Goal: Information Seeking & Learning: Check status

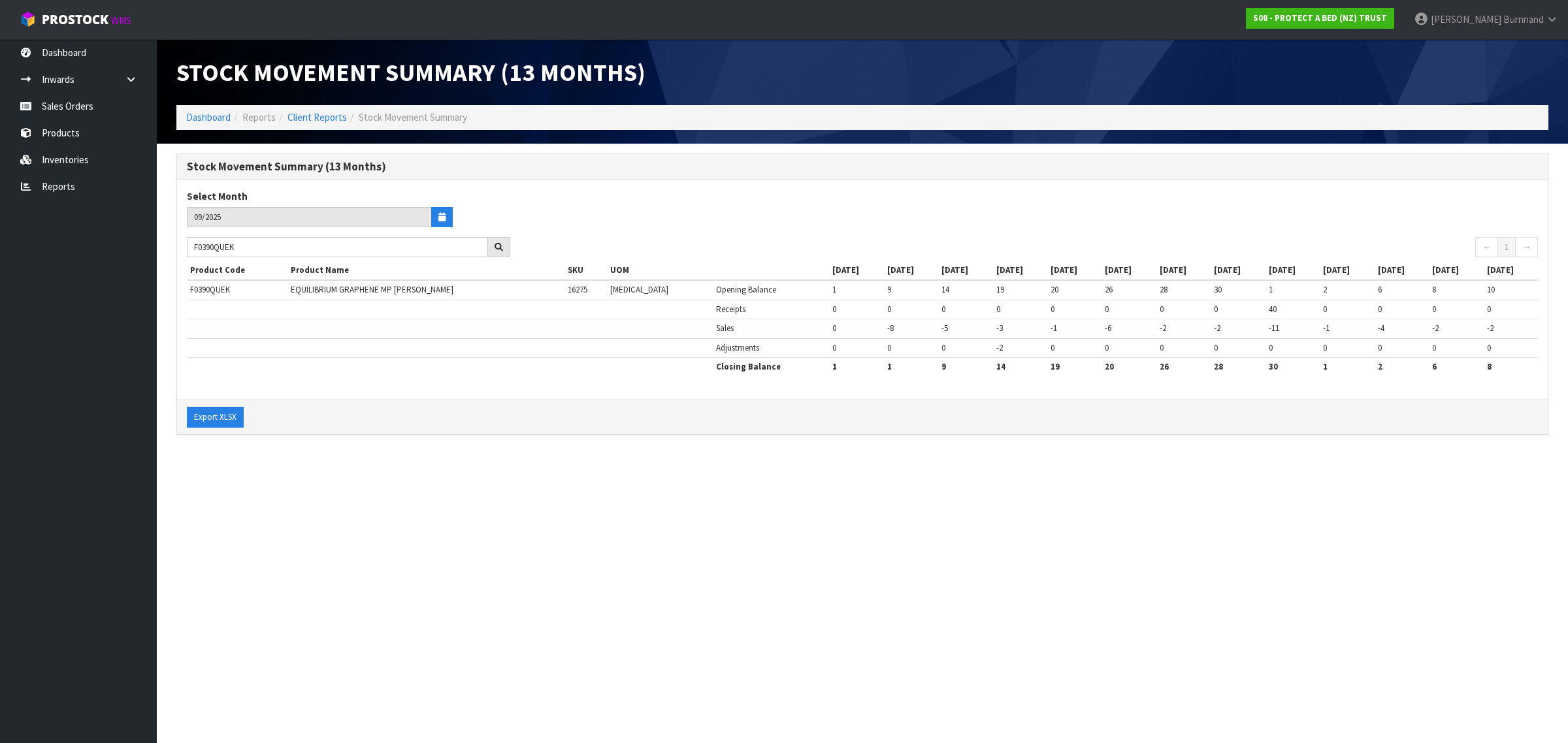
click at [191, 246] on input "F0390QUEK" at bounding box center [337, 247] width 301 height 20
click at [354, 526] on section "Stock Movement Summary (13 Months) Dashboard Reports Client Reports Stock Movem…" at bounding box center [784, 371] width 1568 height 743
drag, startPoint x: 256, startPoint y: 252, endPoint x: 181, endPoint y: 247, distance: 75.2
click at [181, 247] on div "F0390LSGK" at bounding box center [349, 247] width 343 height 21
paste input "KGN"
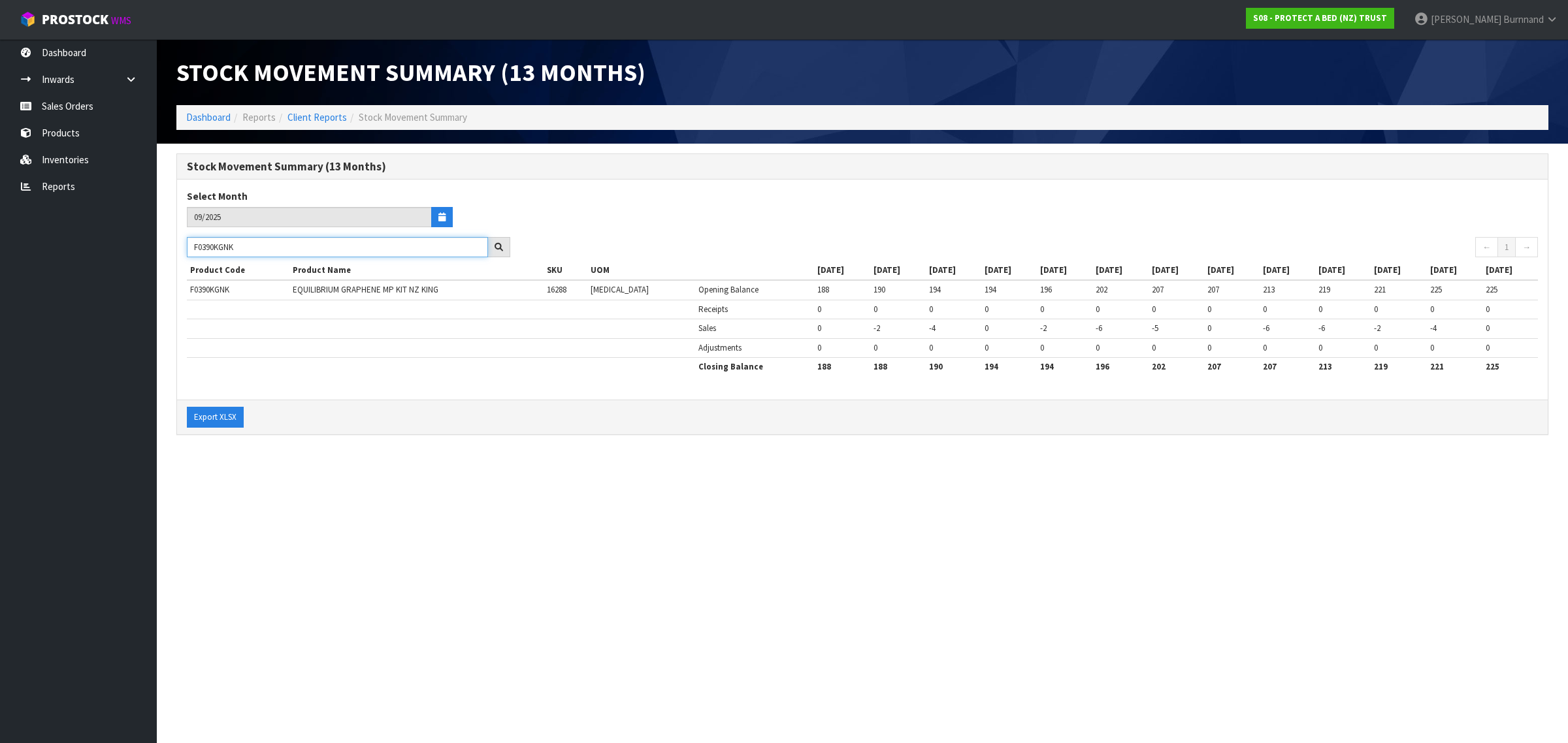
type input "F0390KGNK"
click at [383, 471] on section "Stock Movement Summary (13 Months) Dashboard Reports Client Reports Stock Movem…" at bounding box center [784, 371] width 1568 height 743
click at [60, 187] on link "Reports" at bounding box center [78, 187] width 157 height 27
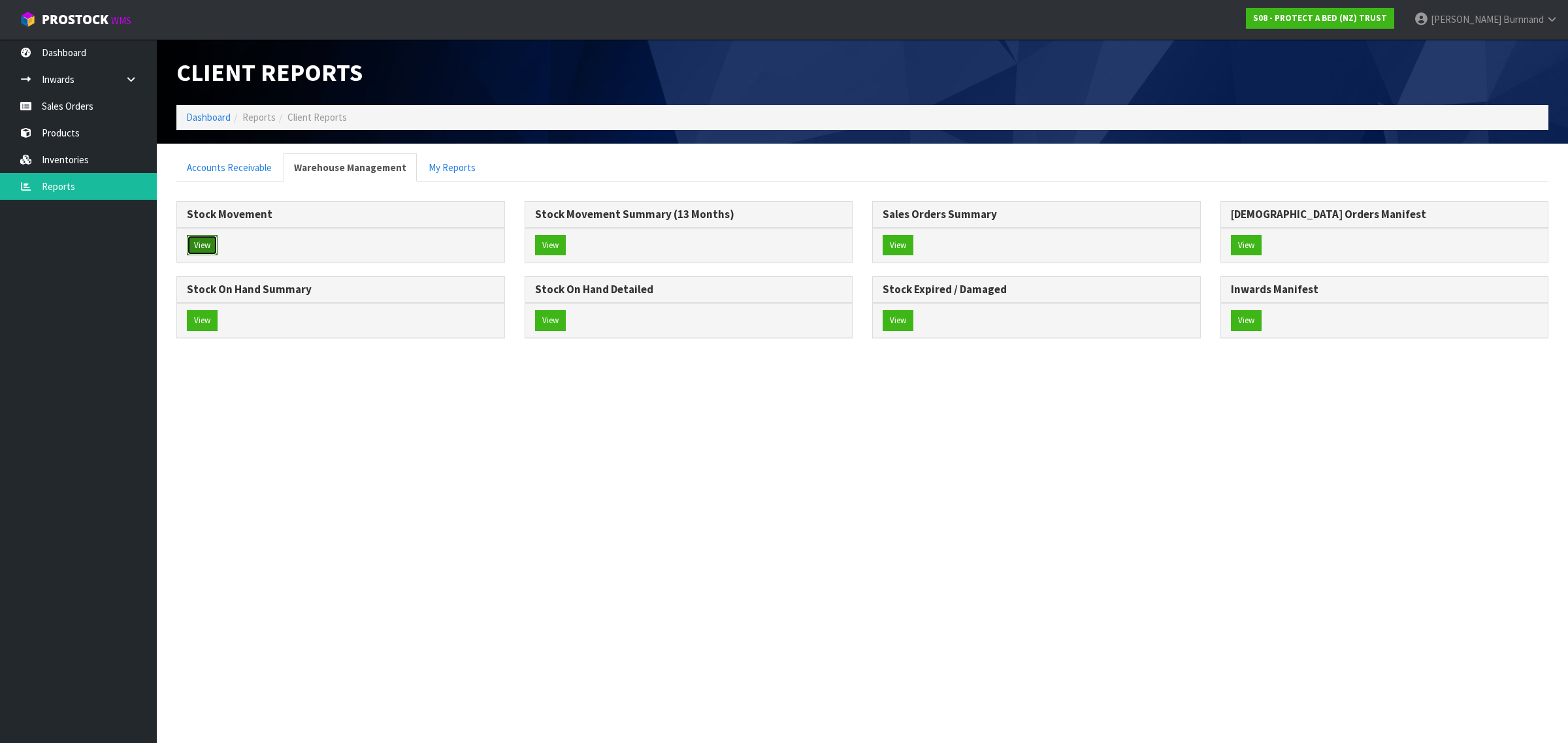
click at [201, 240] on button "View" at bounding box center [202, 245] width 31 height 21
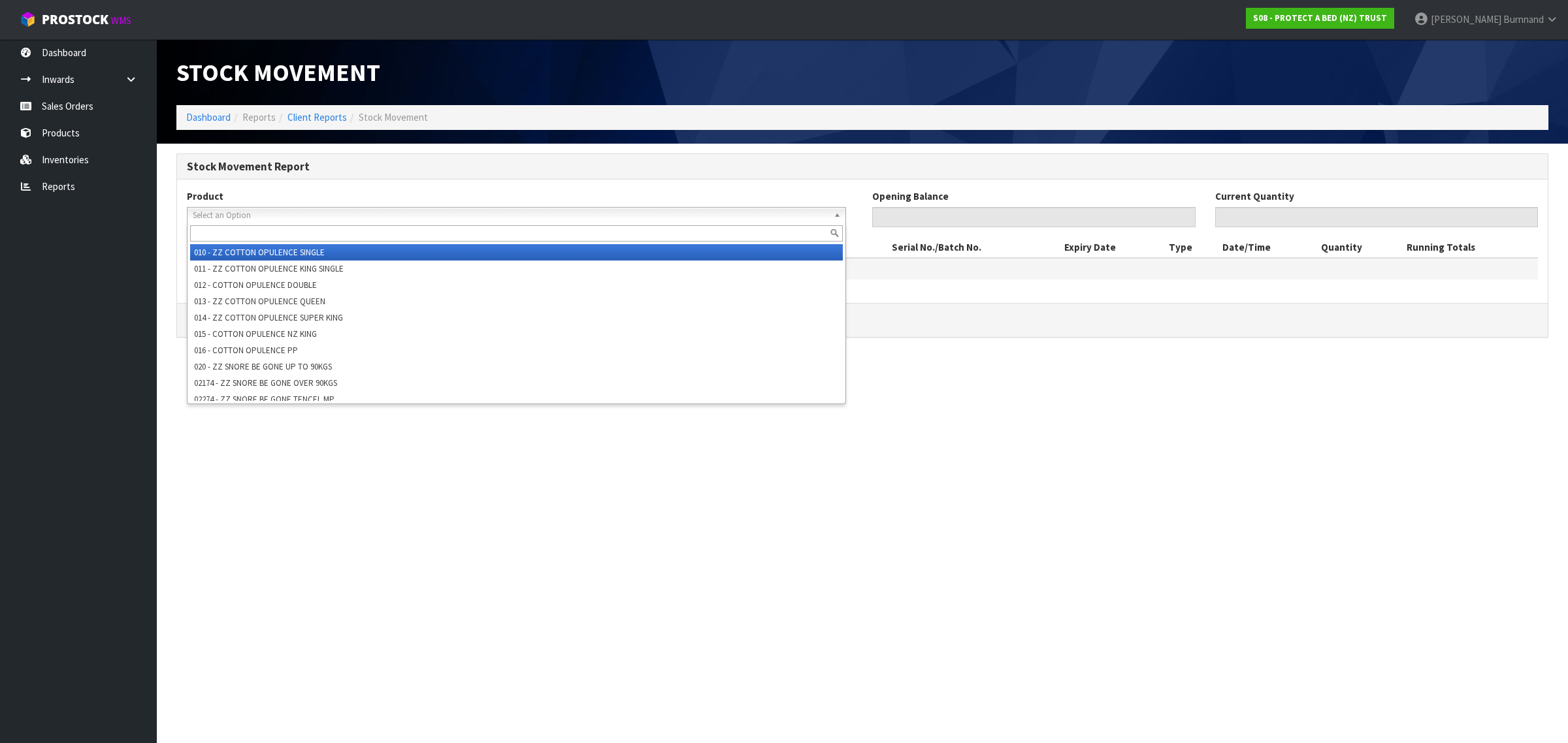
click at [220, 216] on span "Select an Option" at bounding box center [510, 216] width 636 height 16
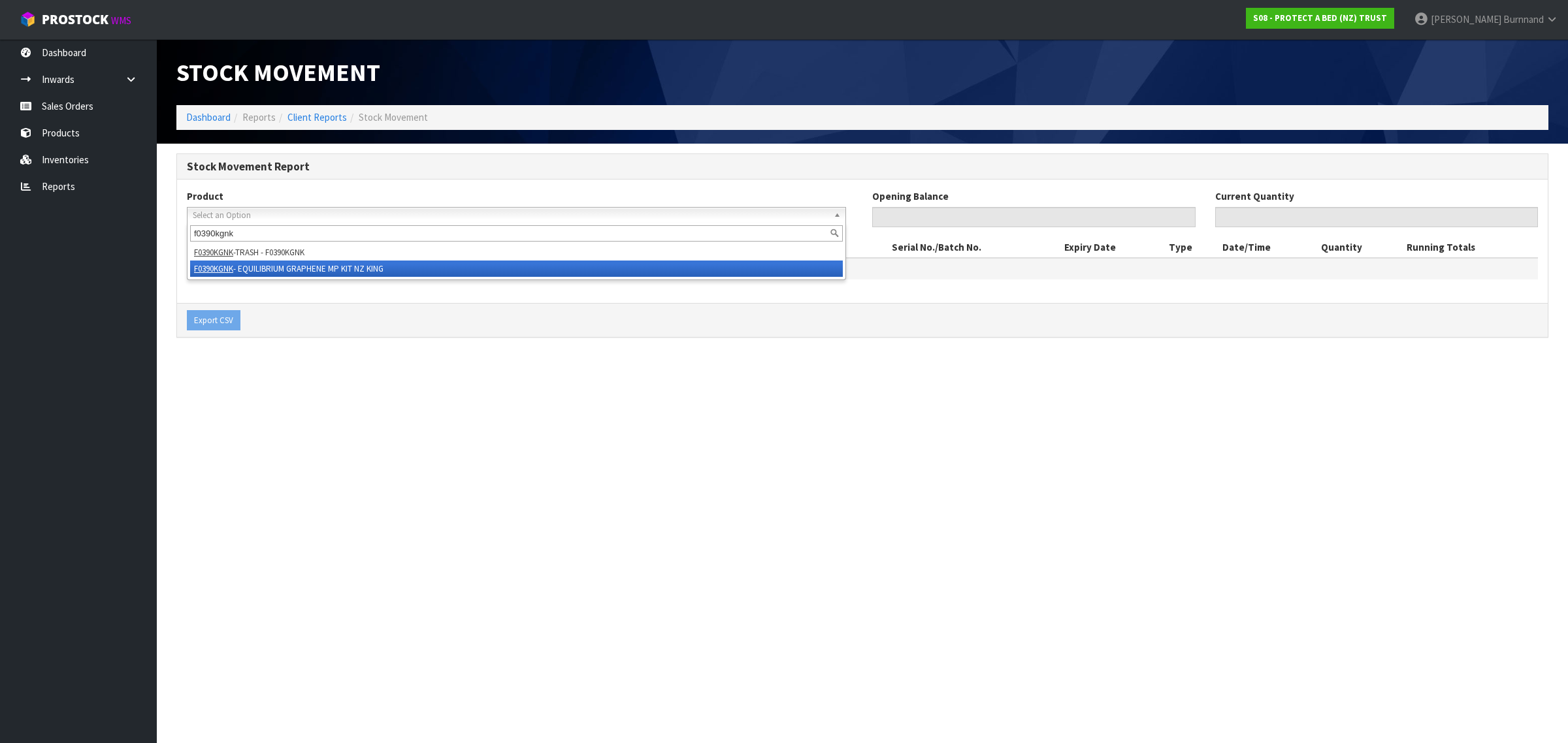
type input "f0390kgnk"
click at [260, 268] on li "F0390KGNK - EQUILIBRIUM GRAPHENE MP KIT NZ KING" at bounding box center [516, 268] width 653 height 17
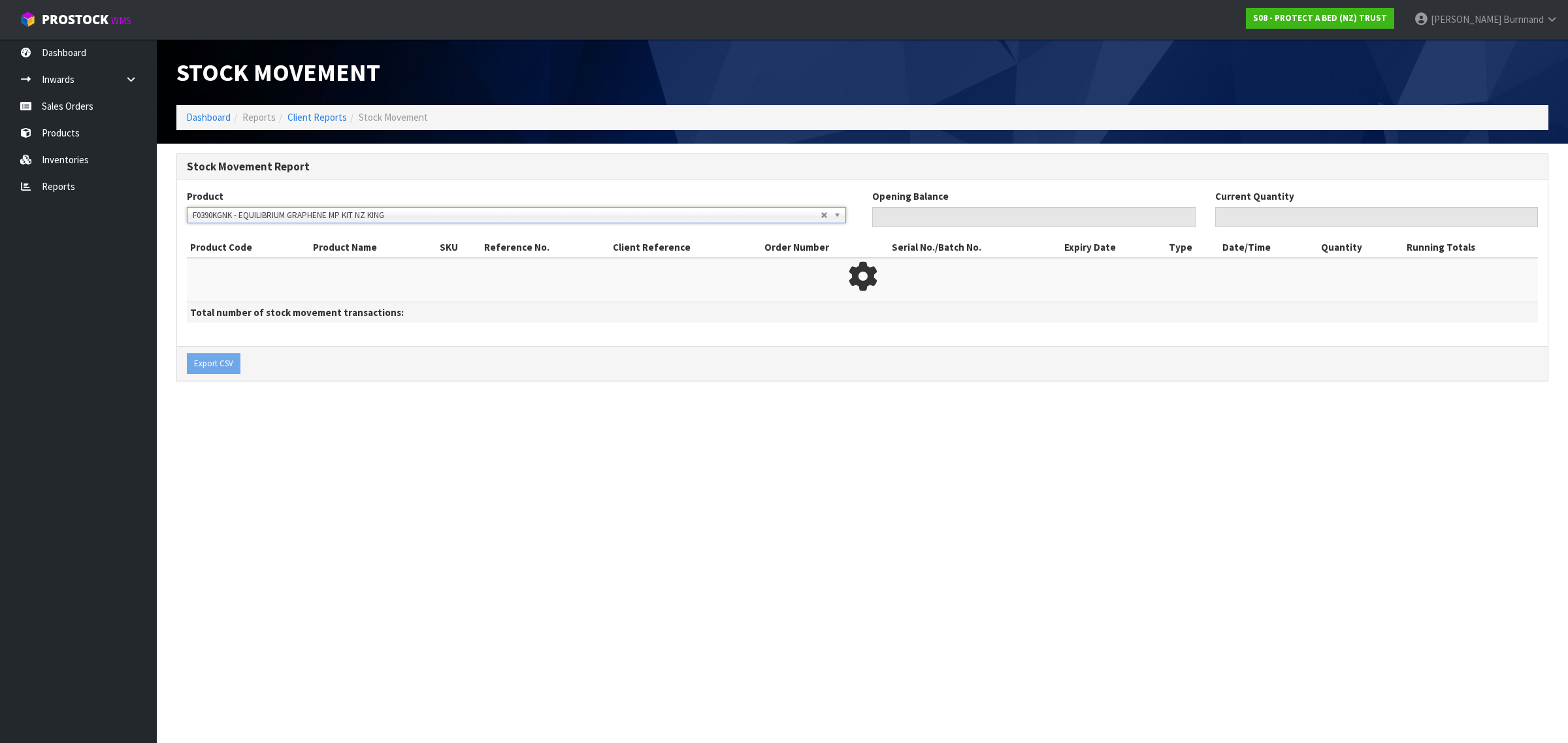
type input "0"
type input "188"
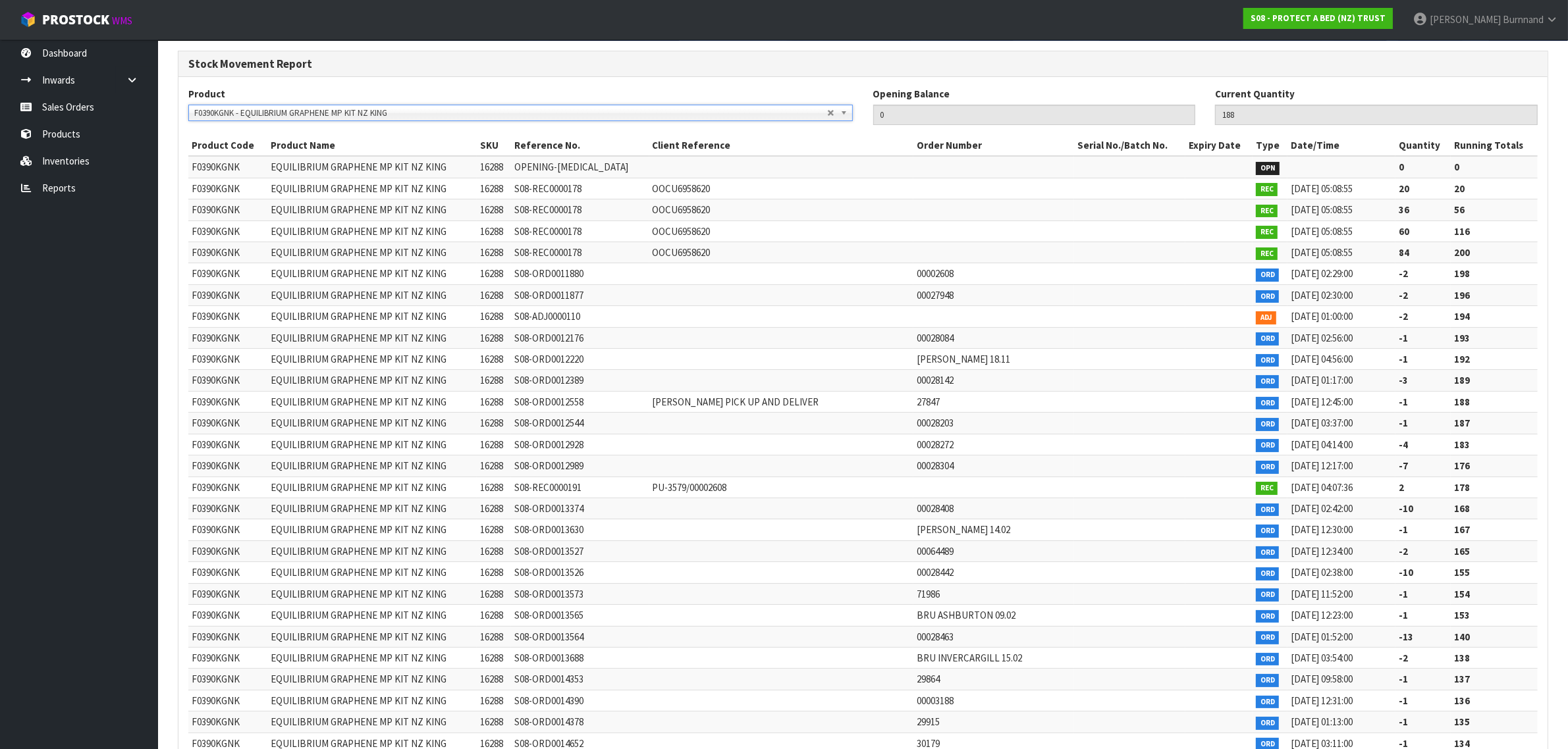
scroll to position [76, 0]
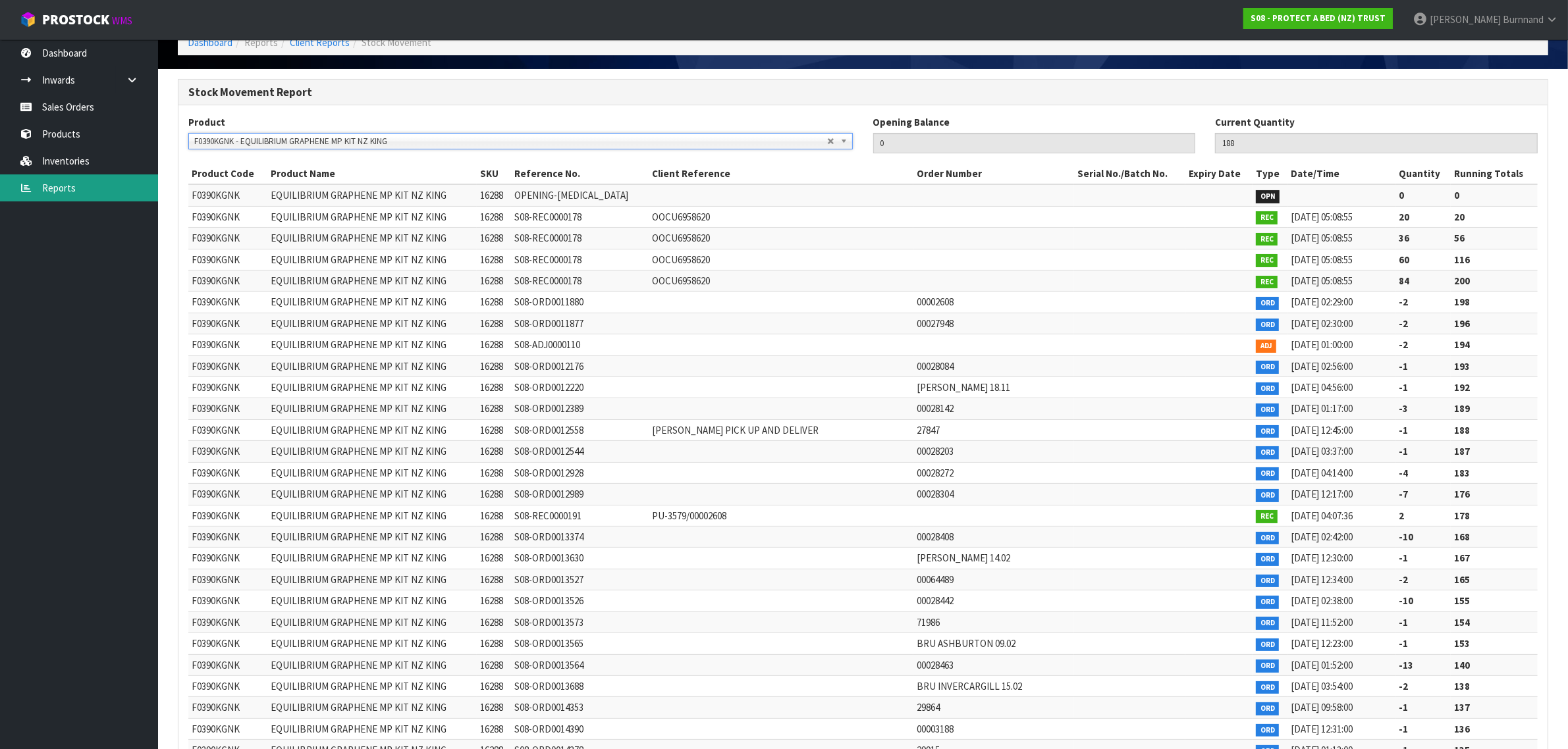
click at [64, 185] on link "Reports" at bounding box center [79, 188] width 158 height 27
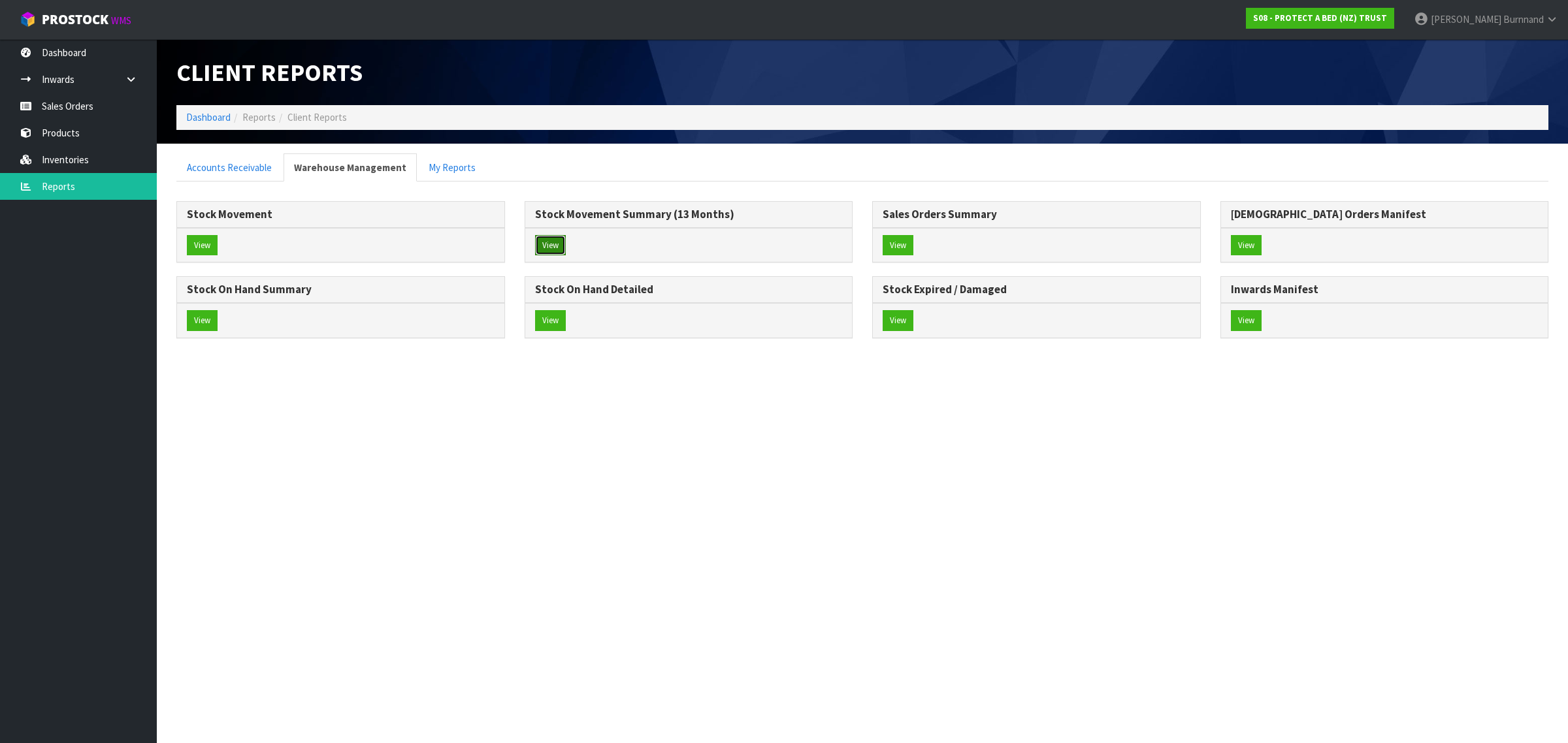
click at [551, 242] on button "View" at bounding box center [551, 245] width 31 height 21
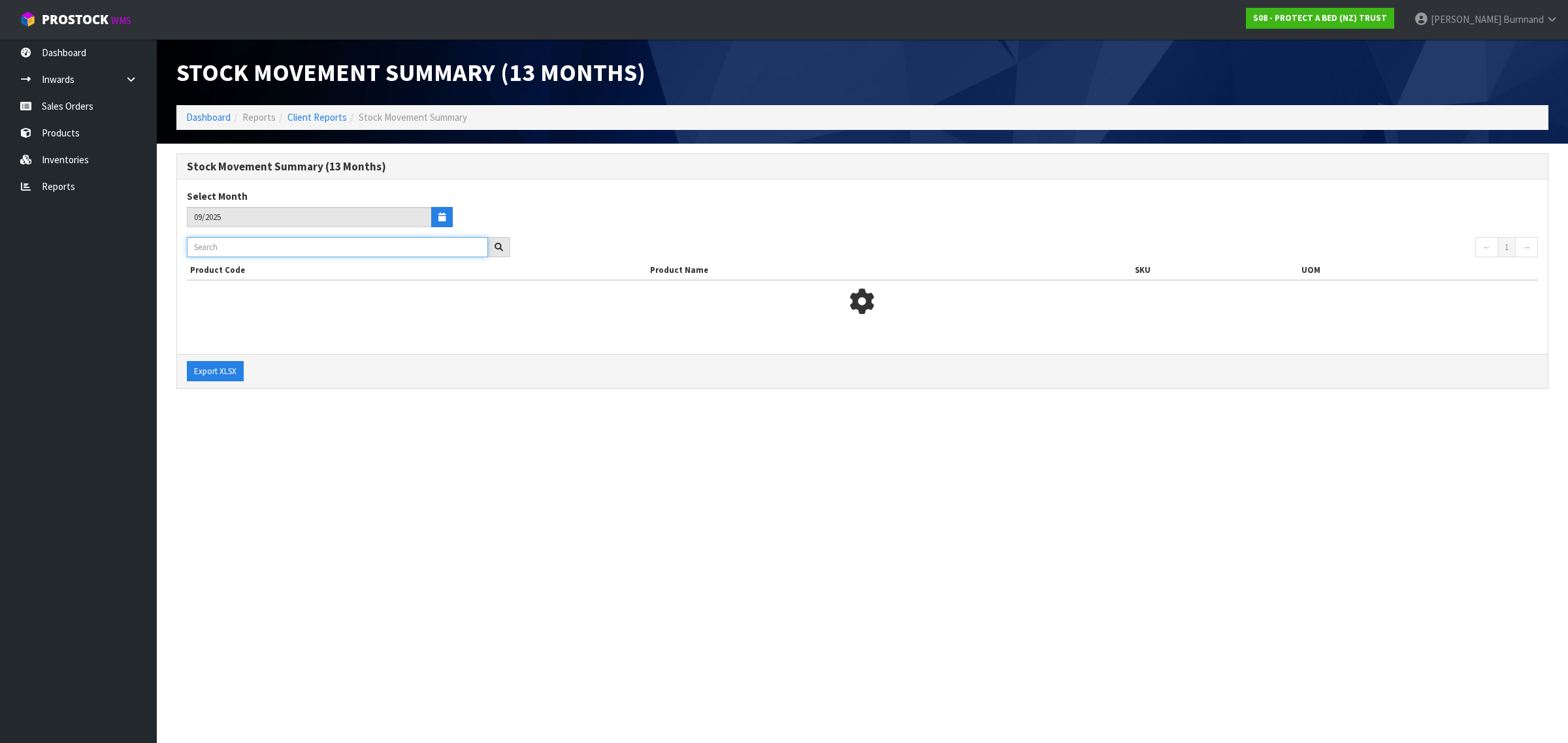
click at [208, 246] on input "text" at bounding box center [337, 247] width 301 height 20
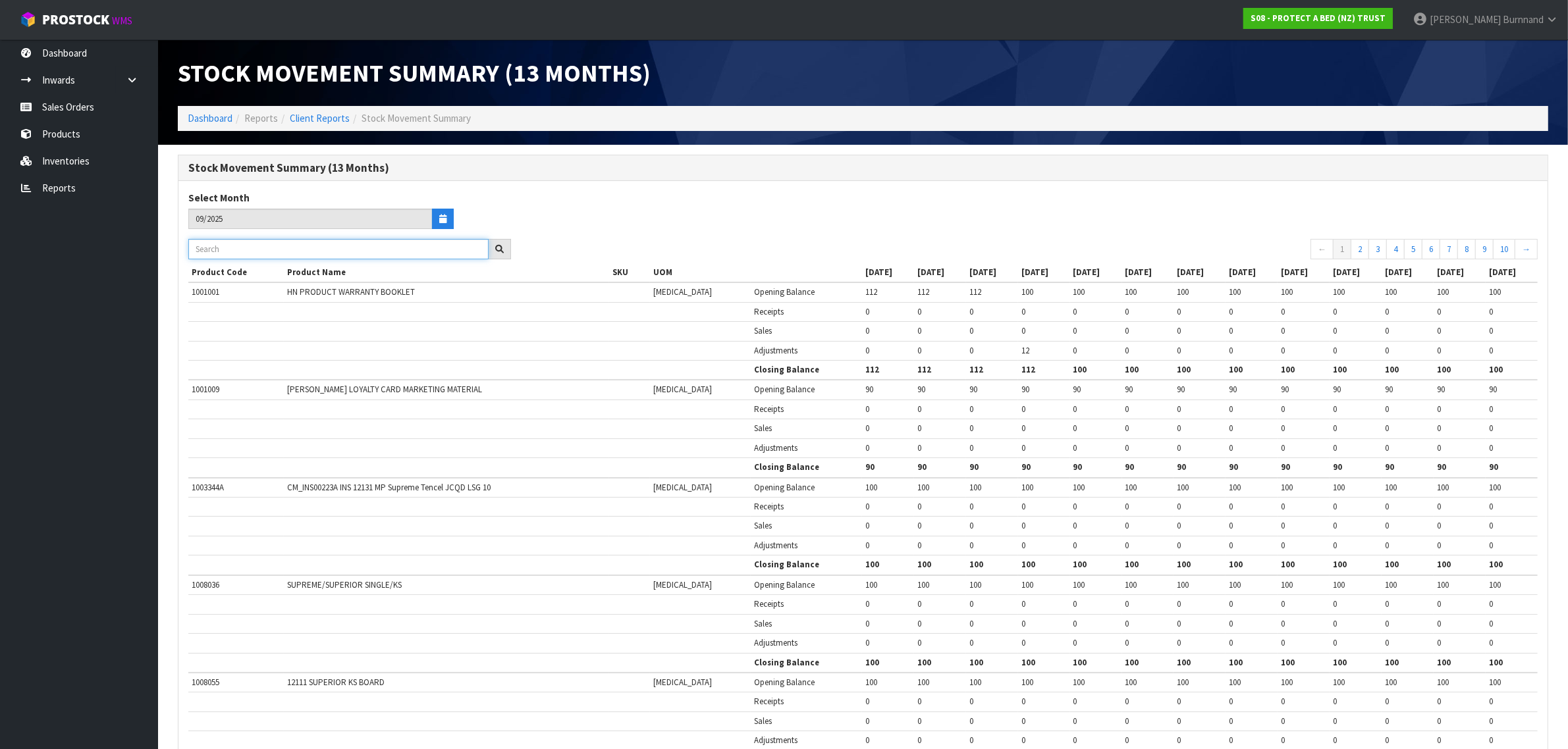
click at [202, 252] on input "text" at bounding box center [338, 249] width 300 height 20
paste input "F0390KGNK"
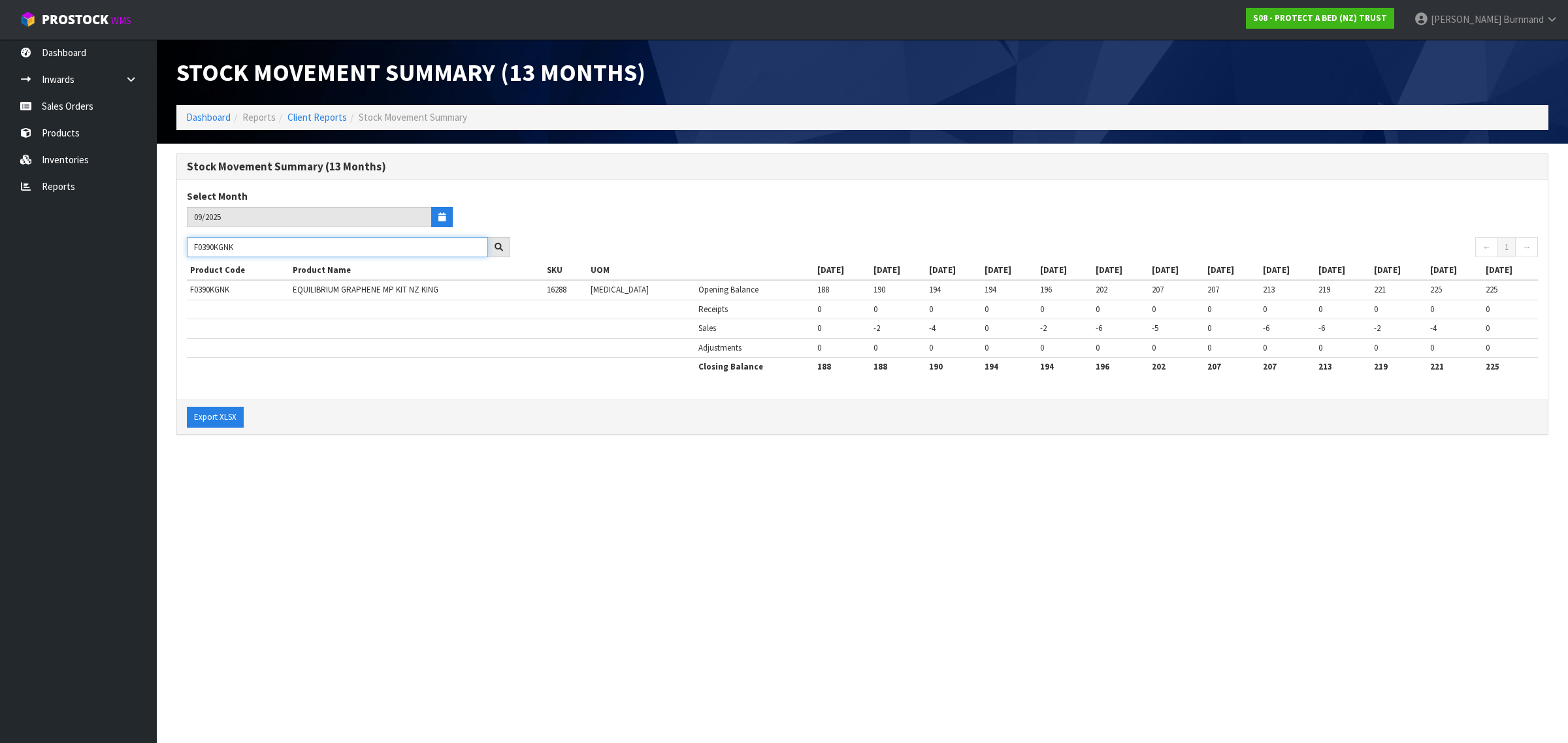
type input "F0390KGNK"
click at [726, 214] on div "Select Month 09/2025" at bounding box center [520, 212] width 685 height 47
click at [441, 216] on icon "button" at bounding box center [442, 217] width 7 height 9
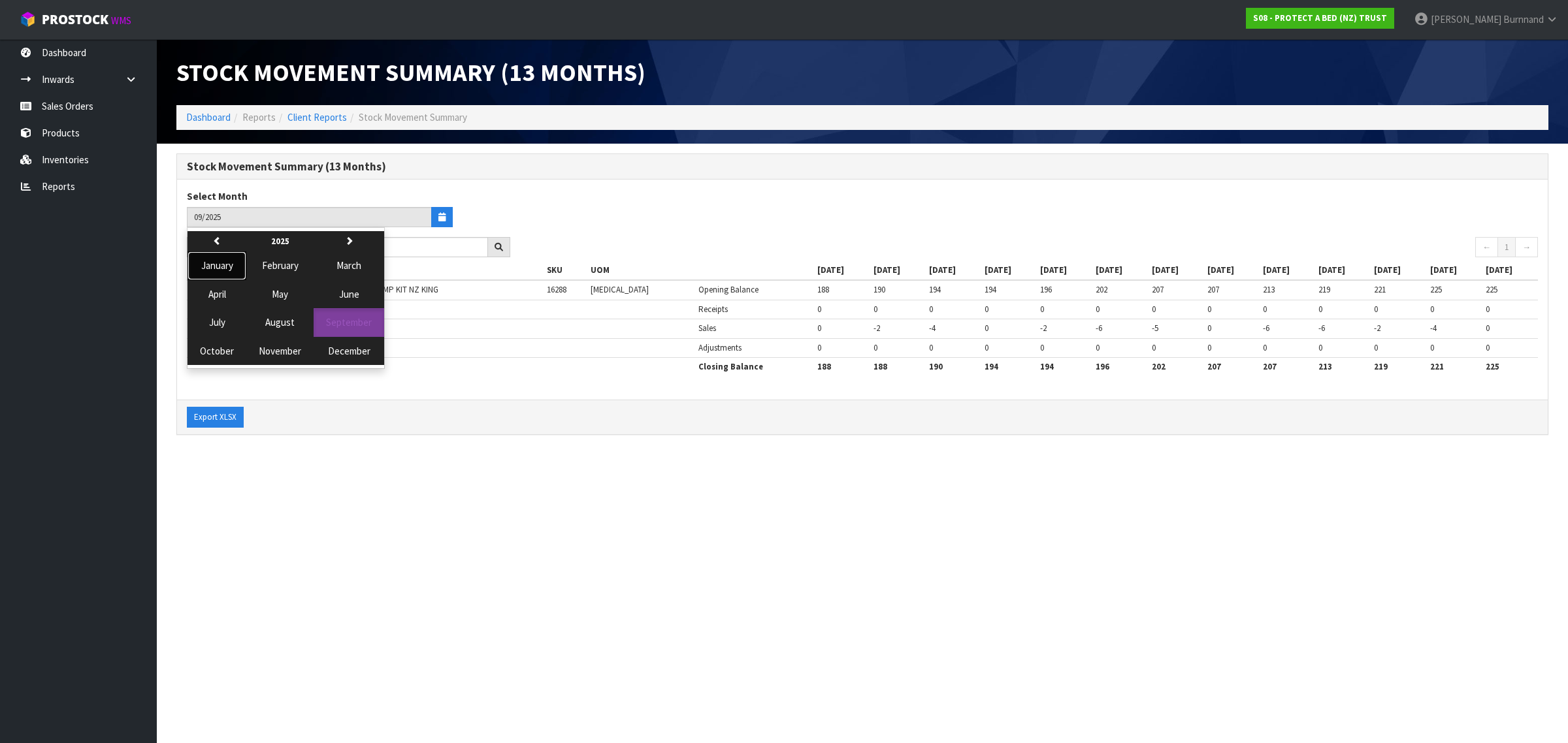
click at [218, 263] on span "January" at bounding box center [217, 265] width 32 height 13
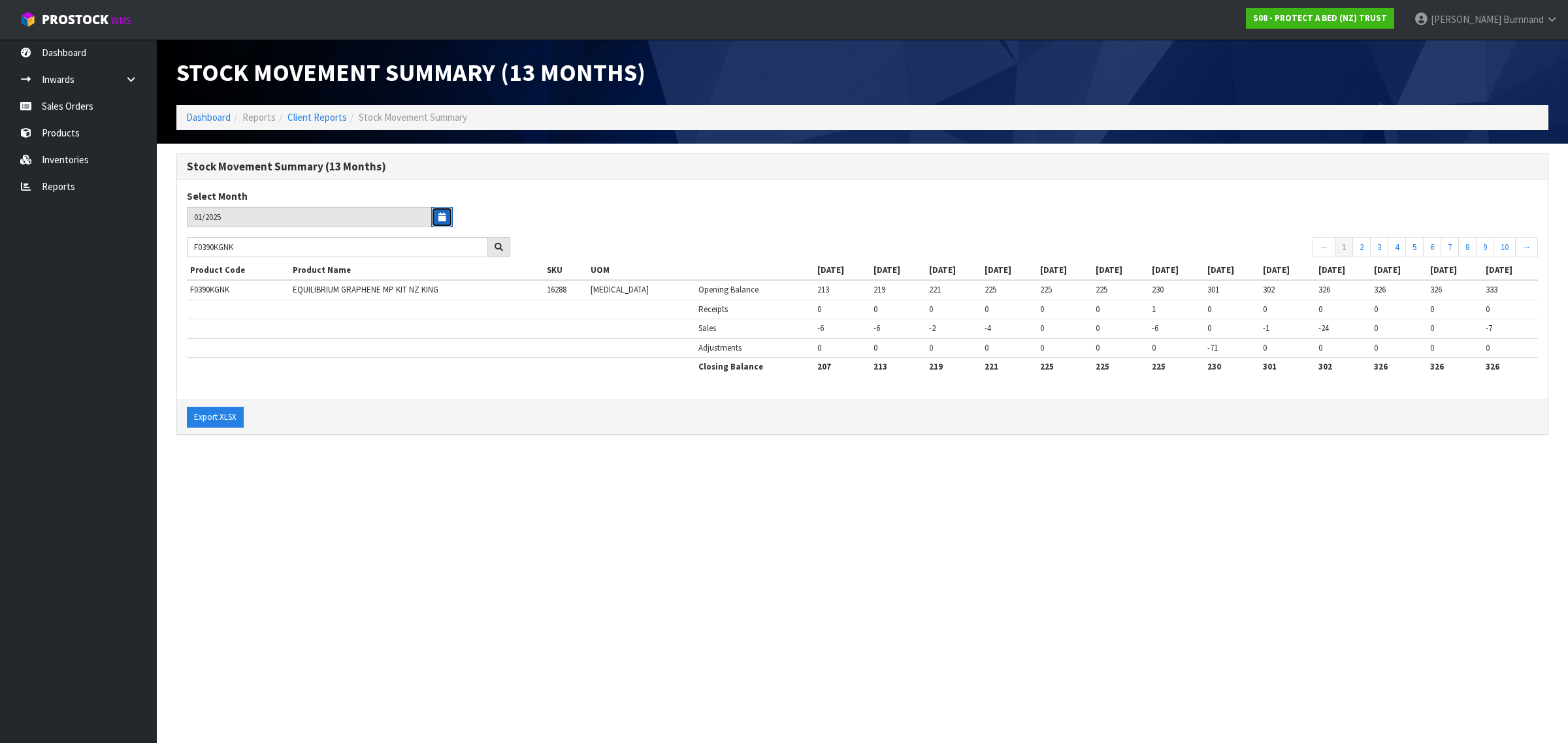
click at [436, 212] on button "button" at bounding box center [442, 217] width 21 height 20
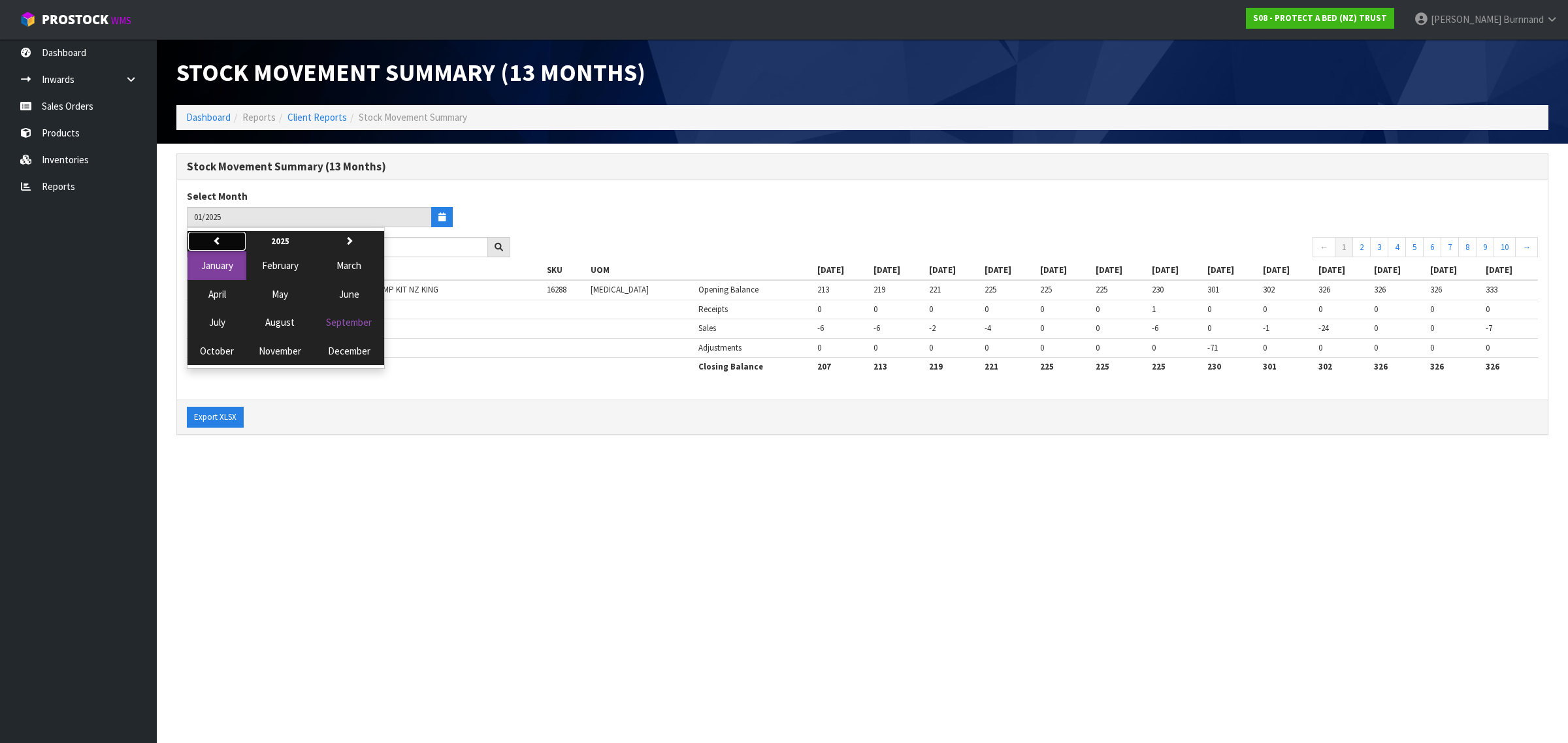
click at [218, 237] on icon "button" at bounding box center [217, 240] width 9 height 9
click at [347, 294] on span "June" at bounding box center [349, 294] width 20 height 13
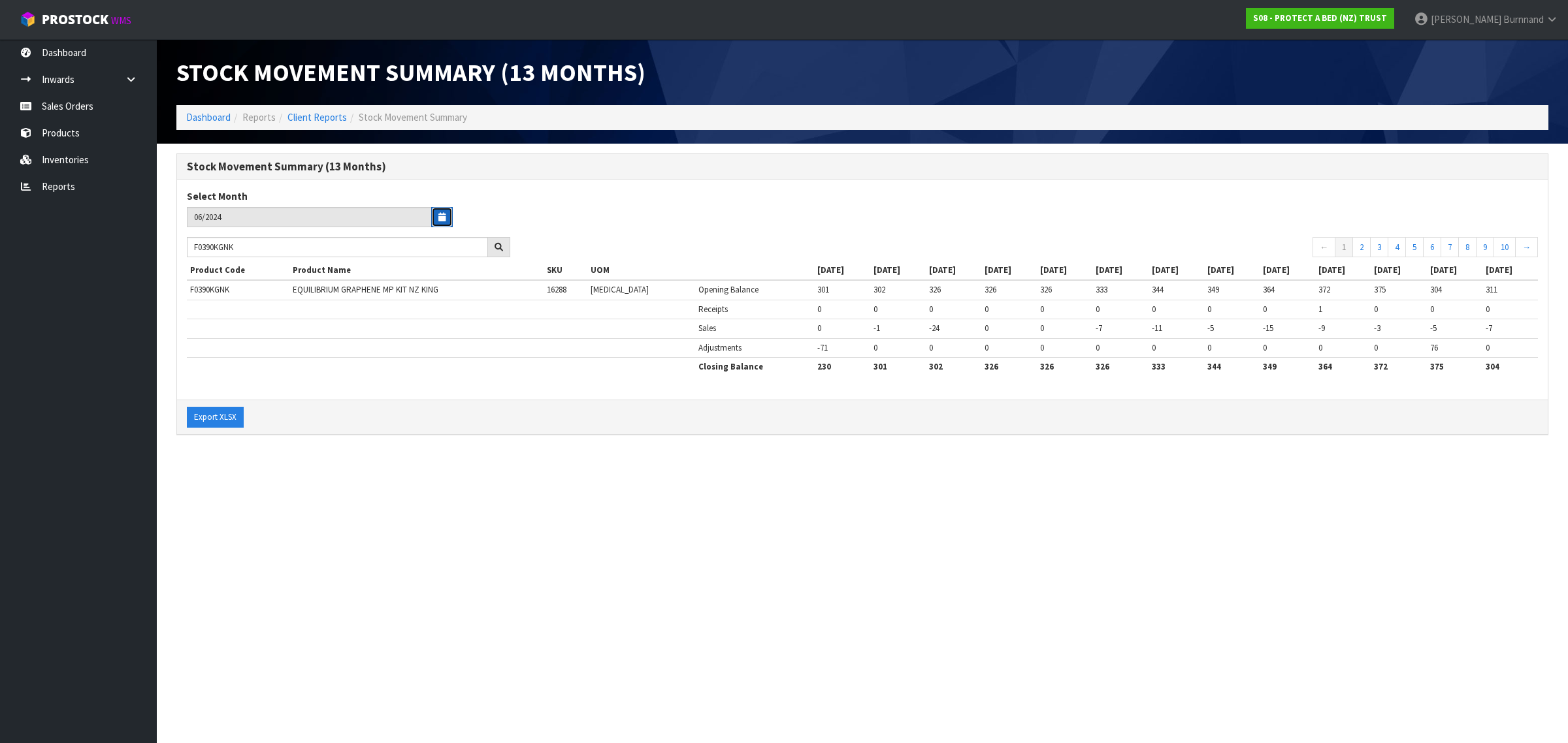
click at [439, 216] on icon "button" at bounding box center [442, 217] width 7 height 9
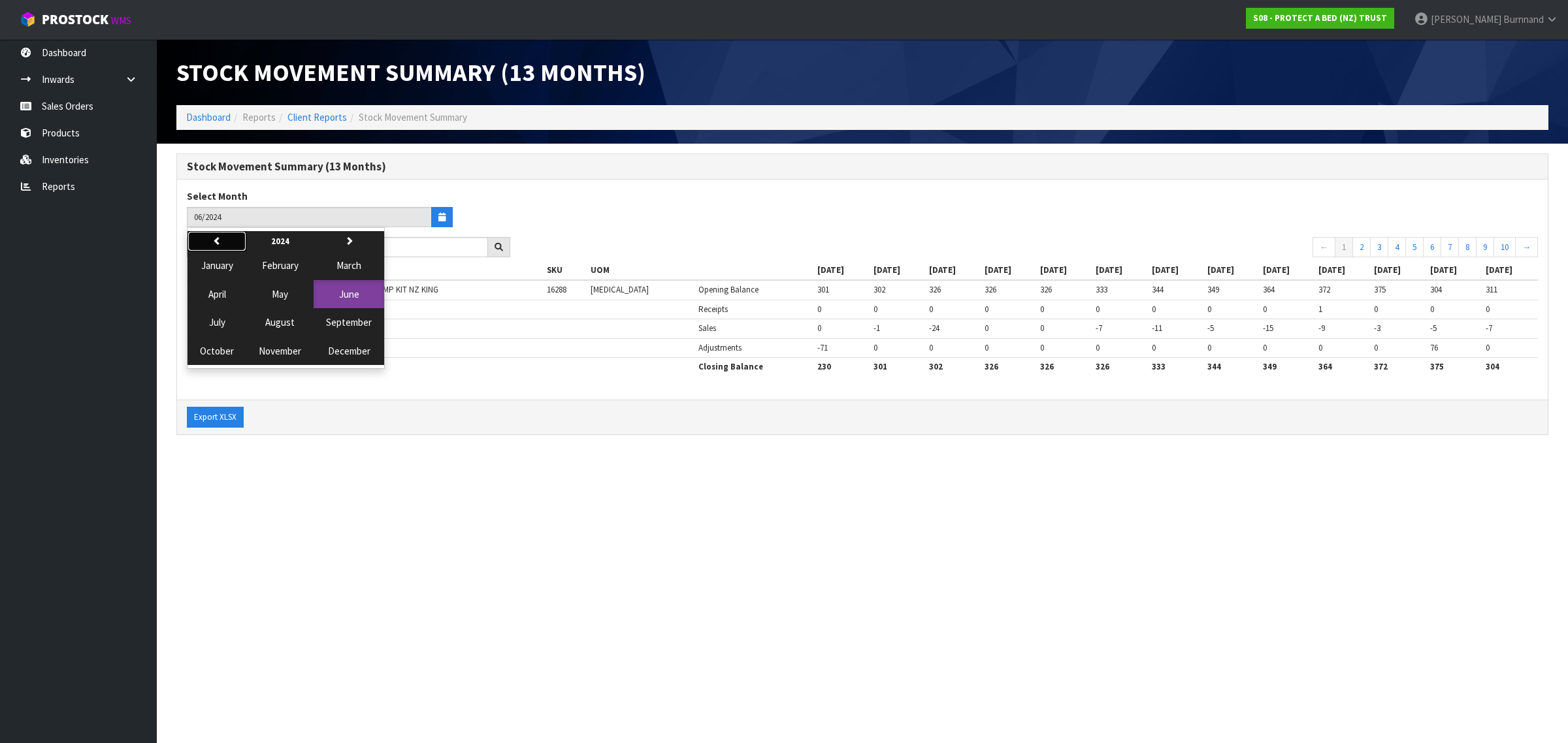
click at [213, 240] on icon "button" at bounding box center [217, 240] width 9 height 9
click at [213, 265] on span "January" at bounding box center [217, 265] width 32 height 13
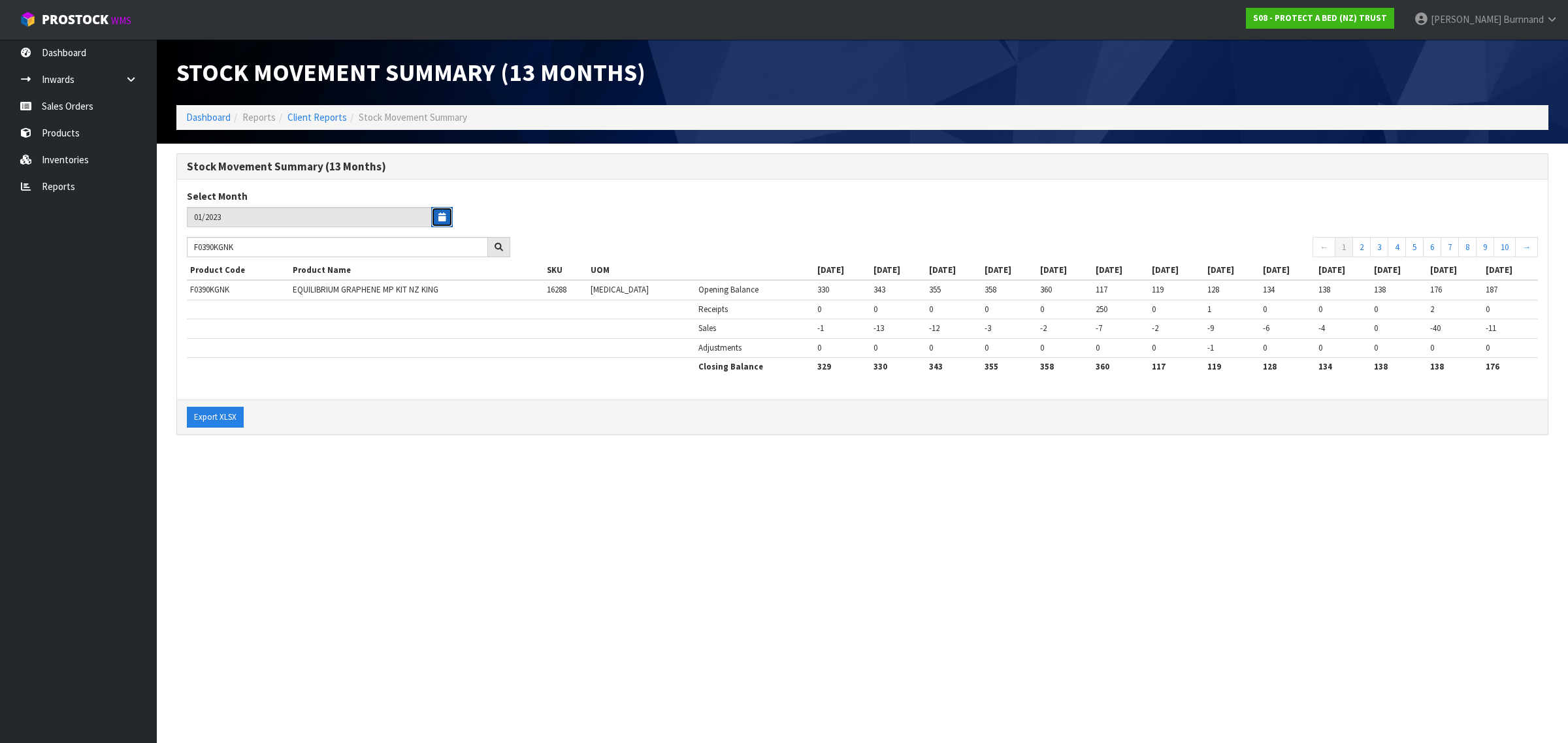
click at [446, 216] on button "button" at bounding box center [442, 217] width 21 height 20
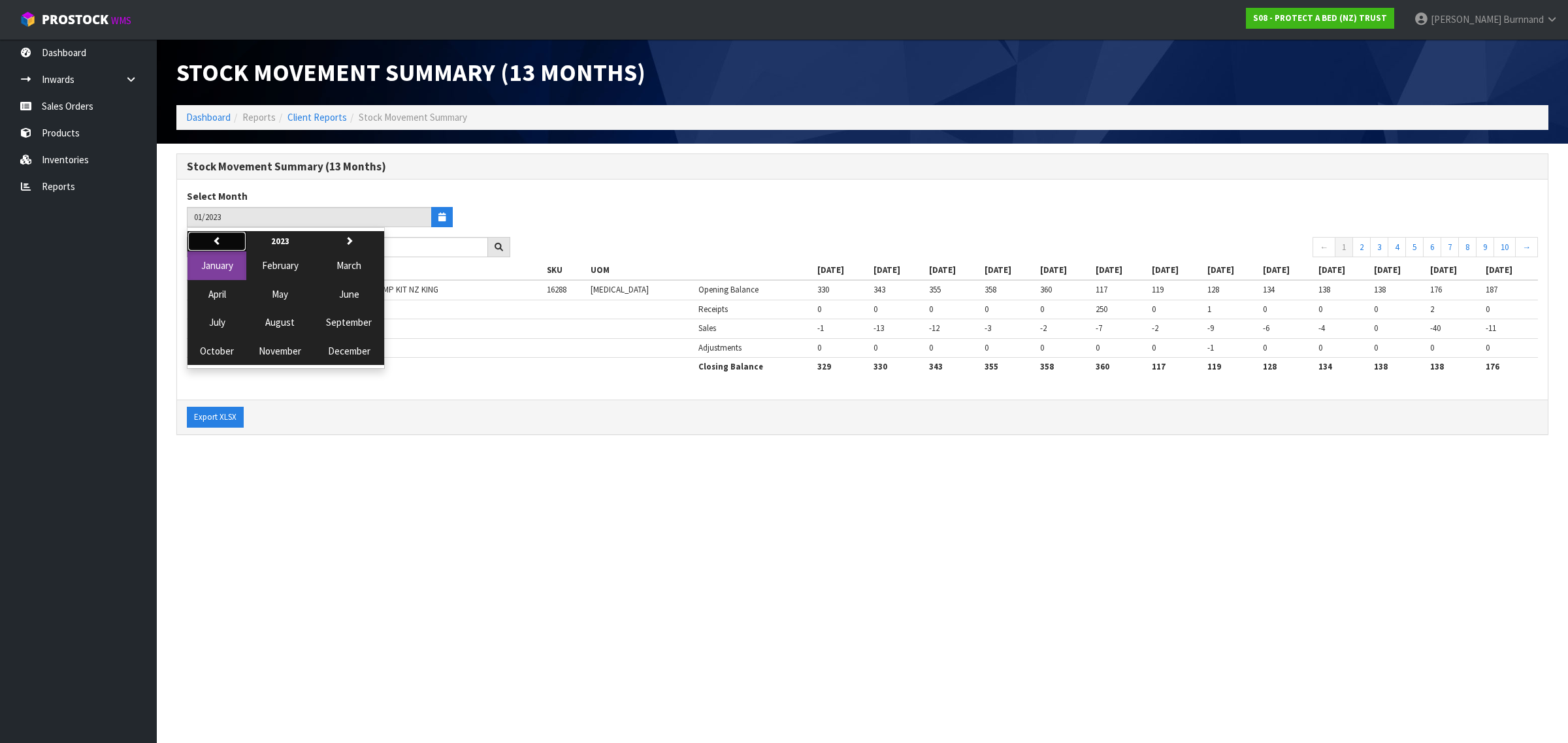
click at [215, 236] on icon "button" at bounding box center [217, 240] width 9 height 9
click at [218, 266] on span "January" at bounding box center [217, 265] width 32 height 13
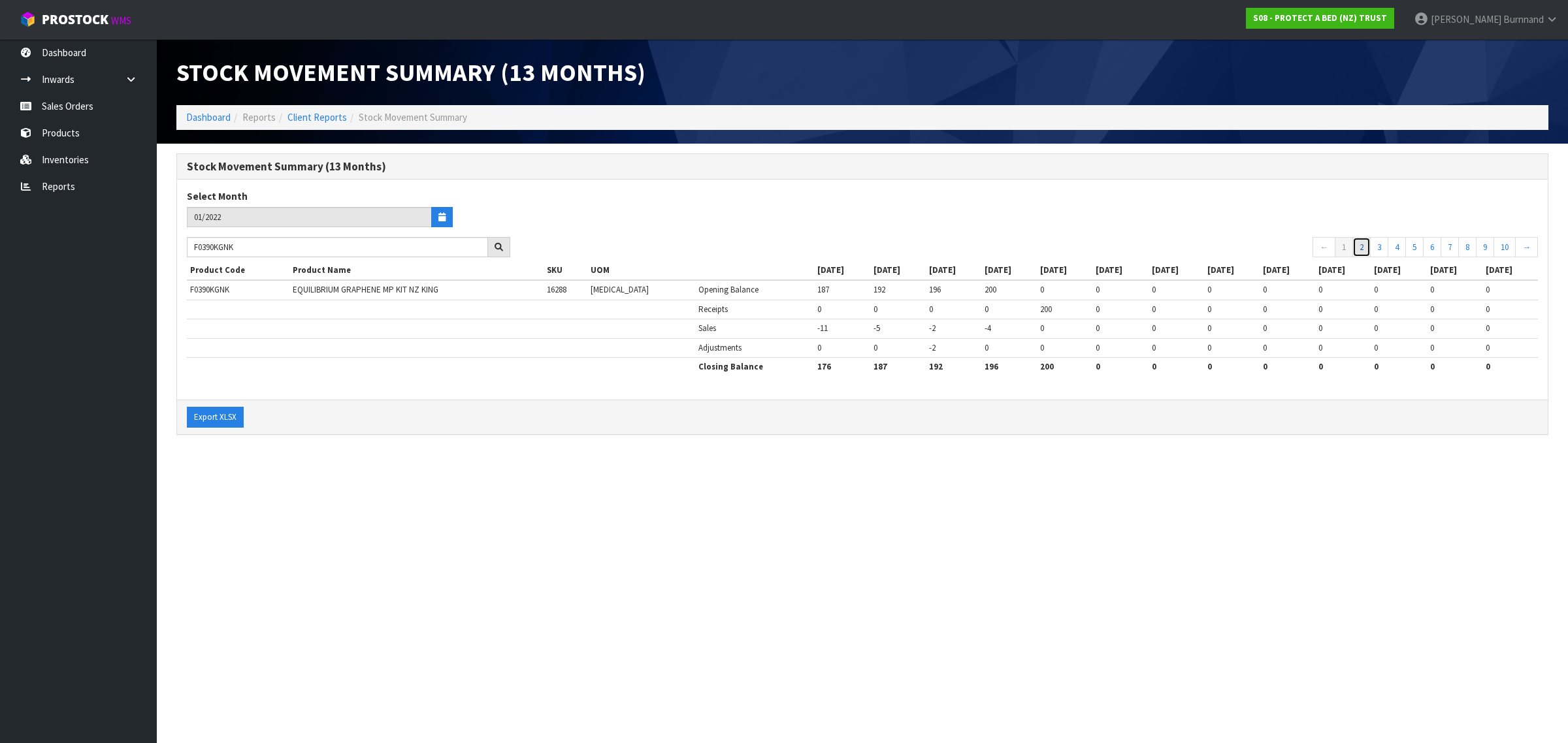
click at [1353, 245] on link "2" at bounding box center [1361, 247] width 19 height 21
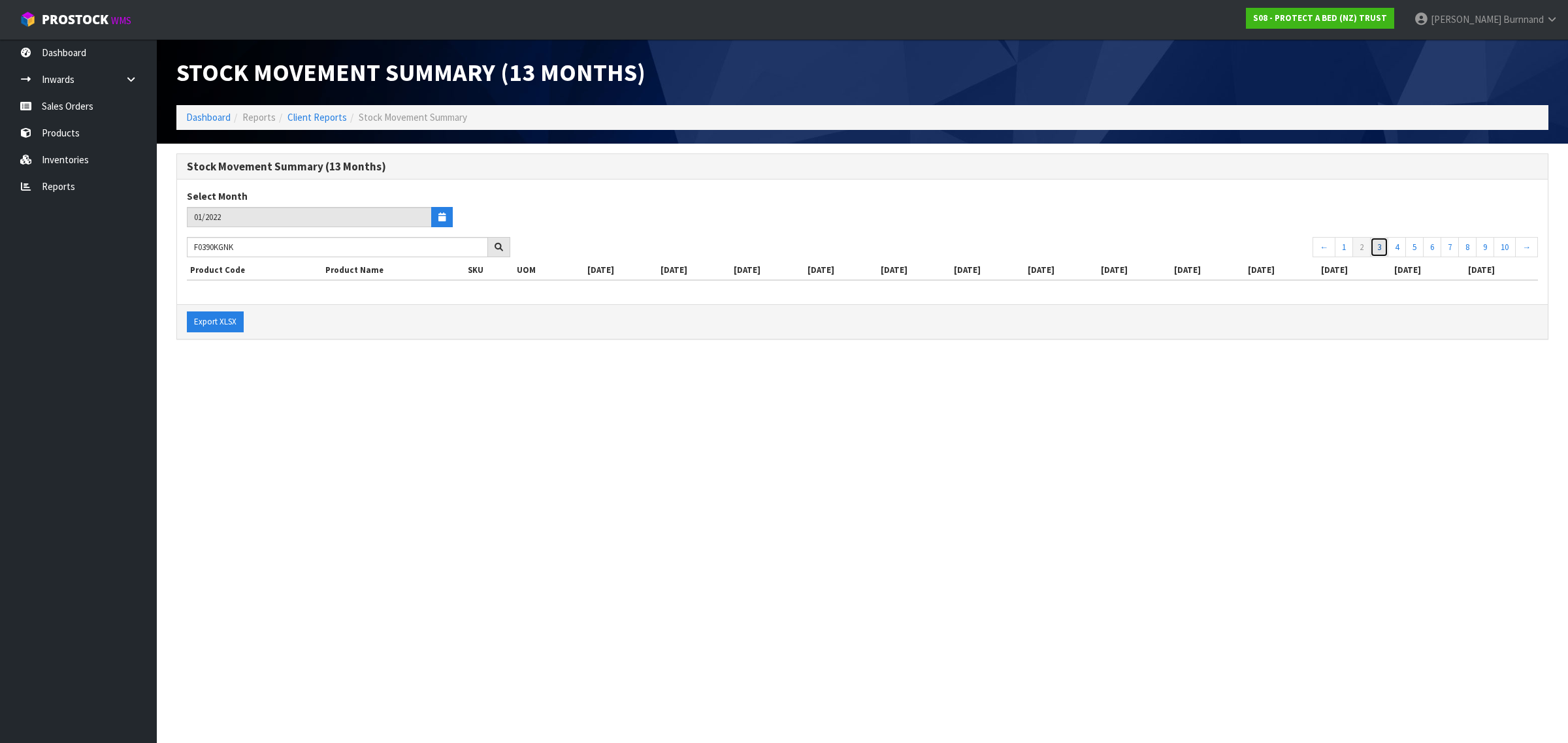
click at [1376, 249] on link "3" at bounding box center [1379, 247] width 19 height 21
click at [1334, 249] on link "1" at bounding box center [1344, 247] width 19 height 21
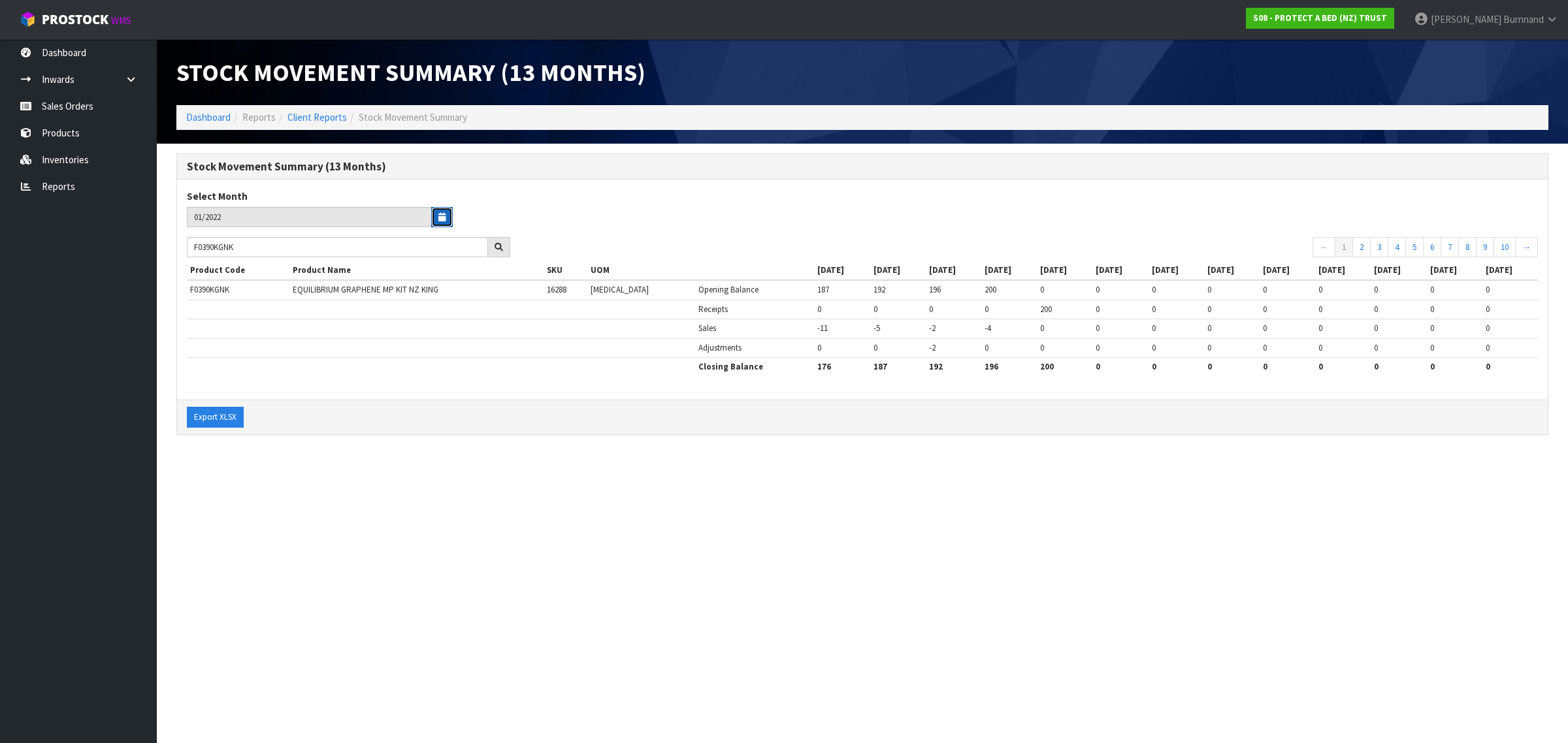
click at [443, 216] on icon "button" at bounding box center [442, 217] width 7 height 9
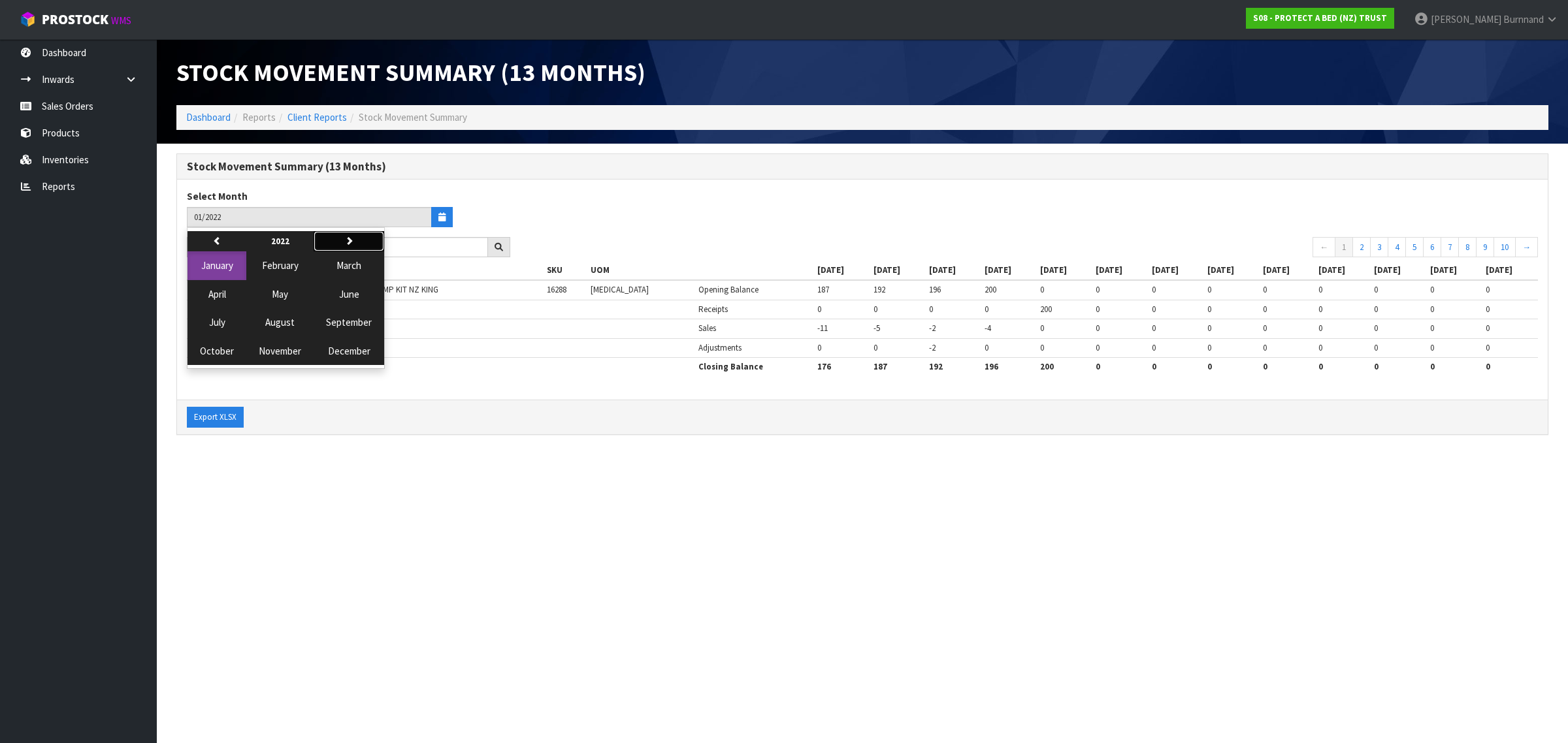
click at [349, 237] on icon "button" at bounding box center [349, 240] width 9 height 9
click at [208, 264] on span "January" at bounding box center [217, 265] width 32 height 13
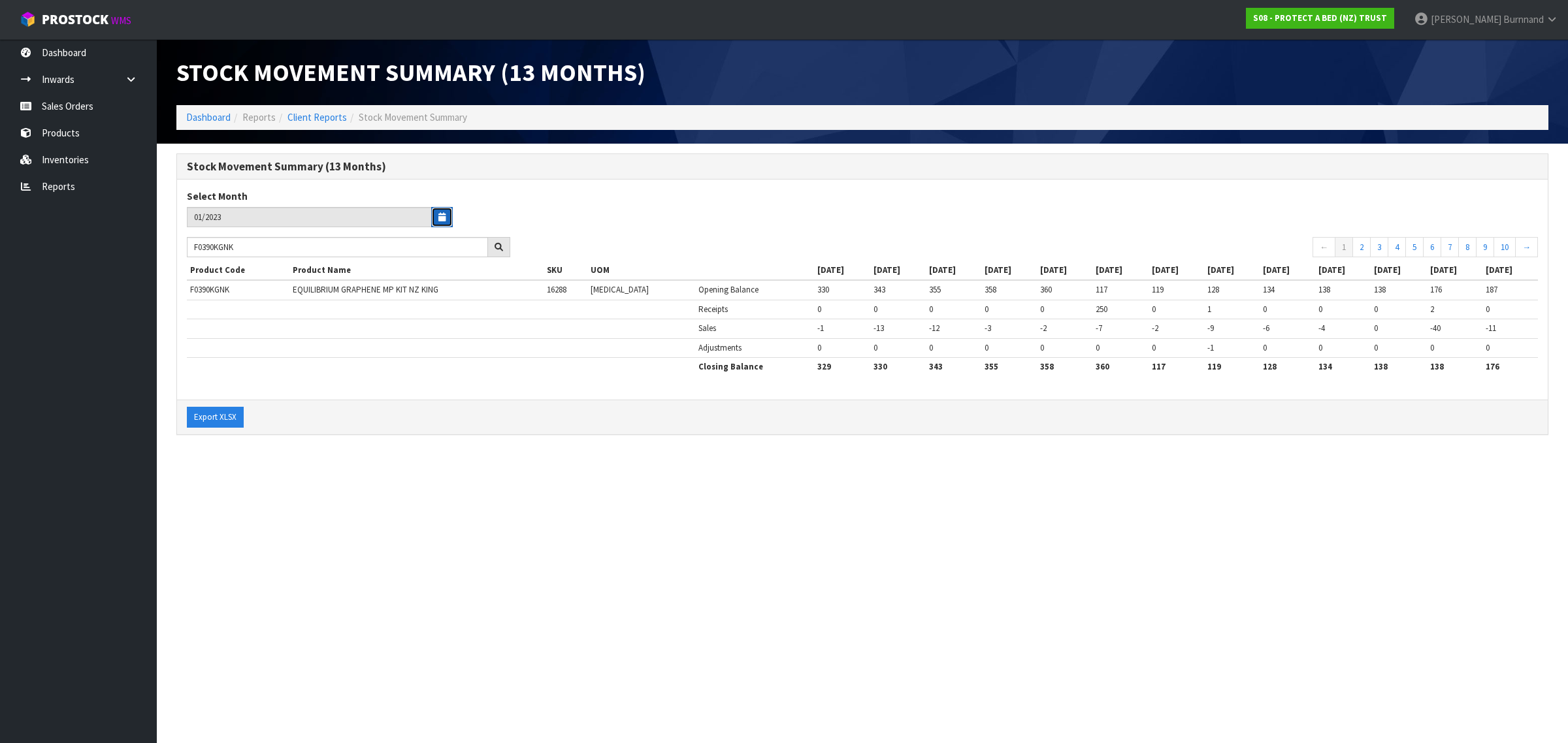
click at [446, 220] on button "button" at bounding box center [442, 217] width 21 height 20
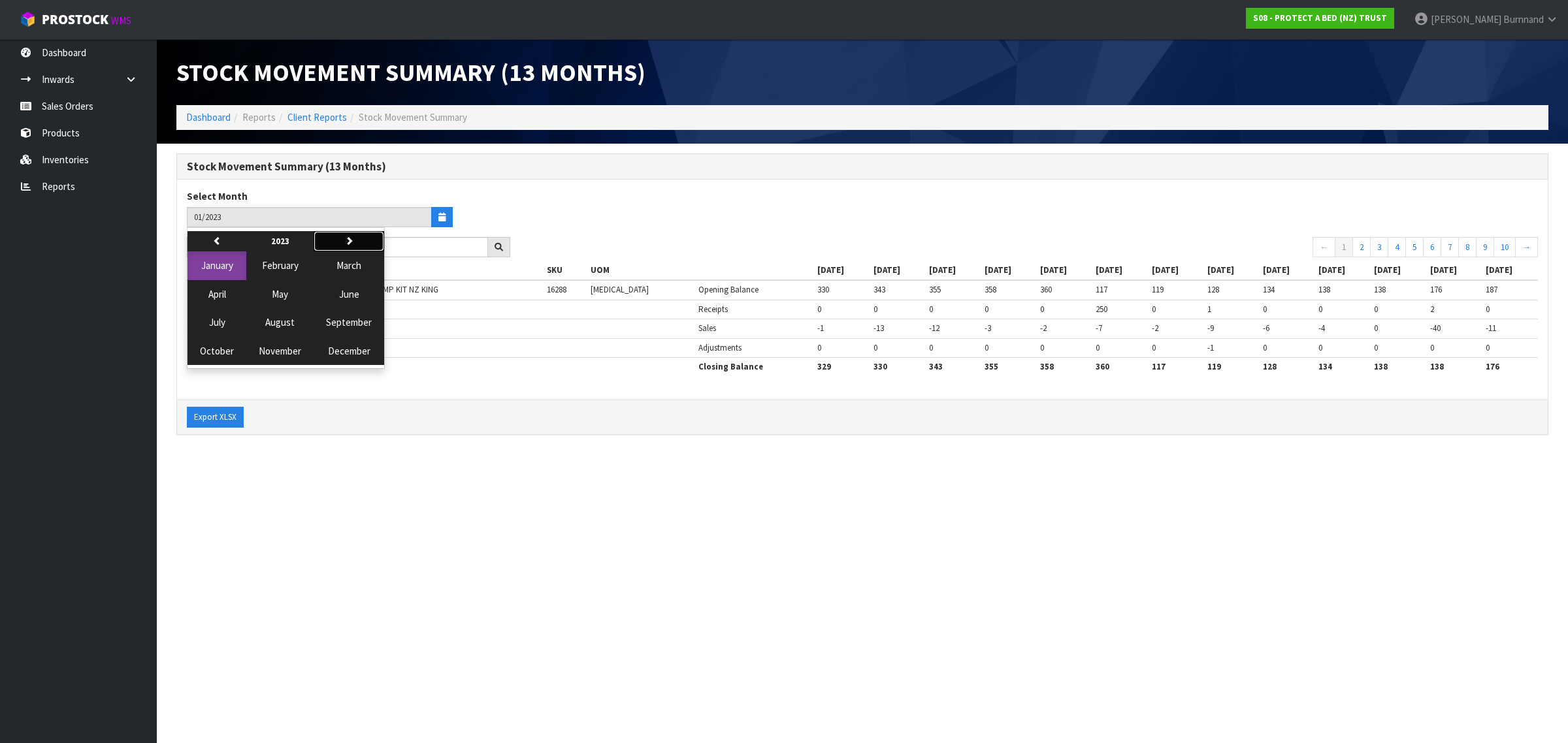
click at [345, 240] on icon "button" at bounding box center [349, 240] width 9 height 9
click at [210, 265] on span "January" at bounding box center [217, 265] width 32 height 13
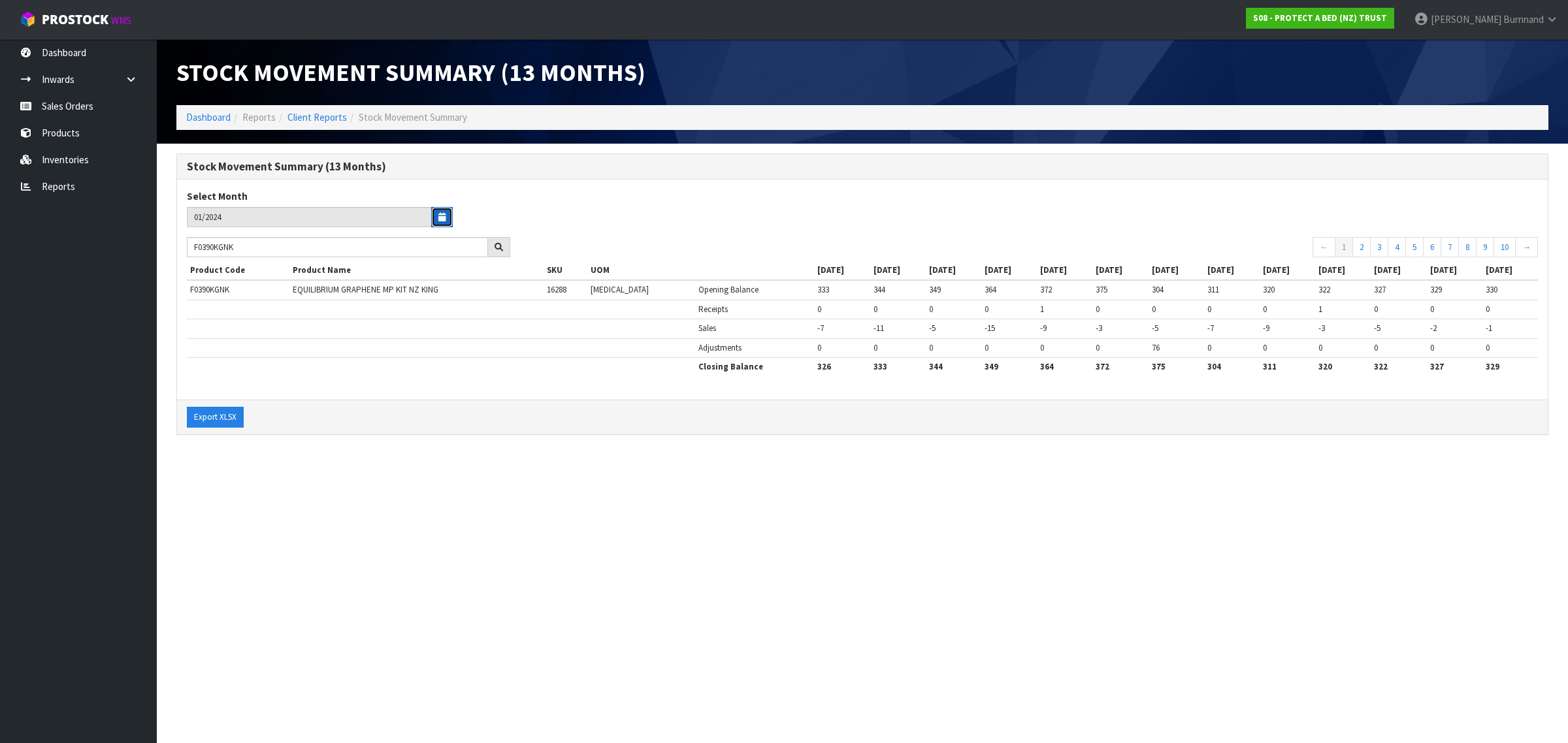
click at [442, 217] on icon "button" at bounding box center [442, 217] width 7 height 9
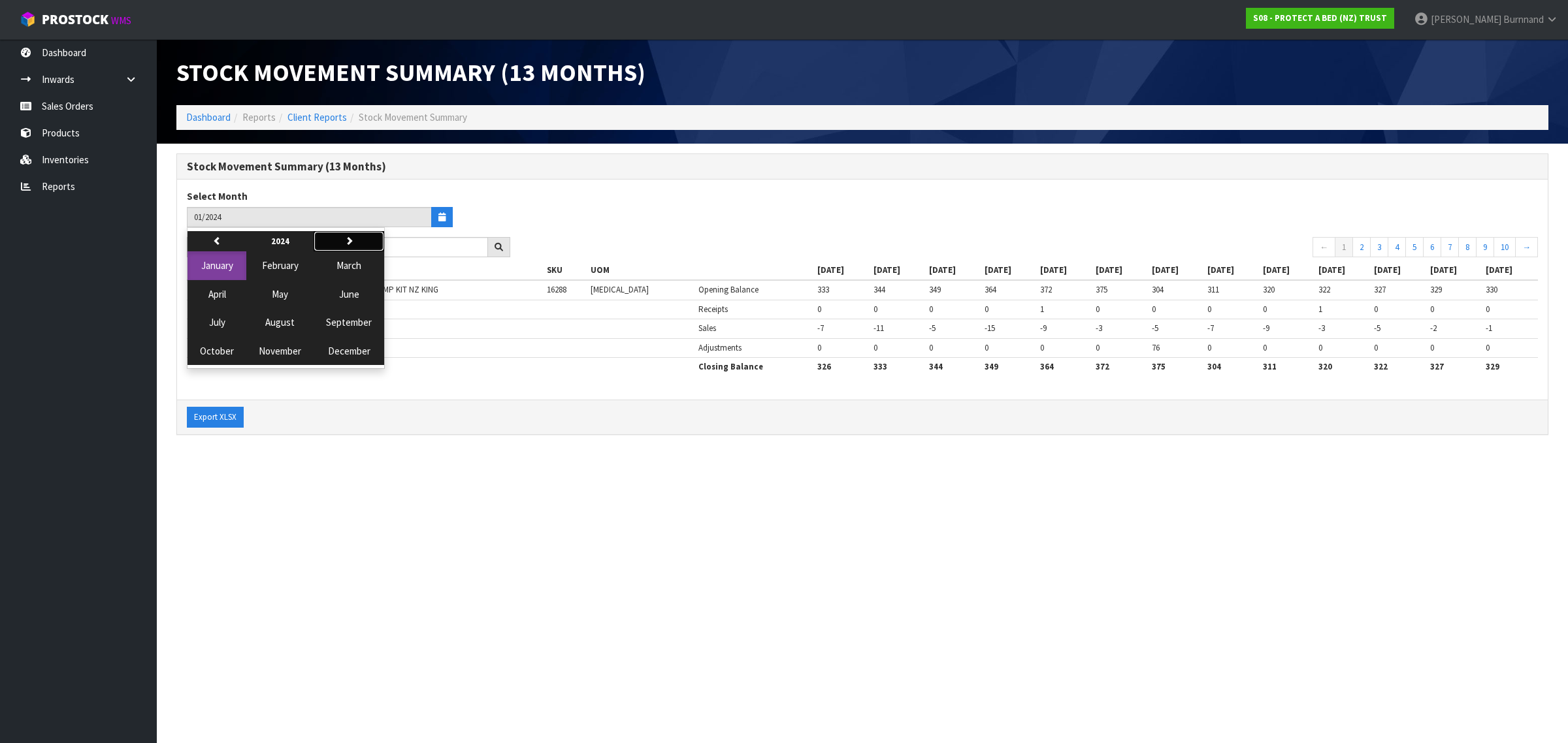
click at [347, 244] on icon "button" at bounding box center [349, 240] width 9 height 9
click at [229, 264] on span "January" at bounding box center [217, 265] width 32 height 13
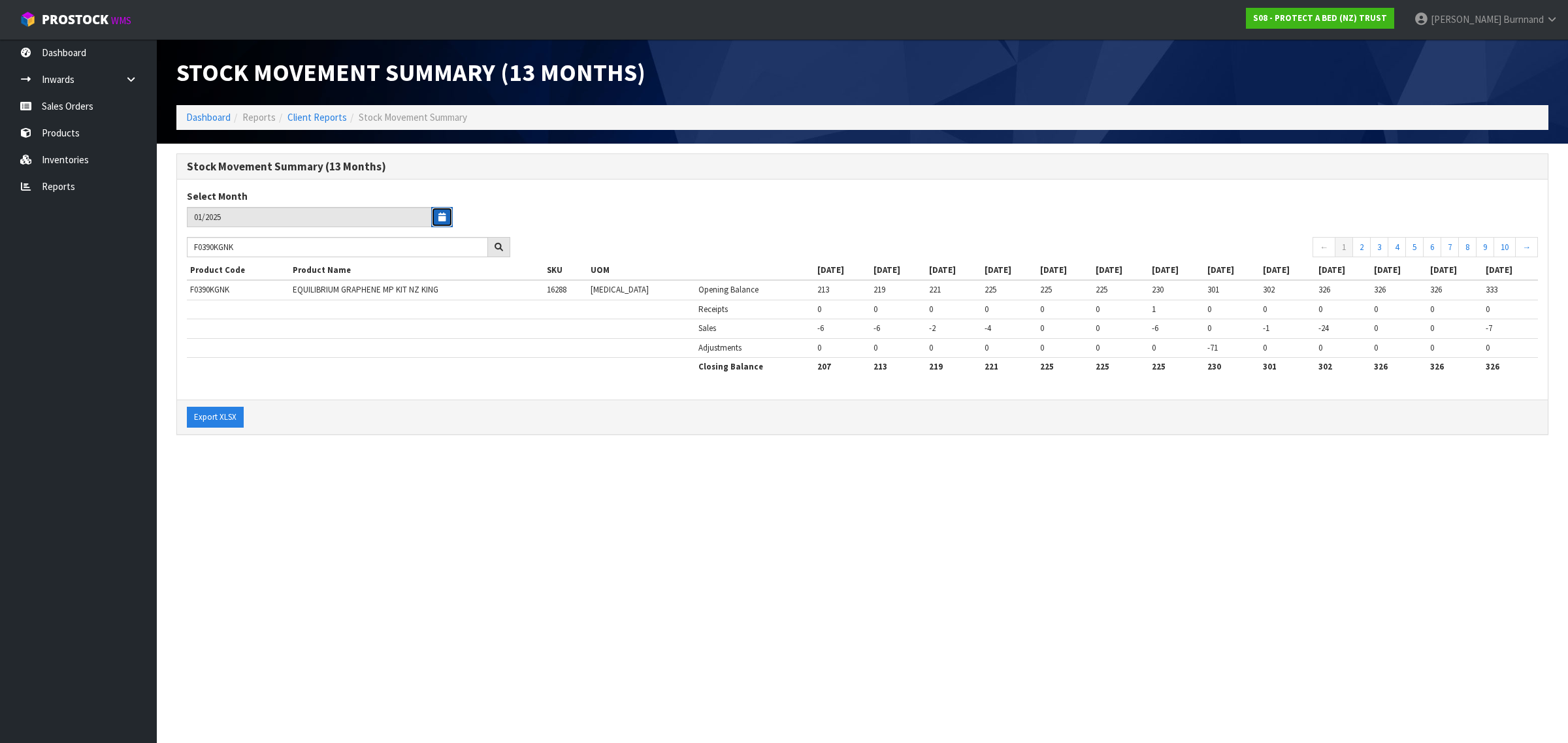
click at [444, 217] on icon "button" at bounding box center [442, 217] width 7 height 9
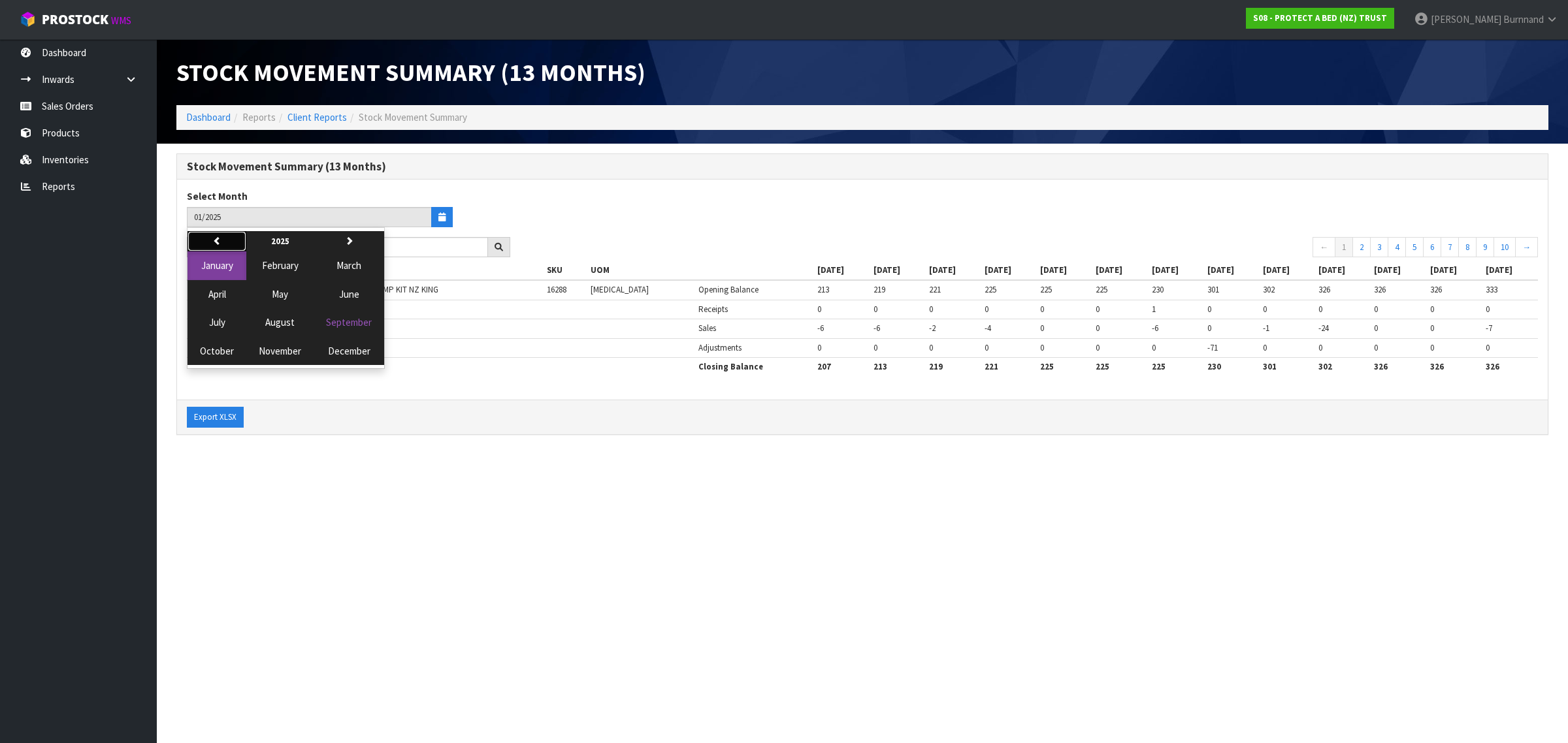
click at [225, 237] on button "previous" at bounding box center [217, 241] width 59 height 21
click at [217, 319] on span "July" at bounding box center [217, 322] width 17 height 13
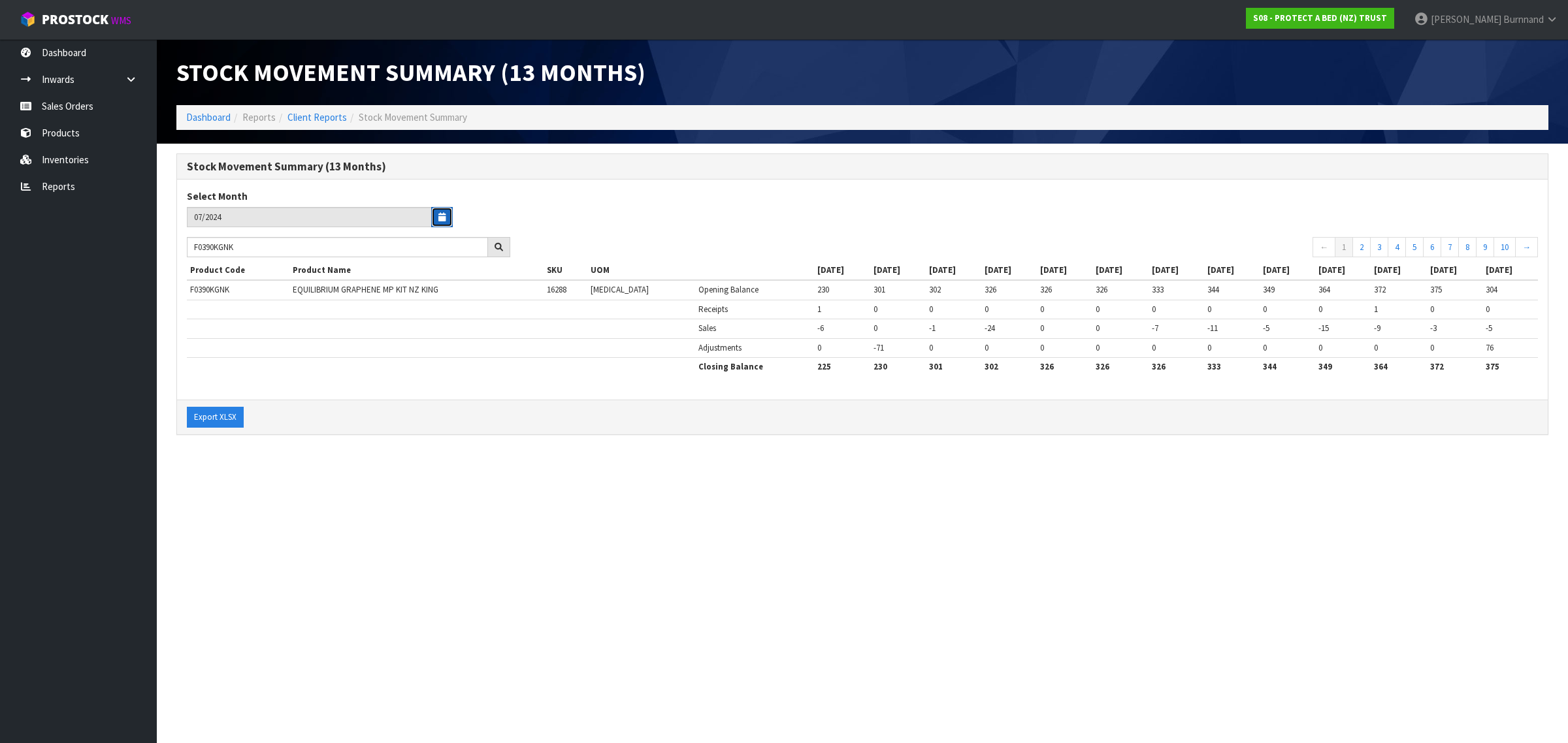
click at [446, 214] on button "button" at bounding box center [442, 217] width 21 height 20
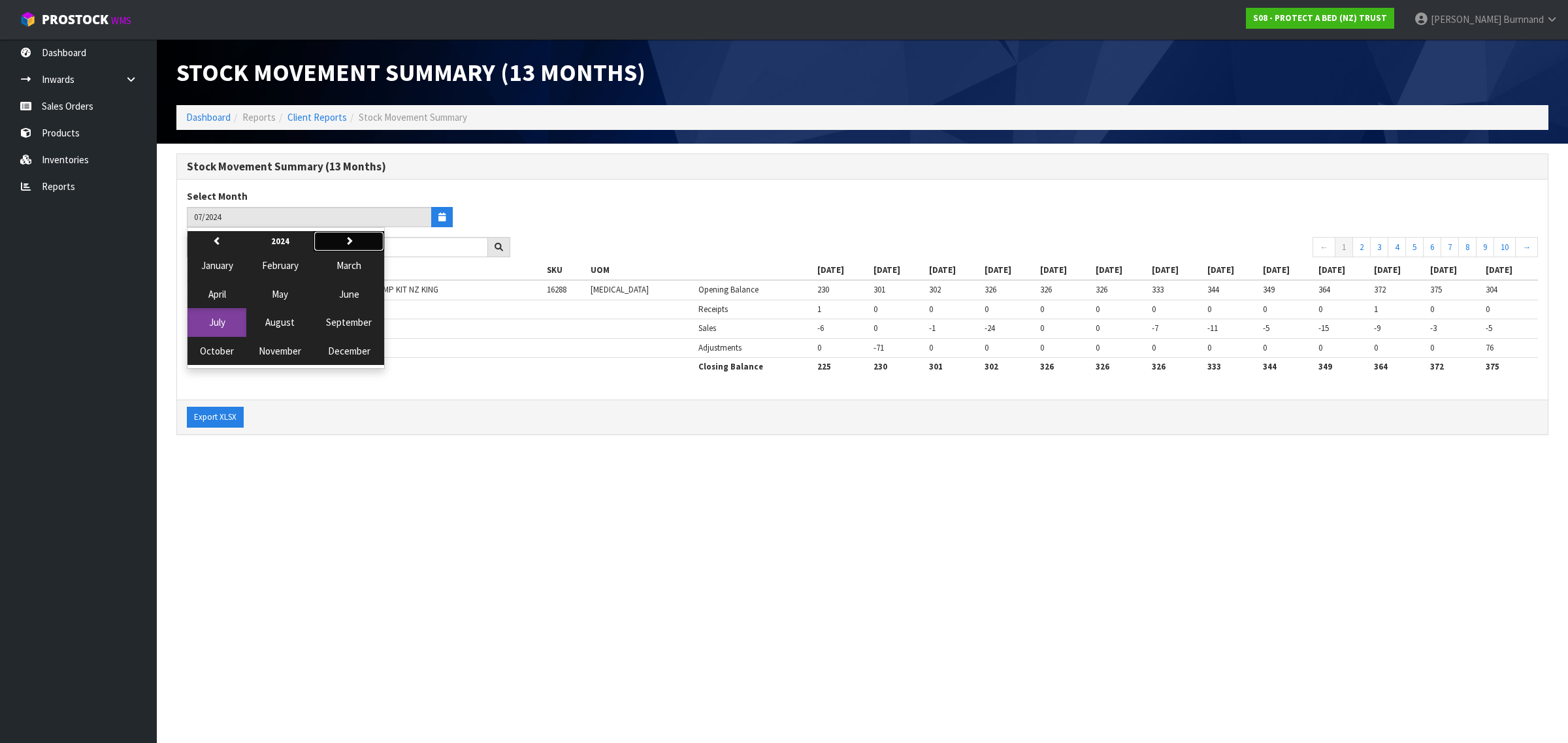
click at [355, 242] on button "next" at bounding box center [349, 241] width 70 height 21
click at [355, 292] on span "June" at bounding box center [349, 294] width 20 height 13
type input "06/2025"
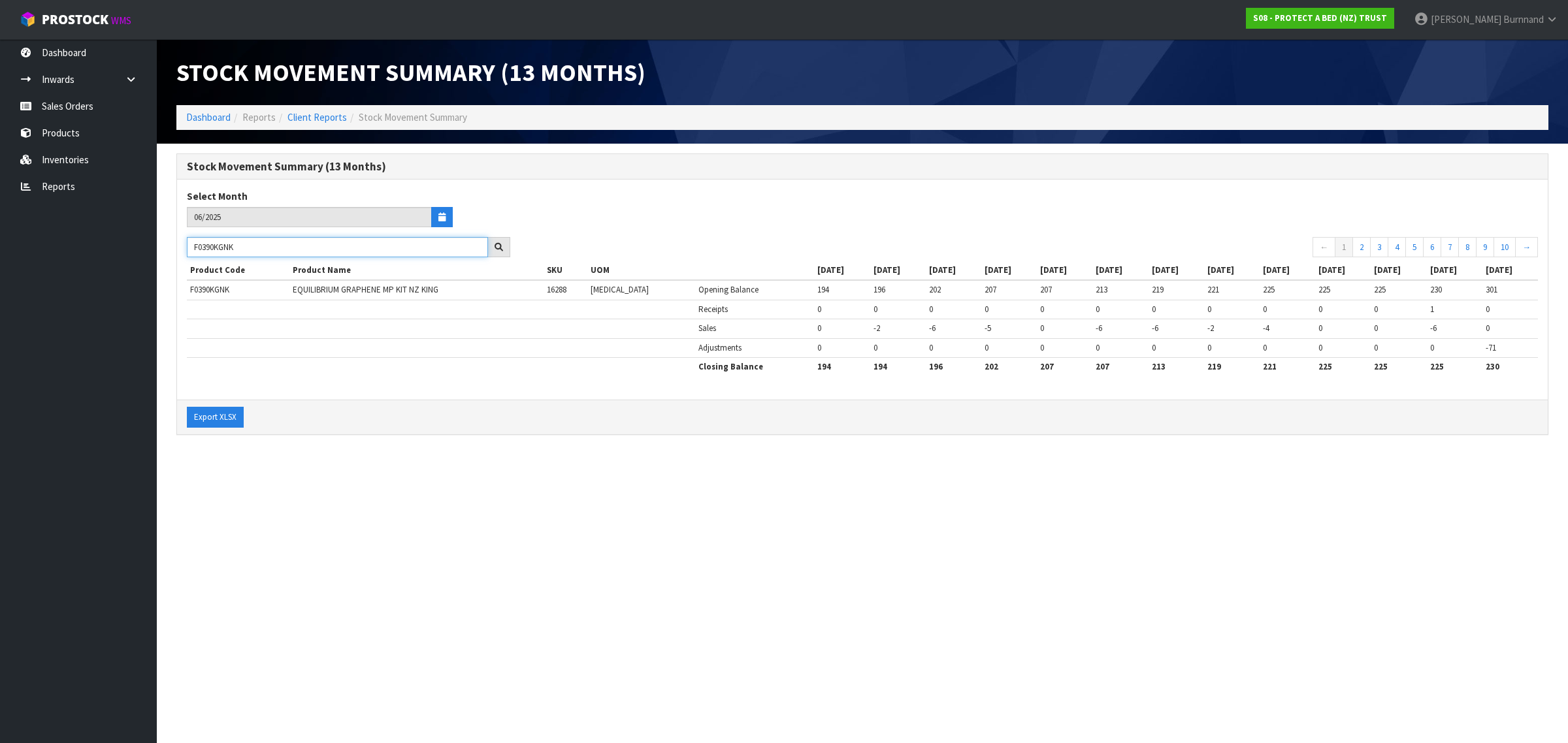
drag, startPoint x: 263, startPoint y: 250, endPoint x: 178, endPoint y: 248, distance: 85.0
click at [178, 248] on div "F0390KGNK" at bounding box center [349, 247] width 343 height 21
paste input "89SK"
type input "F0389SKNK"
click at [334, 472] on section "Stock Movement Summary (13 Months) Dashboard Reports Client Reports Stock Movem…" at bounding box center [784, 371] width 1568 height 743
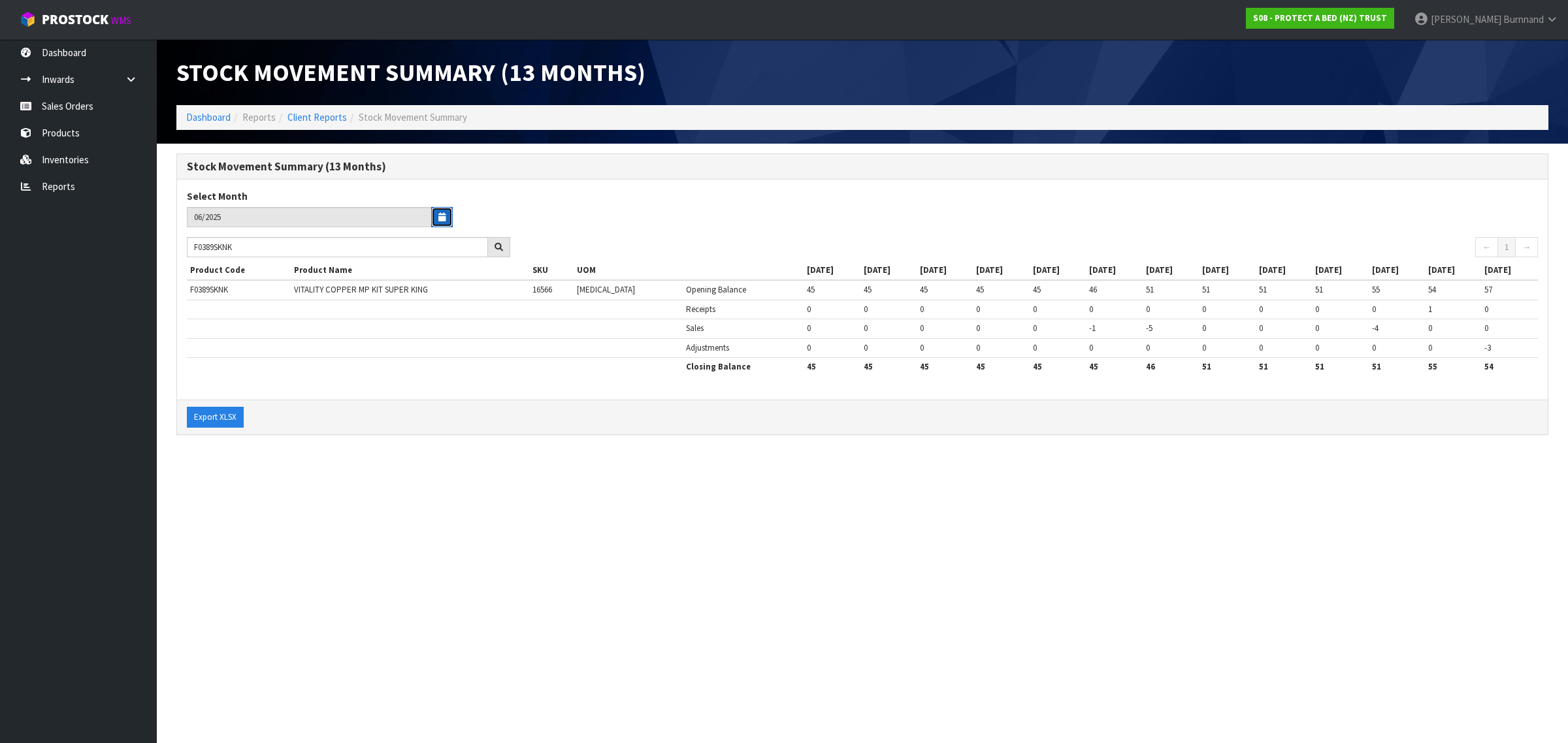
click at [441, 214] on icon "button" at bounding box center [442, 217] width 7 height 9
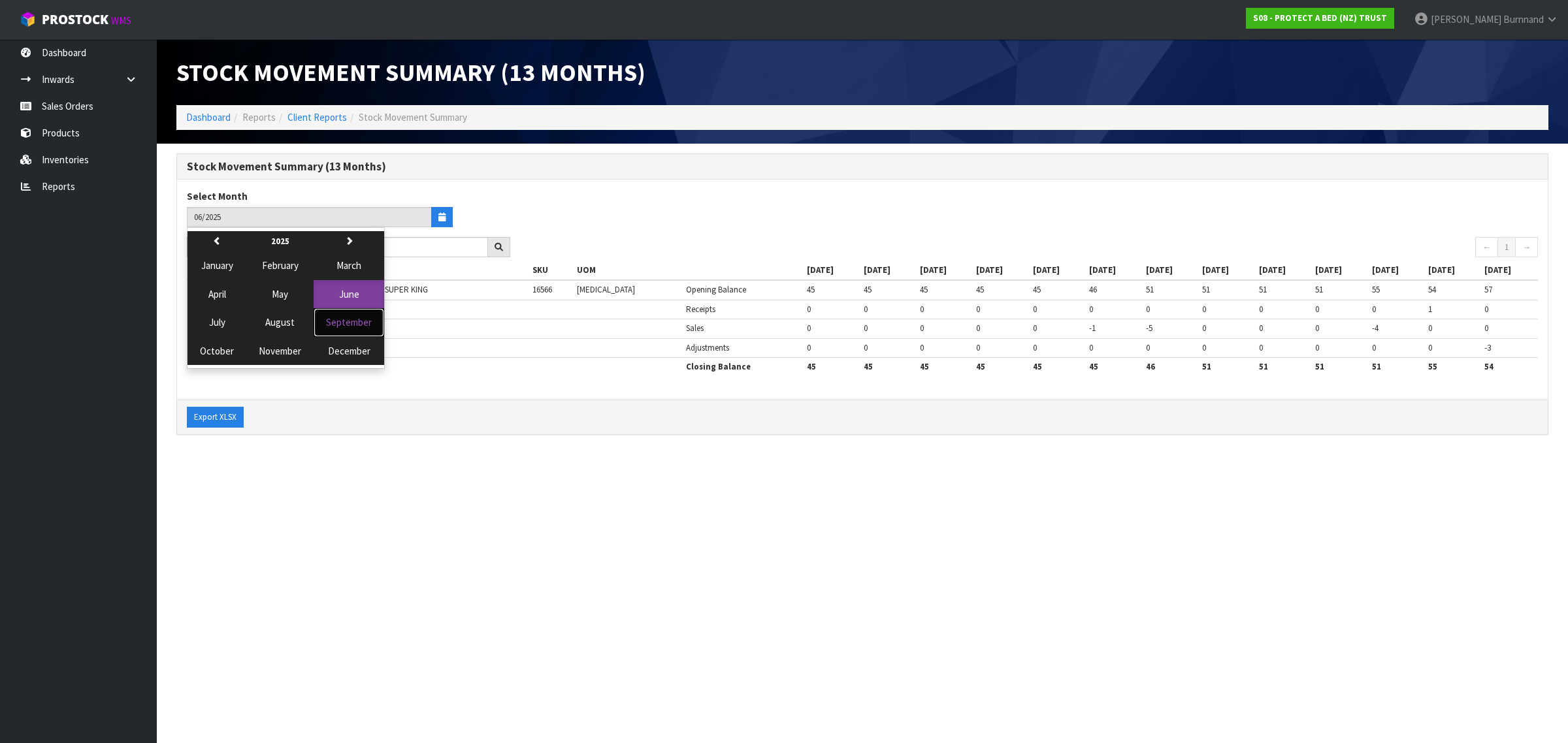
click at [349, 325] on span "September" at bounding box center [349, 322] width 46 height 13
type input "09/2025"
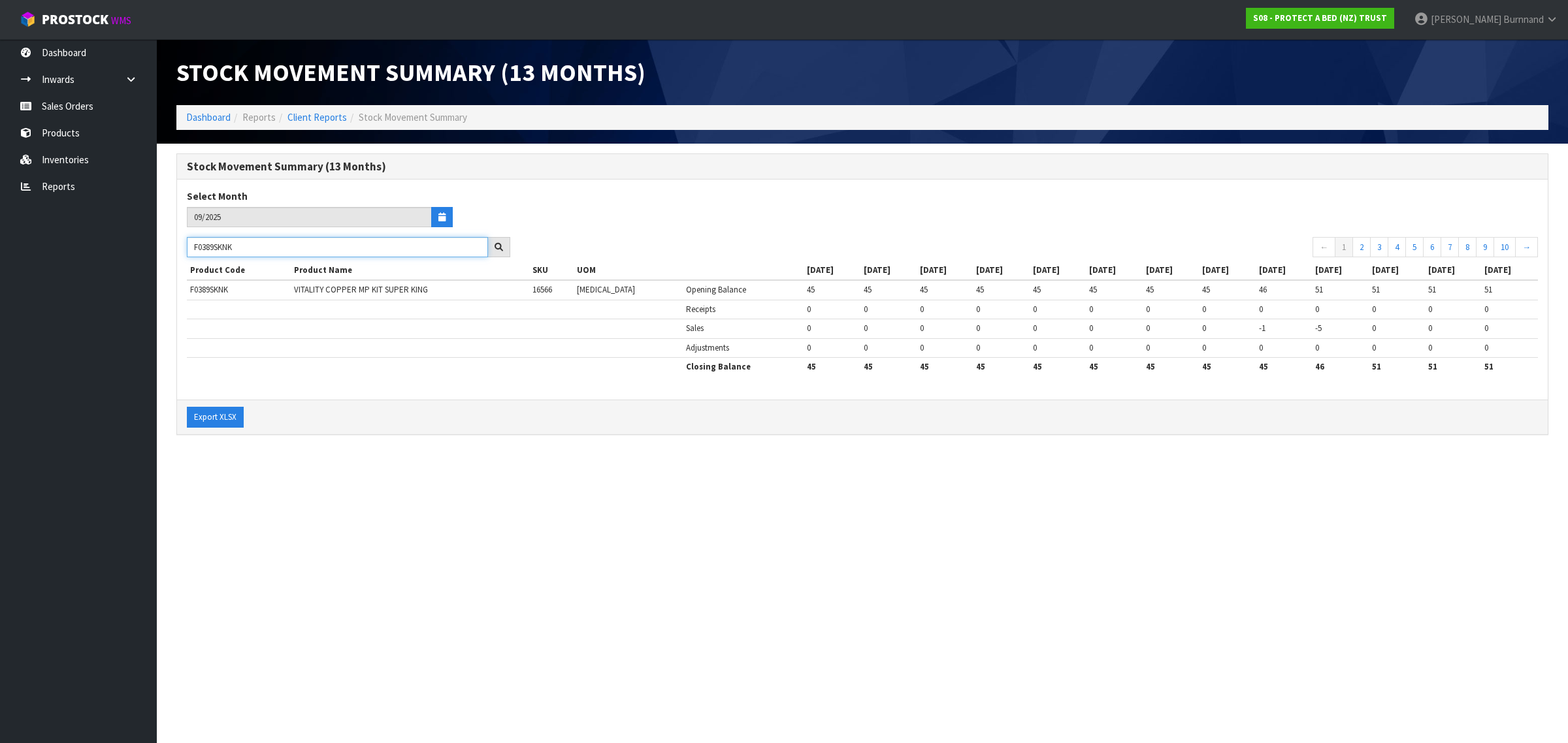
drag, startPoint x: 257, startPoint y: 250, endPoint x: 183, endPoint y: 250, distance: 74.0
click at [183, 250] on div "F0389SKNK" at bounding box center [349, 247] width 343 height 21
paste input "KG"
click at [383, 479] on section "Stock Movement Summary (13 Months) Dashboard Reports Client Reports Stock Movem…" at bounding box center [784, 371] width 1568 height 743
drag, startPoint x: 278, startPoint y: 250, endPoint x: 173, endPoint y: 244, distance: 105.2
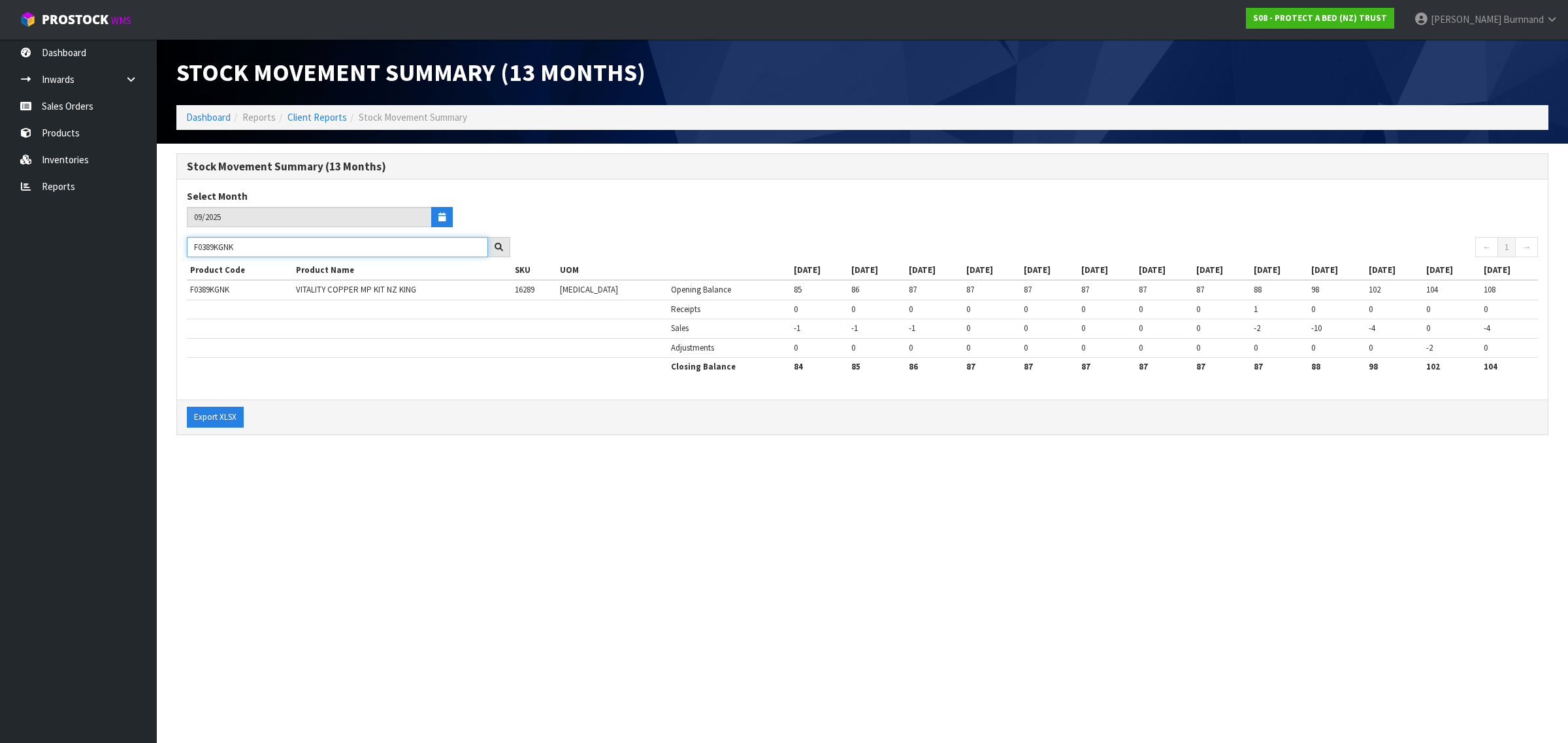
click at [171, 245] on div "Stock Movement Summary (13 Months) Select Month 09/2025 F0389KGNK ← 1 → Product…" at bounding box center [862, 301] width 1391 height 295
paste input "CLK"
click at [392, 469] on section "Stock Movement Summary (13 Months) Dashboard Reports Client Reports Stock Movem…" at bounding box center [784, 371] width 1568 height 743
drag, startPoint x: 246, startPoint y: 249, endPoint x: 187, endPoint y: 247, distance: 59.0
click at [187, 247] on input "F0389CLKK" at bounding box center [337, 247] width 301 height 20
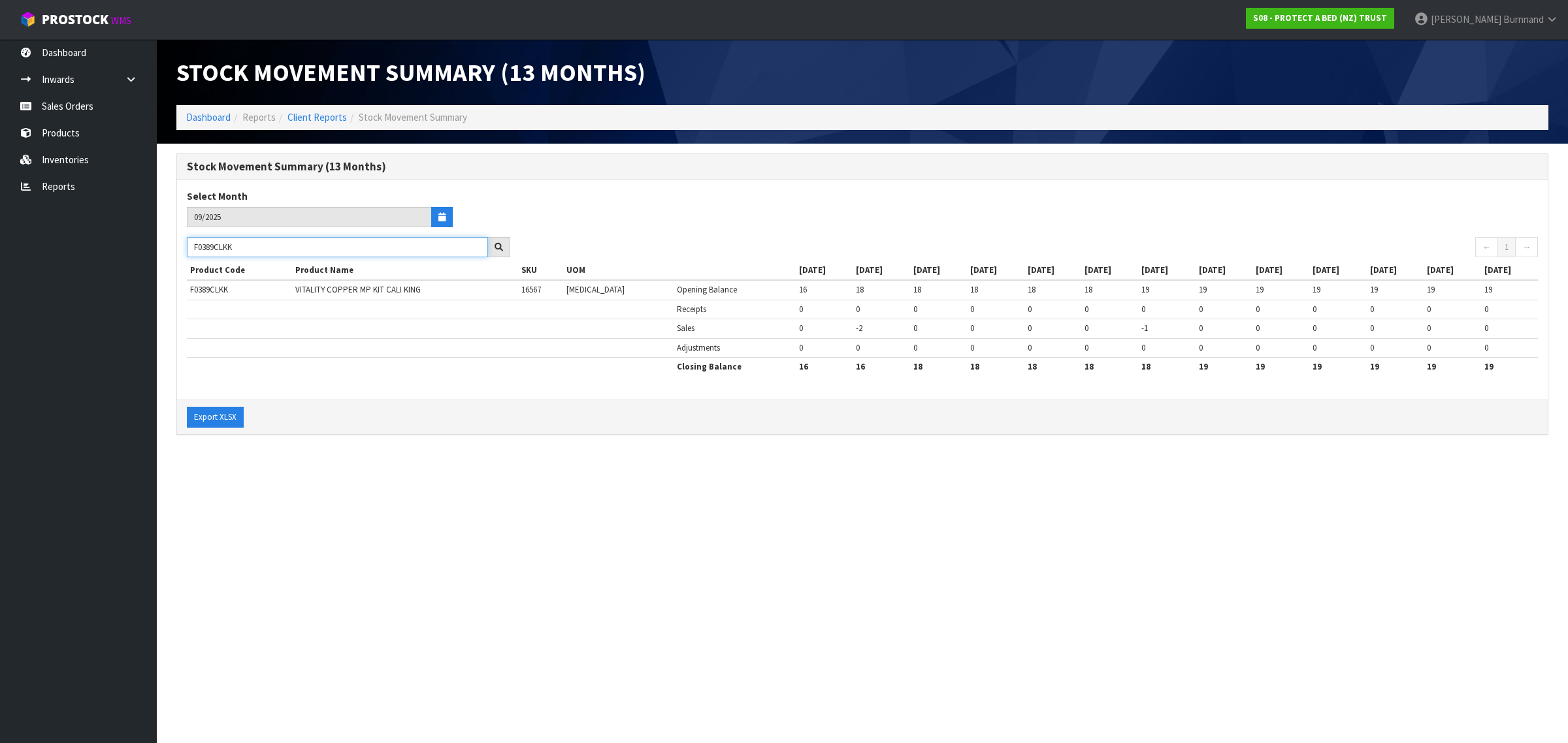
paste input "26CTS0"
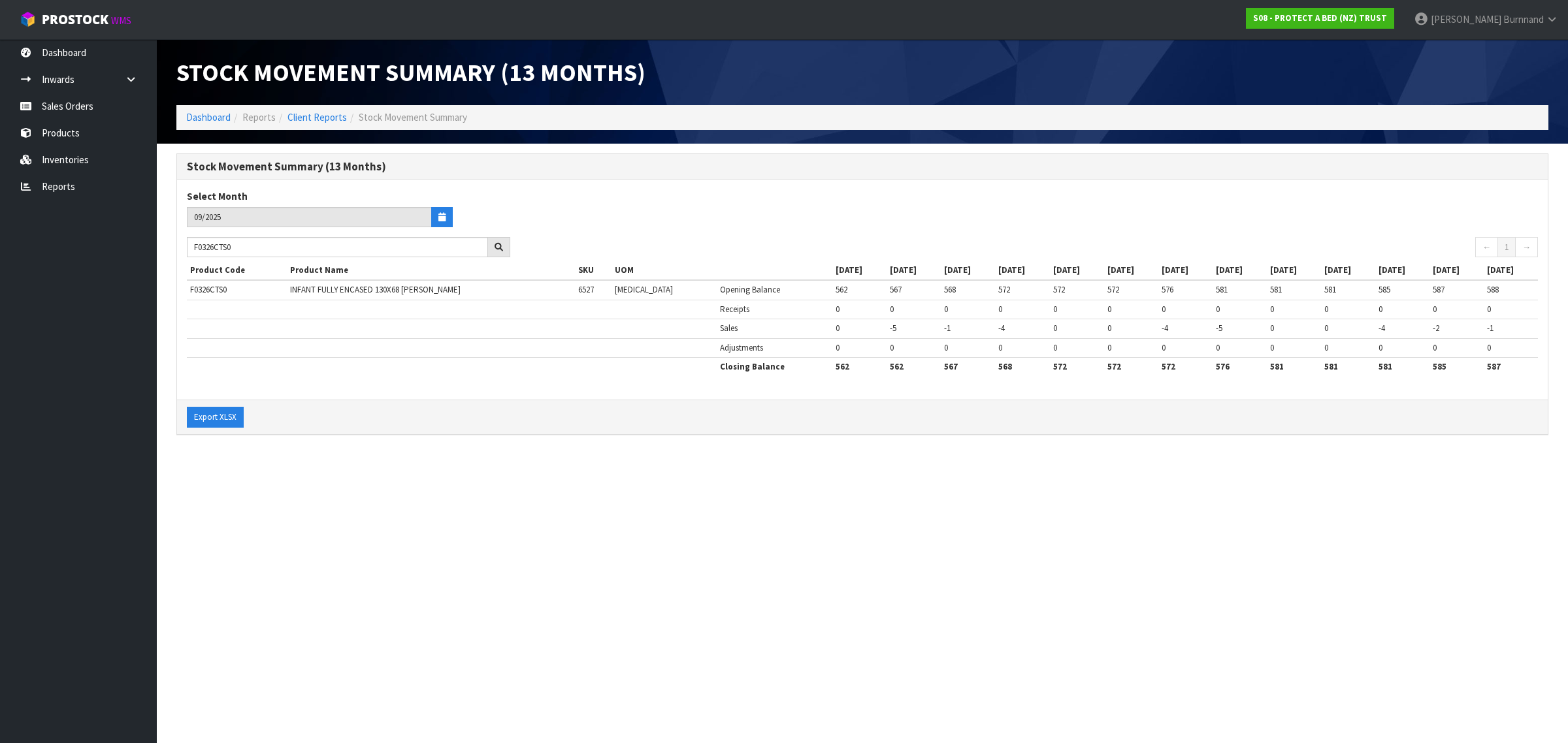
click at [547, 489] on section "Stock Movement Summary (13 Months) Dashboard Reports Client Reports Stock Movem…" at bounding box center [784, 371] width 1568 height 743
drag, startPoint x: 246, startPoint y: 246, endPoint x: 189, endPoint y: 246, distance: 57.0
click at [189, 246] on input "F0326CTS0" at bounding box center [337, 247] width 301 height 20
paste input "5"
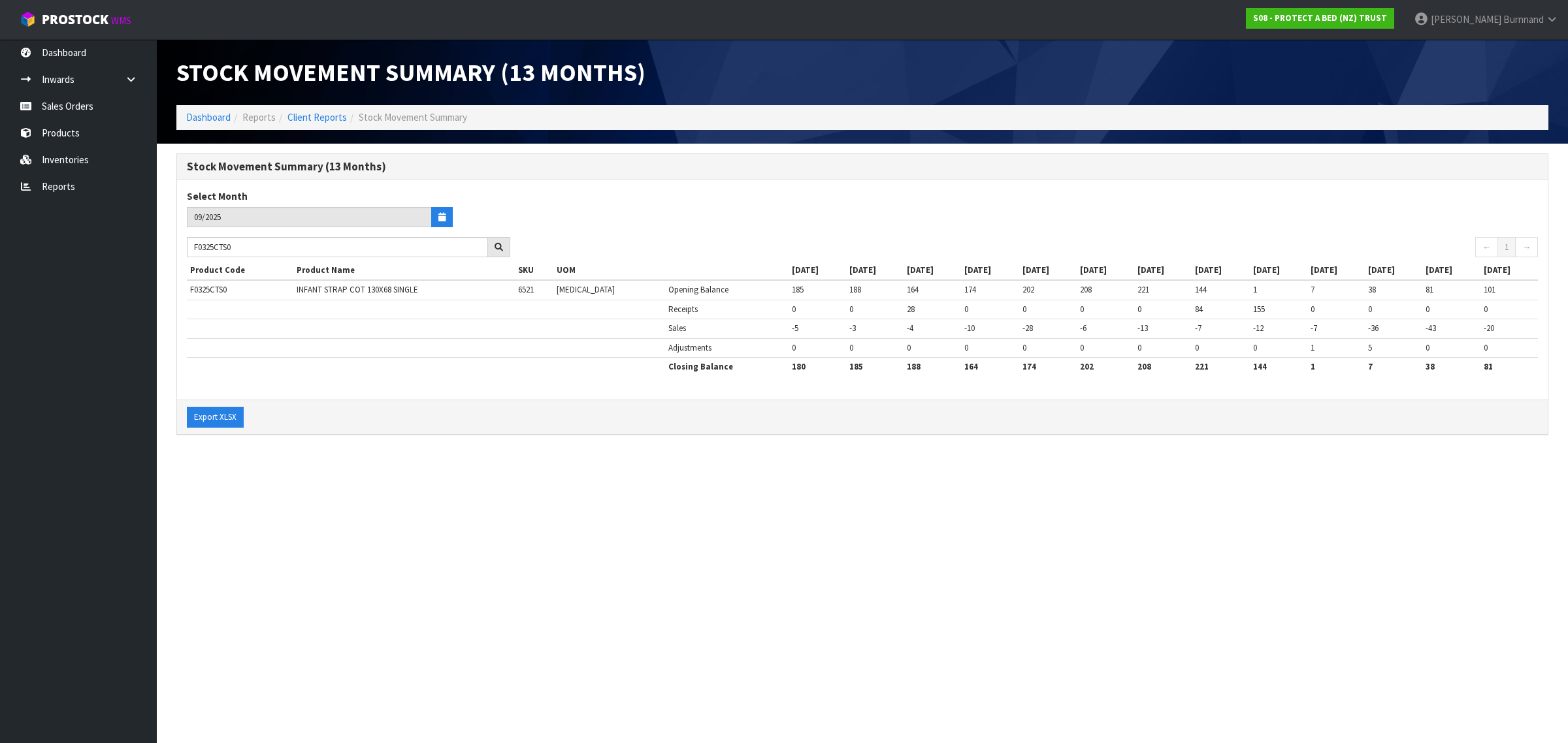
click at [434, 499] on section "Stock Movement Summary (13 Months) Dashboard Reports Client Reports Stock Movem…" at bounding box center [784, 371] width 1568 height 743
drag, startPoint x: 256, startPoint y: 249, endPoint x: 171, endPoint y: 250, distance: 85.0
click at [171, 250] on div "Stock Movement Summary (13 Months) Select Month 09/2025 F0325CTS0 ← 1 → Product…" at bounding box center [862, 301] width 1391 height 295
paste input "BSN"
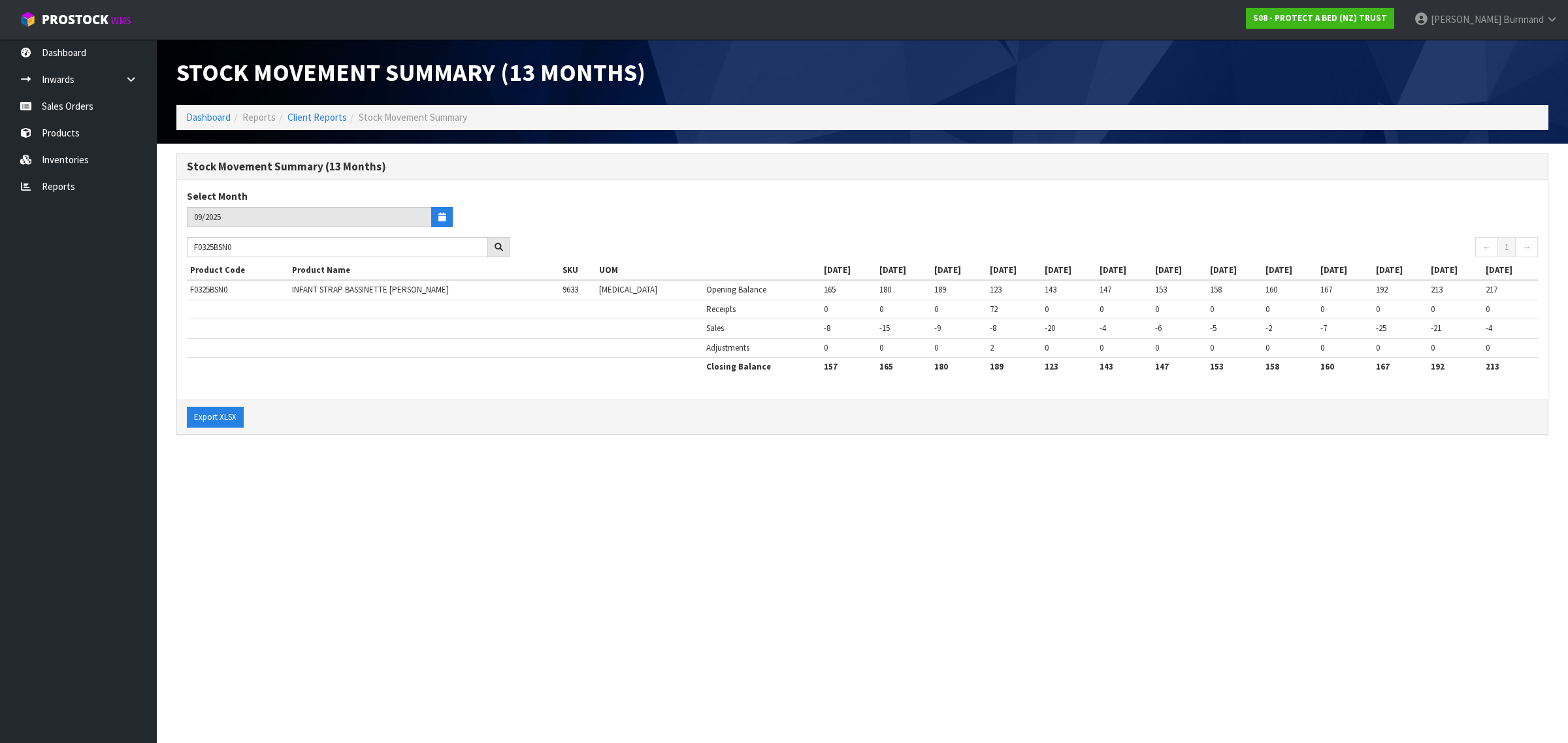
click at [377, 509] on section "Stock Movement Summary (13 Months) Dashboard Reports Client Reports Stock Movem…" at bounding box center [784, 371] width 1568 height 743
drag, startPoint x: 258, startPoint y: 248, endPoint x: 181, endPoint y: 247, distance: 77.0
click at [181, 247] on div "F0325BSN0" at bounding box center [349, 247] width 343 height 21
paste input "234CUU"
click at [452, 489] on section "Stock Movement Summary (13 Months) Dashboard Reports Client Reports Stock Movem…" at bounding box center [784, 371] width 1568 height 743
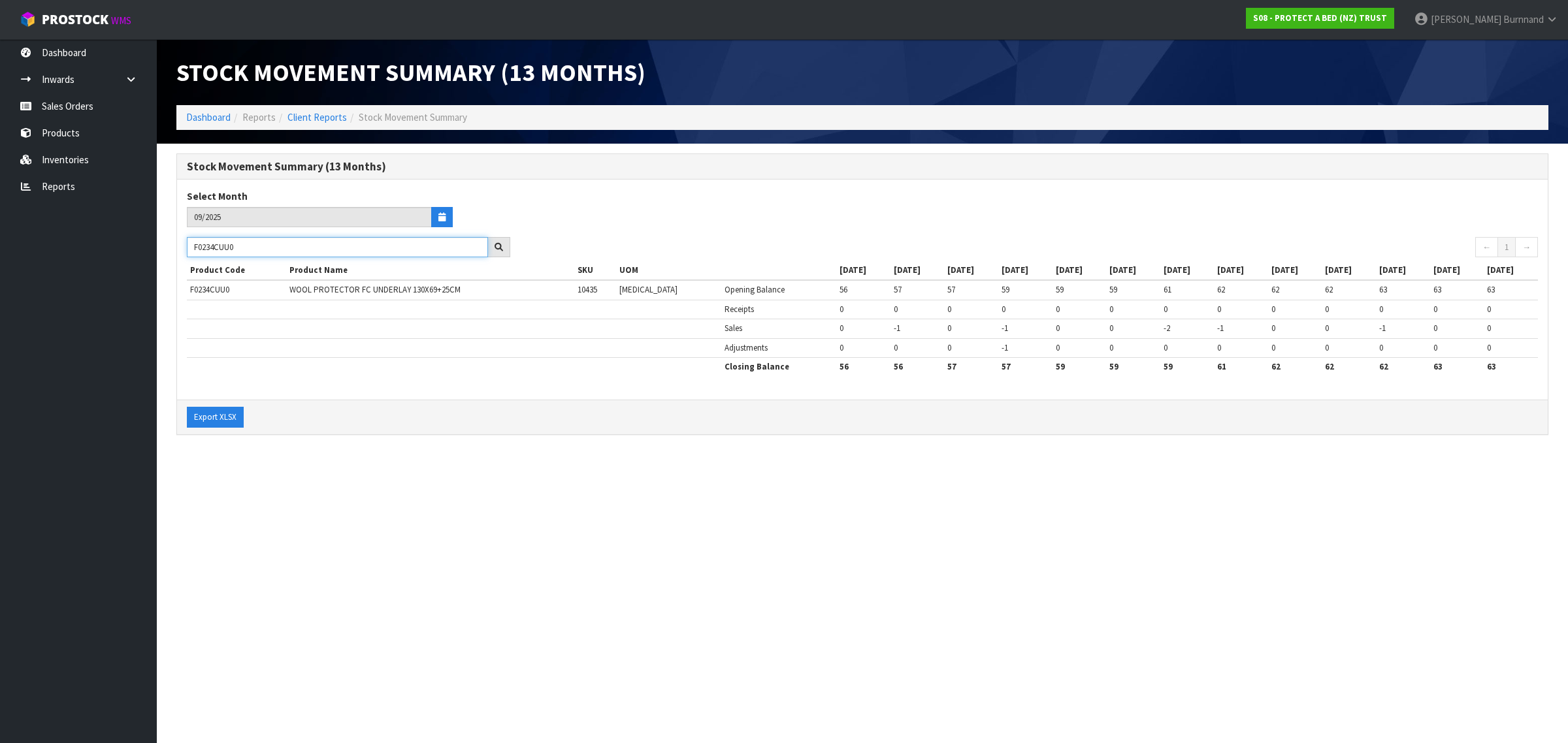
drag, startPoint x: 247, startPoint y: 250, endPoint x: 189, endPoint y: 243, distance: 58.4
click at [189, 243] on input "F0234CUU0" at bounding box center [337, 247] width 301 height 20
paste input "3CT"
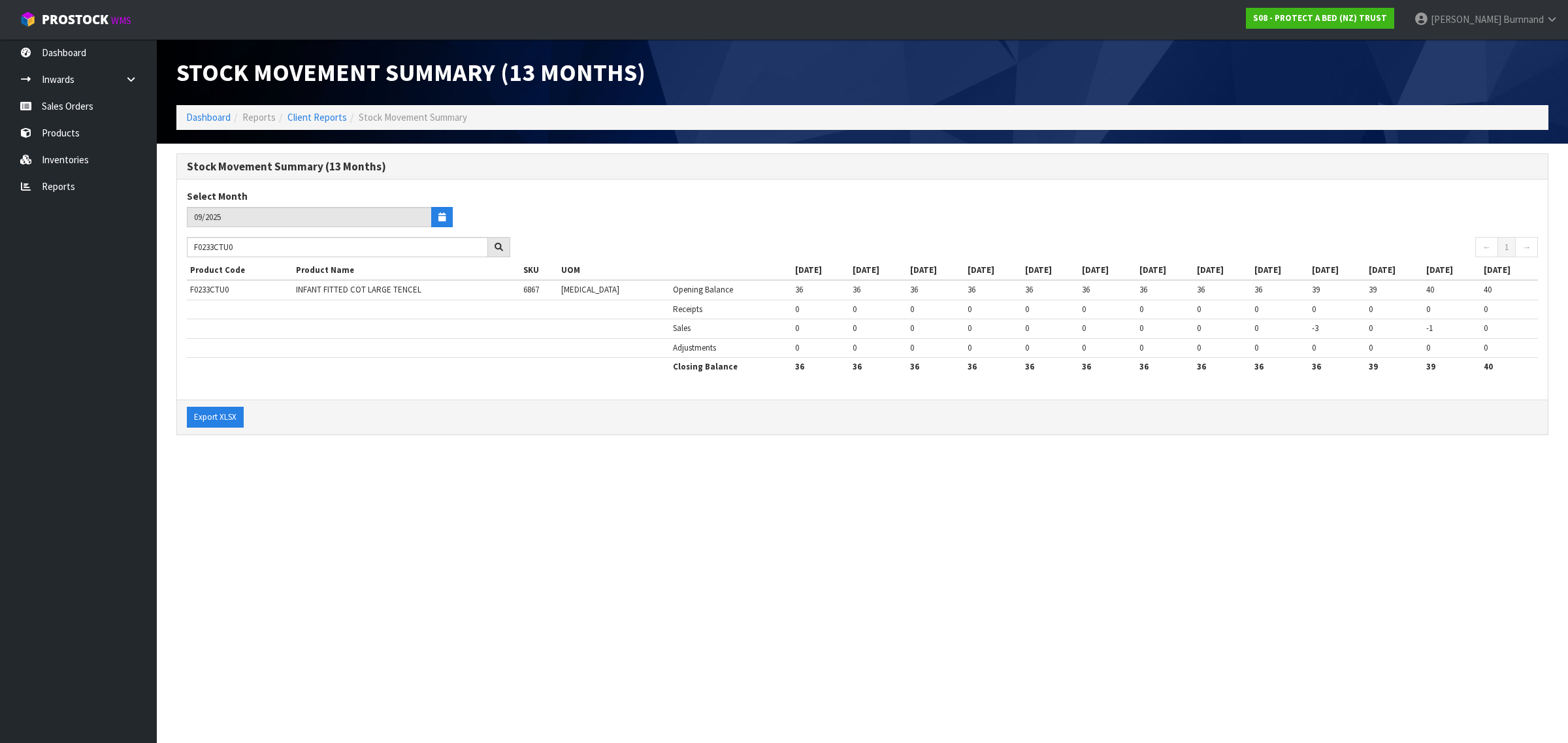
click at [479, 483] on section "Stock Movement Summary (13 Months) Dashboard Reports Client Reports Stock Movem…" at bounding box center [784, 371] width 1568 height 743
drag, startPoint x: 240, startPoint y: 250, endPoint x: 174, endPoint y: 242, distance: 66.5
click at [174, 242] on div "Stock Movement Summary (13 Months) Select Month 09/2025 F0233CTU0 ← 1 → Product…" at bounding box center [862, 301] width 1391 height 295
paste input "S"
click at [432, 515] on section "Stock Movement Summary (13 Months) Dashboard Reports Client Reports Stock Movem…" at bounding box center [784, 371] width 1568 height 743
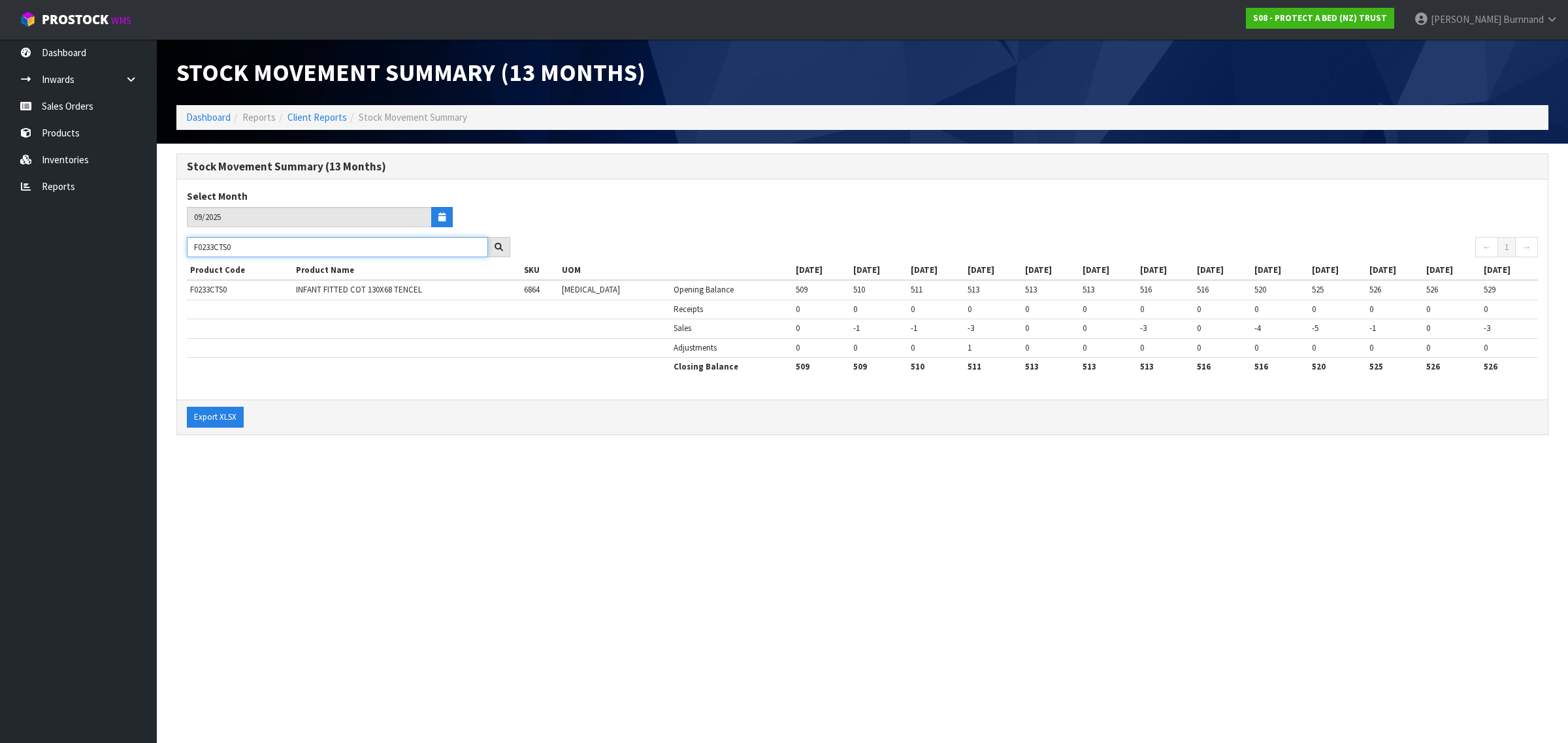
drag, startPoint x: 242, startPoint y: 249, endPoint x: 194, endPoint y: 248, distance: 48.0
click at [194, 248] on input "F0233CTS0" at bounding box center [337, 247] width 301 height 20
paste input "BSN"
click at [371, 518] on section "Stock Movement Summary (13 Months) Dashboard Reports Client Reports Stock Movem…" at bounding box center [784, 371] width 1568 height 743
drag, startPoint x: 249, startPoint y: 249, endPoint x: 179, endPoint y: 245, distance: 70.1
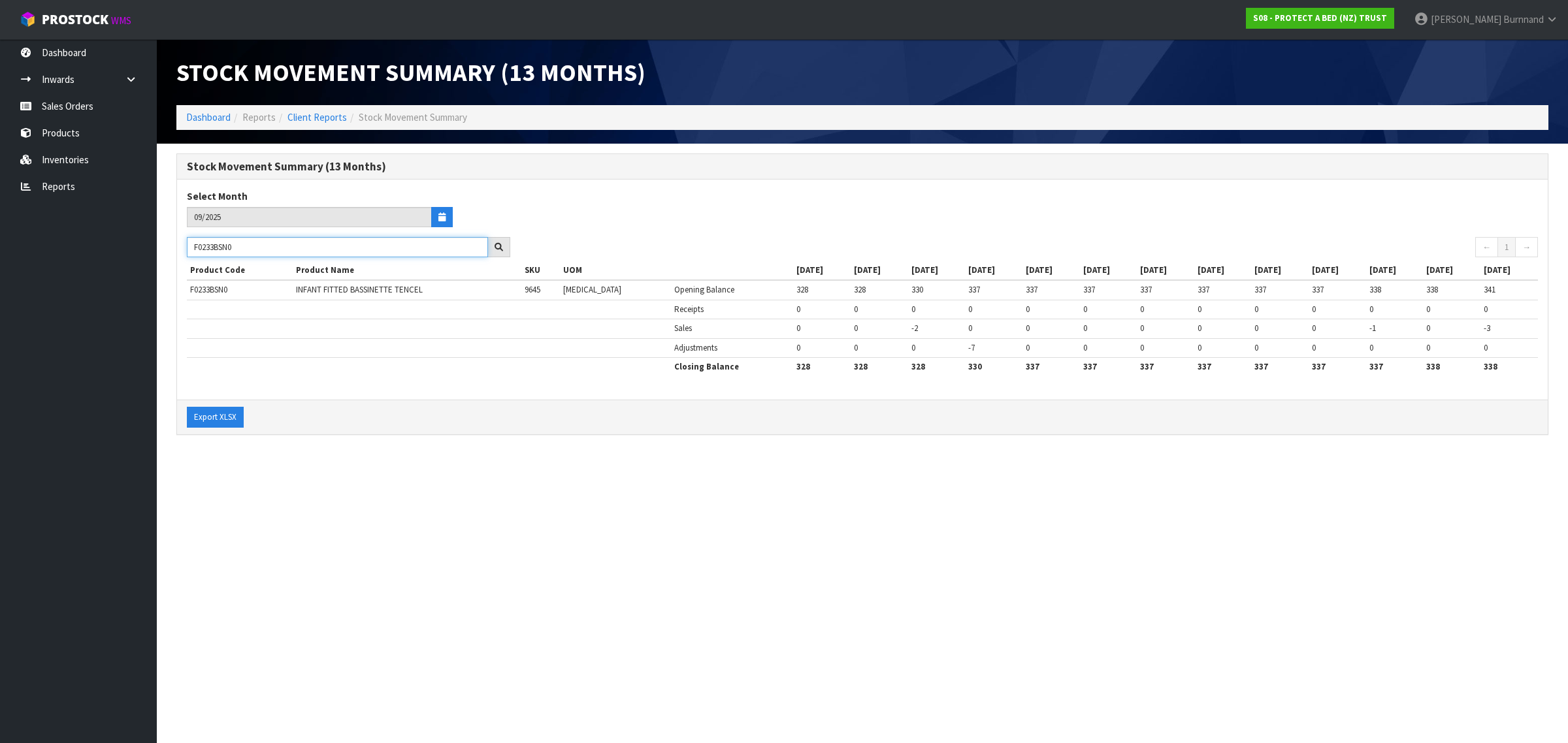
click at [179, 245] on div "F0233BSN0" at bounding box center [349, 247] width 343 height 21
paste input "1OSF"
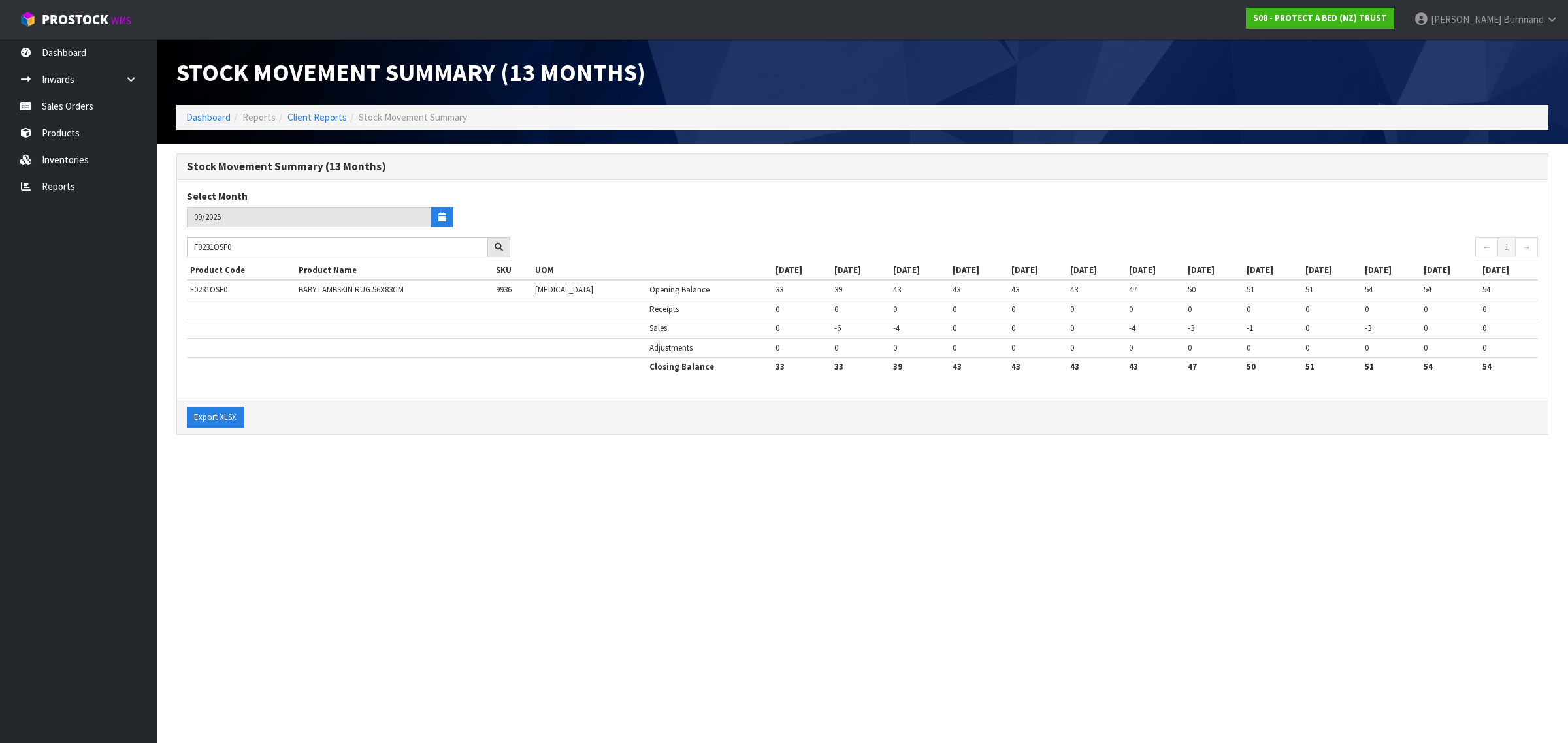
click at [454, 570] on section "Stock Movement Summary (13 Months) Dashboard Reports Client Reports Stock Movem…" at bounding box center [784, 371] width 1568 height 743
drag, startPoint x: 246, startPoint y: 246, endPoint x: 181, endPoint y: 246, distance: 65.0
click at [181, 246] on div "F0231OSF0" at bounding box center [349, 247] width 343 height 21
paste input "22CTST"
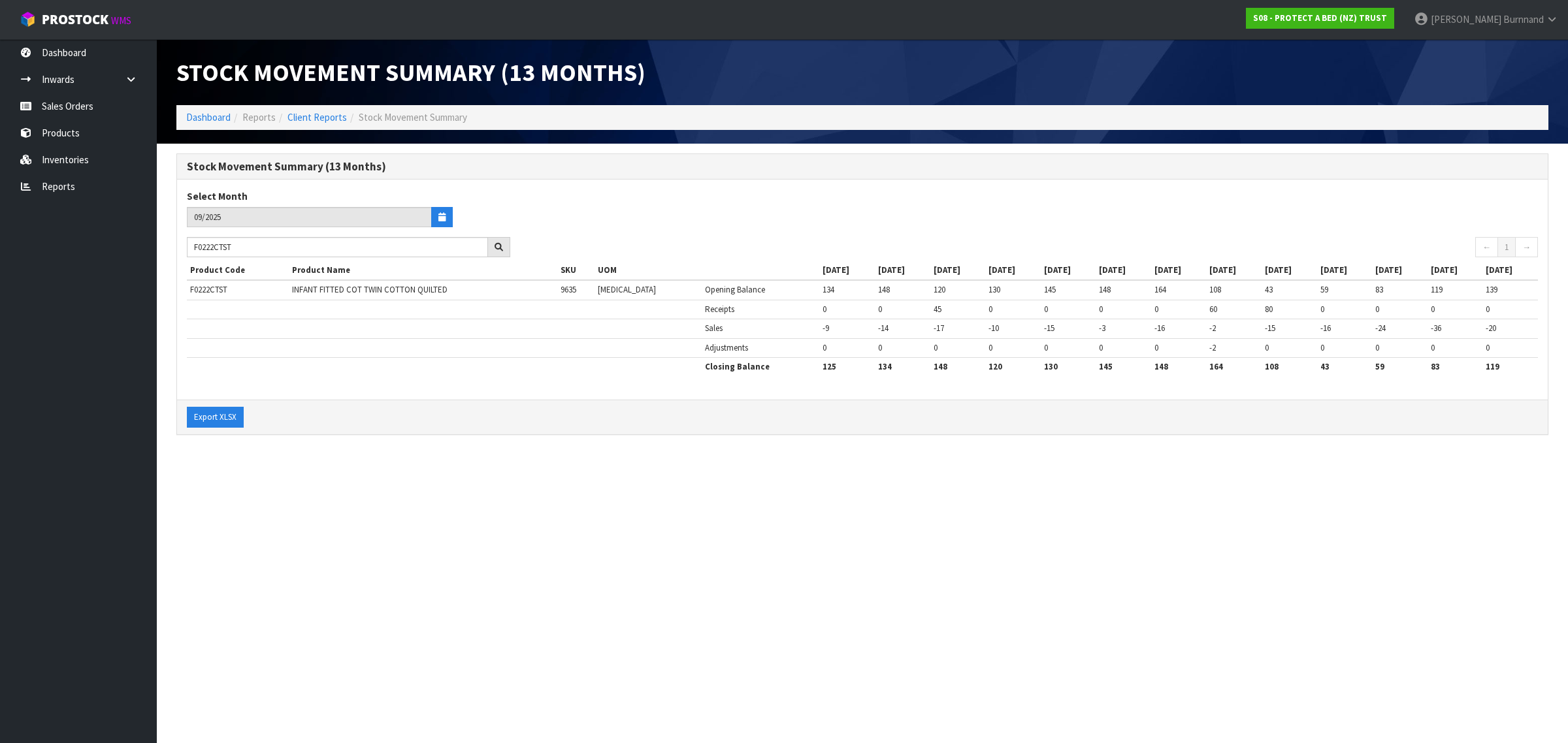
click at [493, 550] on section "Stock Movement Summary (13 Months) Dashboard Reports Client Reports Stock Movem…" at bounding box center [784, 371] width 1568 height 743
drag, startPoint x: 259, startPoint y: 249, endPoint x: 171, endPoint y: 240, distance: 88.5
click at [171, 242] on div "Stock Movement Summary (13 Months) Select Month 09/2025 F0222CTST ← 1 → Product…" at bounding box center [862, 301] width 1391 height 295
paste input "0"
click at [432, 470] on section "Stock Movement Summary (13 Months) Dashboard Reports Client Reports Stock Movem…" at bounding box center [784, 371] width 1568 height 743
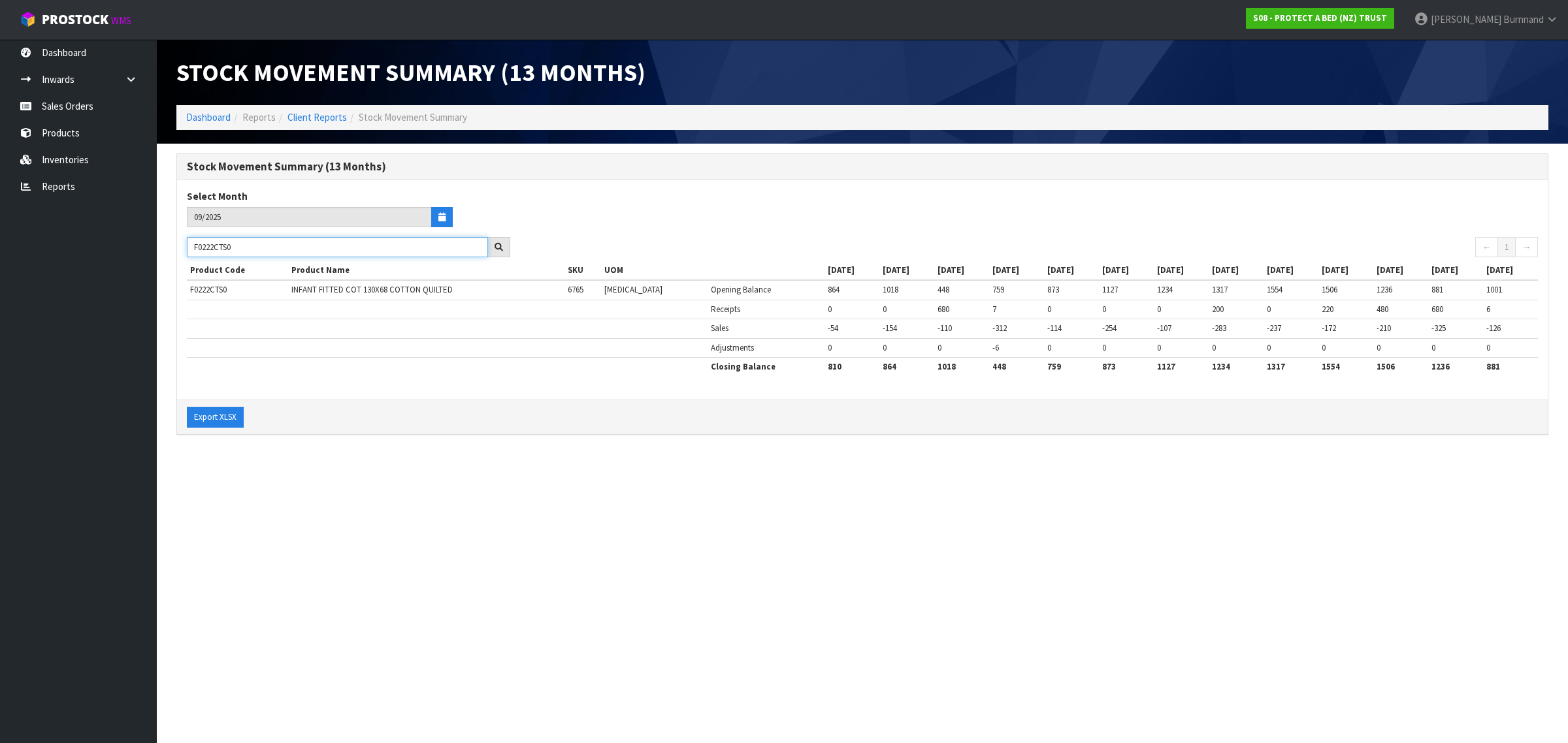
drag, startPoint x: 254, startPoint y: 247, endPoint x: 169, endPoint y: 242, distance: 85.1
click at [169, 242] on div "Stock Movement Summary (13 Months) Select Month 09/2025 F0222CTS0 ← 1 → Product…" at bounding box center [862, 301] width 1391 height 295
paste input "BST"
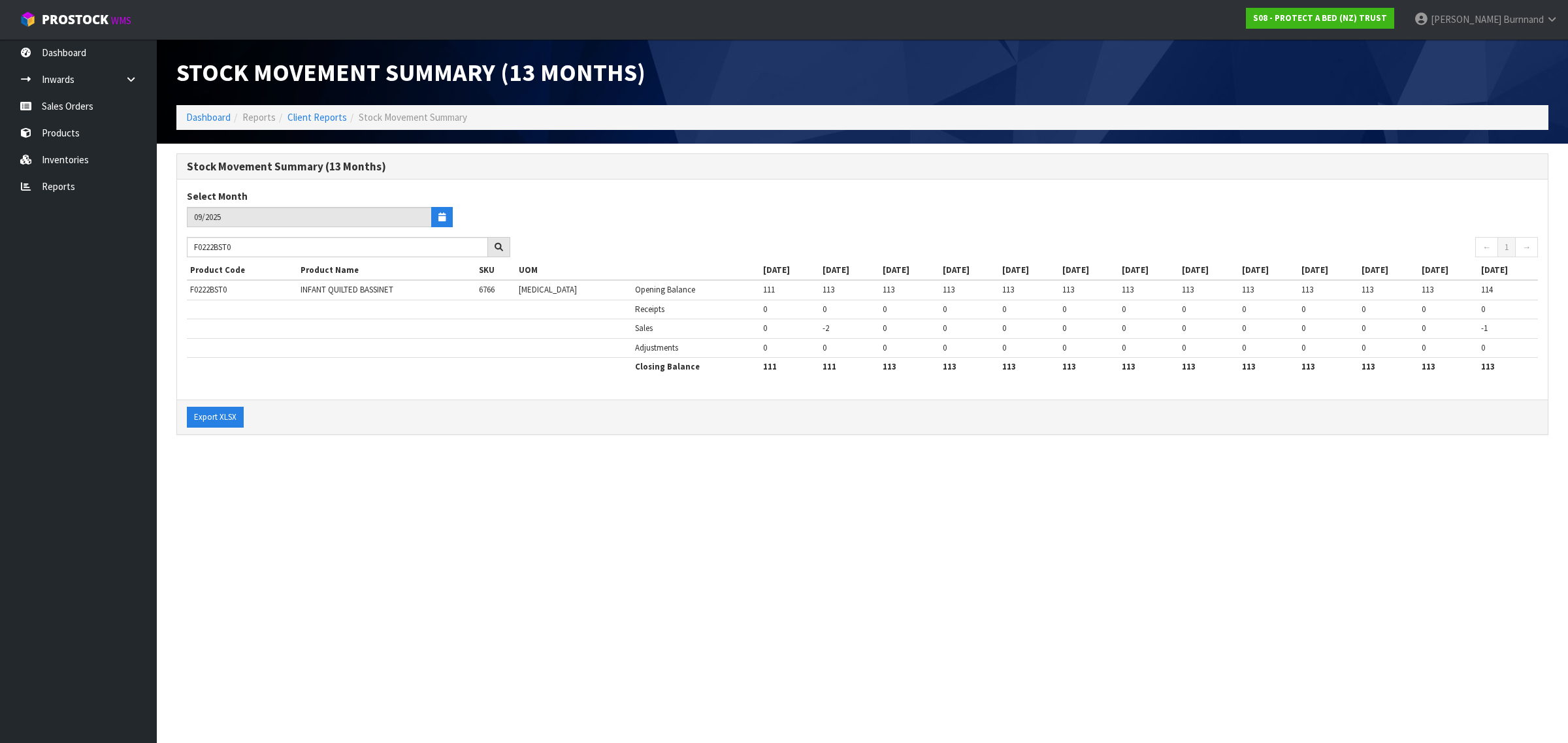
click at [420, 470] on section "Stock Movement Summary (13 Months) Dashboard Reports Client Reports Stock Movem…" at bounding box center [784, 371] width 1568 height 743
drag, startPoint x: 246, startPoint y: 248, endPoint x: 187, endPoint y: 248, distance: 59.0
click at [187, 248] on input "F0222BST0" at bounding box center [337, 247] width 301 height 20
paste input "S4"
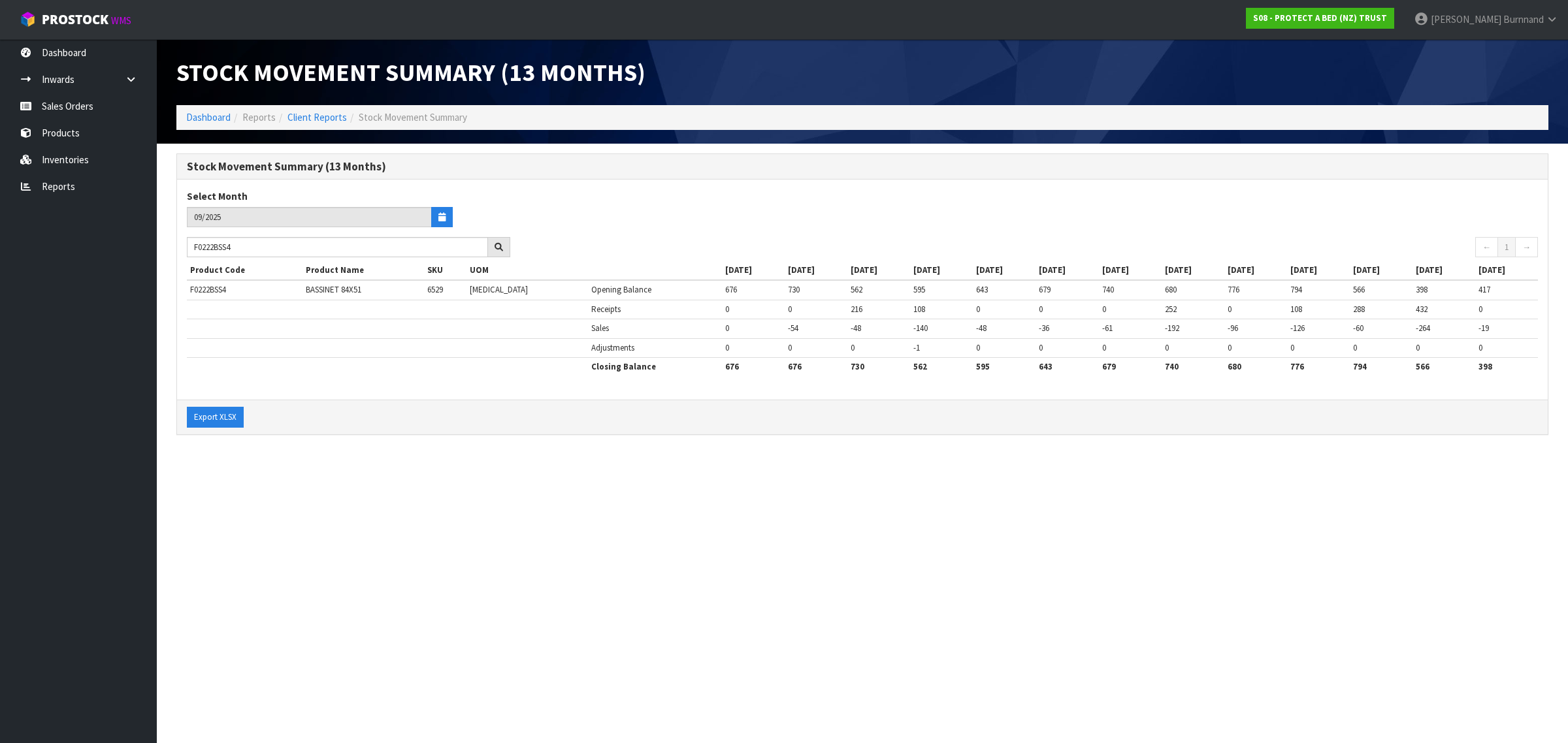
drag, startPoint x: 405, startPoint y: 509, endPoint x: 399, endPoint y: 499, distance: 11.7
click at [406, 509] on section "Stock Movement Summary (13 Months) Dashboard Reports Client Reports Stock Movem…" at bounding box center [784, 371] width 1568 height 743
drag, startPoint x: 249, startPoint y: 247, endPoint x: 183, endPoint y: 245, distance: 66.0
click at [183, 245] on div "F0222BSS4" at bounding box center [349, 247] width 343 height 21
paste input "1"
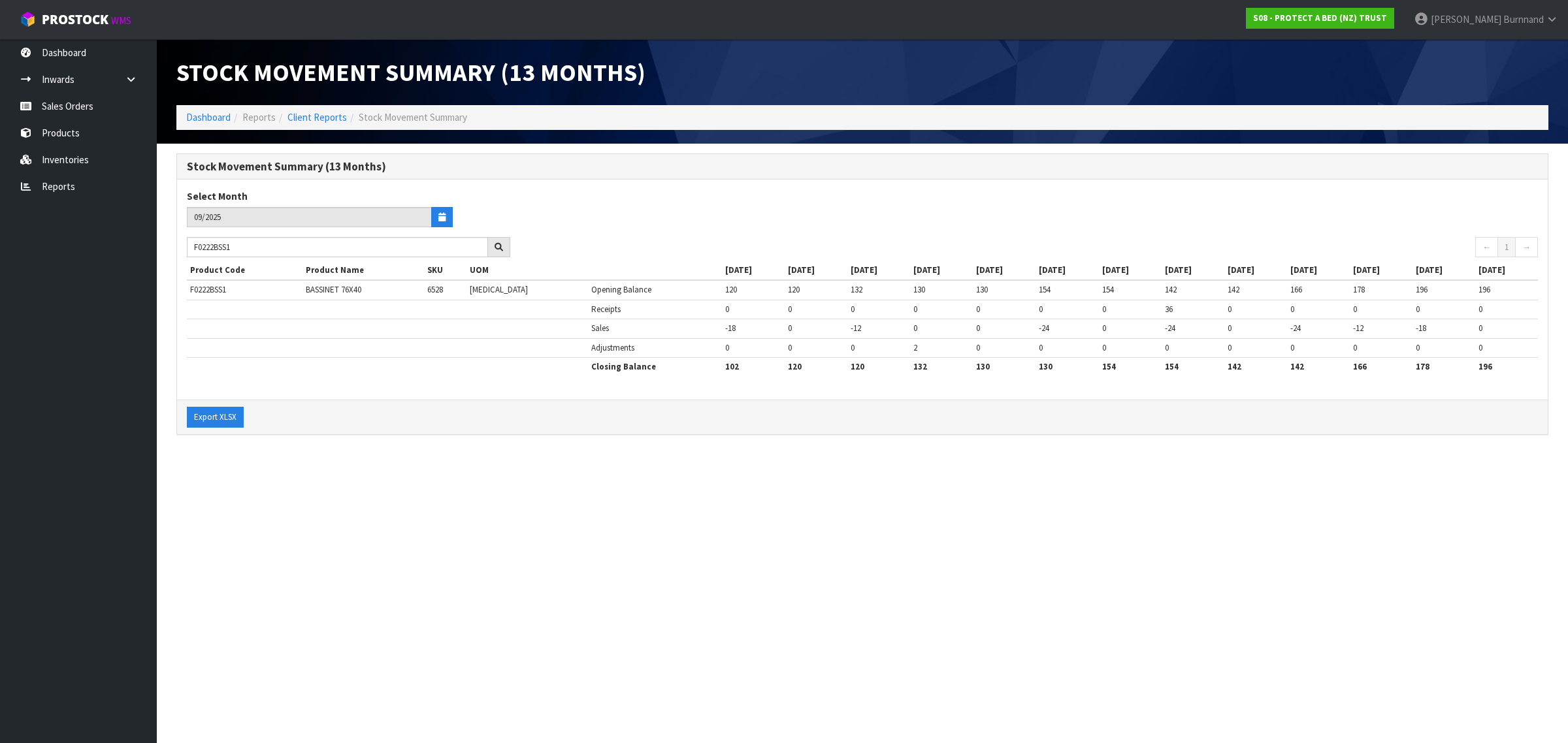
click at [371, 506] on section "Stock Movement Summary (13 Months) Dashboard Reports Client Reports Stock Movem…" at bounding box center [784, 371] width 1568 height 743
drag, startPoint x: 258, startPoint y: 248, endPoint x: 177, endPoint y: 246, distance: 81.0
click at [177, 246] on div "F0222BSS1" at bounding box center [349, 247] width 343 height 21
paste input "NT"
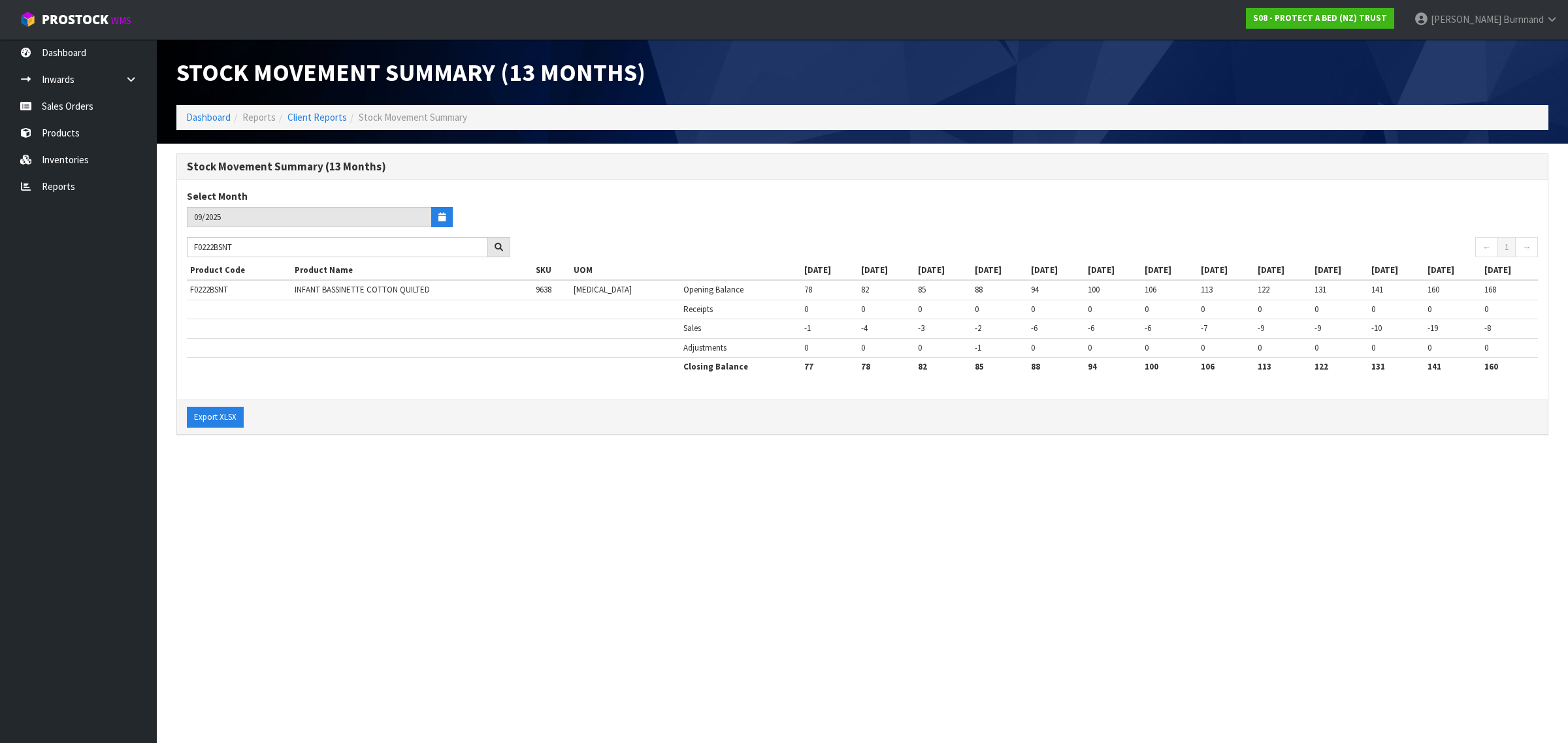
click at [347, 501] on section "Stock Movement Summary (13 Months) Dashboard Reports Client Reports Stock Movem…" at bounding box center [784, 371] width 1568 height 743
drag, startPoint x: 262, startPoint y: 248, endPoint x: 183, endPoint y: 246, distance: 79.0
click at [183, 246] on div "F0222BSNT" at bounding box center [349, 247] width 343 height 21
paste input "0"
click at [384, 468] on section "Stock Movement Summary (13 Months) Dashboard Reports Client Reports Stock Movem…" at bounding box center [784, 371] width 1568 height 743
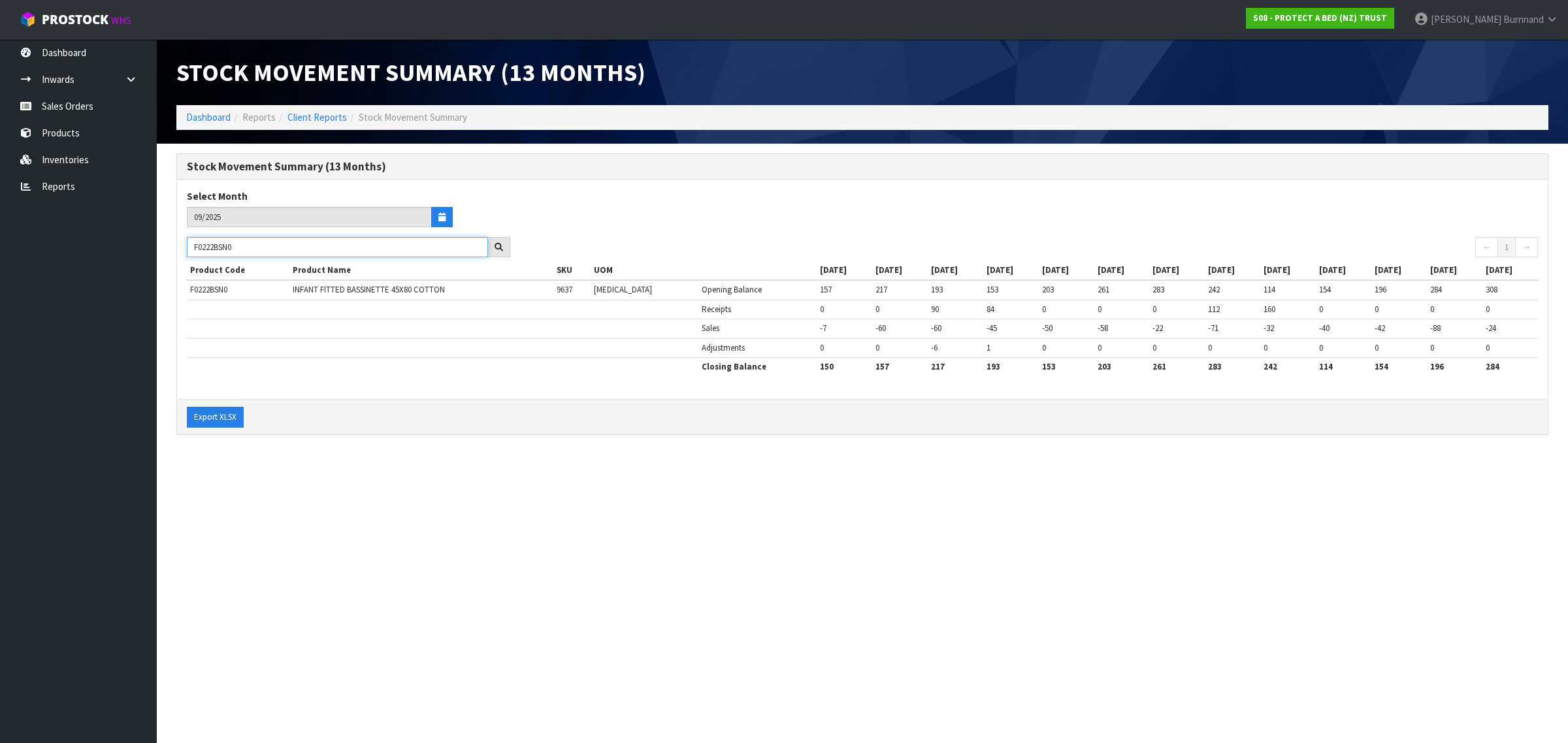
drag, startPoint x: 257, startPoint y: 248, endPoint x: 186, endPoint y: 249, distance: 71.0
click at [186, 249] on div "F0222BSN0" at bounding box center [349, 247] width 343 height 21
paste input "1CTU"
click at [329, 483] on section "Stock Movement Summary (13 Months) Dashboard Reports Client Reports Stock Movem…" at bounding box center [784, 371] width 1568 height 743
drag, startPoint x: 262, startPoint y: 248, endPoint x: 171, endPoint y: 246, distance: 91.0
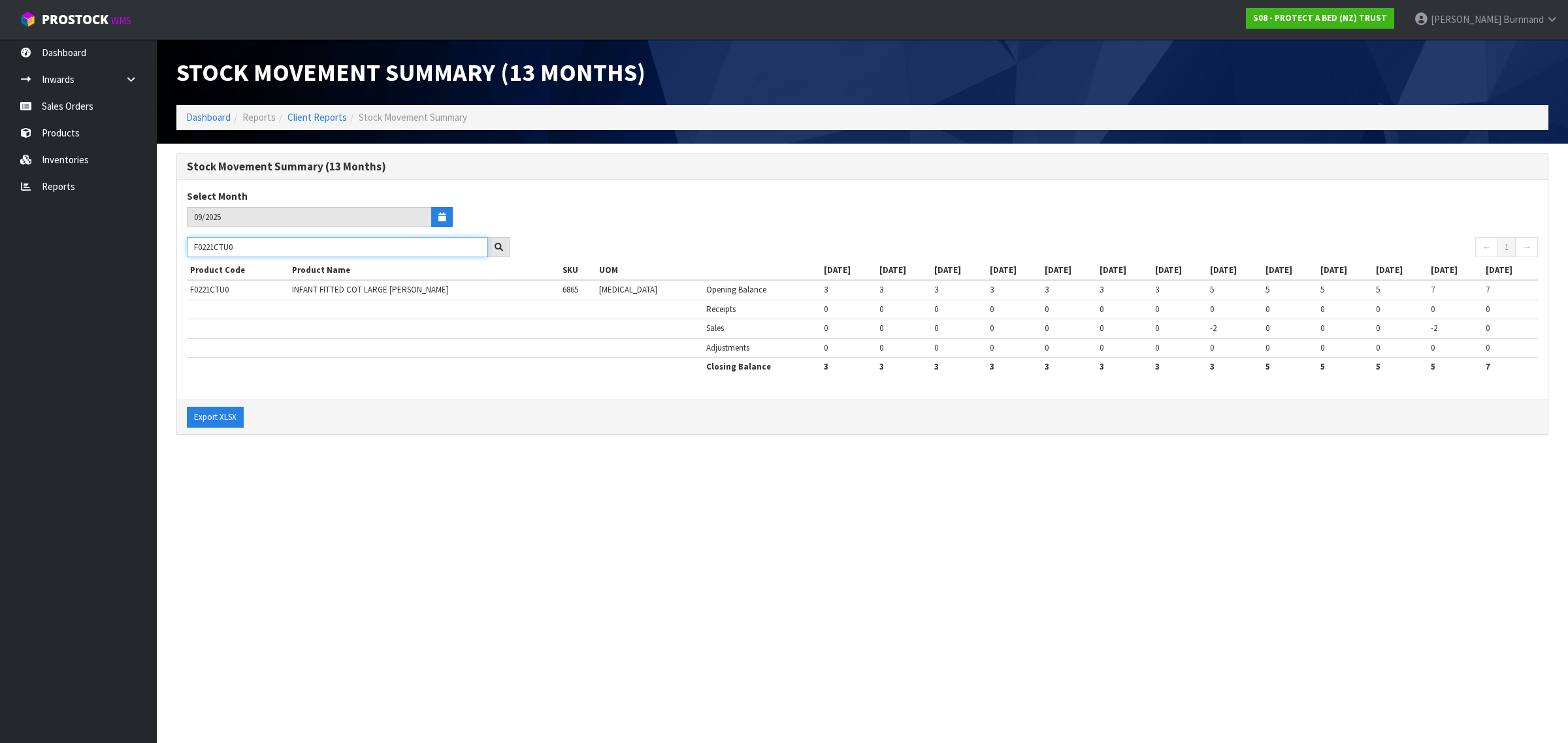
click at [171, 246] on div "Stock Movement Summary (13 Months) Select Month 09/2025 F0221CTU0 ← 1 → Product…" at bounding box center [862, 301] width 1391 height 295
paste input "S"
click at [386, 527] on section "Stock Movement Summary (13 Months) Dashboard Reports Client Reports Stock Movem…" at bounding box center [784, 371] width 1568 height 743
drag, startPoint x: 245, startPoint y: 249, endPoint x: 183, endPoint y: 249, distance: 62.0
click at [183, 249] on div "F0221CTS0" at bounding box center [349, 247] width 343 height 21
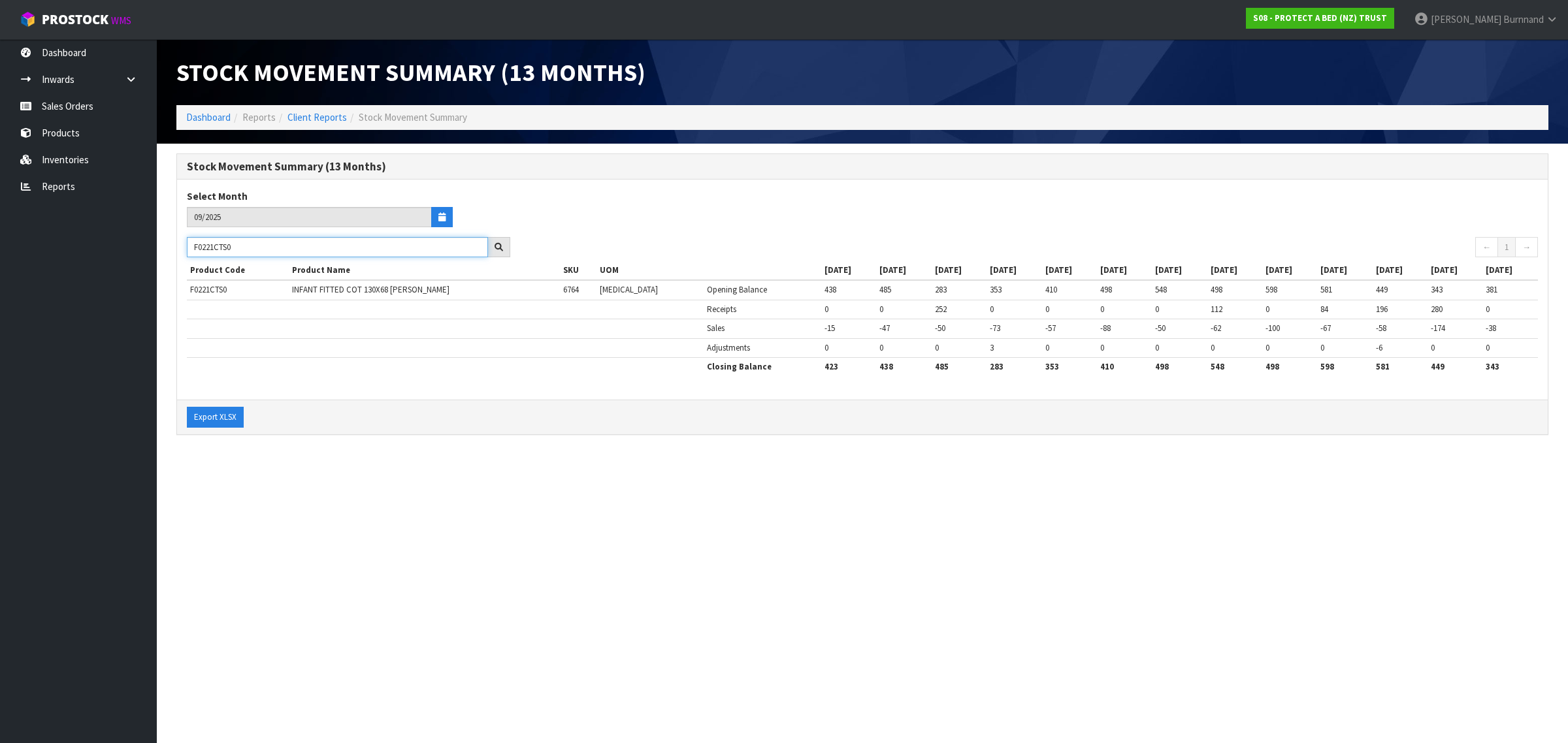
paste input "BSN"
click at [400, 552] on section "Stock Movement Summary (13 Months) Dashboard Reports Client Reports Stock Movem…" at bounding box center [784, 371] width 1568 height 743
drag, startPoint x: 249, startPoint y: 248, endPoint x: 184, endPoint y: 246, distance: 65.0
click at [184, 246] on div "F0221BSN0" at bounding box center [349, 247] width 343 height 21
paste input "16CTS"
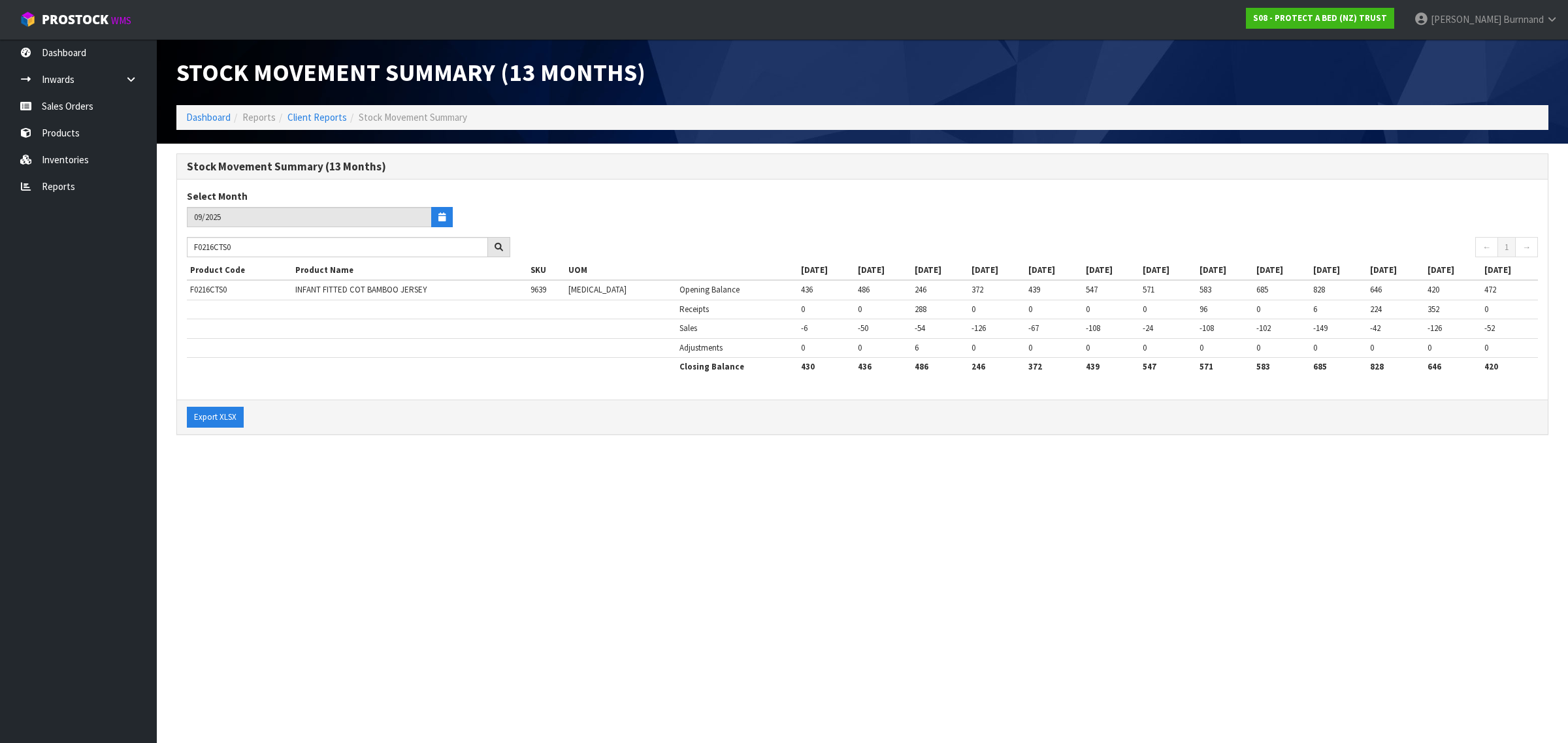
click at [432, 565] on section "Stock Movement Summary (13 Months) Dashboard Reports Client Reports Stock Movem…" at bounding box center [784, 371] width 1568 height 743
drag, startPoint x: 253, startPoint y: 245, endPoint x: 177, endPoint y: 243, distance: 76.0
click at [177, 243] on div "F0216CTS0" at bounding box center [349, 247] width 343 height 21
paste input "BSN"
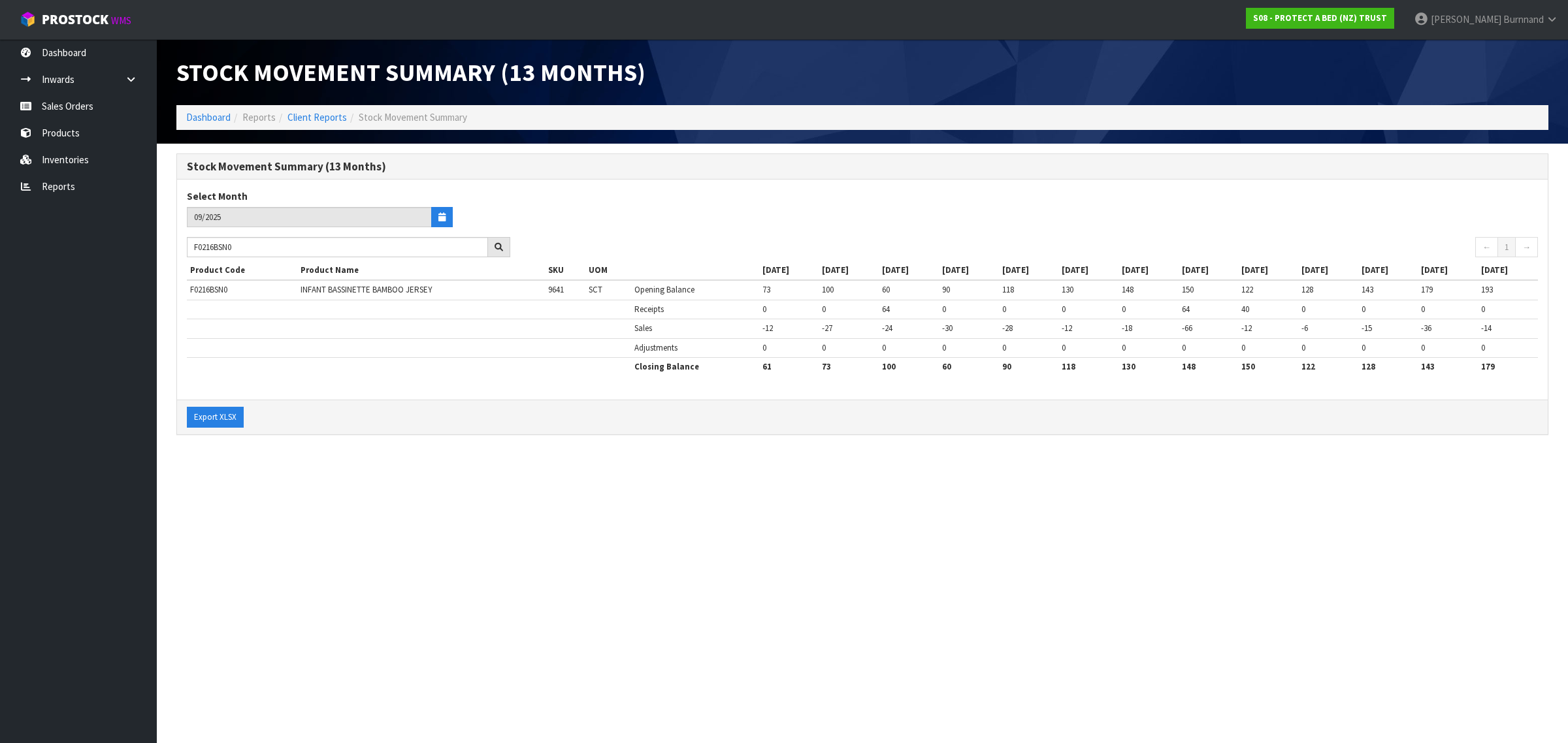
click at [576, 548] on section "Stock Movement Summary (13 Months) Dashboard Reports Client Reports Stock Movem…" at bounding box center [784, 371] width 1568 height 743
drag, startPoint x: 250, startPoint y: 246, endPoint x: 191, endPoint y: 244, distance: 59.0
click at [191, 244] on input "F0216BSN0" at bounding box center [337, 247] width 301 height 20
paste input "195SPK"
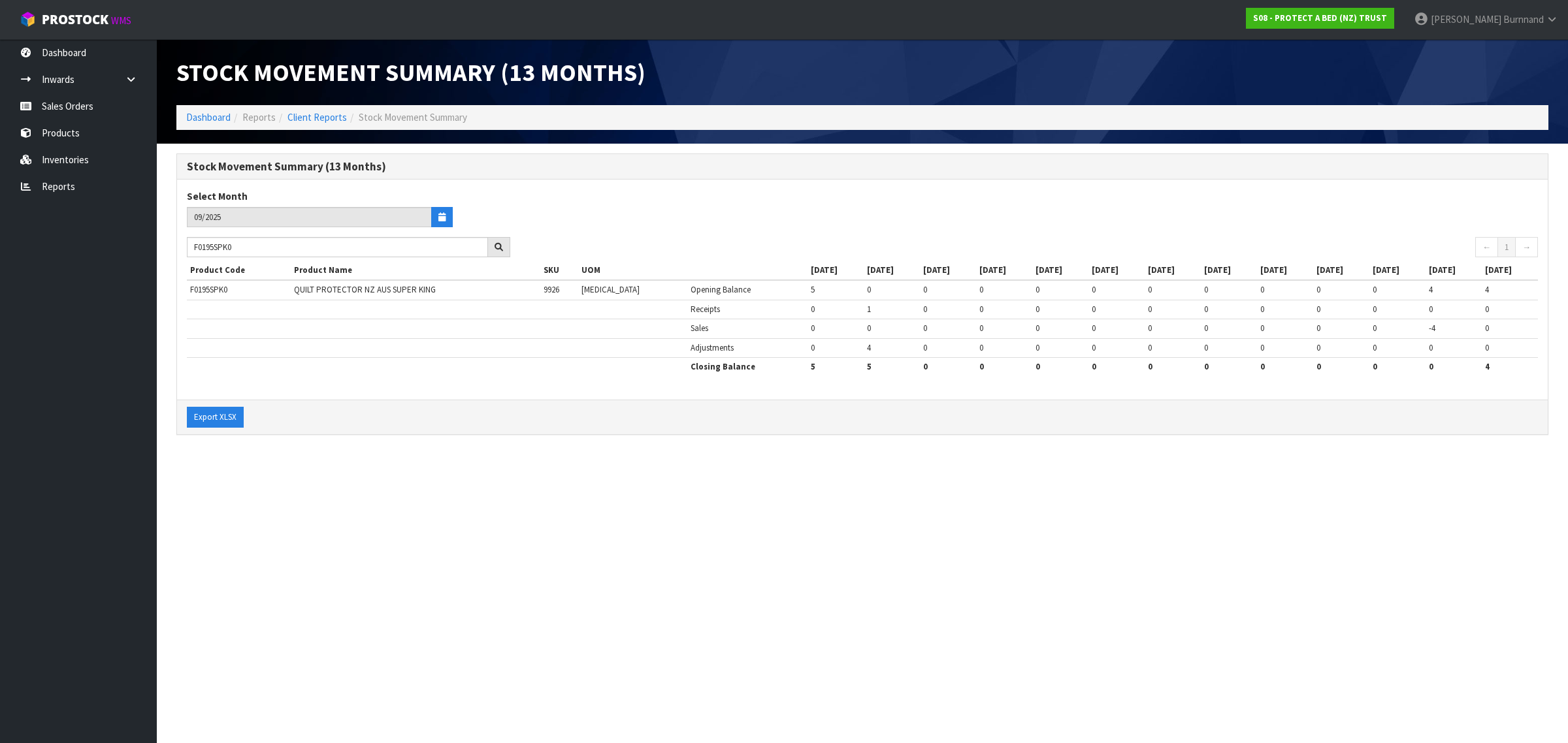
click at [359, 467] on section "Stock Movement Summary (13 Months) Dashboard Reports Client Reports Stock Movem…" at bounding box center [784, 371] width 1568 height 743
drag, startPoint x: 243, startPoint y: 245, endPoint x: 191, endPoint y: 243, distance: 52.0
click at [191, 243] on input "F0195SPK0" at bounding box center [337, 247] width 301 height 20
paste input "KN"
click at [412, 552] on section "Stock Movement Summary (13 Months) Dashboard Reports Client Reports Stock Movem…" at bounding box center [784, 371] width 1568 height 743
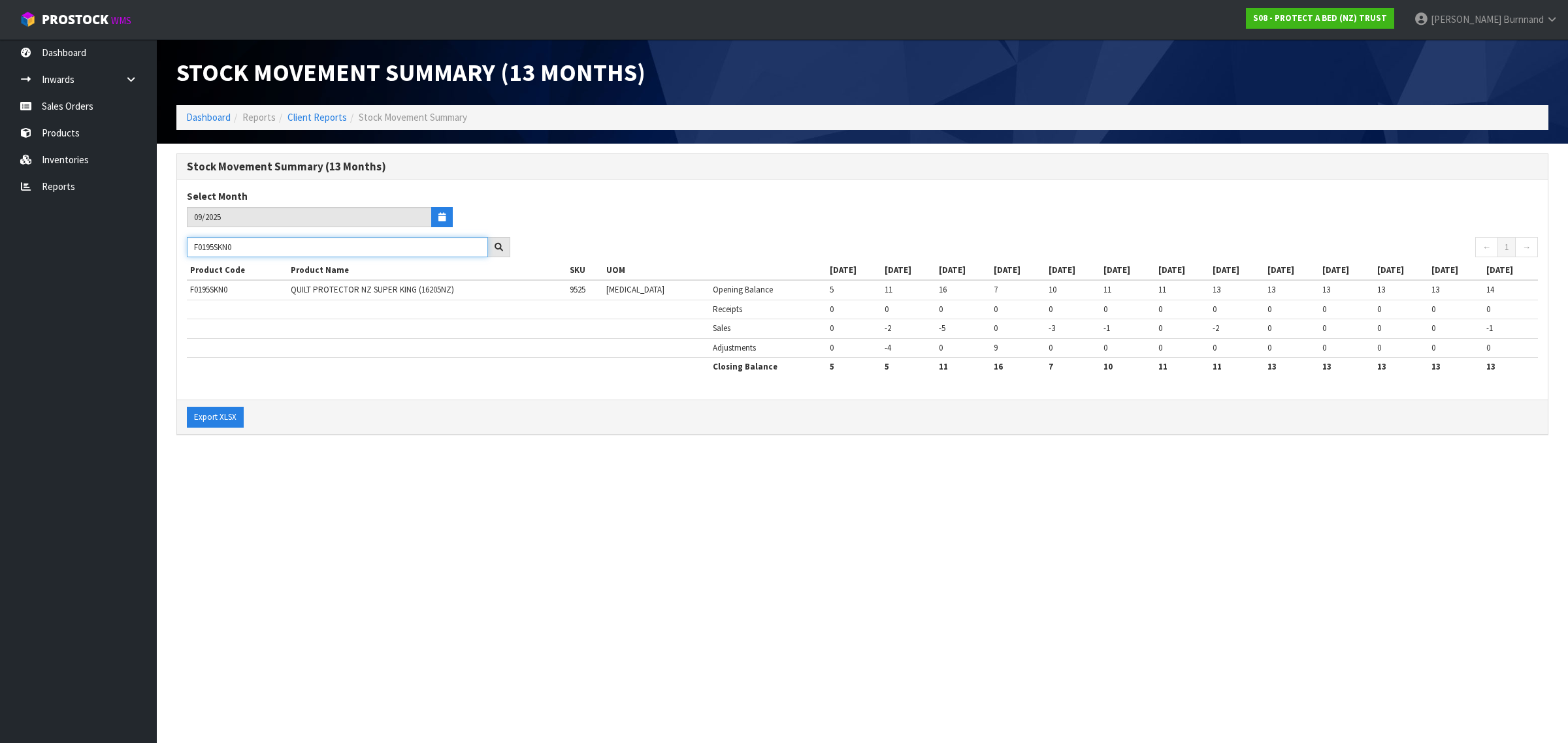
drag, startPoint x: 256, startPoint y: 246, endPoint x: 179, endPoint y: 246, distance: 77.0
click at [179, 246] on div "F0195SKN0" at bounding box center [349, 247] width 343 height 21
paste input "GL"
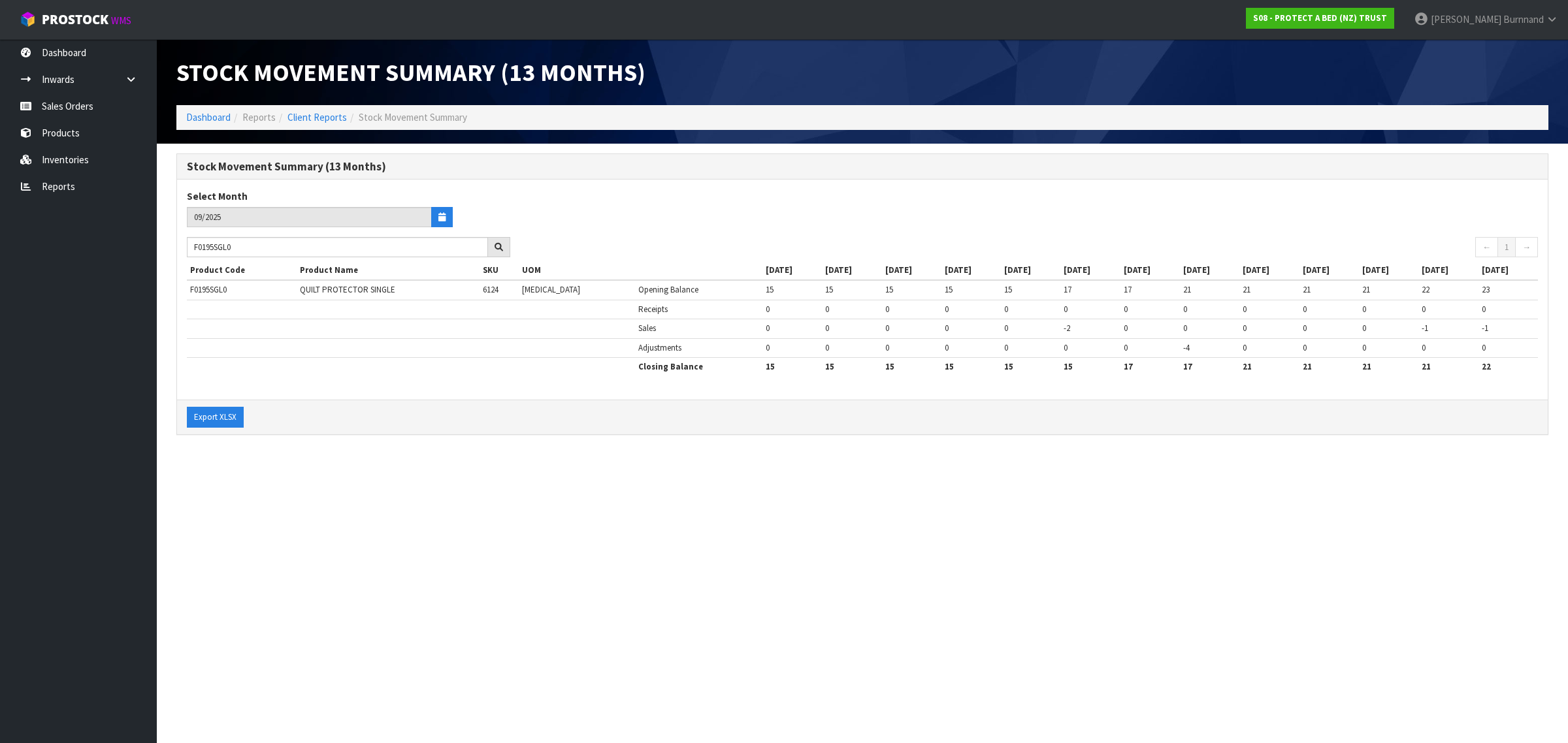
drag, startPoint x: 389, startPoint y: 521, endPoint x: 377, endPoint y: 515, distance: 13.4
click at [390, 523] on section "Stock Movement Summary (13 Months) Dashboard Reports Client Reports Stock Movem…" at bounding box center [784, 371] width 1568 height 743
drag, startPoint x: 264, startPoint y: 243, endPoint x: 161, endPoint y: 243, distance: 103.0
click at [161, 243] on section "Stock Movement Summary (13 Months) Select Month 09/2025 F0195SGL0 ← 1 → Product…" at bounding box center [862, 301] width 1411 height 315
paste input "41LP"
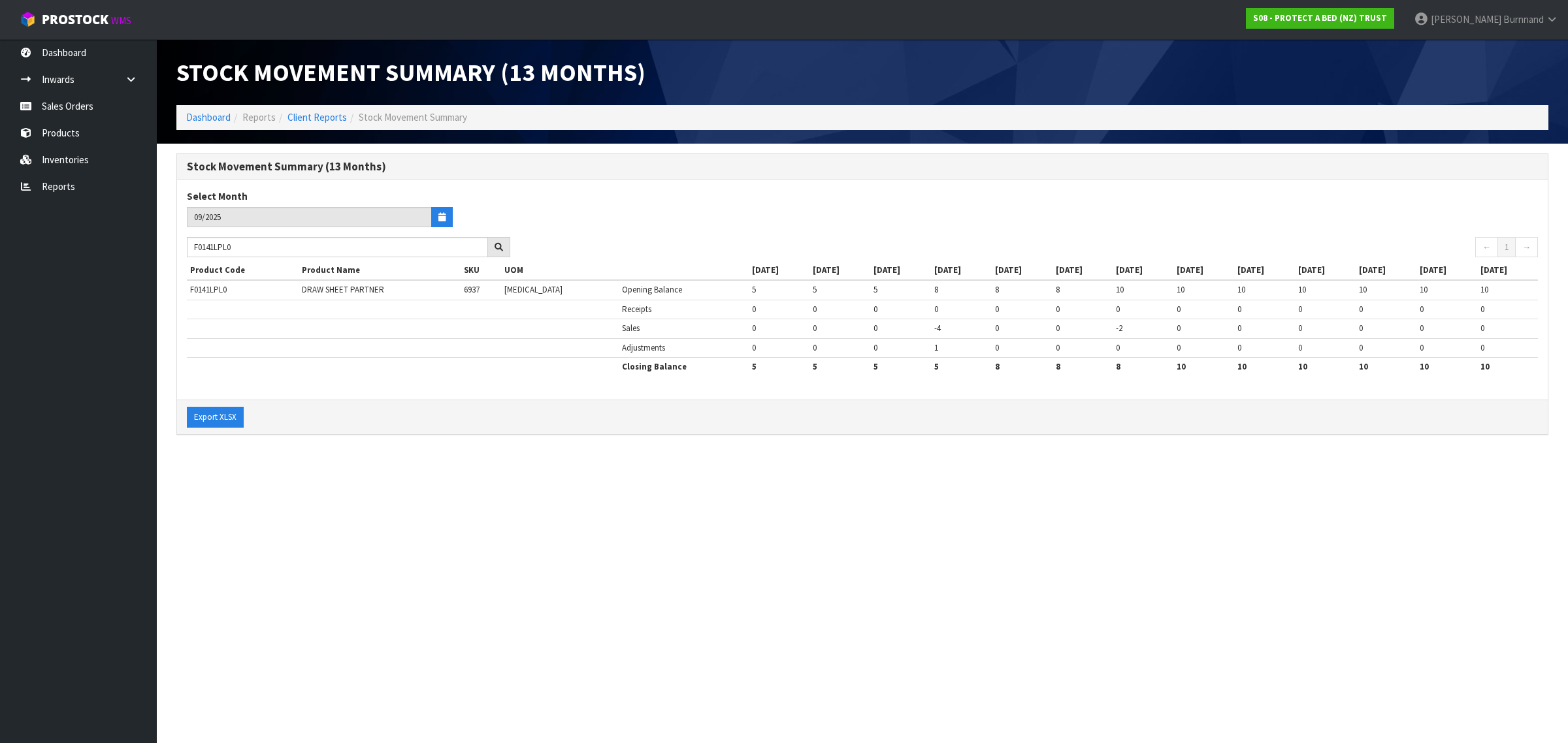
click at [500, 477] on section "Stock Movement Summary (13 Months) Dashboard Reports Client Reports Stock Movem…" at bounding box center [784, 371] width 1568 height 743
drag, startPoint x: 211, startPoint y: 244, endPoint x: 177, endPoint y: 238, distance: 34.5
click at [177, 238] on div "Stock Movement Summary (13 Months) Select Month 09/2025 F0141LPL0 ← 1 → Product…" at bounding box center [862, 294] width 1371 height 282
paste input "38SKN"
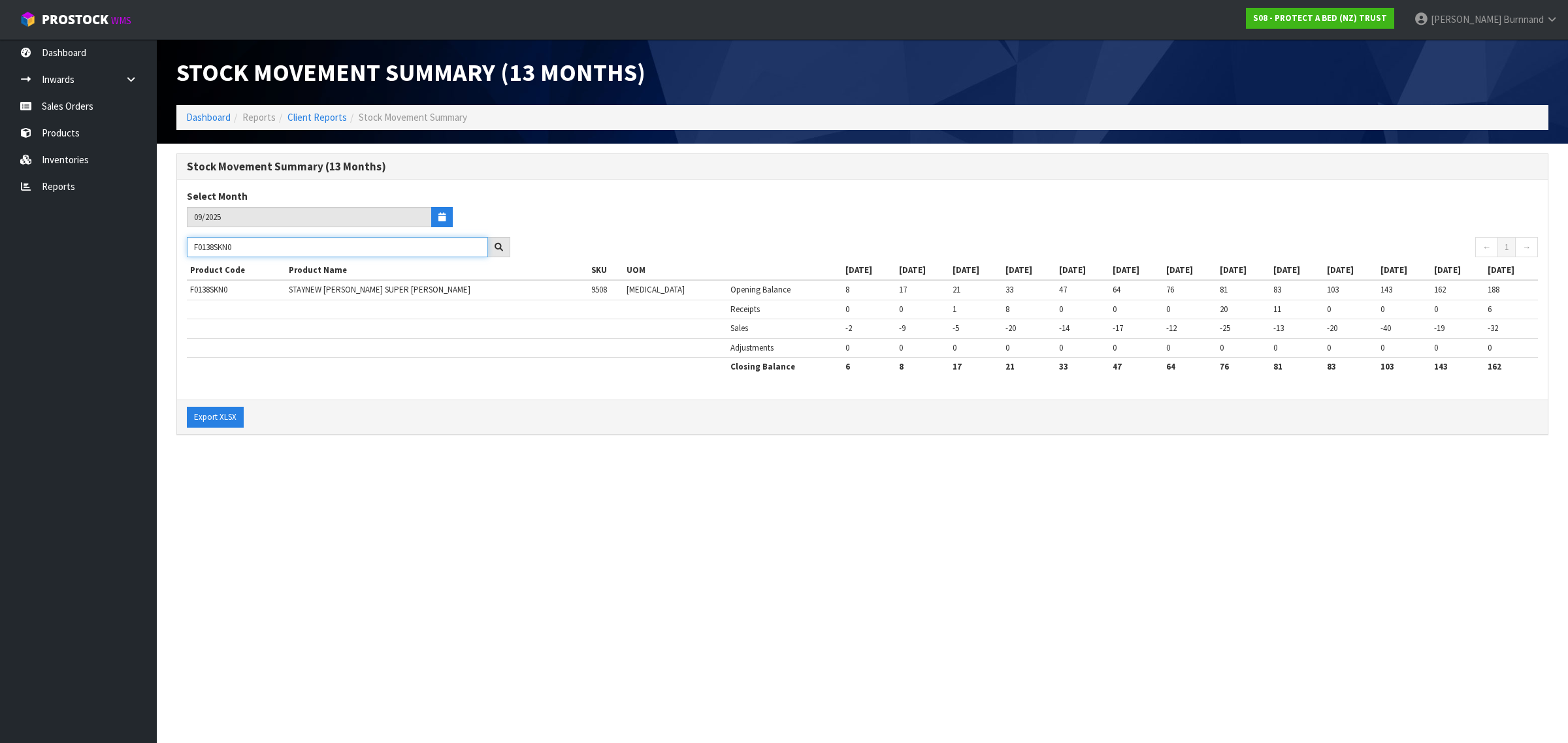
type input "F0138SKN0"
click at [570, 516] on section "Stock Movement Summary (13 Months) Dashboard Reports Client Reports Stock Movem…" at bounding box center [784, 371] width 1568 height 743
click at [439, 217] on icon "button" at bounding box center [442, 217] width 7 height 9
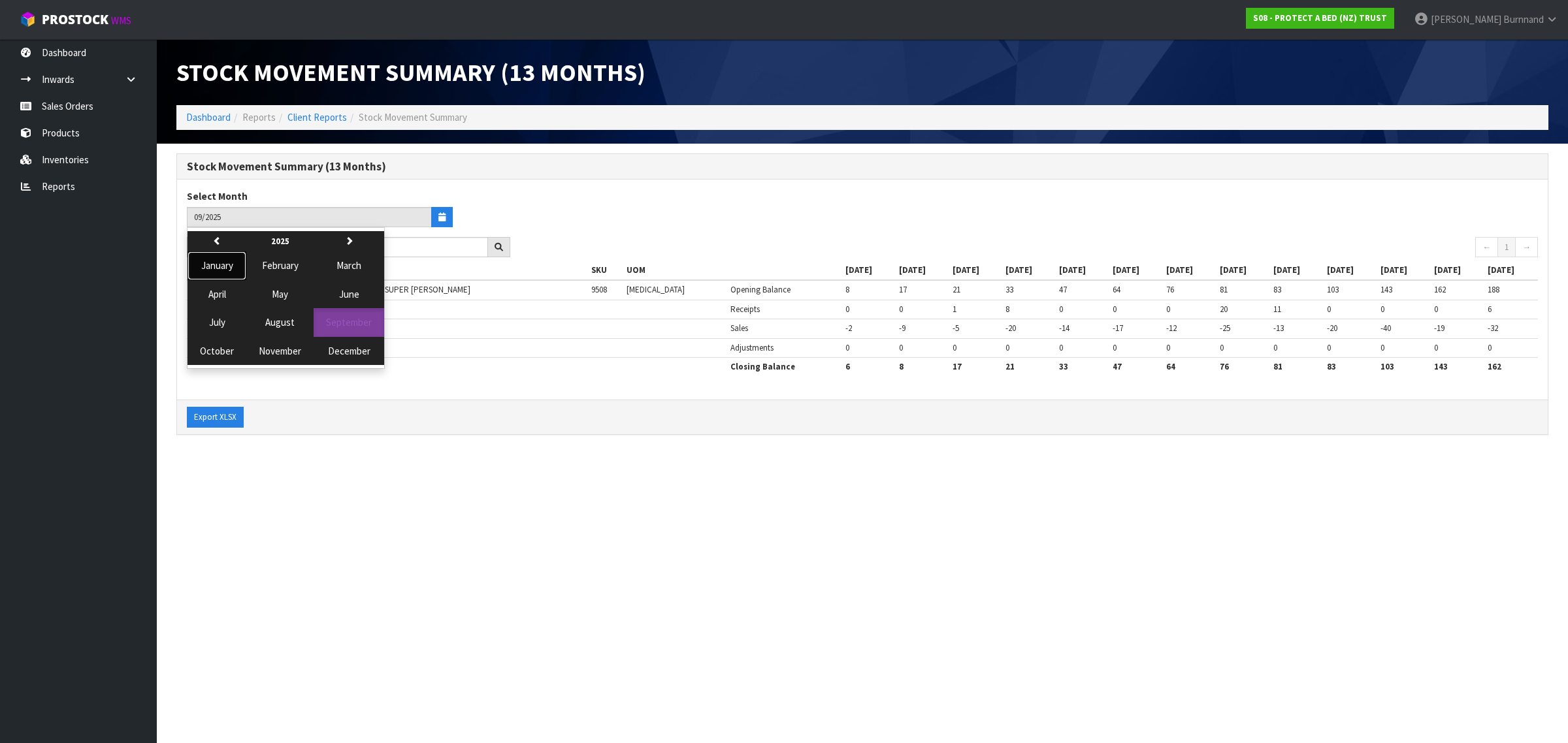
click at [213, 263] on span "January" at bounding box center [217, 265] width 32 height 13
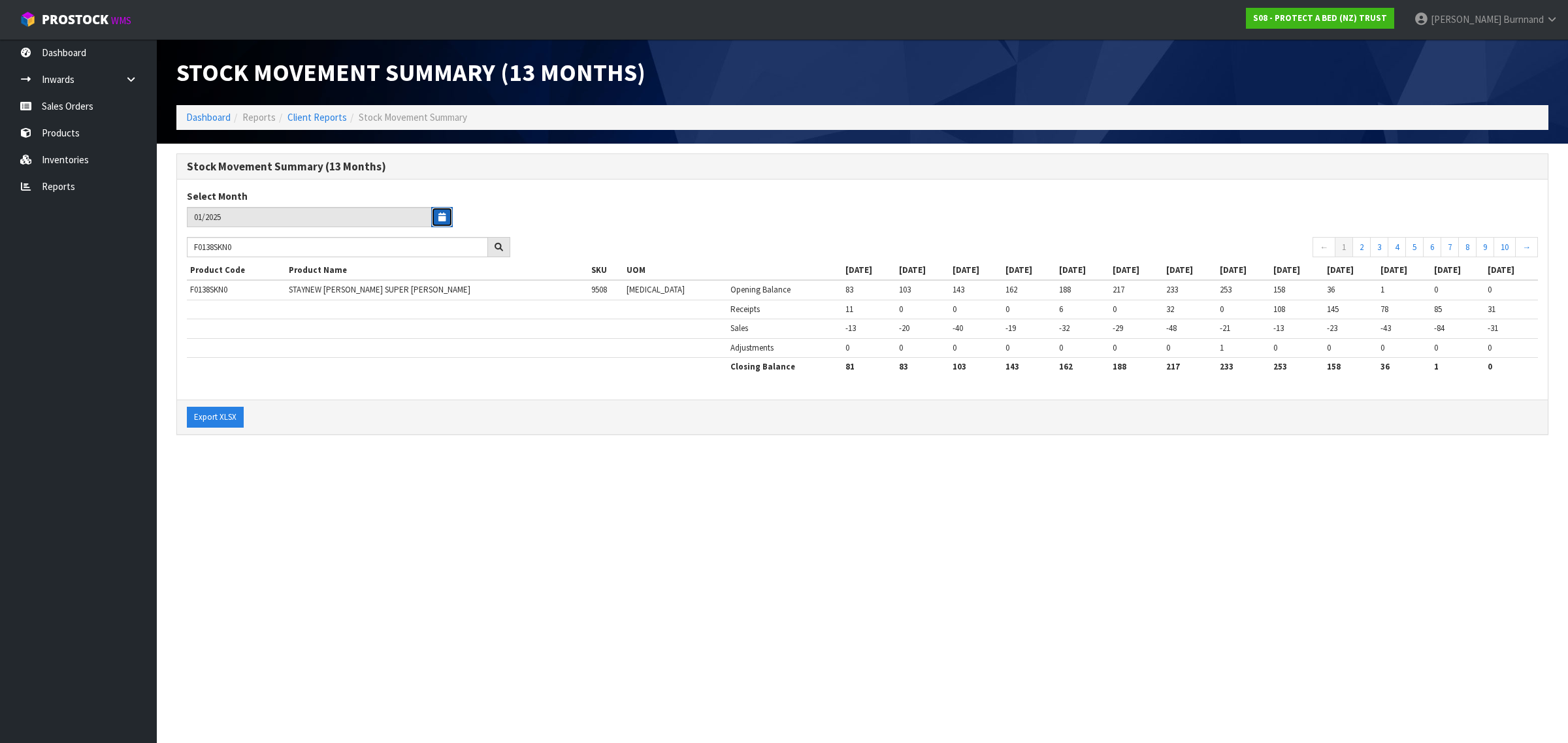
click at [440, 218] on icon "button" at bounding box center [442, 217] width 7 height 9
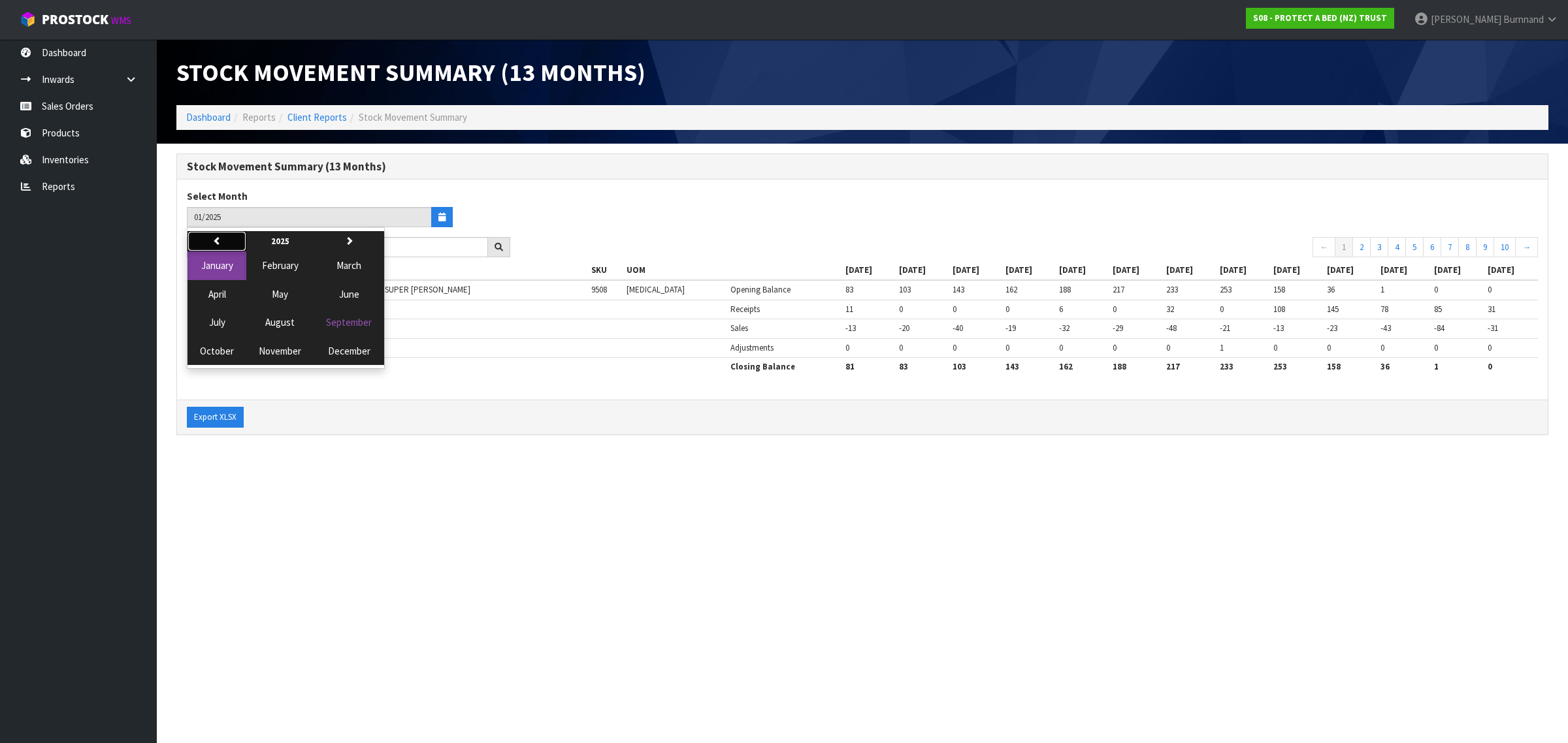
click at [220, 237] on icon "button" at bounding box center [217, 240] width 9 height 9
click at [343, 347] on span "December" at bounding box center [349, 351] width 43 height 13
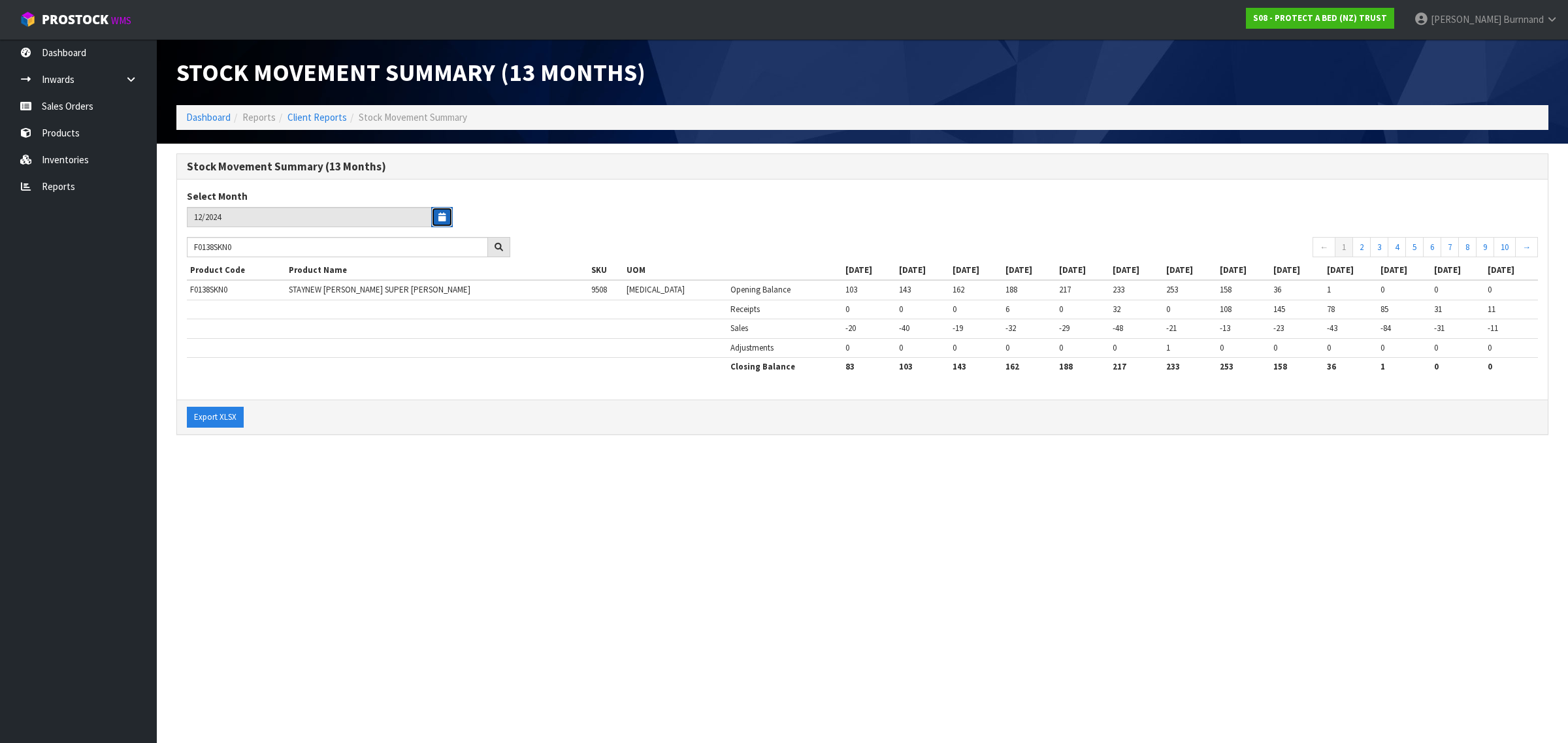
click at [445, 217] on icon "button" at bounding box center [442, 217] width 7 height 9
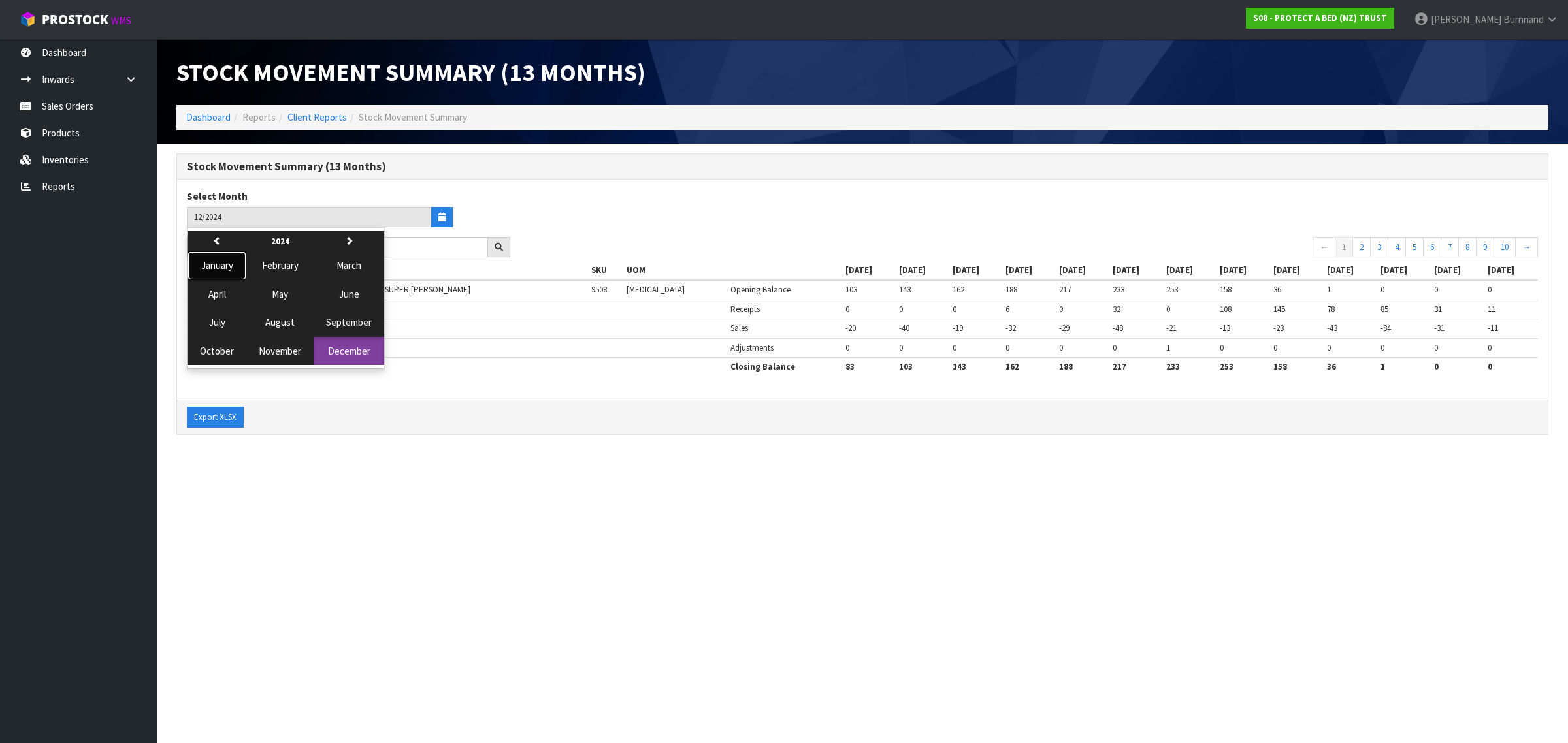
click at [215, 264] on span "January" at bounding box center [217, 265] width 32 height 13
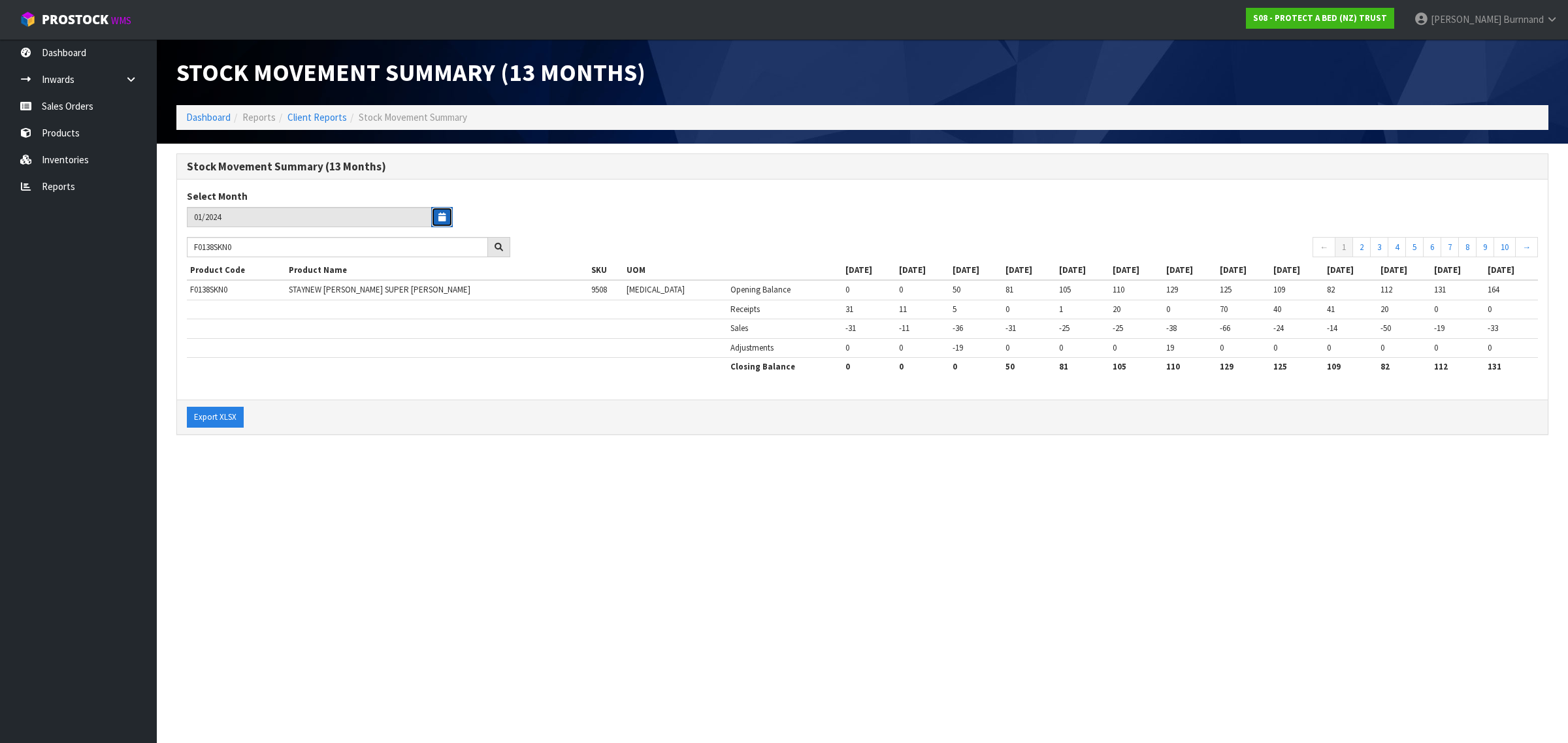
click at [446, 214] on button "button" at bounding box center [442, 217] width 21 height 20
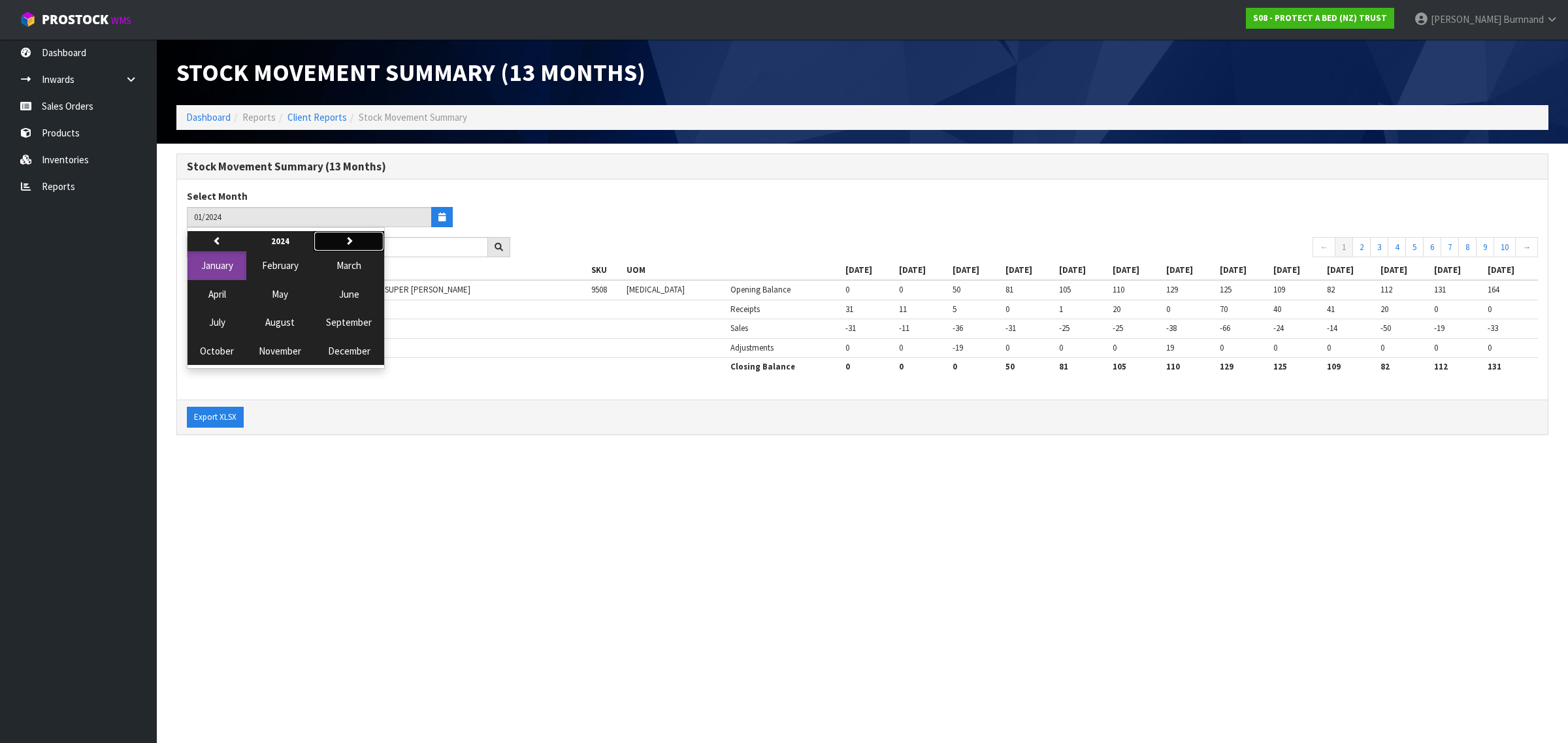
click at [345, 239] on icon "button" at bounding box center [349, 240] width 9 height 9
click at [345, 238] on icon "button" at bounding box center [349, 240] width 9 height 9
click at [210, 240] on button "previous" at bounding box center [217, 241] width 59 height 21
click at [344, 321] on span "September" at bounding box center [349, 322] width 46 height 13
type input "09/2025"
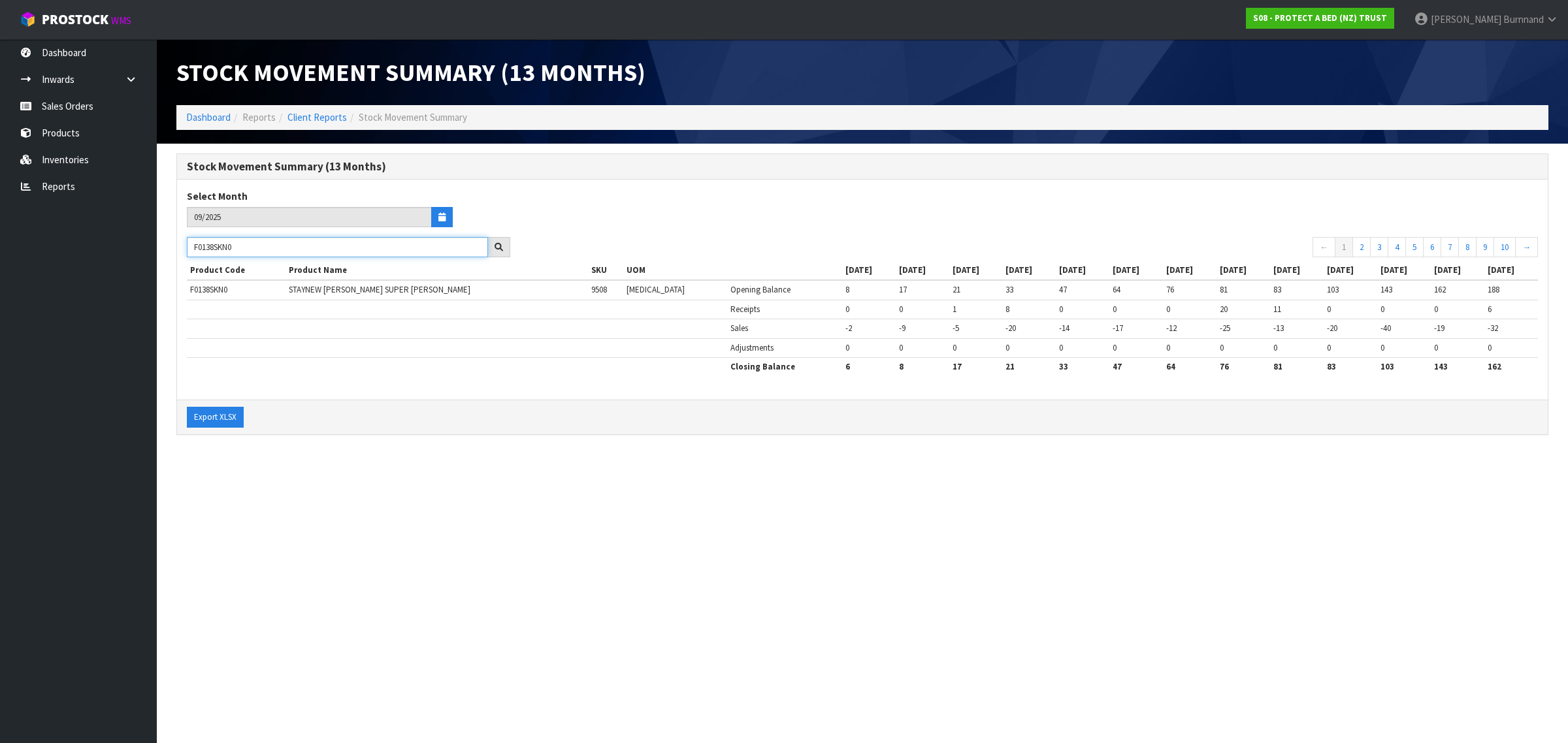
drag, startPoint x: 265, startPoint y: 248, endPoint x: 170, endPoint y: 242, distance: 95.2
click at [170, 242] on div "Stock Movement Summary (13 Months) Select Month 09/2025 F0138SKN0 ← 1 2 3 4 5 6…" at bounding box center [862, 301] width 1391 height 295
paste input "PPU"
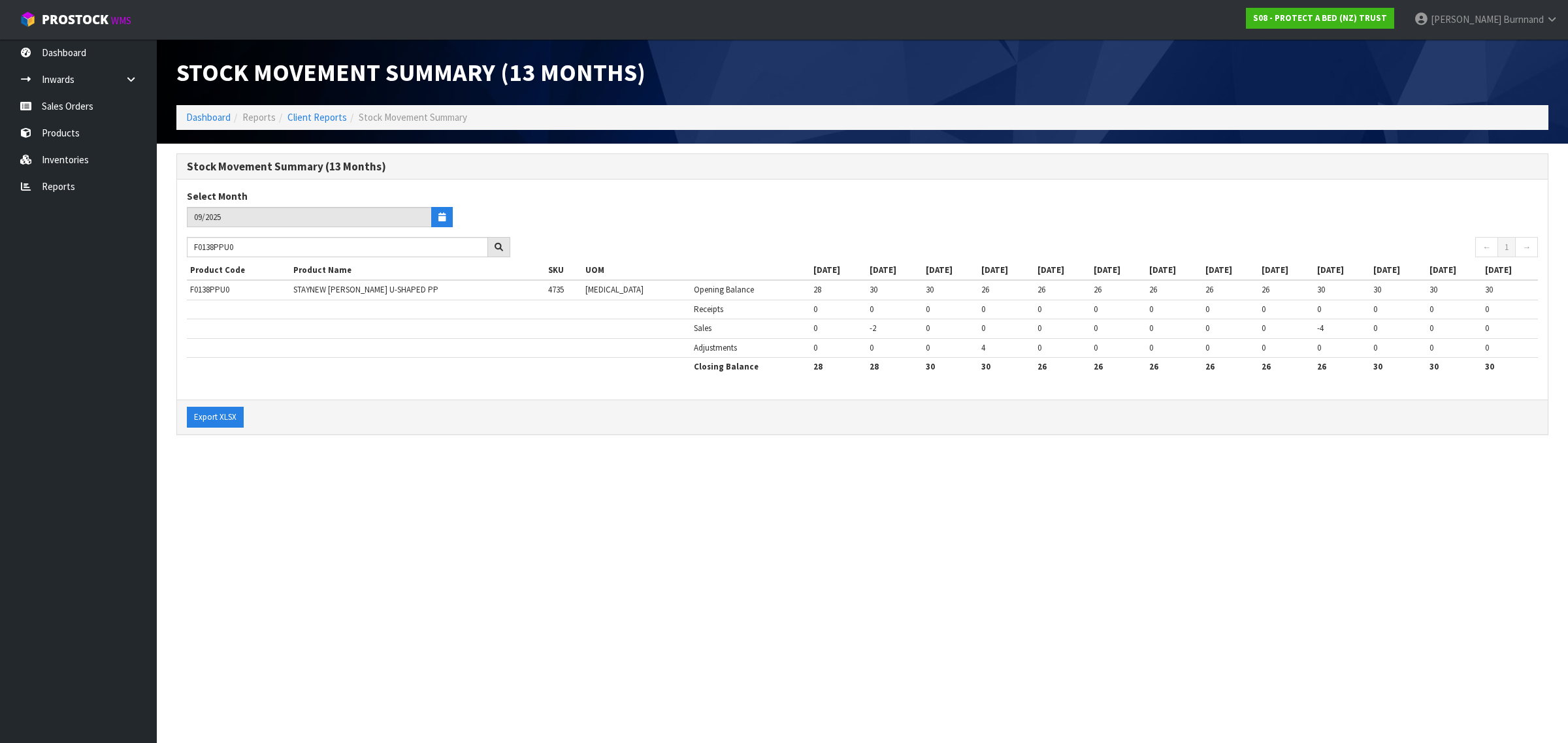
click at [335, 457] on section "Stock Movement Summary (13 Months) Select Month 09/2025 F0138PPU0 ← 1 → Product…" at bounding box center [862, 301] width 1411 height 315
drag, startPoint x: 254, startPoint y: 245, endPoint x: 187, endPoint y: 243, distance: 67.0
click at [187, 243] on input "F0138PPU0" at bounding box center [337, 247] width 301 height 20
paste input "K"
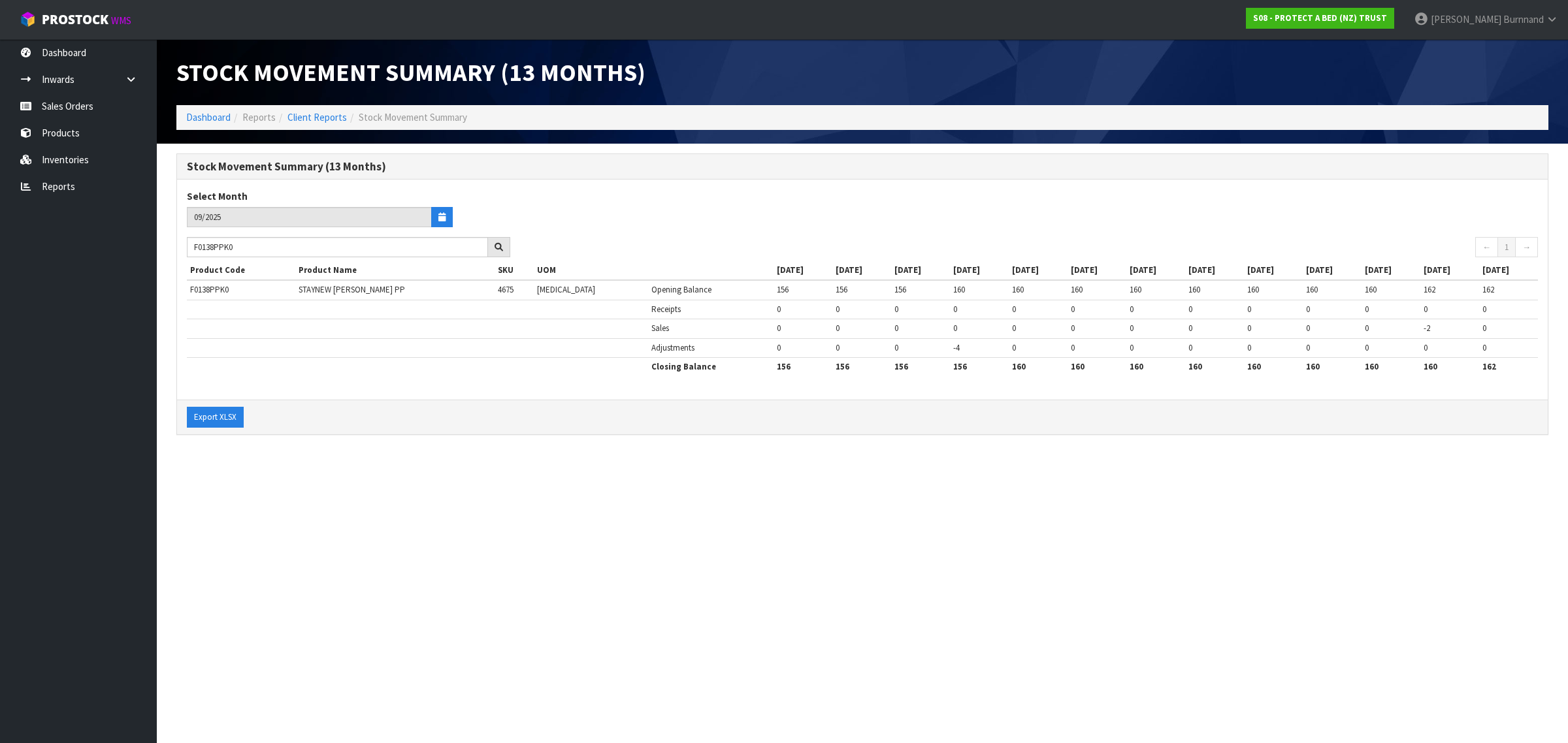
click at [323, 450] on section "Stock Movement Summary (13 Months) Select Month 09/2025 F0138PPK0 ← 1 → Product…" at bounding box center [862, 301] width 1411 height 315
drag, startPoint x: 249, startPoint y: 245, endPoint x: 183, endPoint y: 245, distance: 66.0
click at [183, 245] on div "F0138PPK0" at bounding box center [349, 247] width 343 height 21
paste input "LSG"
click at [332, 470] on section "Stock Movement Summary (13 Months) Dashboard Reports Client Reports Stock Movem…" at bounding box center [784, 371] width 1568 height 743
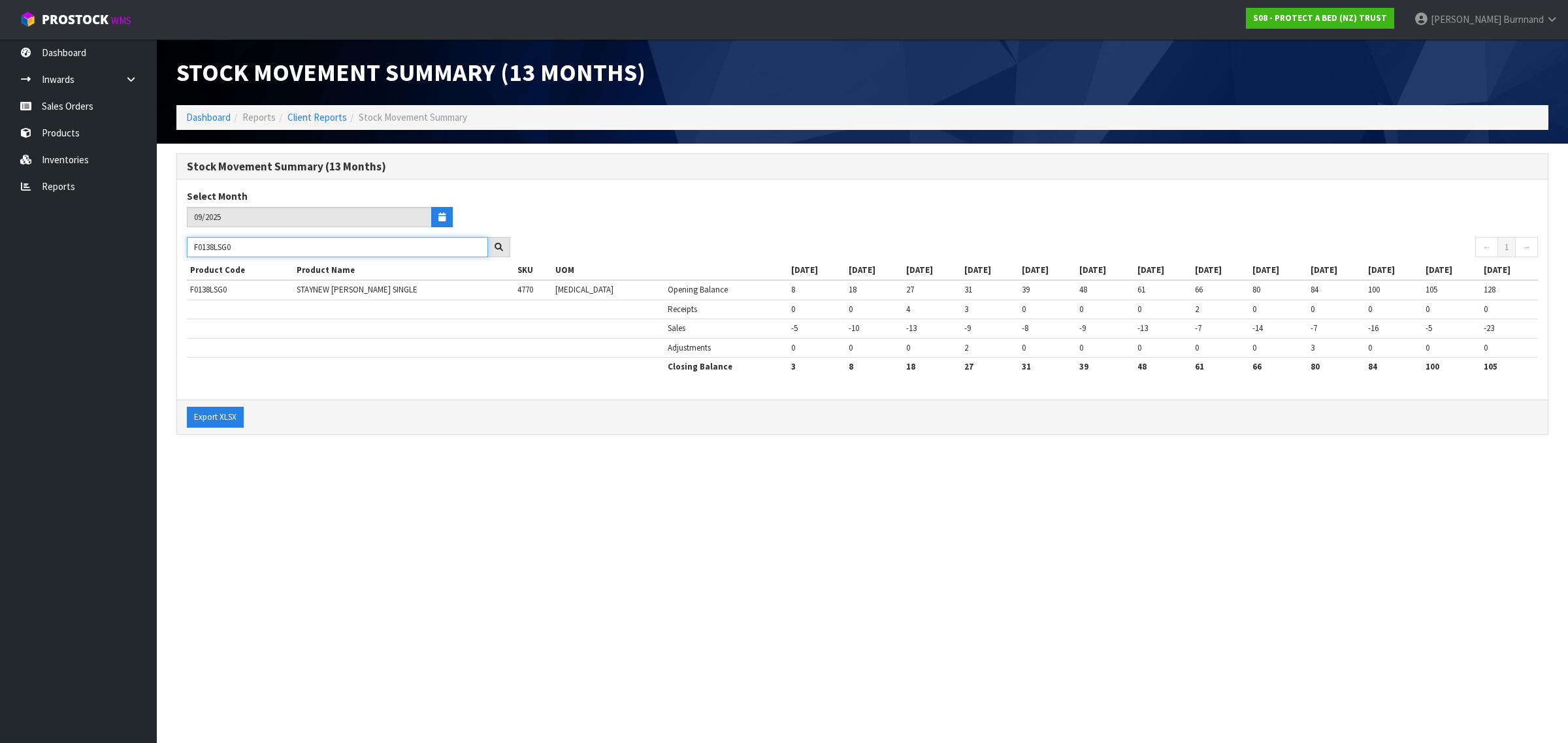
drag, startPoint x: 262, startPoint y: 248, endPoint x: 181, endPoint y: 245, distance: 81.1
click at [181, 245] on div "F0138LSG0" at bounding box center [349, 247] width 343 height 21
paste input "DB"
click at [433, 596] on section "Stock Movement Summary (13 Months) Dashboard Reports Client Reports Stock Movem…" at bounding box center [784, 371] width 1568 height 743
drag, startPoint x: 248, startPoint y: 247, endPoint x: 189, endPoint y: 243, distance: 59.1
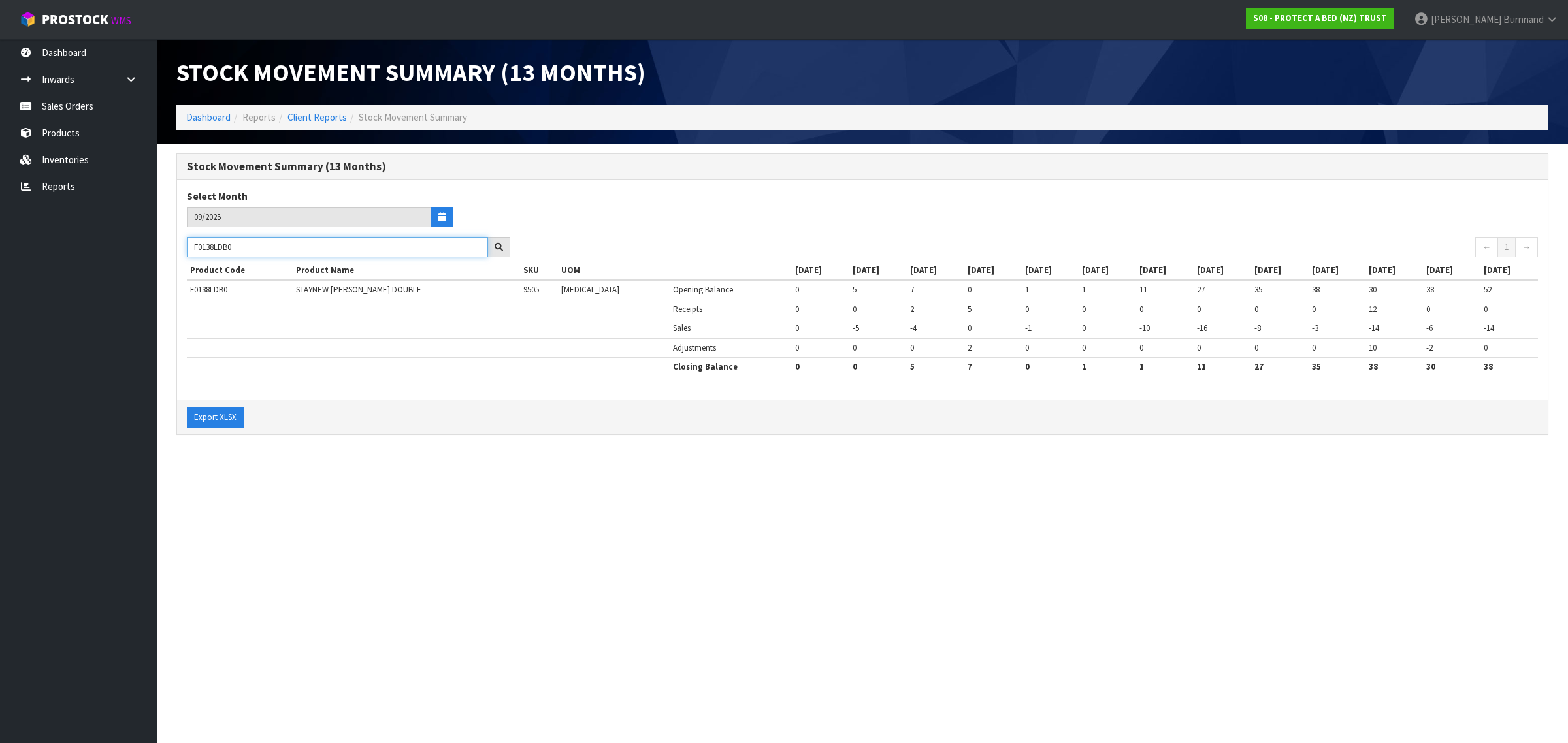
click at [189, 243] on input "F0138LDB0" at bounding box center [337, 247] width 301 height 20
paste input "KGN"
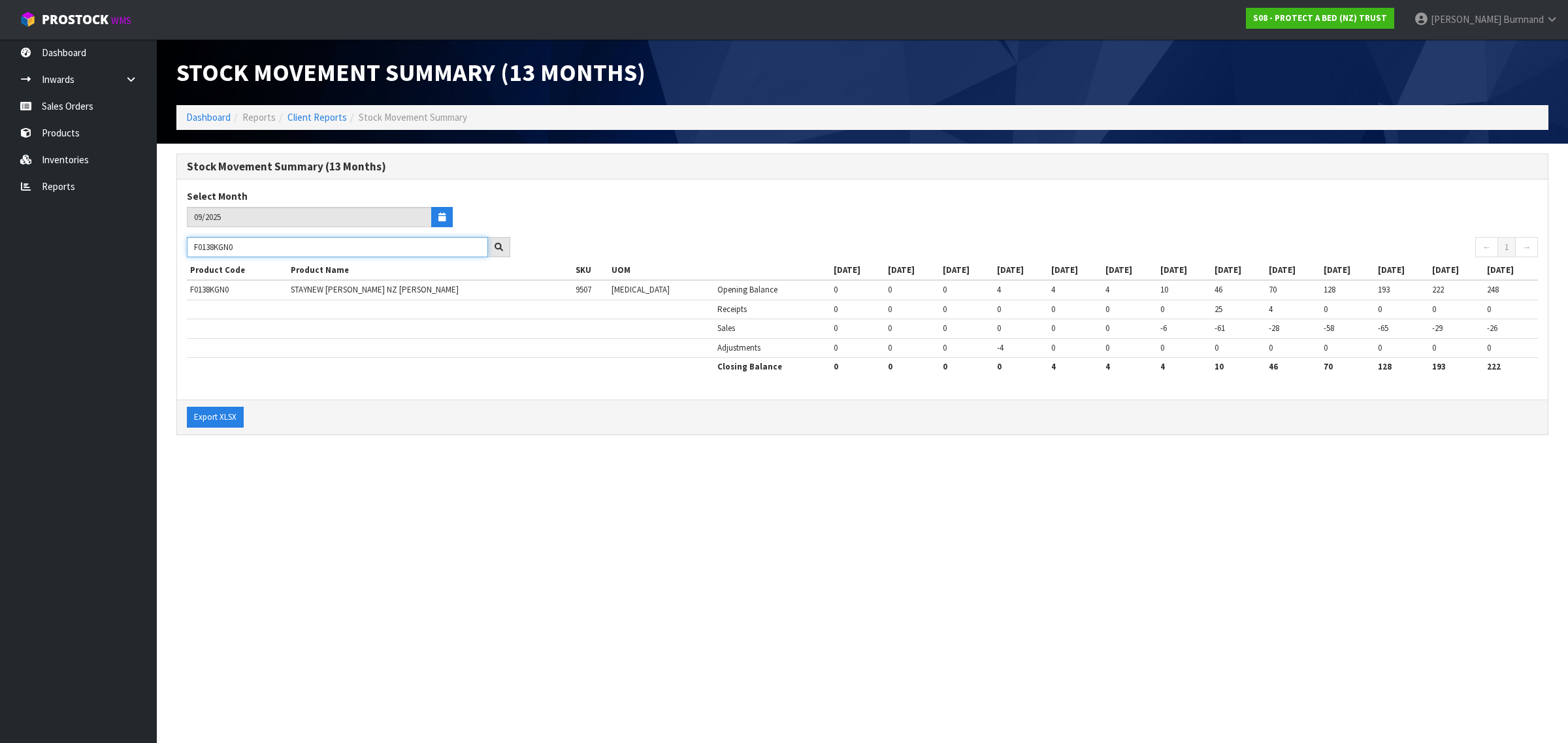
type input "F0138KGN0"
click at [450, 491] on section "Stock Movement Summary (13 Months) Dashboard Reports Client Reports Stock Movem…" at bounding box center [784, 371] width 1568 height 743
click at [63, 186] on link "Reports" at bounding box center [78, 187] width 157 height 27
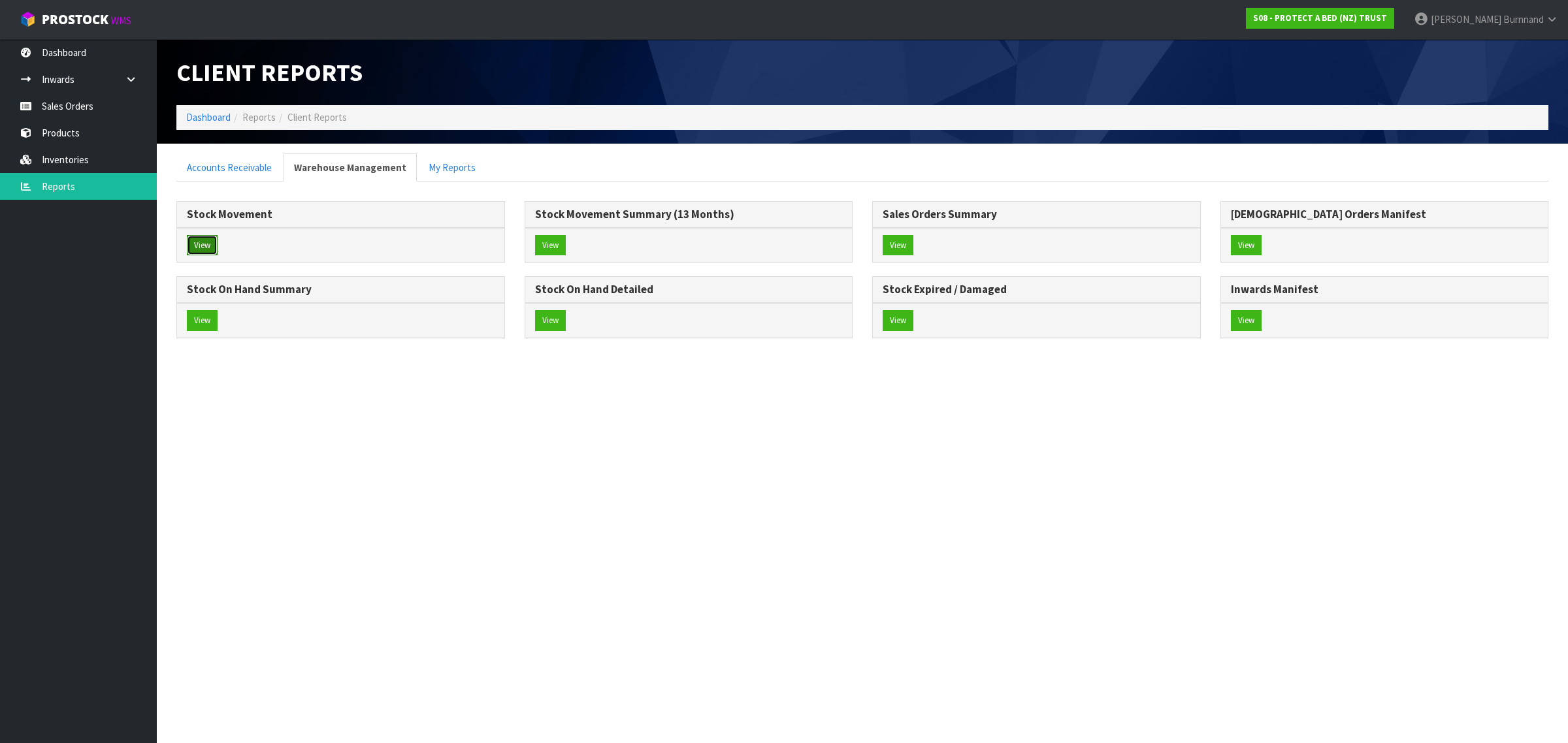
click at [203, 245] on button "View" at bounding box center [202, 245] width 31 height 21
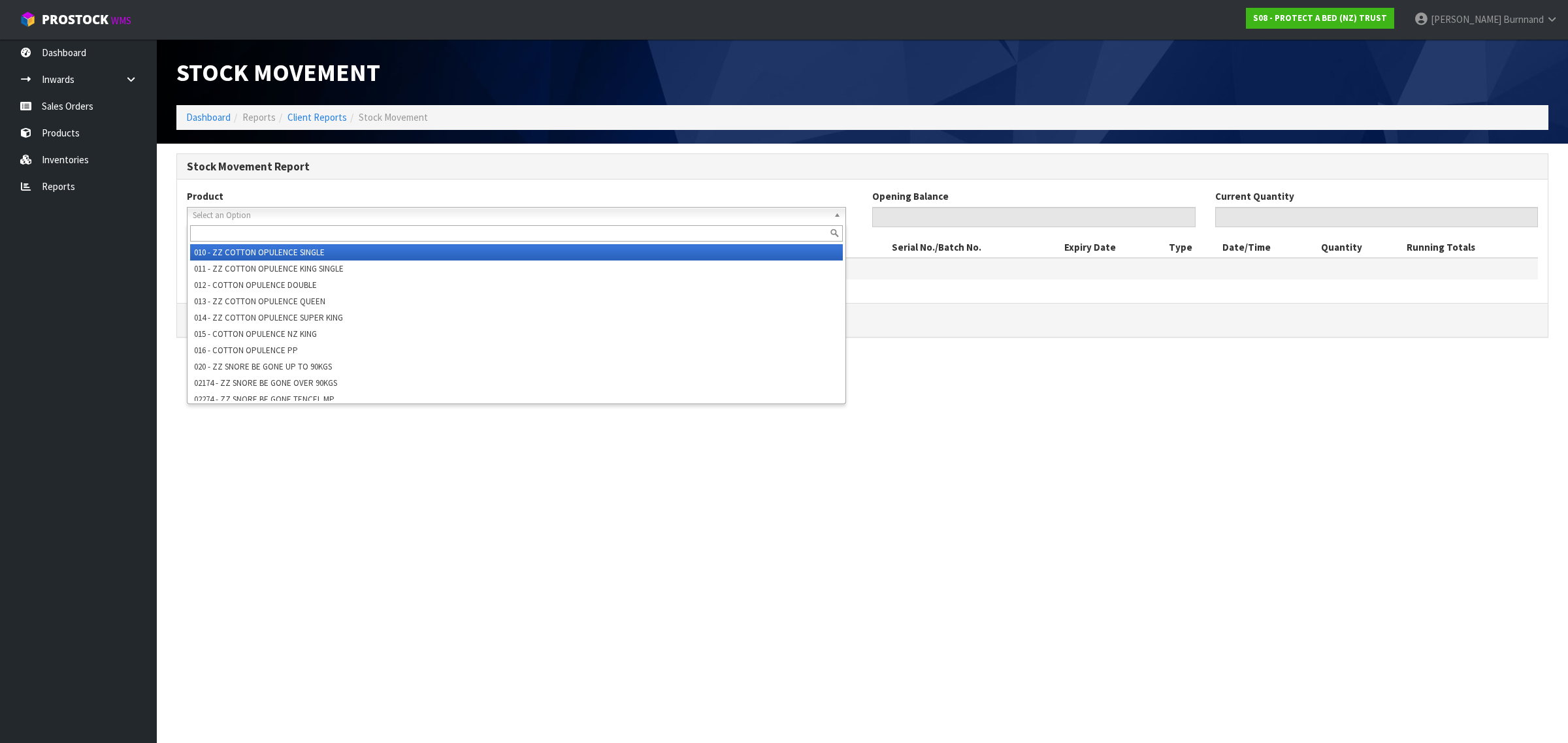
click at [232, 216] on span "Select an Option" at bounding box center [510, 216] width 636 height 16
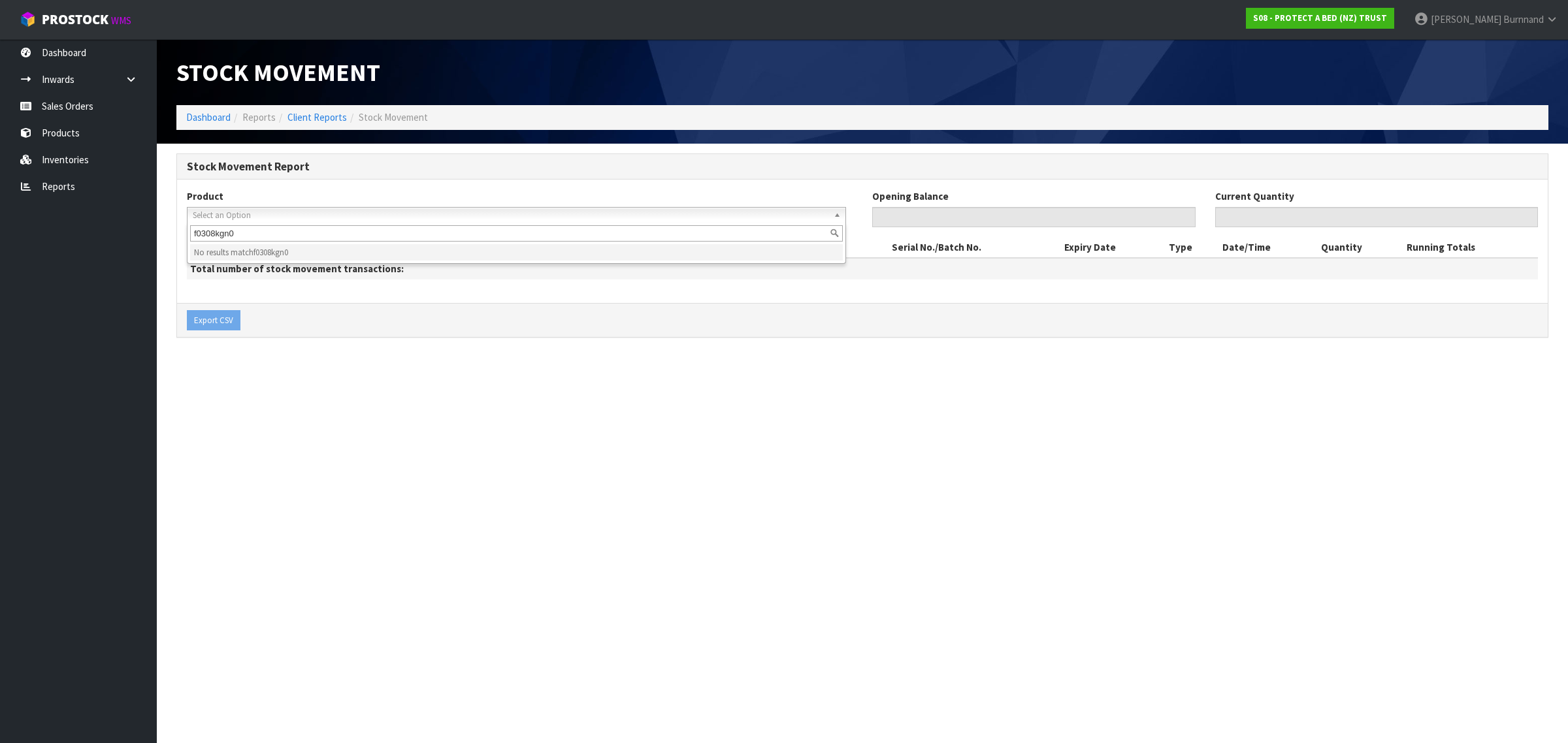
drag, startPoint x: 199, startPoint y: 232, endPoint x: 209, endPoint y: 232, distance: 10.0
click at [209, 232] on input "f0308kgn0" at bounding box center [516, 233] width 653 height 17
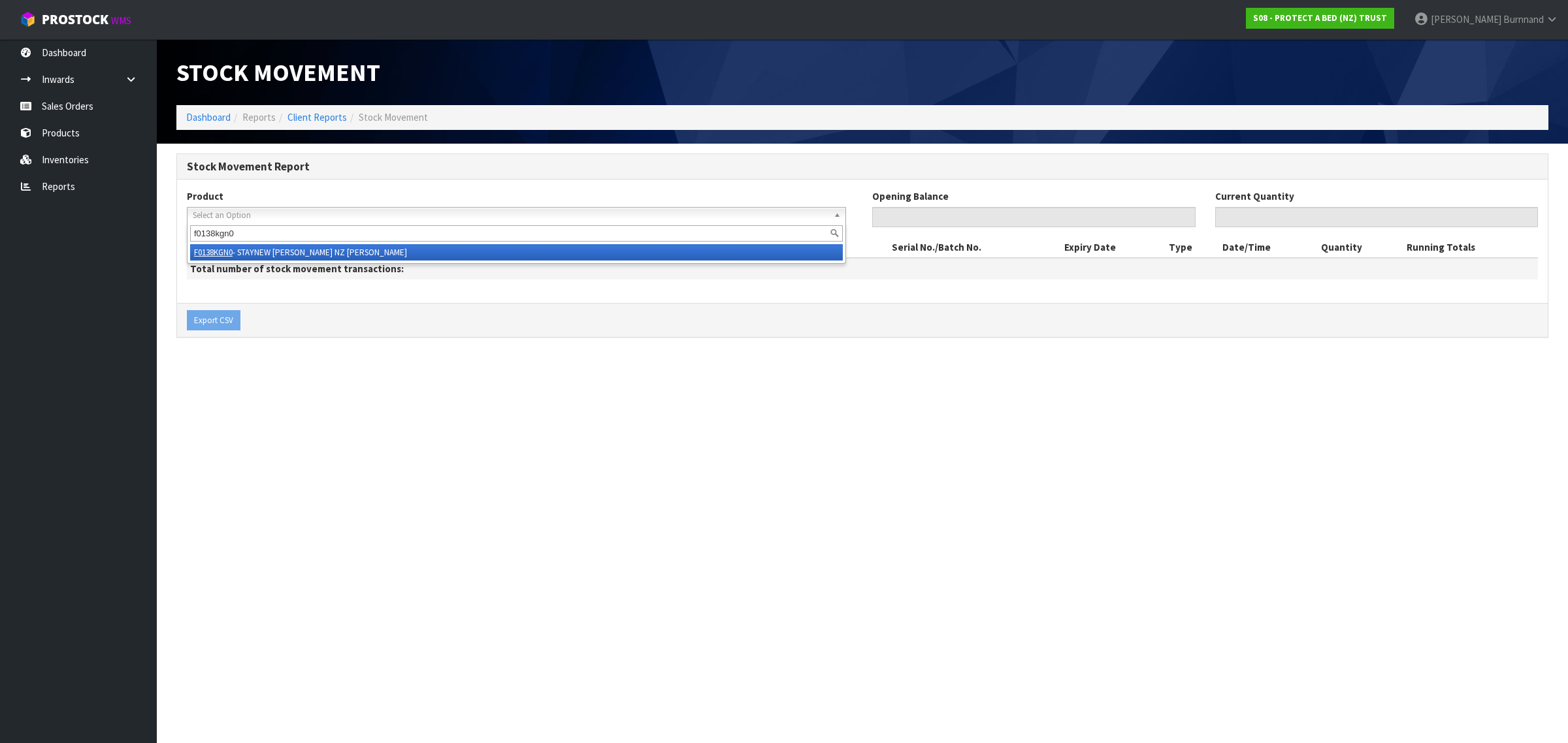
type input "f0138kgn0"
click at [283, 250] on li "F0138KGN0 - STAYNEW [PERSON_NAME] NZ [PERSON_NAME]" at bounding box center [516, 252] width 653 height 17
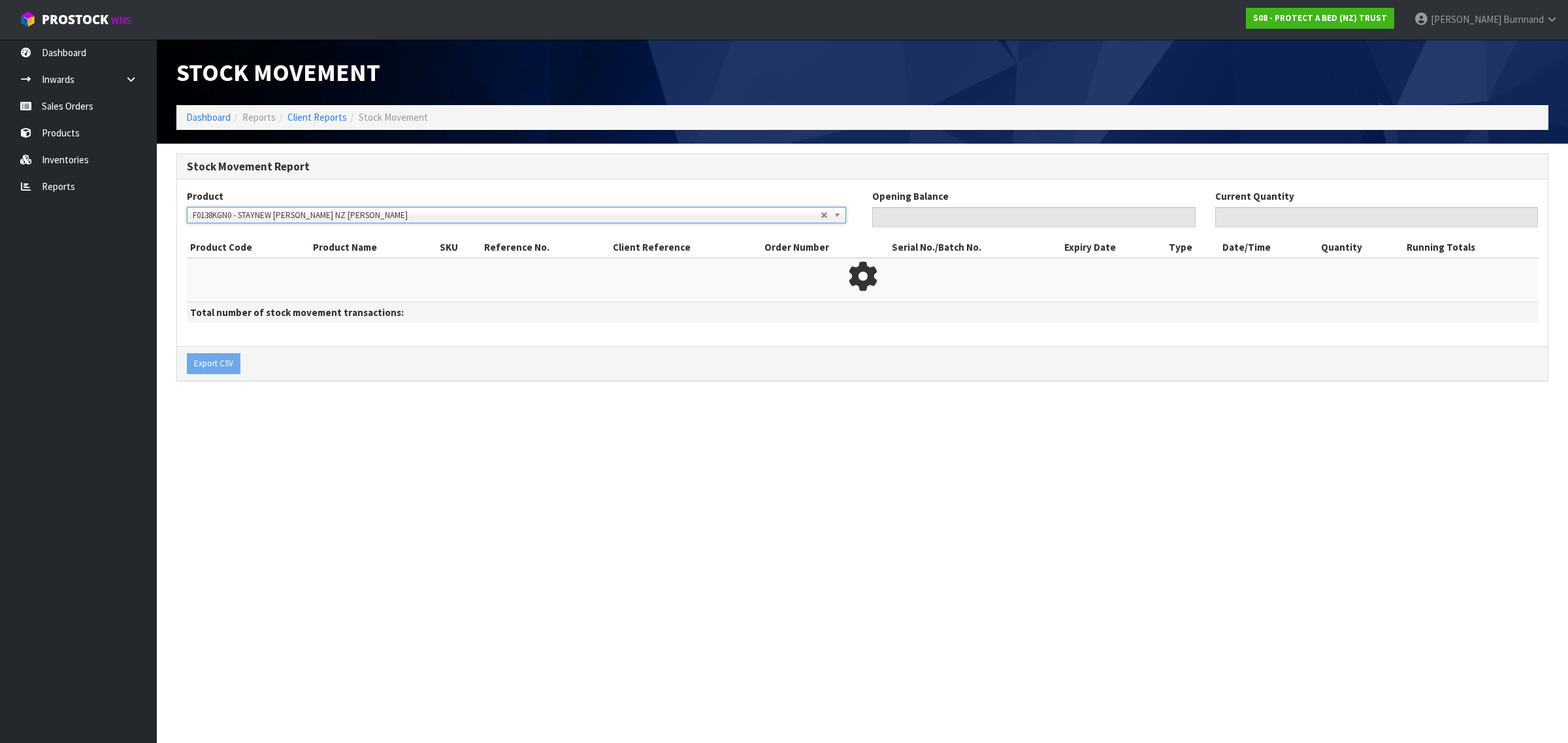
type input "554"
type input "0"
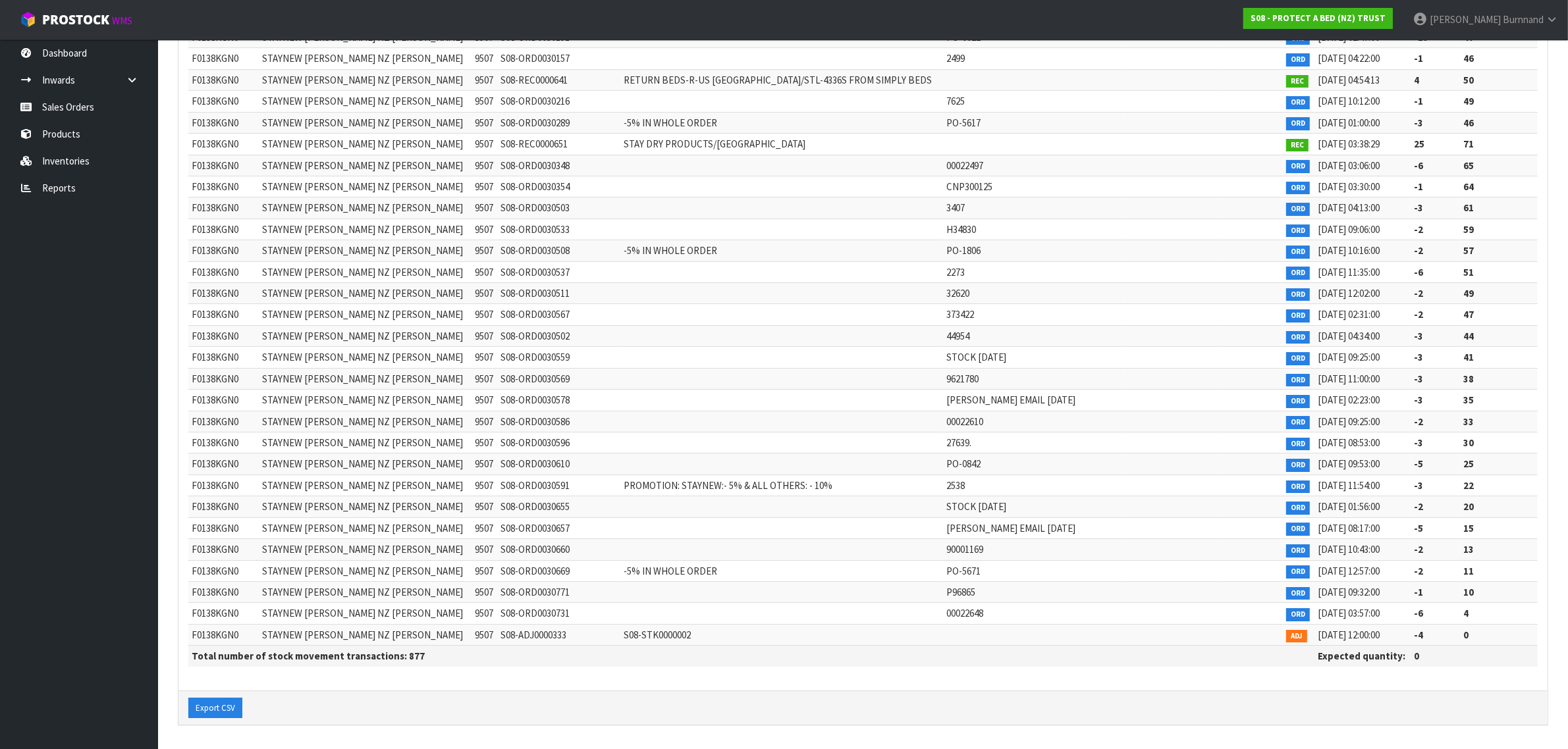
scroll to position [18480, 0]
click at [70, 184] on link "Reports" at bounding box center [79, 188] width 158 height 27
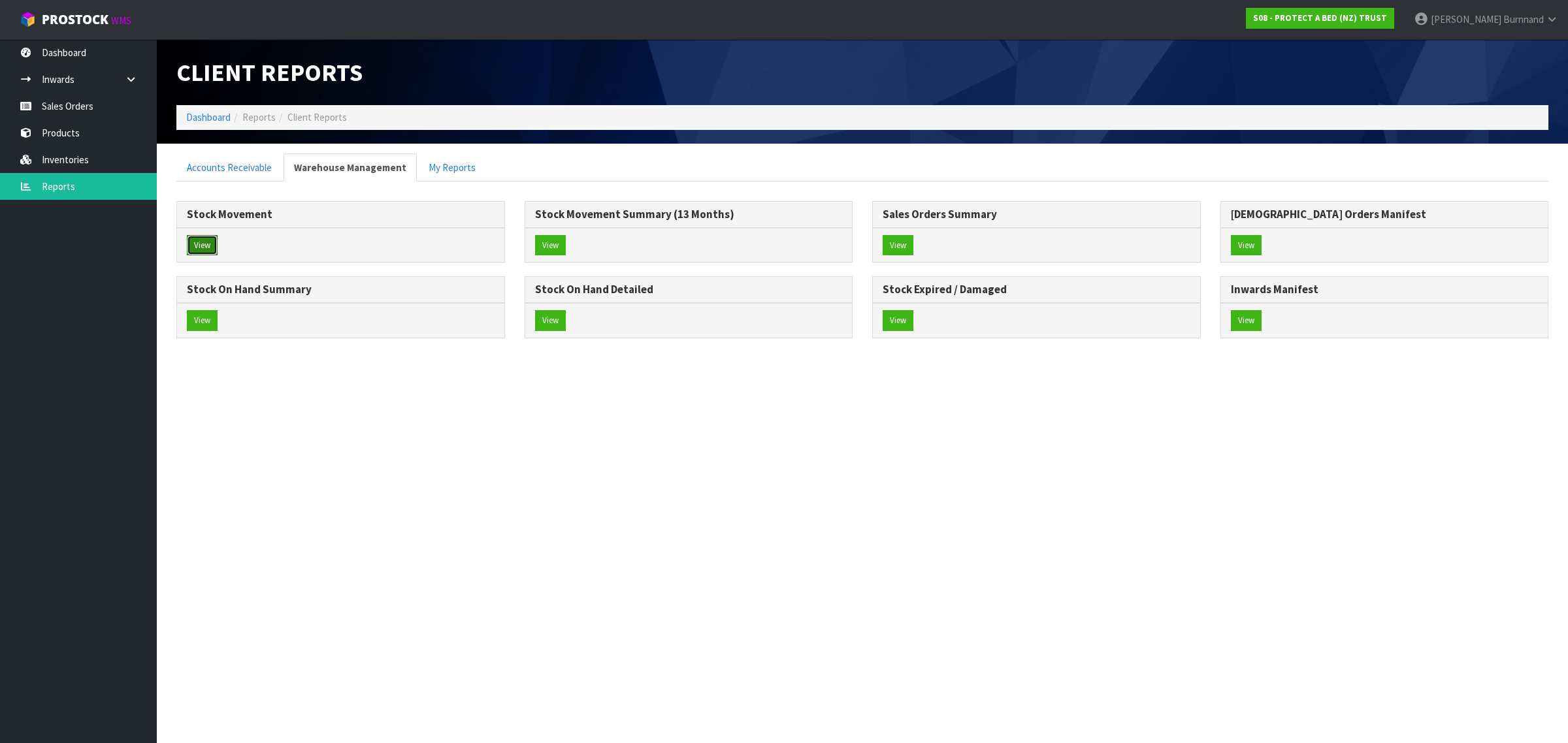
click at [199, 243] on button "View" at bounding box center [202, 245] width 31 height 21
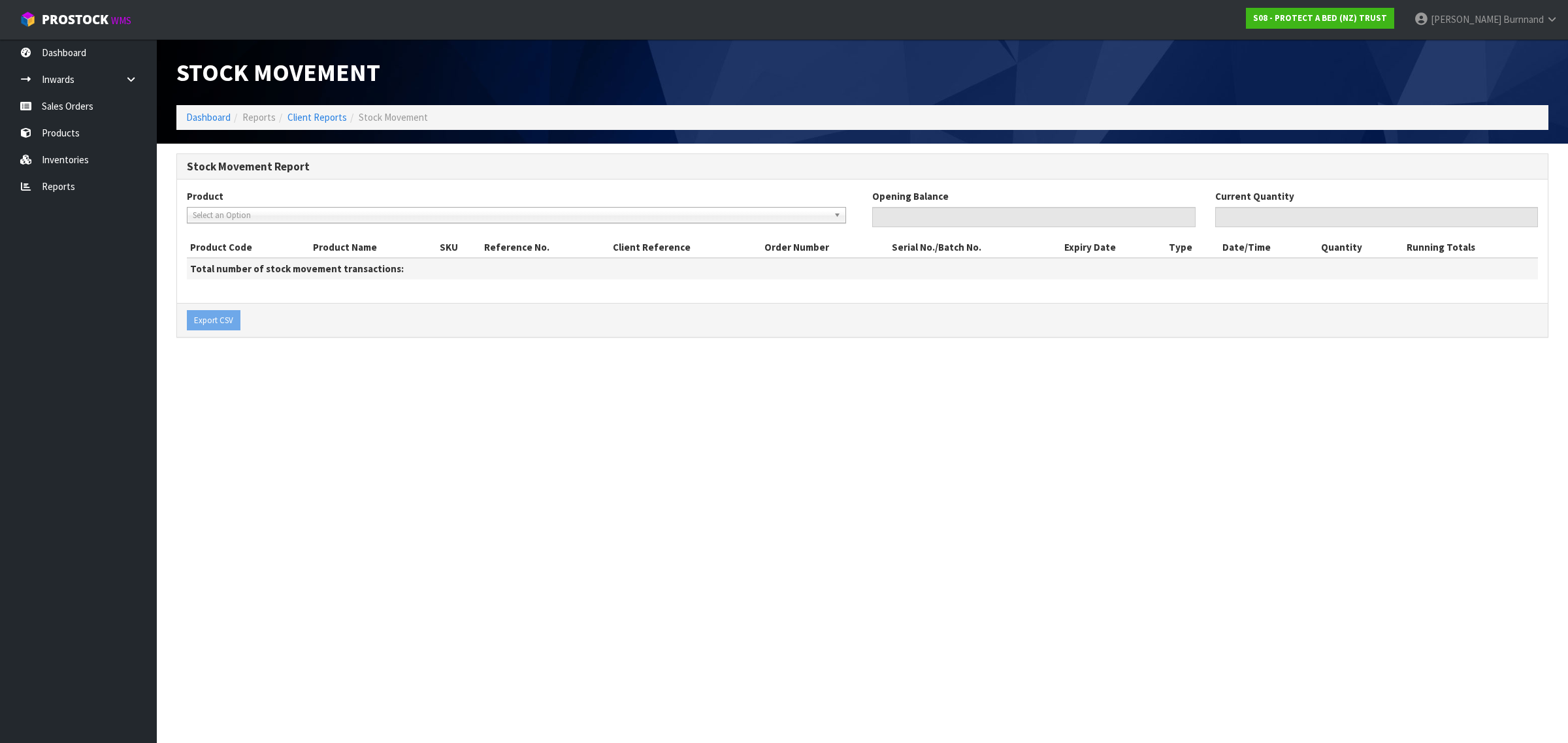
click at [226, 216] on span "Select an Option" at bounding box center [510, 216] width 636 height 16
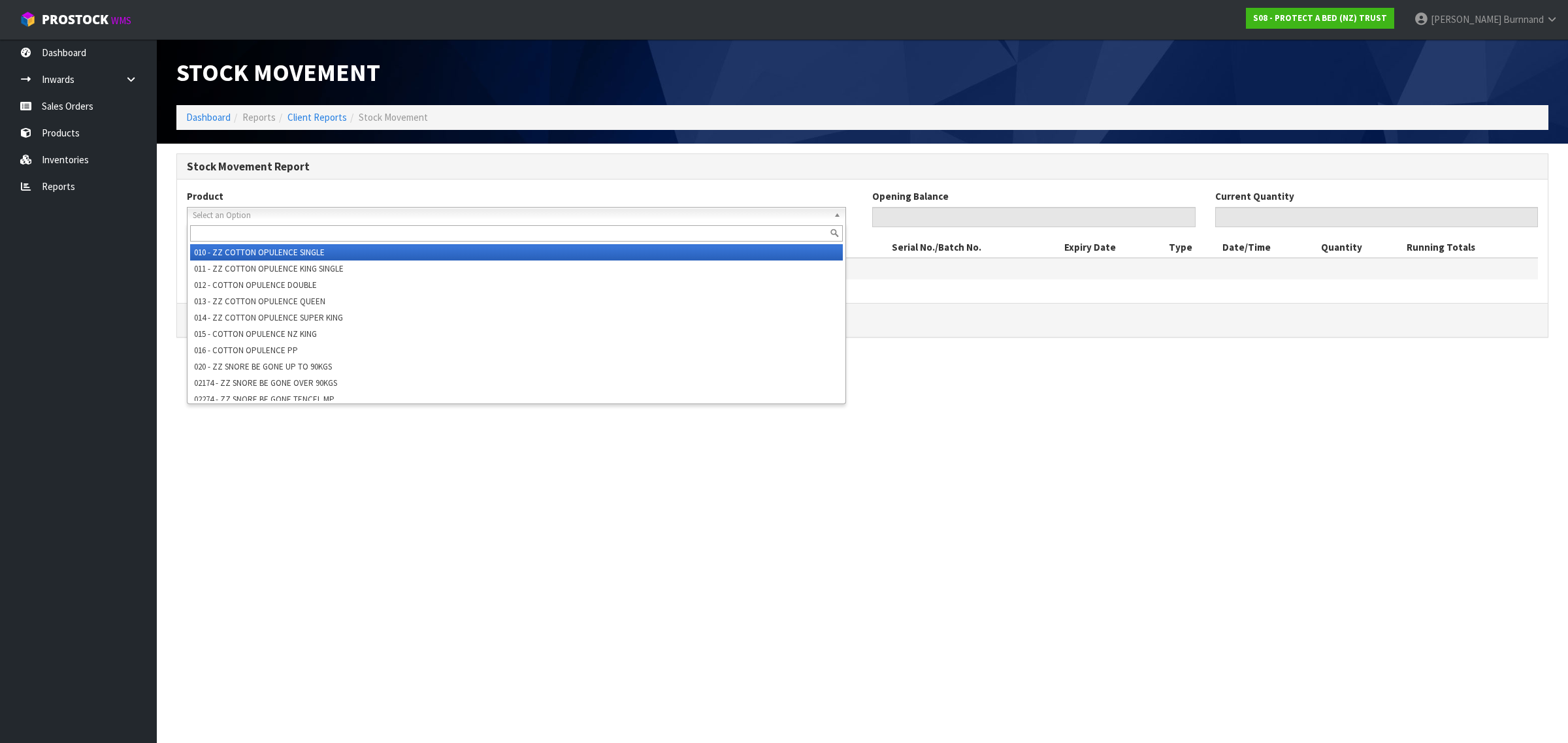
paste input "F0135ACC0"
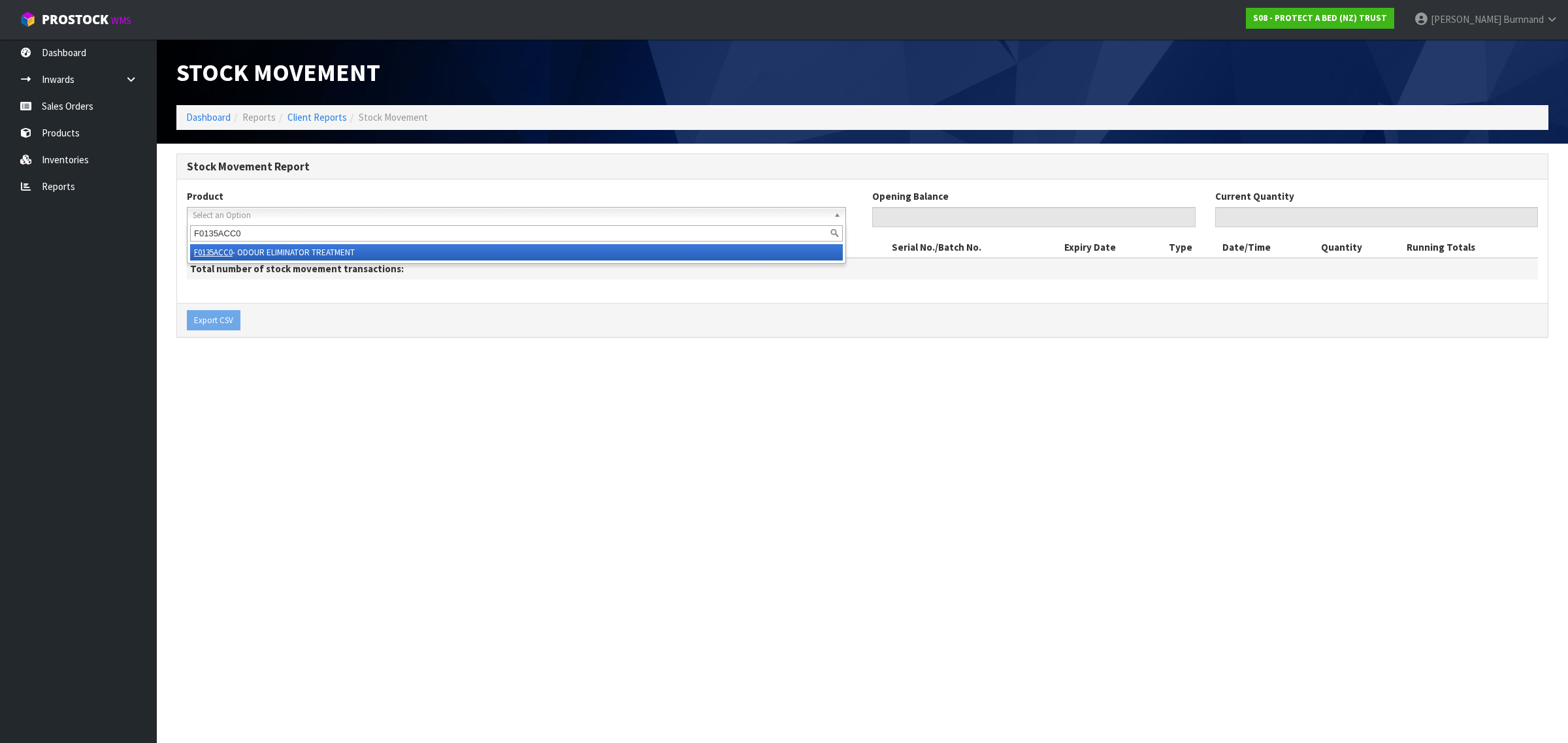
type input "F0135ACC0"
click at [257, 252] on li "F0135ACC0 - ODOUR ELIMINATOR TREATMENT" at bounding box center [516, 252] width 653 height 17
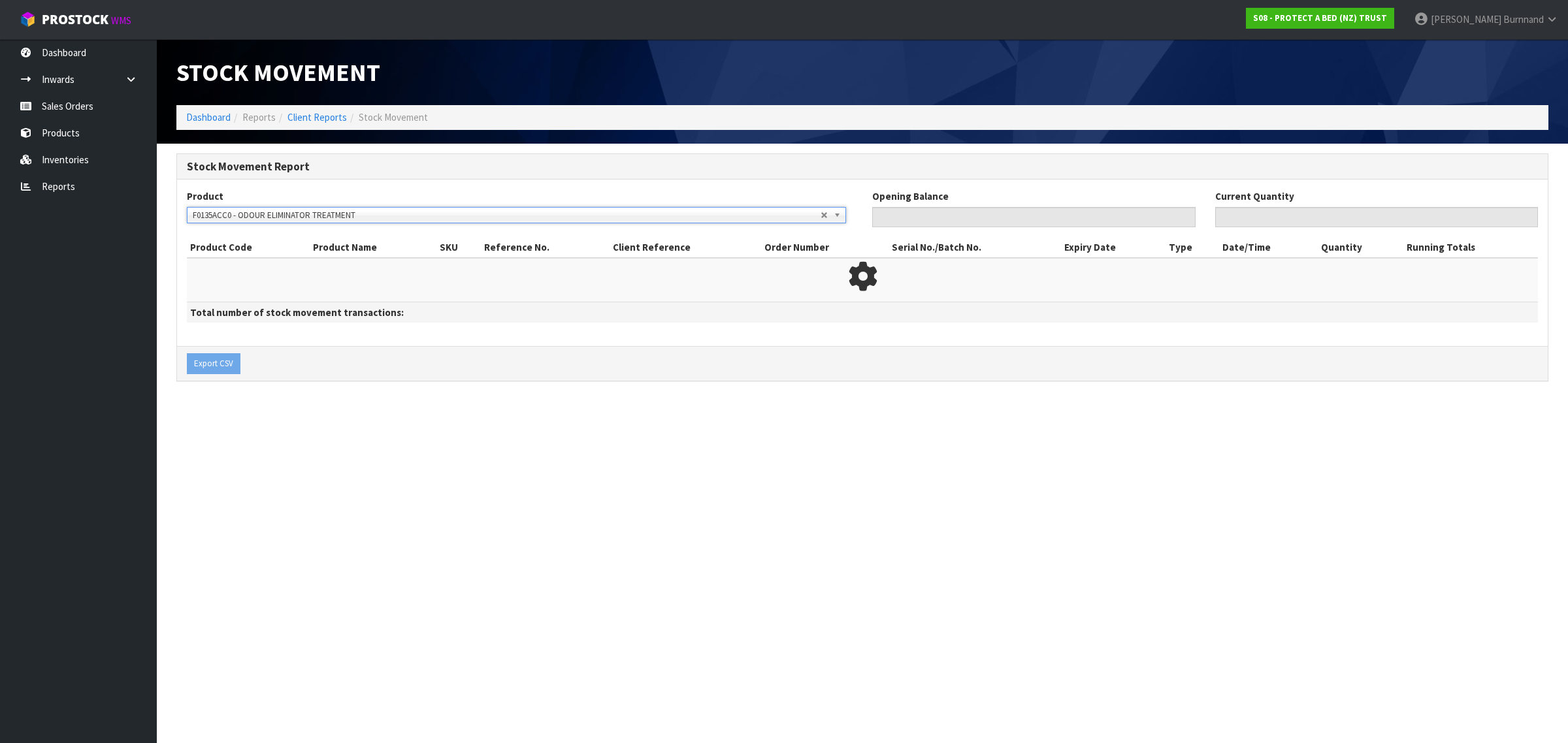
type input "0"
type input "3"
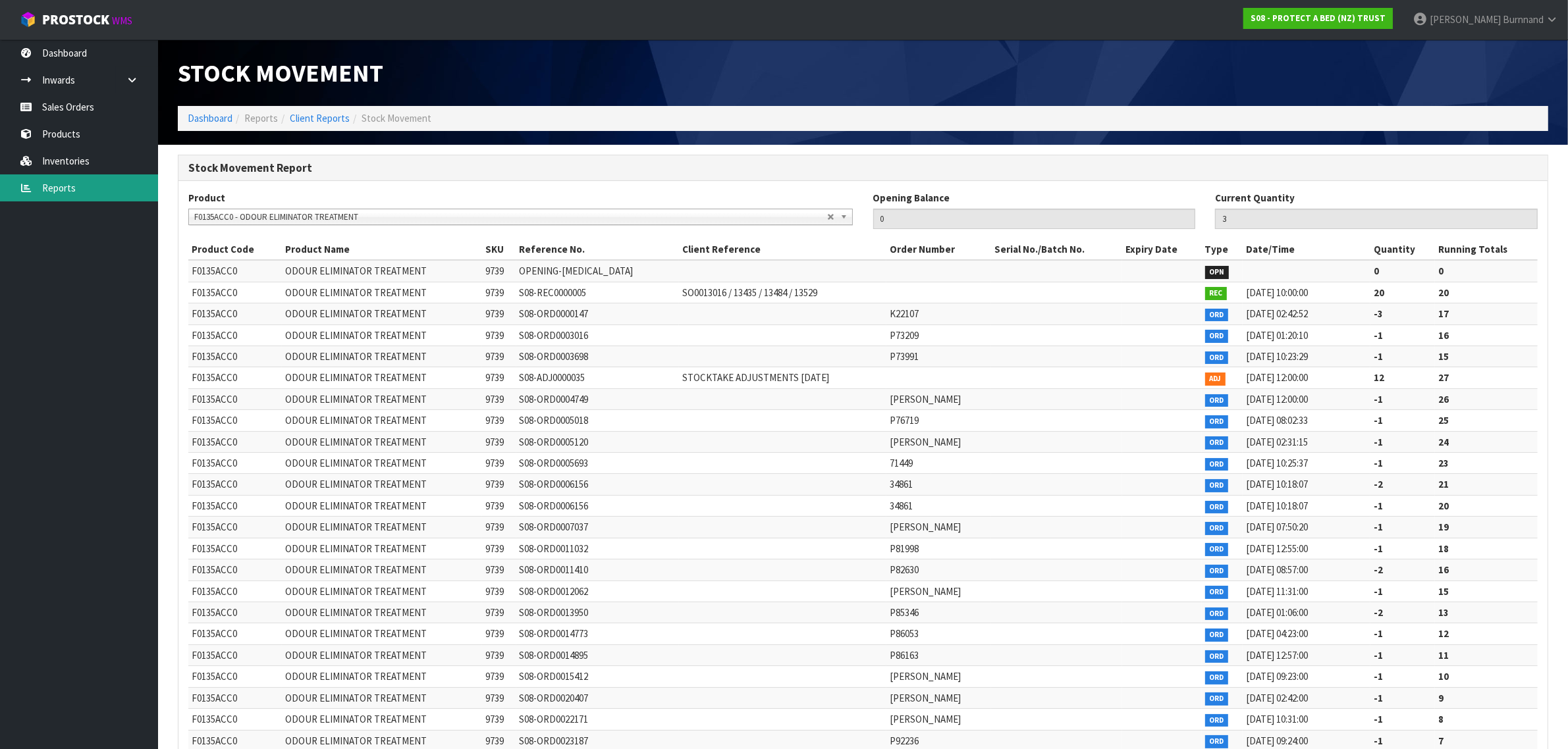
click at [64, 181] on link "Reports" at bounding box center [79, 188] width 158 height 27
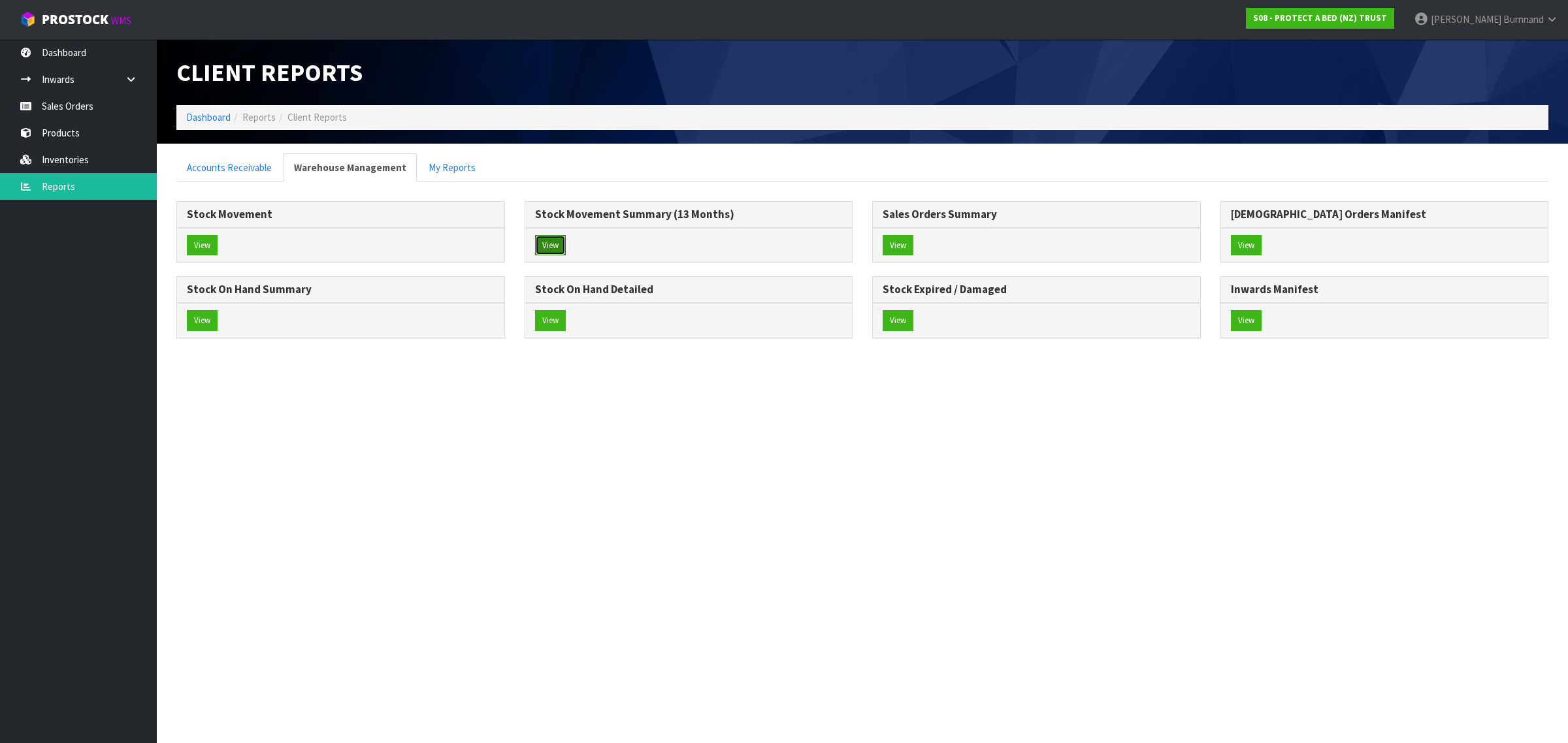
click at [550, 236] on button "View" at bounding box center [551, 245] width 31 height 21
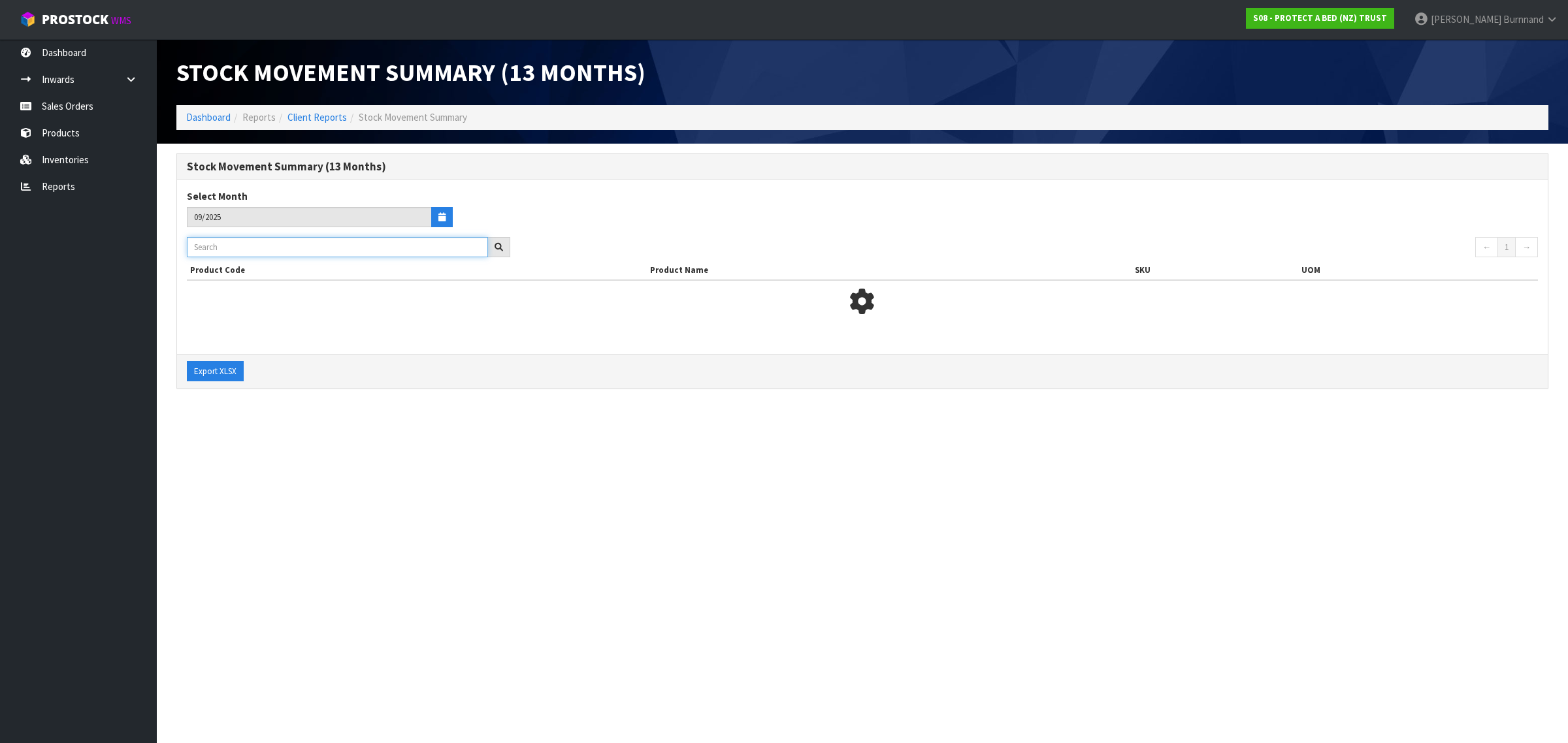
click at [214, 245] on input "text" at bounding box center [337, 247] width 301 height 20
paste input "f"
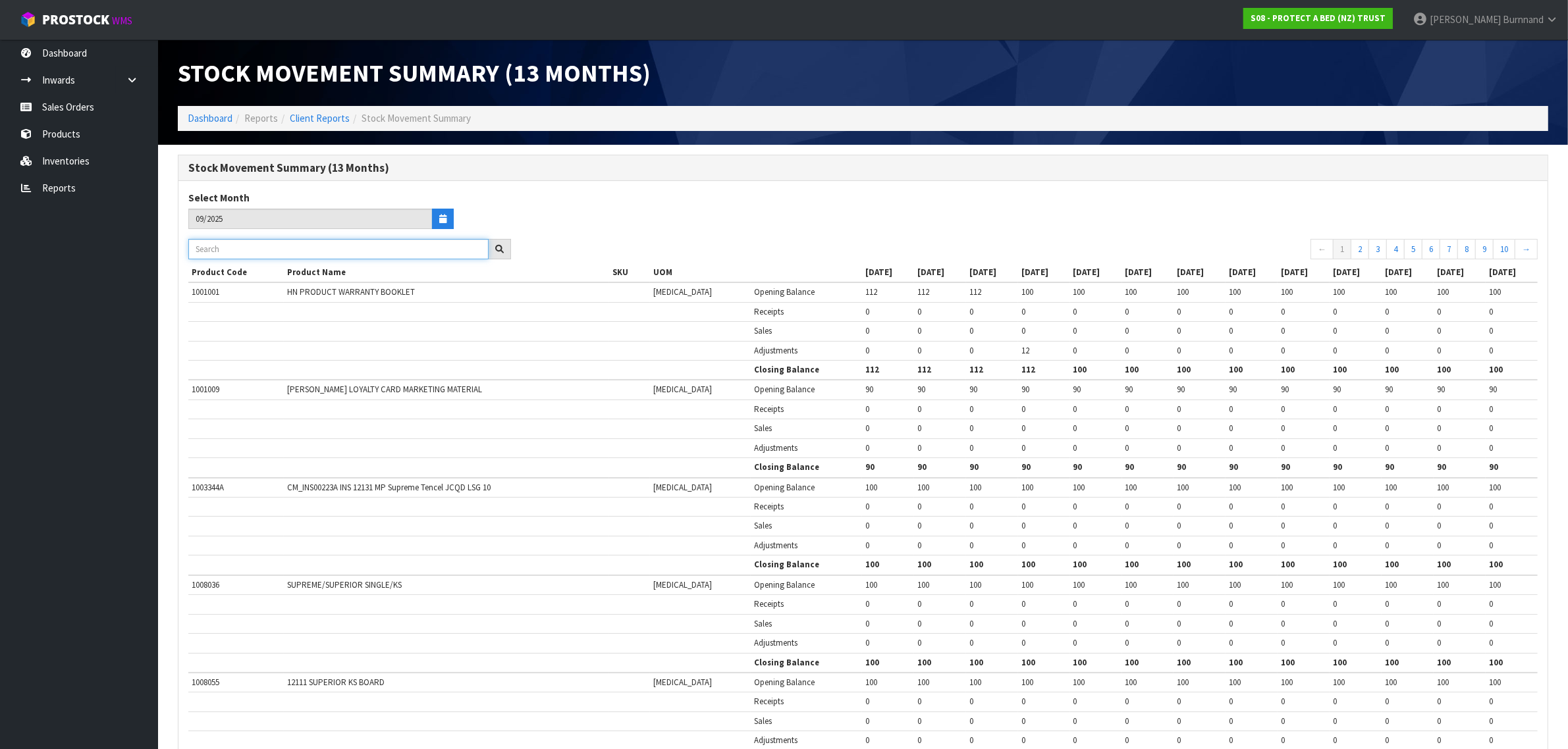
click at [220, 245] on input "text" at bounding box center [338, 249] width 300 height 20
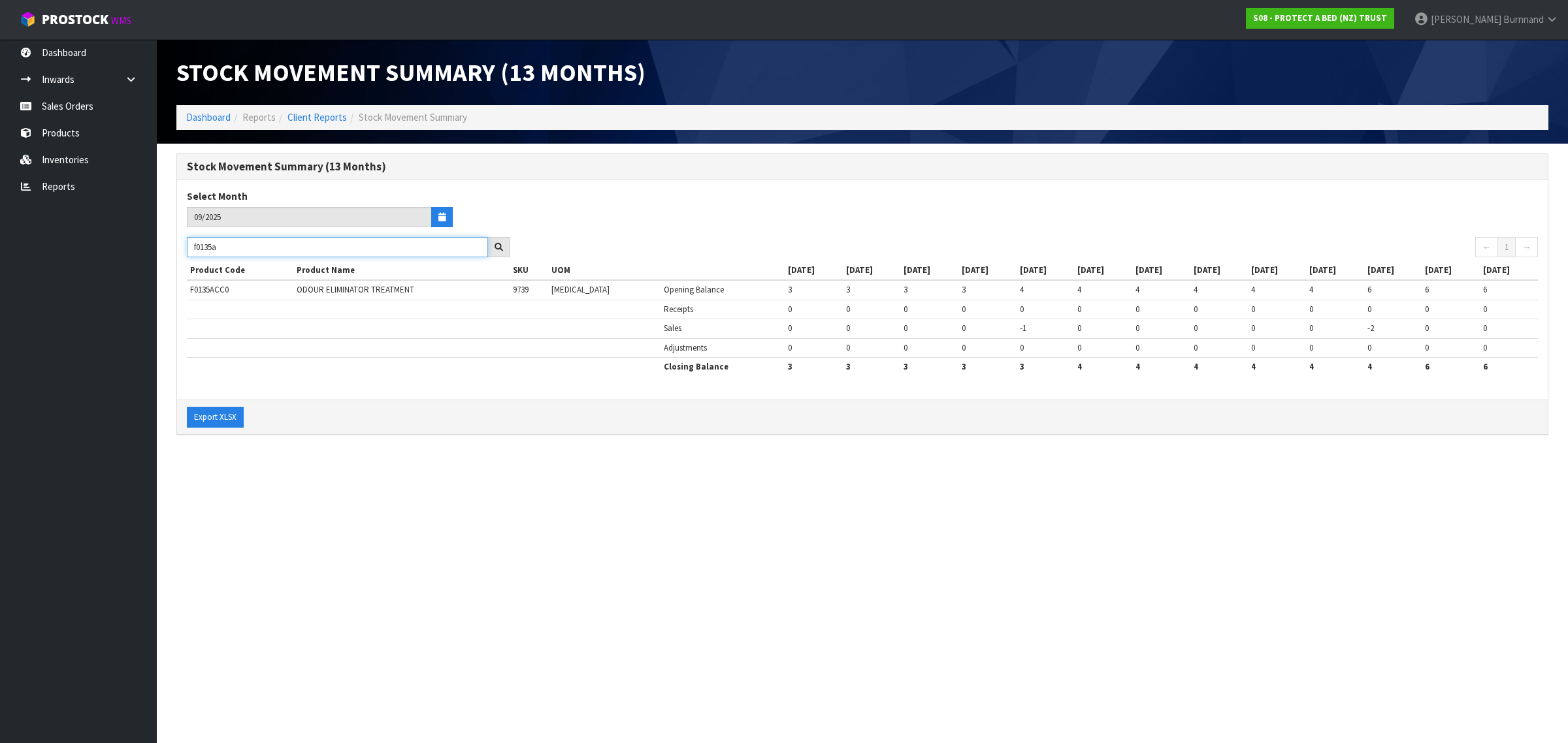
drag, startPoint x: 255, startPoint y: 252, endPoint x: 189, endPoint y: 248, distance: 66.1
click at [189, 248] on input "f0135a" at bounding box center [337, 247] width 301 height 20
paste input "F0130SGL0"
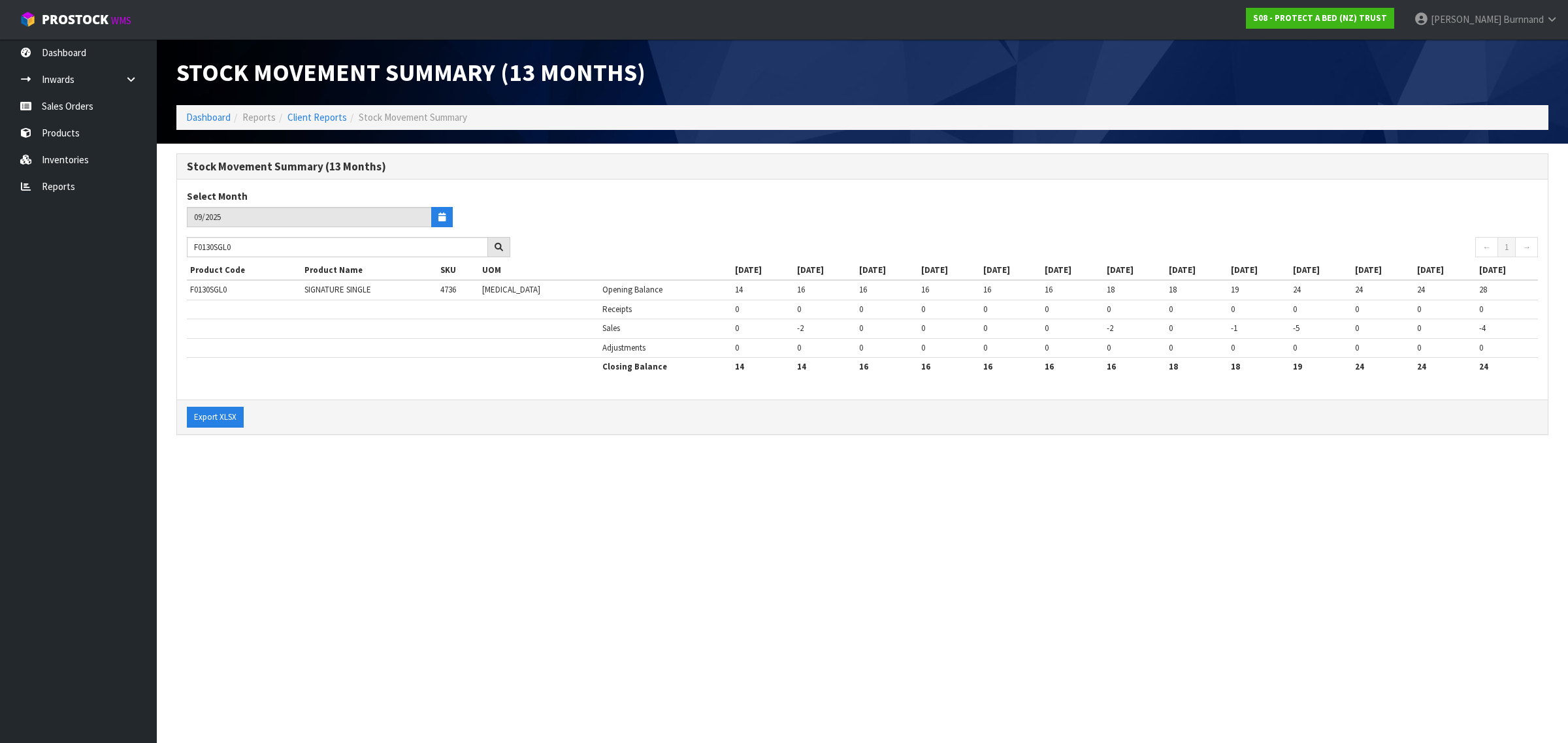
click at [422, 519] on section "Stock Movement Summary (13 Months) Dashboard Reports Client Reports Stock Movem…" at bounding box center [784, 371] width 1568 height 743
drag, startPoint x: 242, startPoint y: 250, endPoint x: 167, endPoint y: 240, distance: 75.7
click at [167, 240] on div "Stock Movement Summary (13 Months) Select Month 09/2025 F0130SGL0 ← 1 → Product…" at bounding box center [862, 301] width 1391 height 295
paste input "PPST"
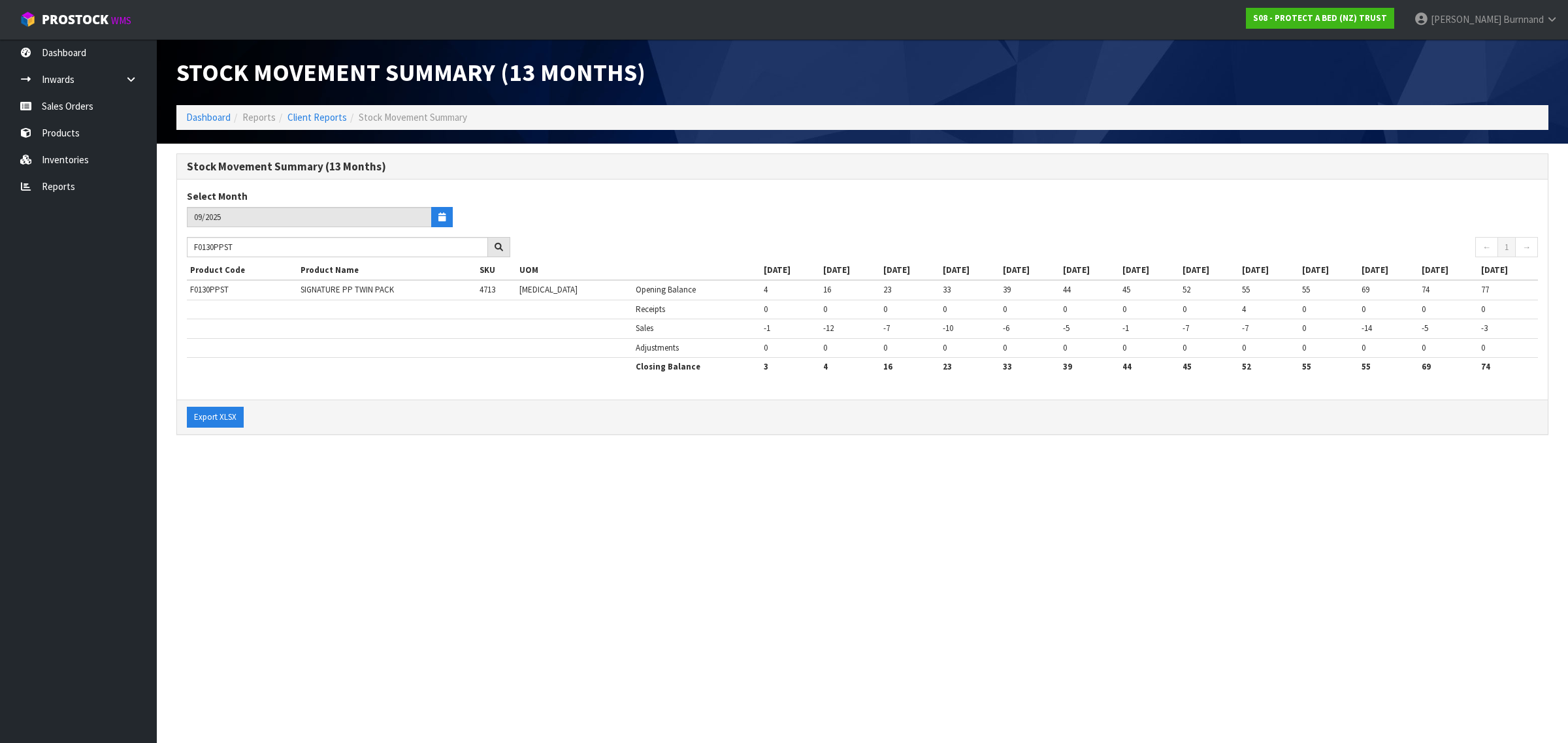
click at [387, 540] on section "Stock Movement Summary (13 Months) Dashboard Reports Client Reports Stock Movem…" at bounding box center [784, 371] width 1568 height 743
drag, startPoint x: 266, startPoint y: 252, endPoint x: 185, endPoint y: 246, distance: 81.2
click at [185, 246] on div "F0130PPST" at bounding box center [349, 247] width 343 height 21
paste input "0"
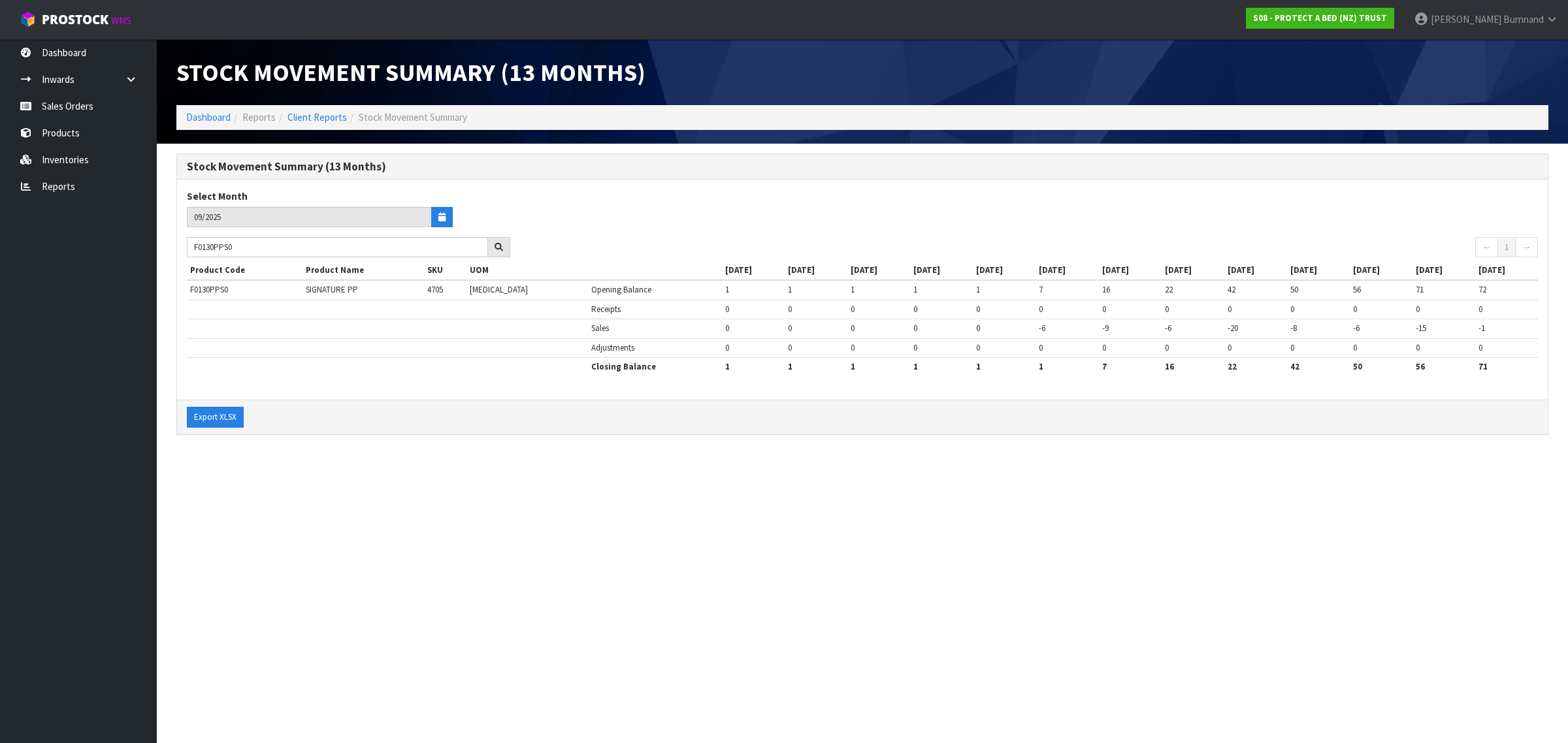
click at [539, 645] on section "Stock Movement Summary (13 Months) Dashboard Reports Client Reports Stock Movem…" at bounding box center [784, 371] width 1568 height 743
drag, startPoint x: 223, startPoint y: 247, endPoint x: 183, endPoint y: 247, distance: 40.0
click at [183, 247] on div "F0130PPS0" at bounding box center [349, 247] width 343 height 21
paste input "LDB"
click at [452, 542] on section "Stock Movement Summary (13 Months) Dashboard Reports Client Reports Stock Movem…" at bounding box center [784, 371] width 1568 height 743
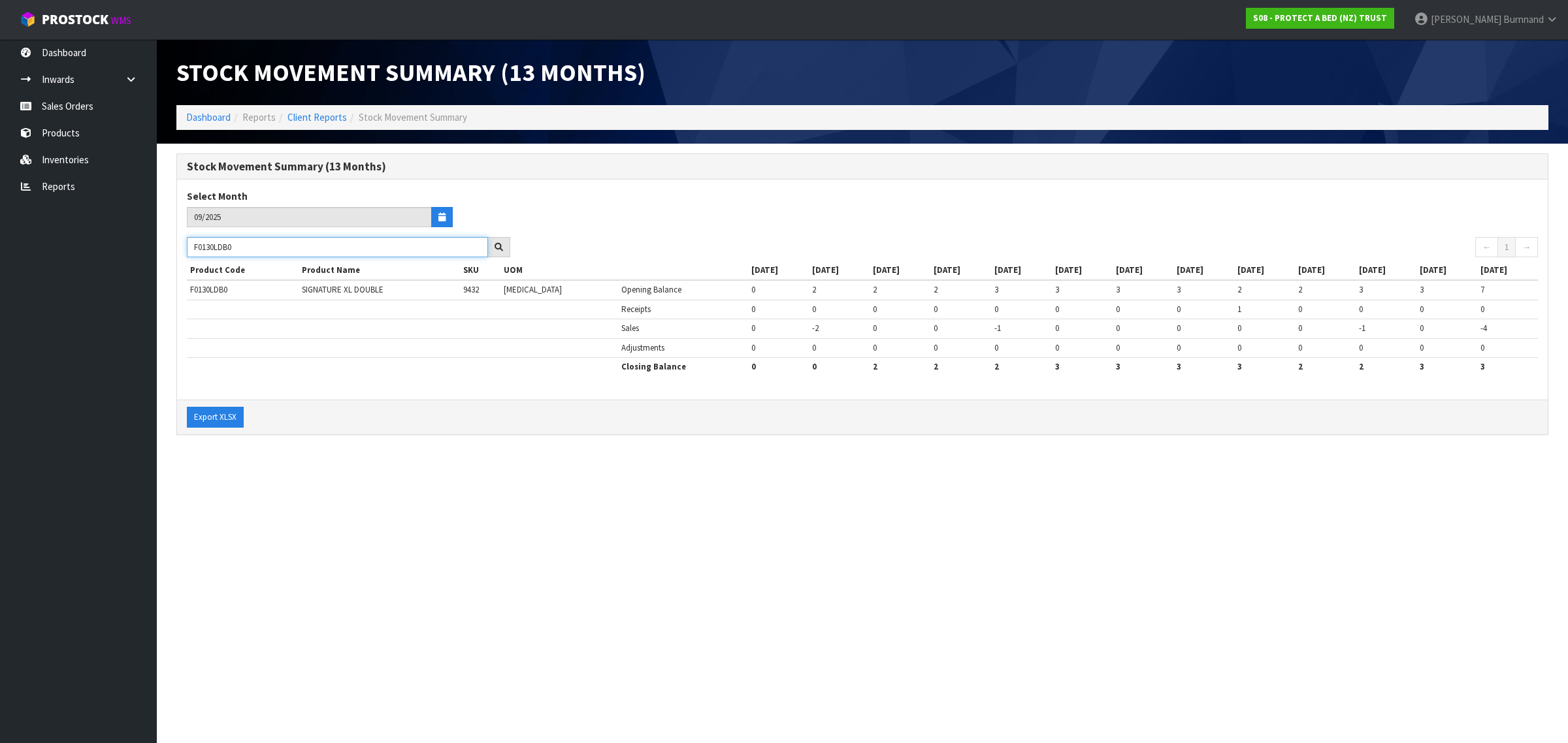
drag, startPoint x: 278, startPoint y: 247, endPoint x: 175, endPoint y: 242, distance: 103.1
click at [175, 242] on div "Stock Movement Summary (13 Months) Select Month 09/2025 F0130LDB0 ← 1 → Product…" at bounding box center [862, 301] width 1391 height 295
paste input "KGN"
click at [530, 523] on section "Stock Movement Summary (13 Months) Dashboard Reports Client Reports Stock Movem…" at bounding box center [784, 371] width 1568 height 743
drag, startPoint x: 260, startPoint y: 248, endPoint x: 186, endPoint y: 248, distance: 74.0
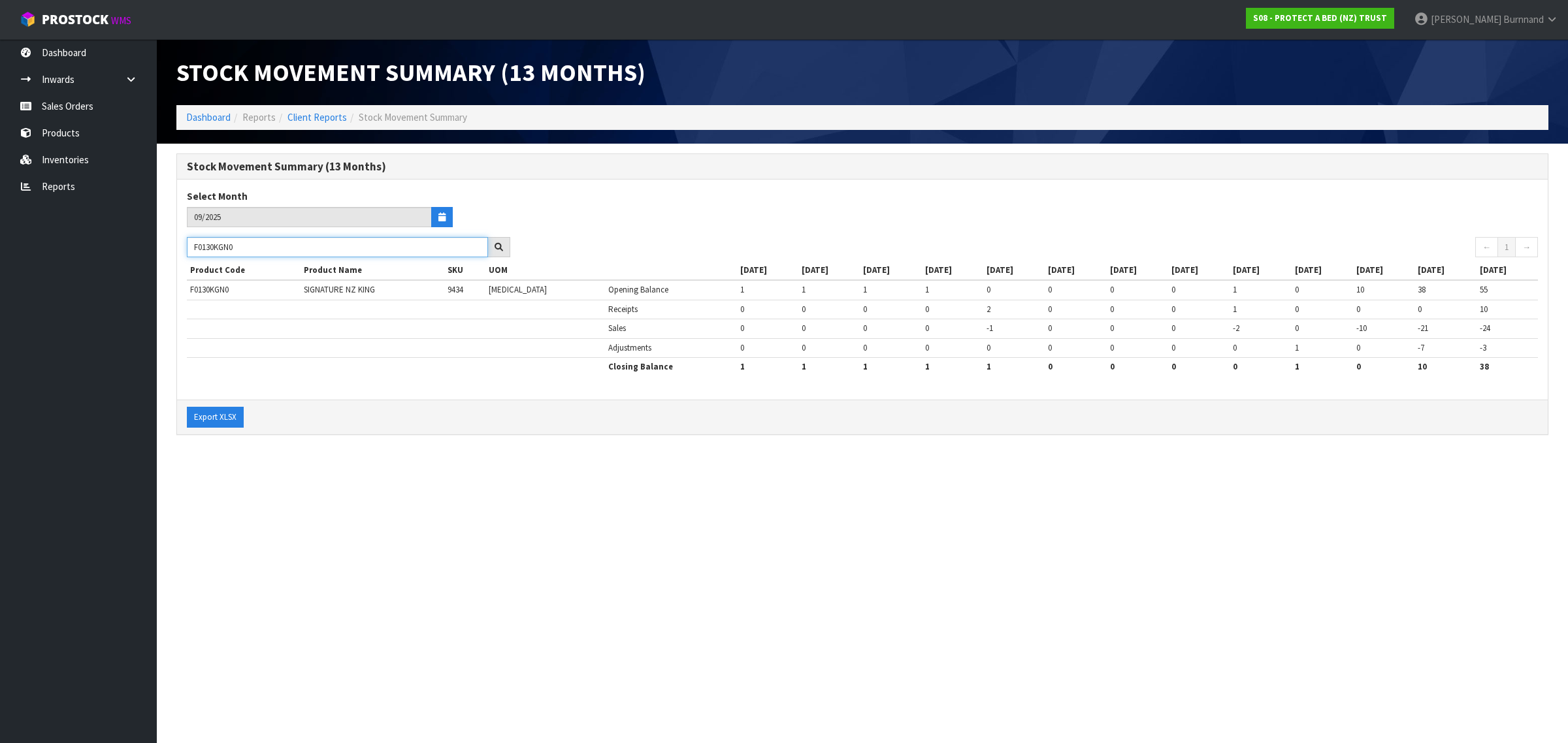
click at [186, 248] on div "F0130KGN0" at bounding box center [349, 247] width 343 height 21
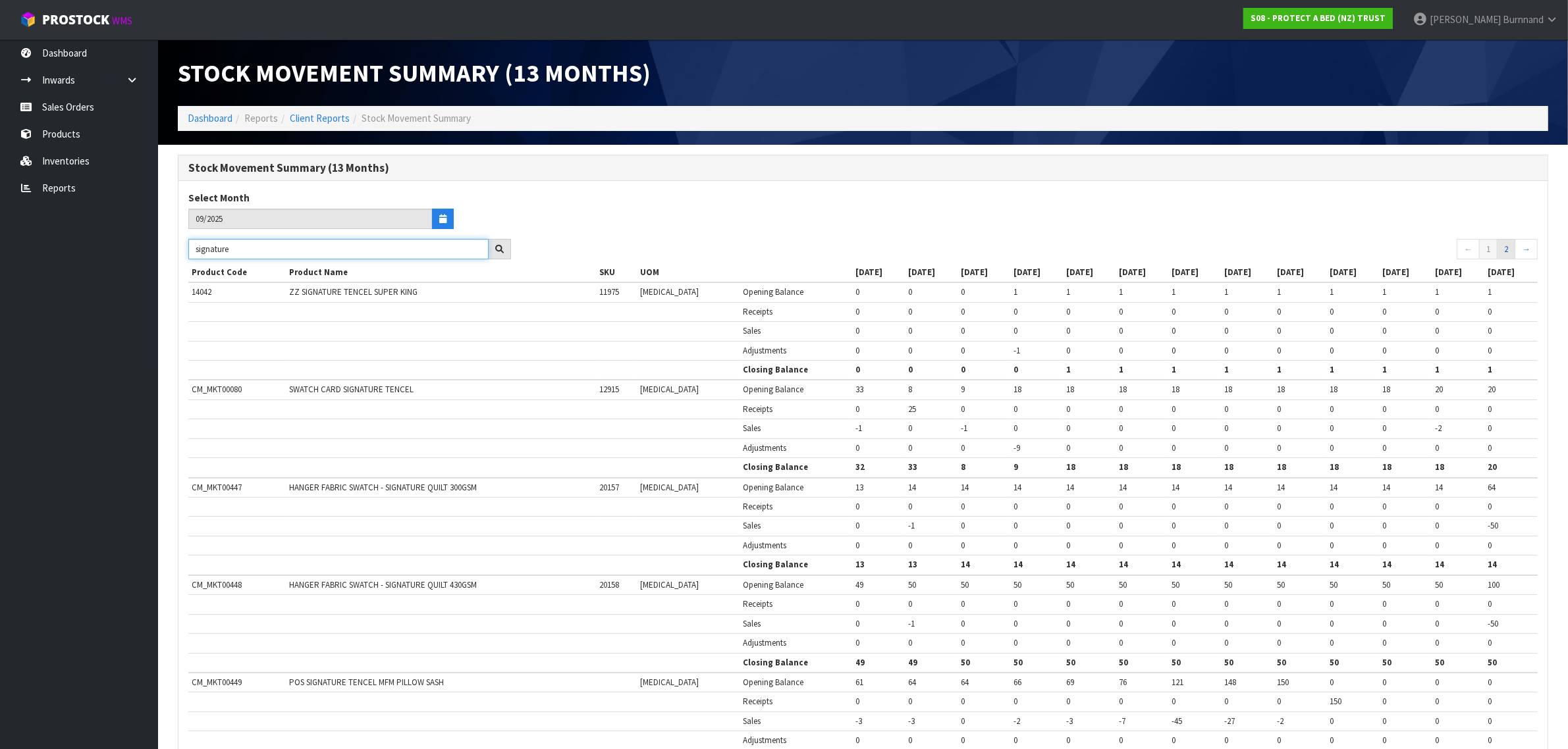
type input "signature"
click at [1506, 249] on link "2" at bounding box center [1506, 249] width 19 height 21
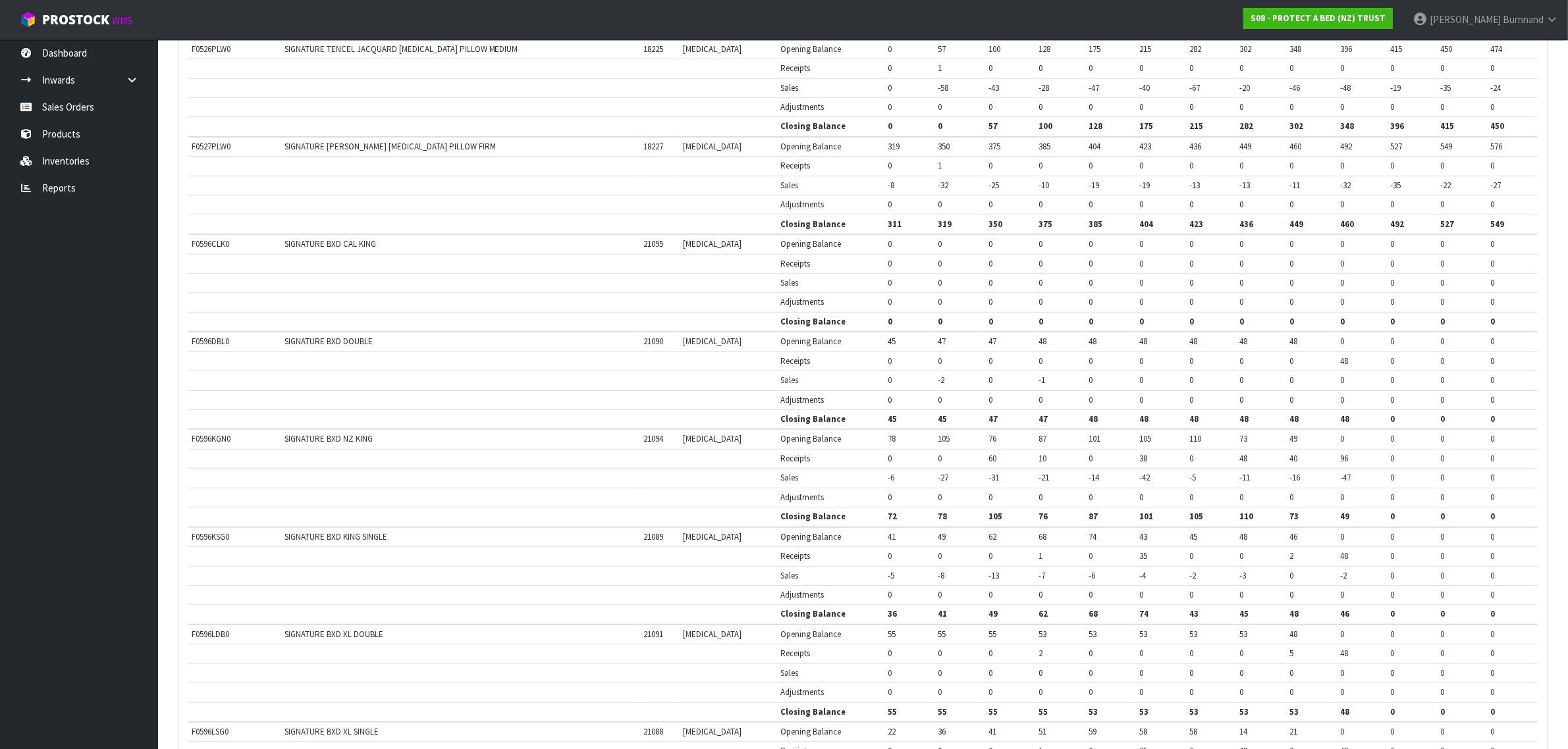
scroll to position [1070, 0]
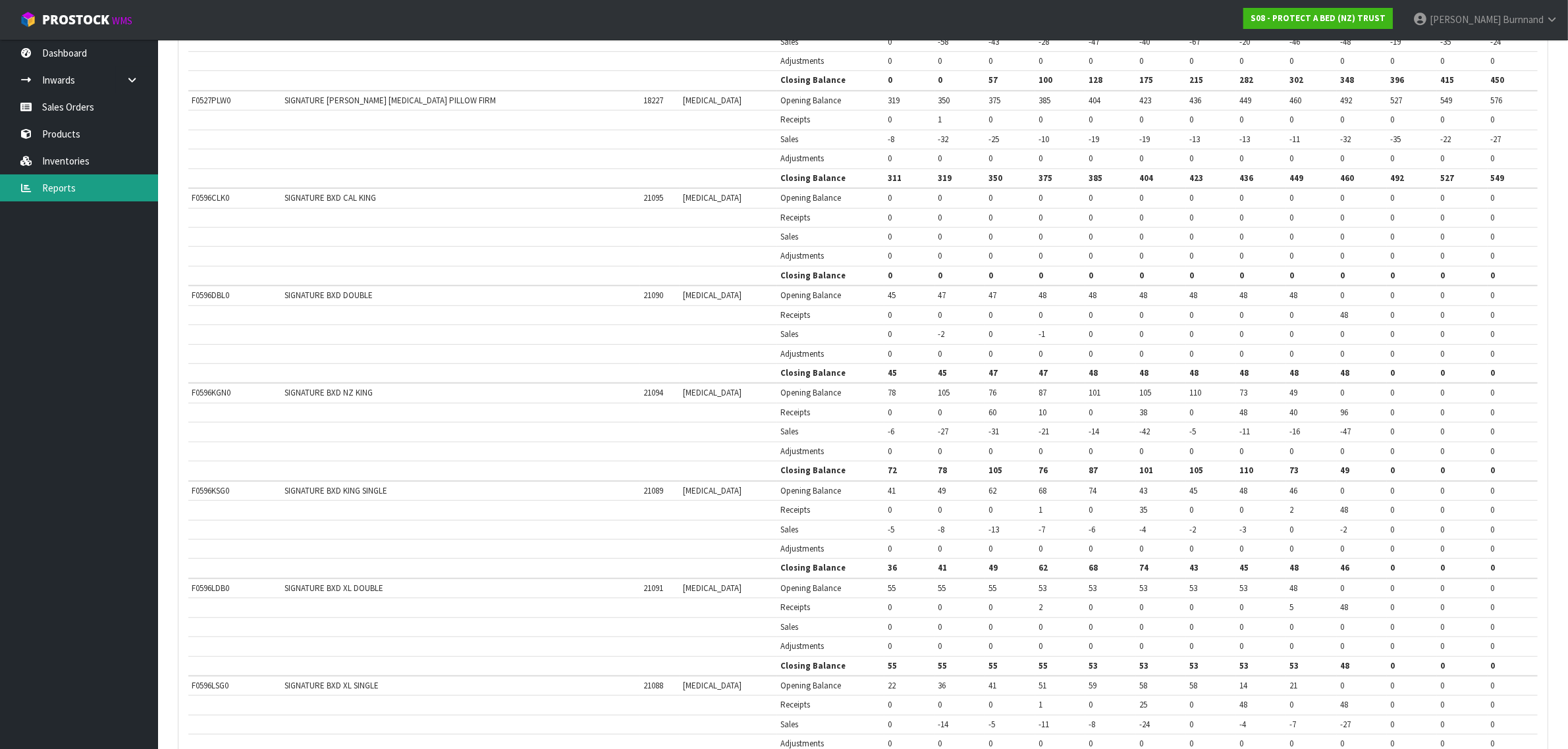
click at [54, 185] on link "Reports" at bounding box center [79, 188] width 158 height 27
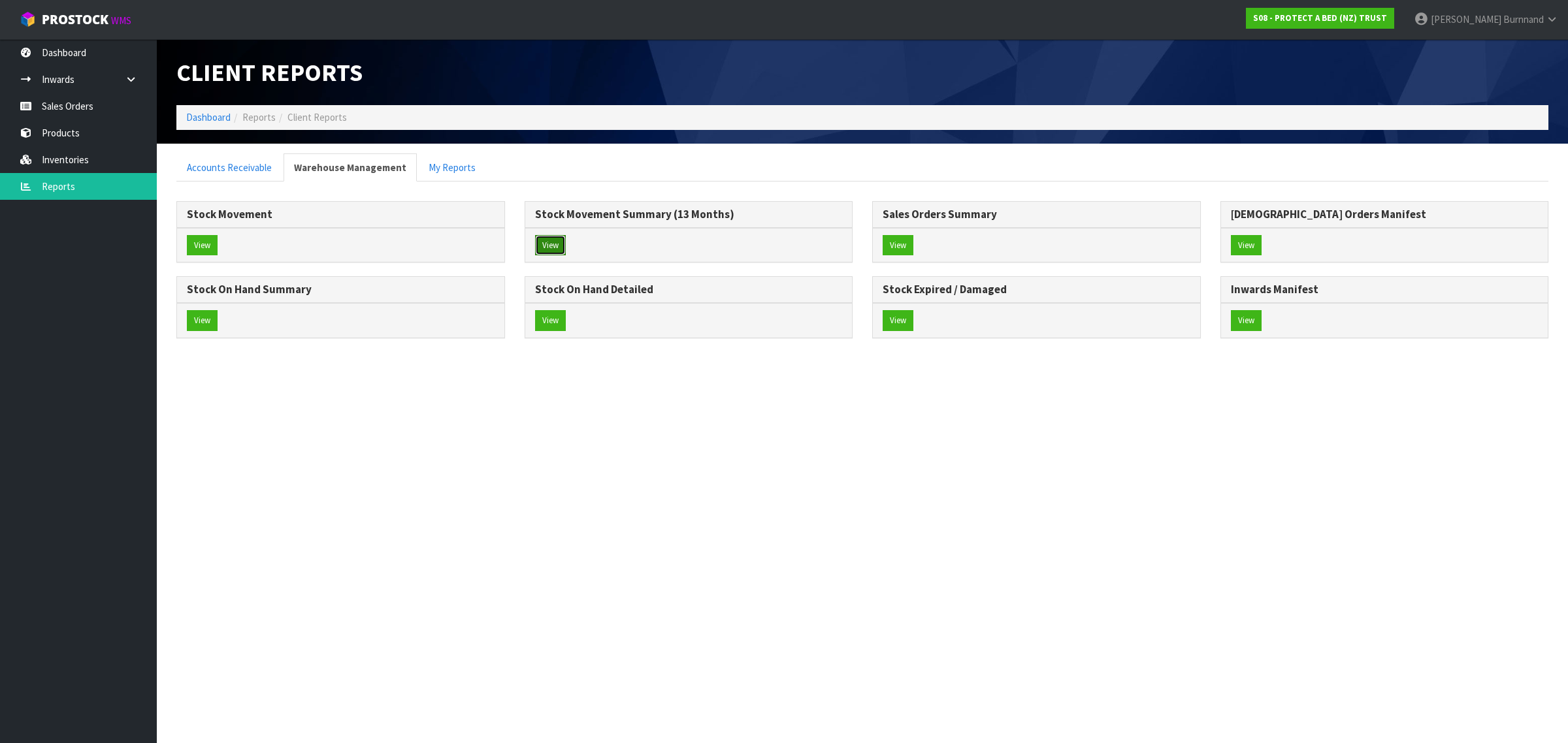
click at [554, 242] on button "View" at bounding box center [551, 245] width 31 height 21
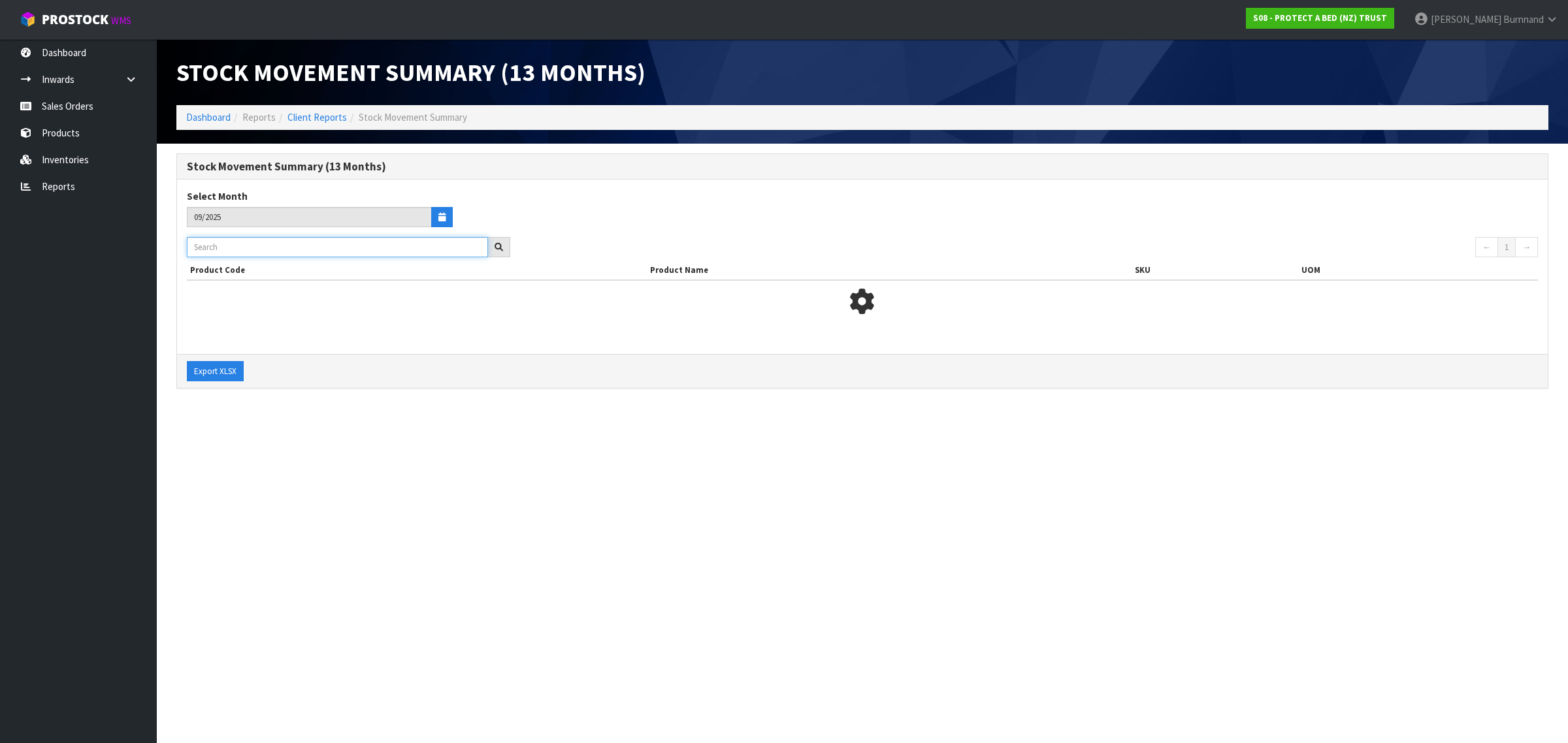
click at [207, 246] on input "text" at bounding box center [337, 247] width 301 height 20
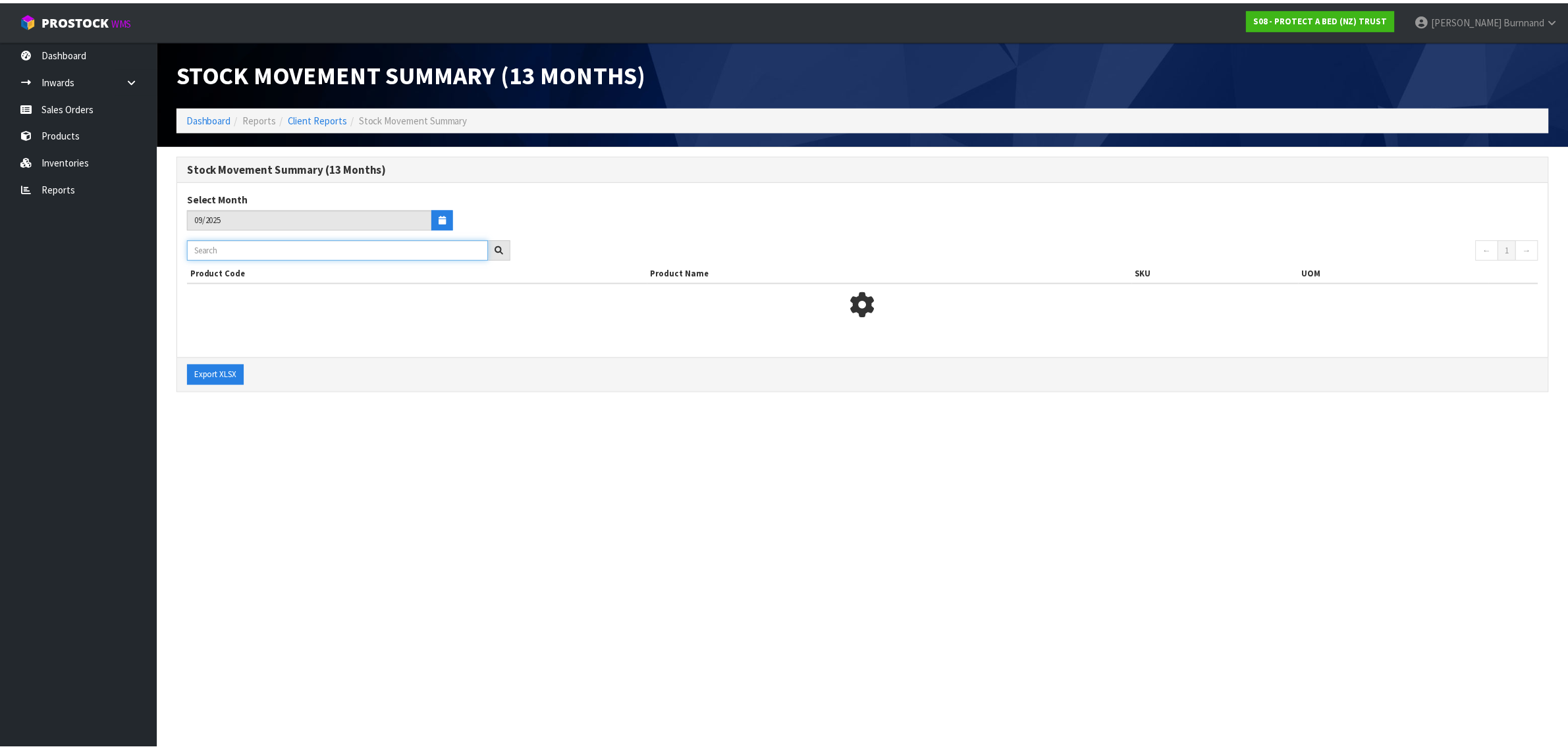
paste input "f"
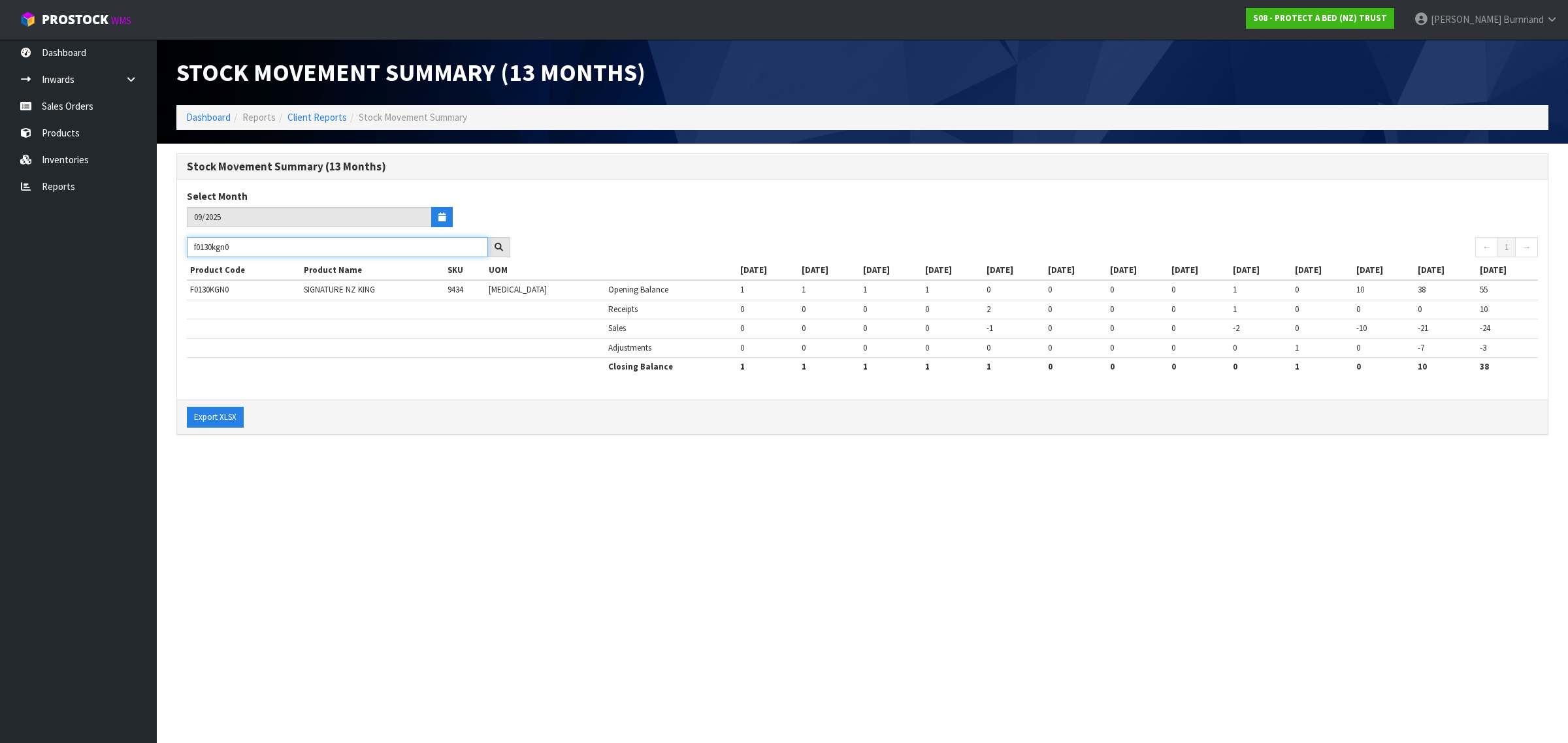
type input "f0130kgn0"
click at [312, 501] on section "Stock Movement Summary (13 Months) Dashboard Reports Client Reports Stock Movem…" at bounding box center [784, 371] width 1568 height 743
click at [443, 218] on icon "button" at bounding box center [442, 217] width 7 height 9
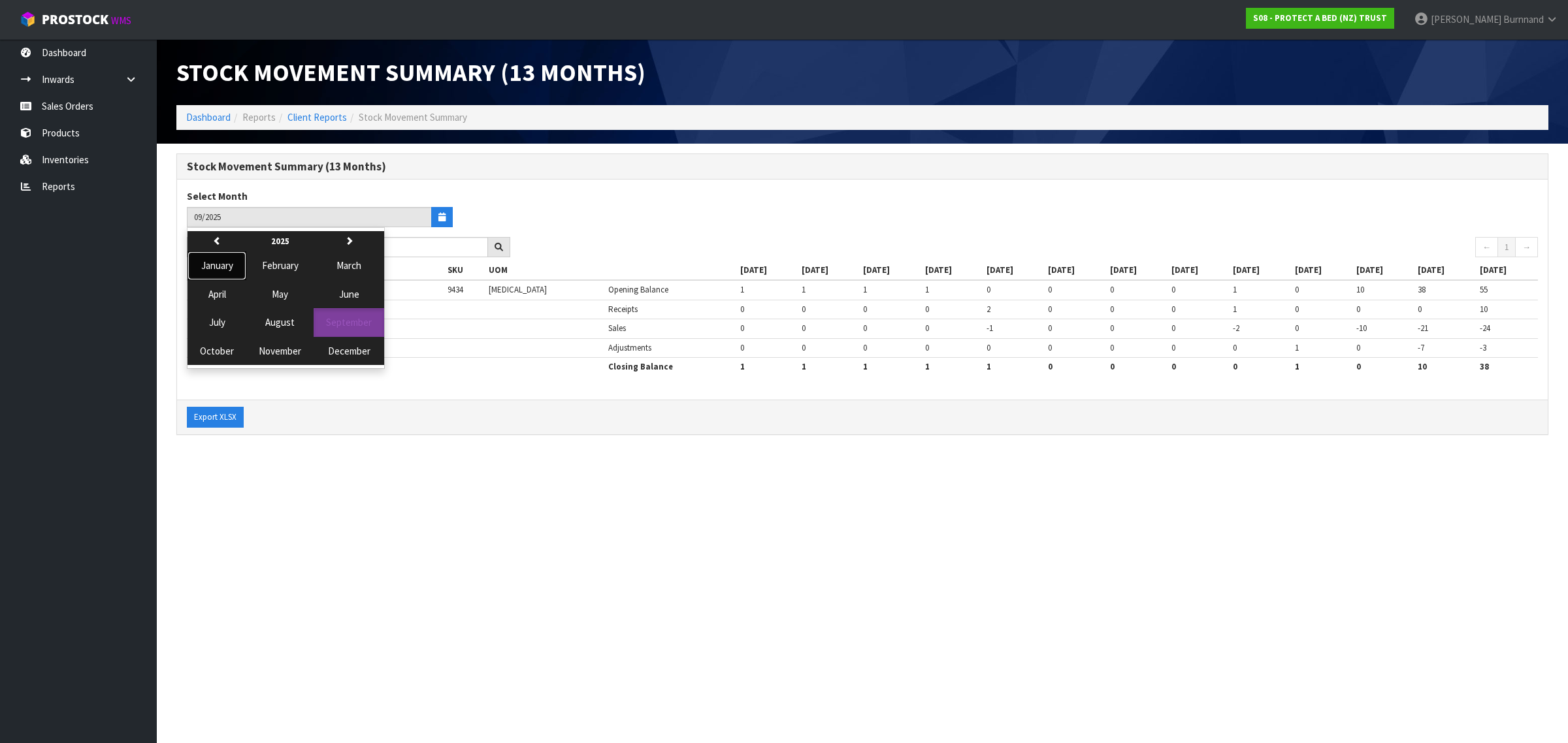
click at [219, 265] on span "January" at bounding box center [217, 265] width 32 height 13
type input "01/2025"
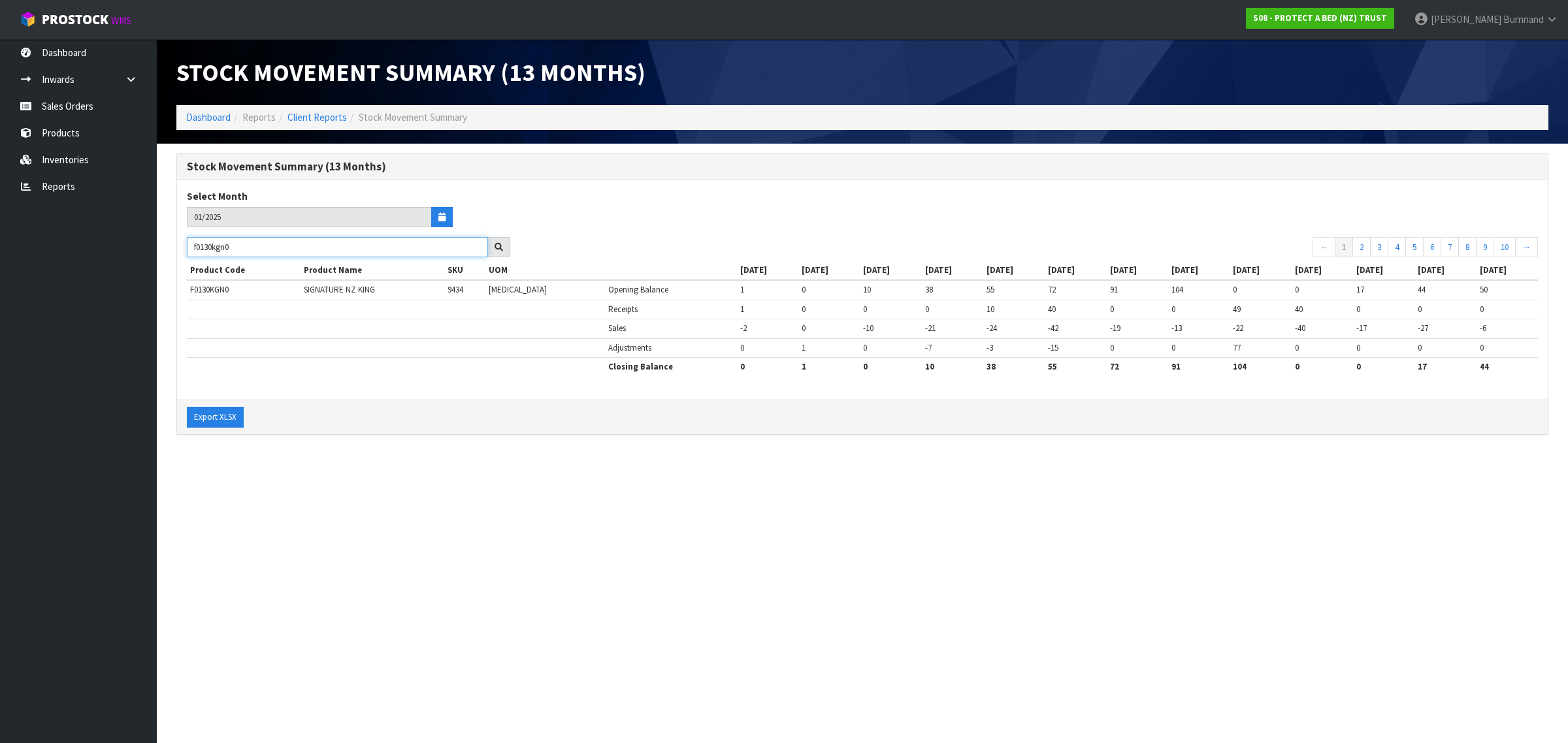
drag, startPoint x: 253, startPoint y: 247, endPoint x: 183, endPoint y: 247, distance: 70.0
click at [183, 247] on div "f0130kgn0" at bounding box center [349, 247] width 343 height 21
paste input "F0130CLK"
type input "F0130CLK0"
click at [331, 469] on section "Stock Movement Summary (13 Months) Dashboard Reports Client Reports Stock Movem…" at bounding box center [784, 371] width 1568 height 743
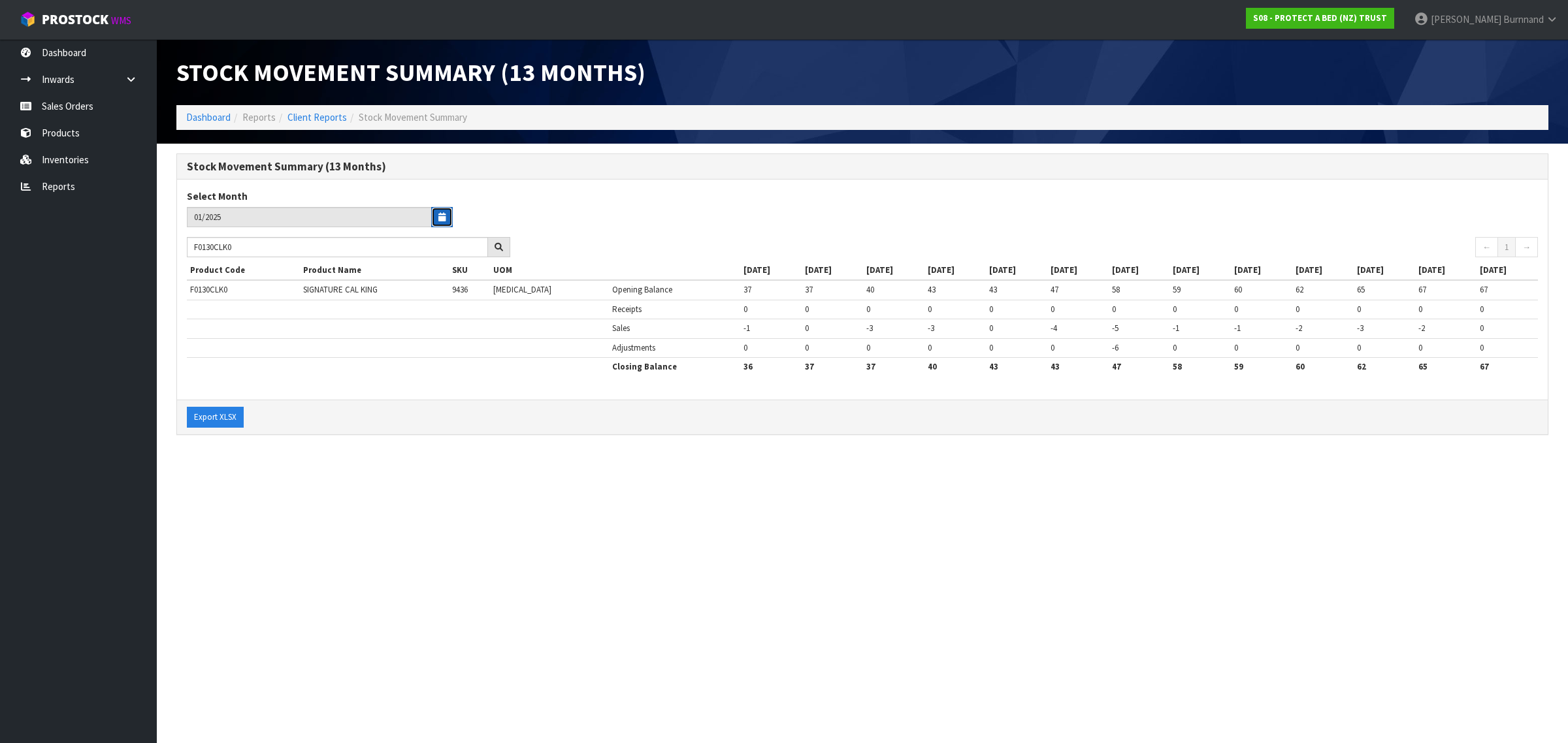
click at [439, 209] on button "button" at bounding box center [442, 217] width 21 height 20
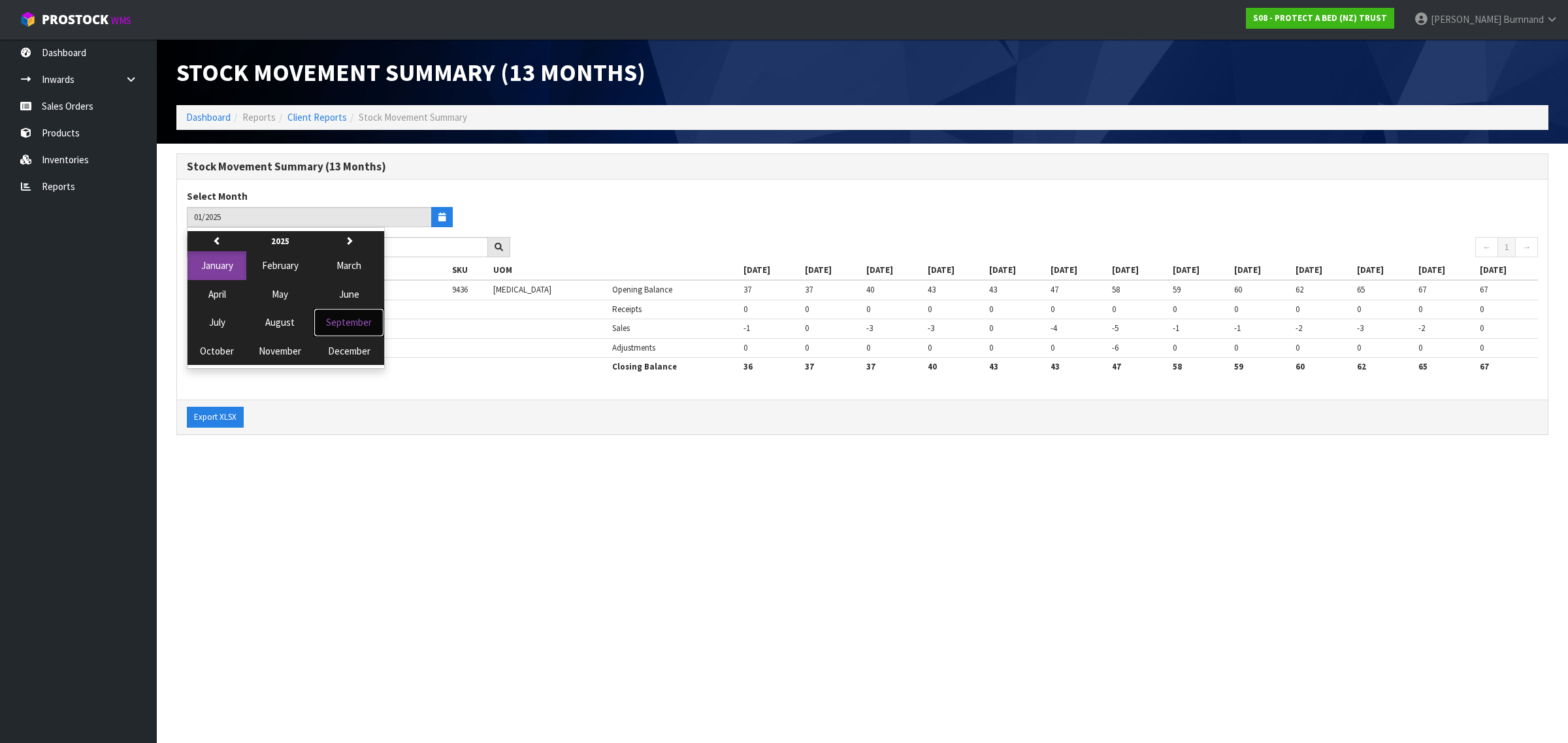
click at [344, 327] on span "September" at bounding box center [349, 322] width 46 height 13
type input "09/2025"
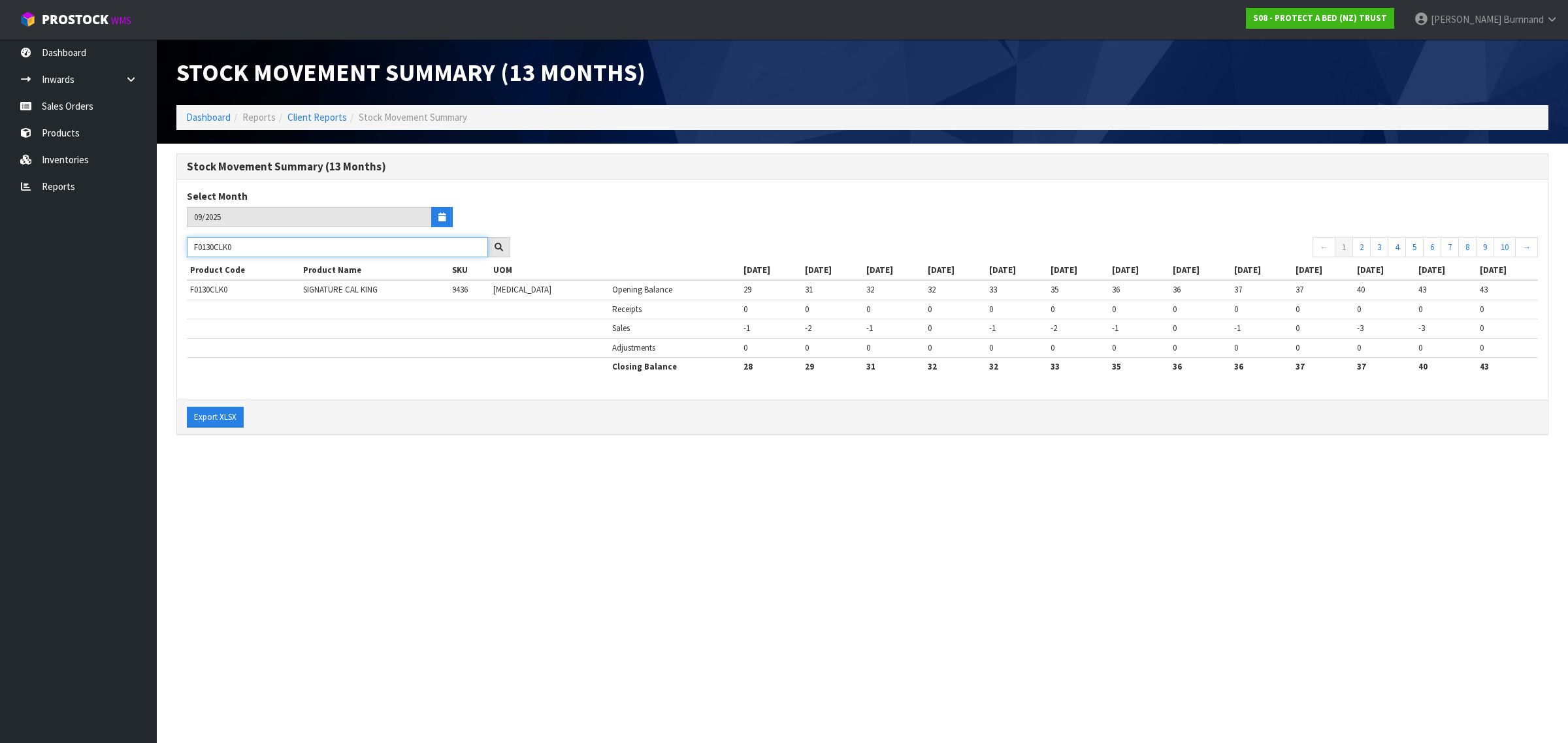
drag, startPoint x: 248, startPoint y: 250, endPoint x: 177, endPoint y: 248, distance: 71.0
click at [177, 248] on div "F0130CLK0" at bounding box center [349, 247] width 343 height 21
paste input "27DBL"
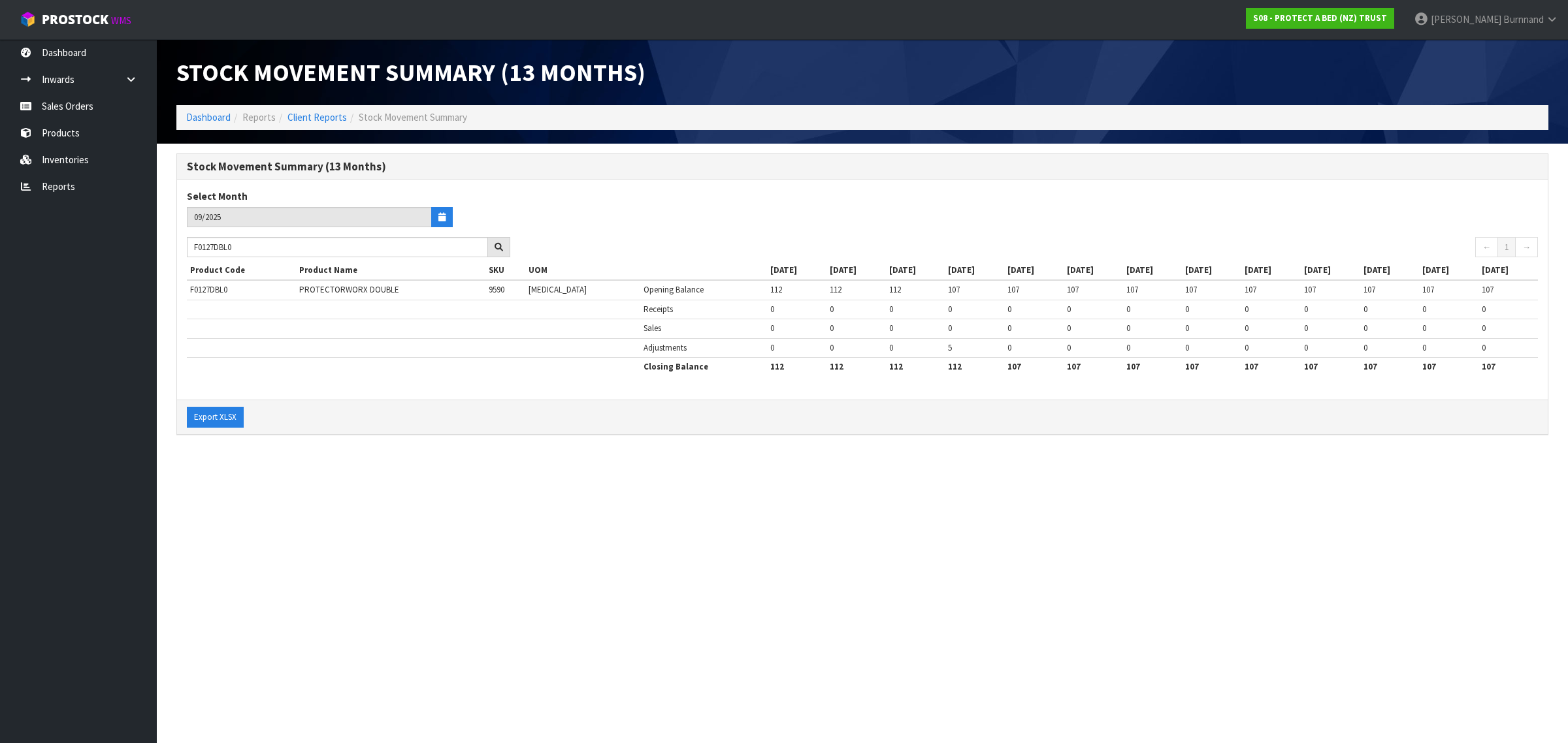
click at [458, 460] on section "Stock Movement Summary (13 Months) Dashboard Reports Client Reports Stock Movem…" at bounding box center [784, 371] width 1568 height 743
drag, startPoint x: 258, startPoint y: 244, endPoint x: 189, endPoint y: 246, distance: 69.0
click at [189, 246] on input "F0127DBL0" at bounding box center [337, 247] width 301 height 20
paste input "2KGN"
click at [367, 452] on section "Stock Movement Summary (13 Months) Select Month 09/2025 F0122KGN0 ← 1 → Product…" at bounding box center [862, 301] width 1411 height 315
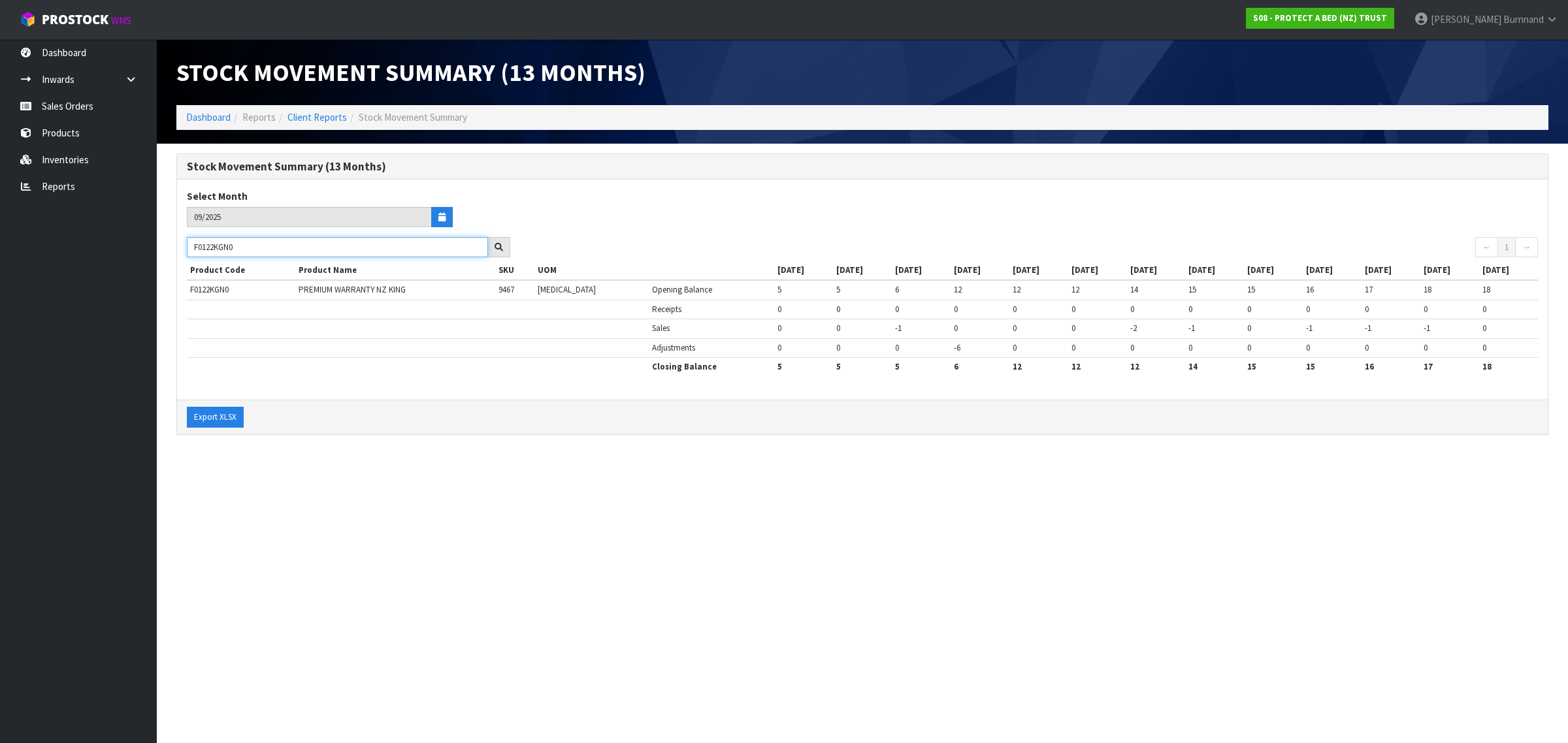
drag, startPoint x: 288, startPoint y: 255, endPoint x: 173, endPoint y: 246, distance: 115.4
click at [173, 246] on div "Stock Movement Summary (13 Months) Select Month 09/2025 F0122KGN0 ← 1 → Product…" at bounding box center [862, 301] width 1391 height 295
paste input "CLK"
click at [495, 438] on div "Stock Movement Summary (13 Months) Select Month 09/2025 F0122CLK0 ← 1 → Product…" at bounding box center [862, 301] width 1391 height 295
drag, startPoint x: 248, startPoint y: 248, endPoint x: 187, endPoint y: 240, distance: 61.5
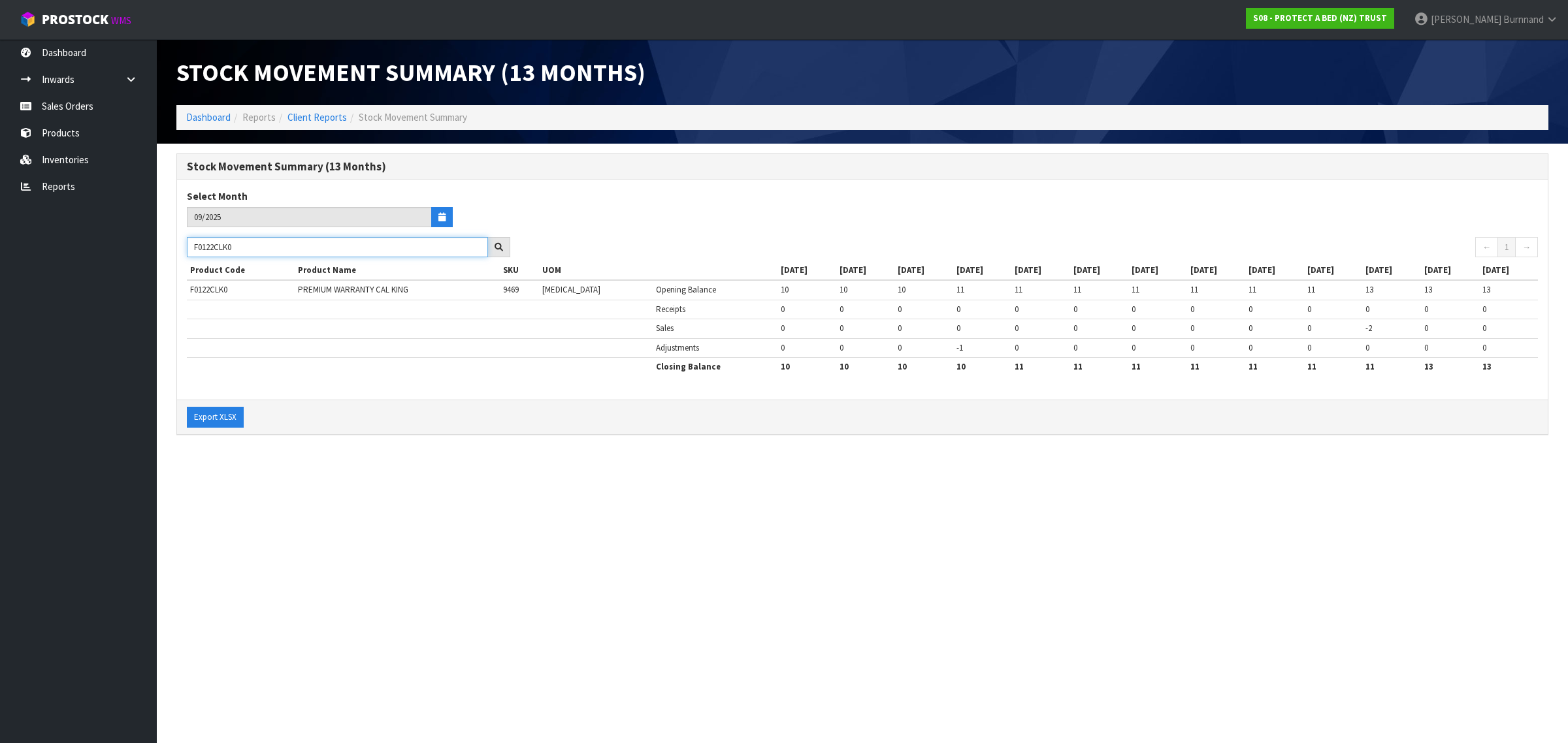
click at [187, 240] on input "F0122CLK0" at bounding box center [337, 247] width 301 height 20
paste input "16"
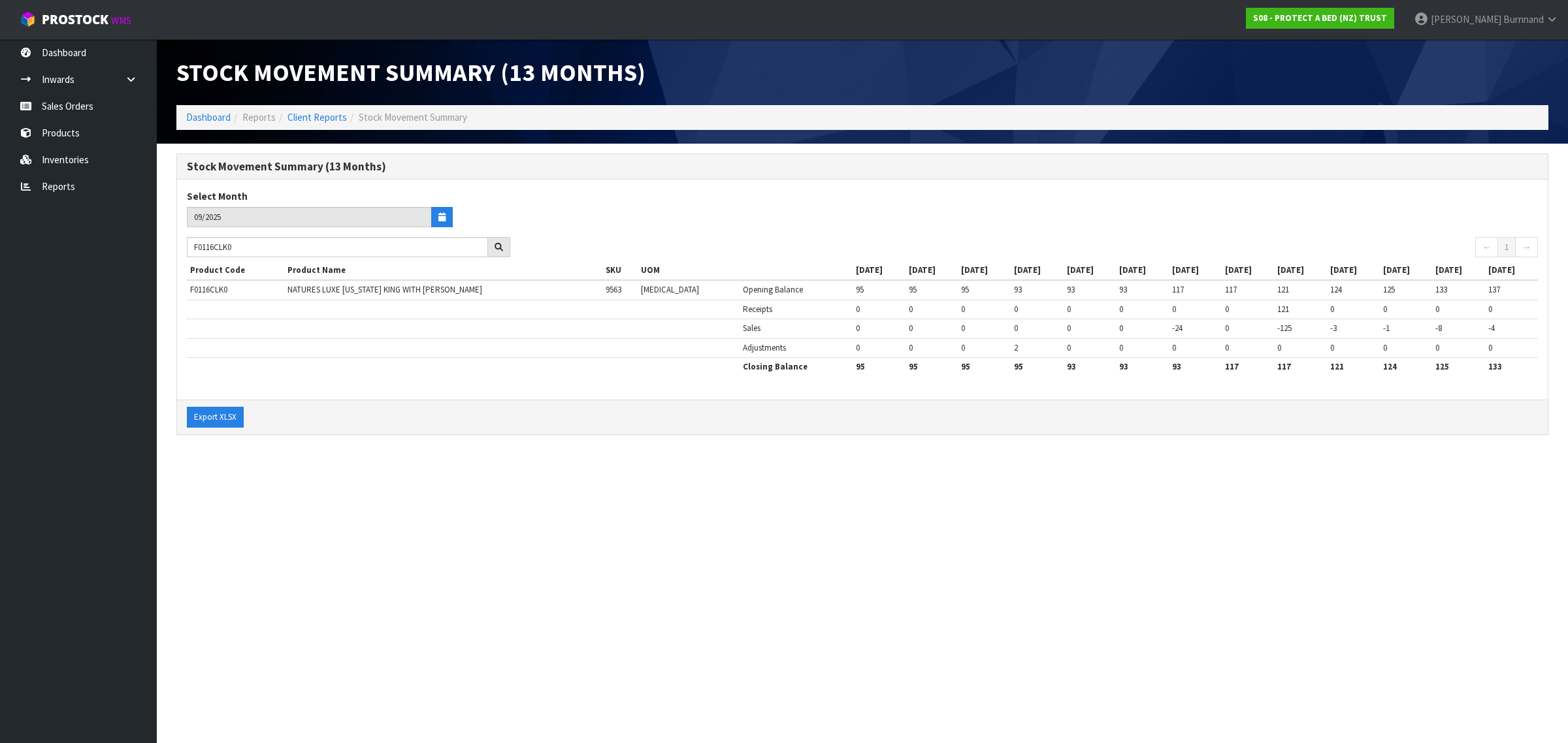
click at [313, 464] on section "Stock Movement Summary (13 Months) Dashboard Reports Client Reports Stock Movem…" at bounding box center [784, 371] width 1568 height 743
drag, startPoint x: 264, startPoint y: 247, endPoint x: 167, endPoint y: 243, distance: 97.1
click at [167, 243] on div "Stock Movement Summary (13 Months) Select Month 09/2025 F0116CLK0 ← 1 → Product…" at bounding box center [862, 301] width 1391 height 295
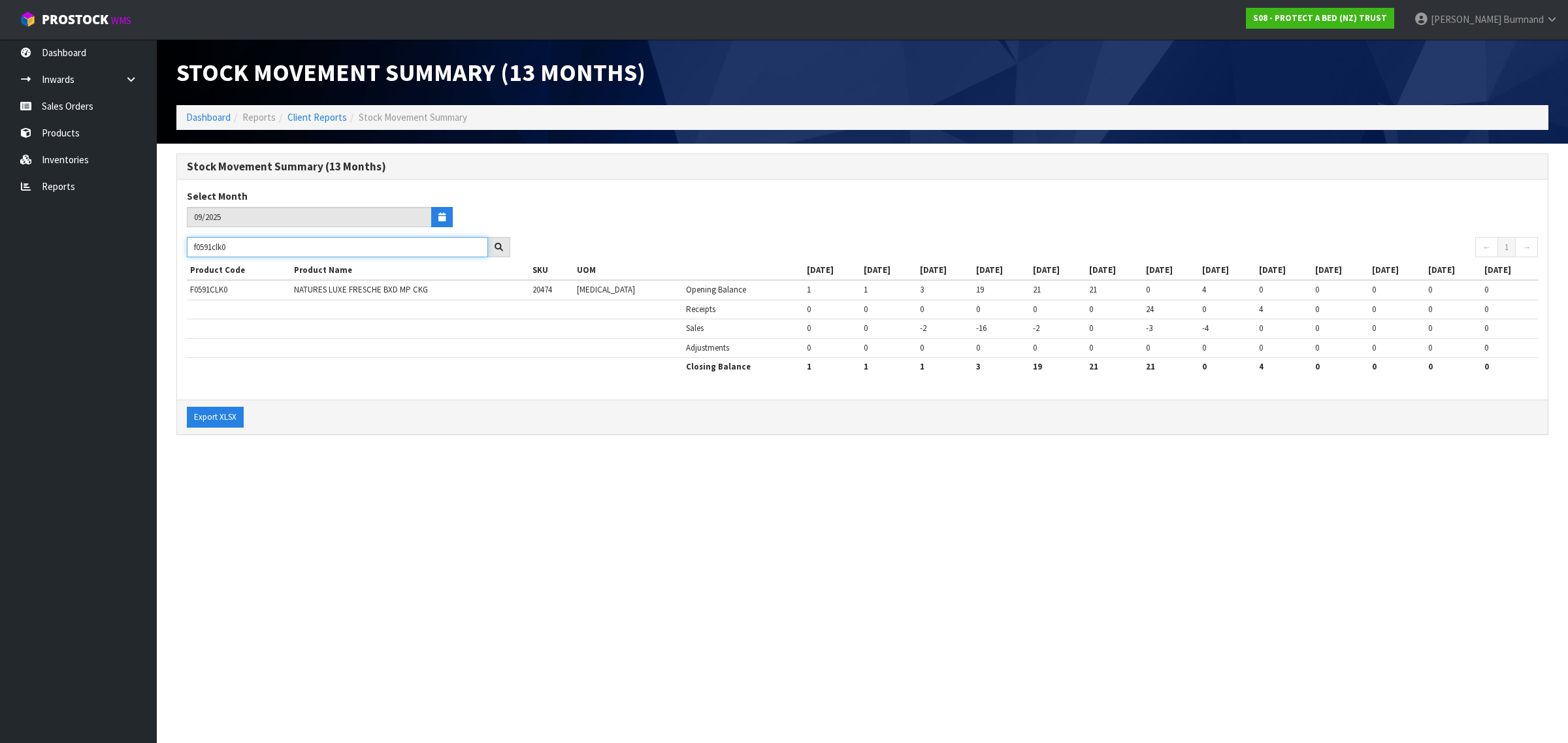
drag, startPoint x: 193, startPoint y: 246, endPoint x: 252, endPoint y: 246, distance: 59.0
click at [252, 246] on input "f0591clk0" at bounding box center [337, 247] width 301 height 20
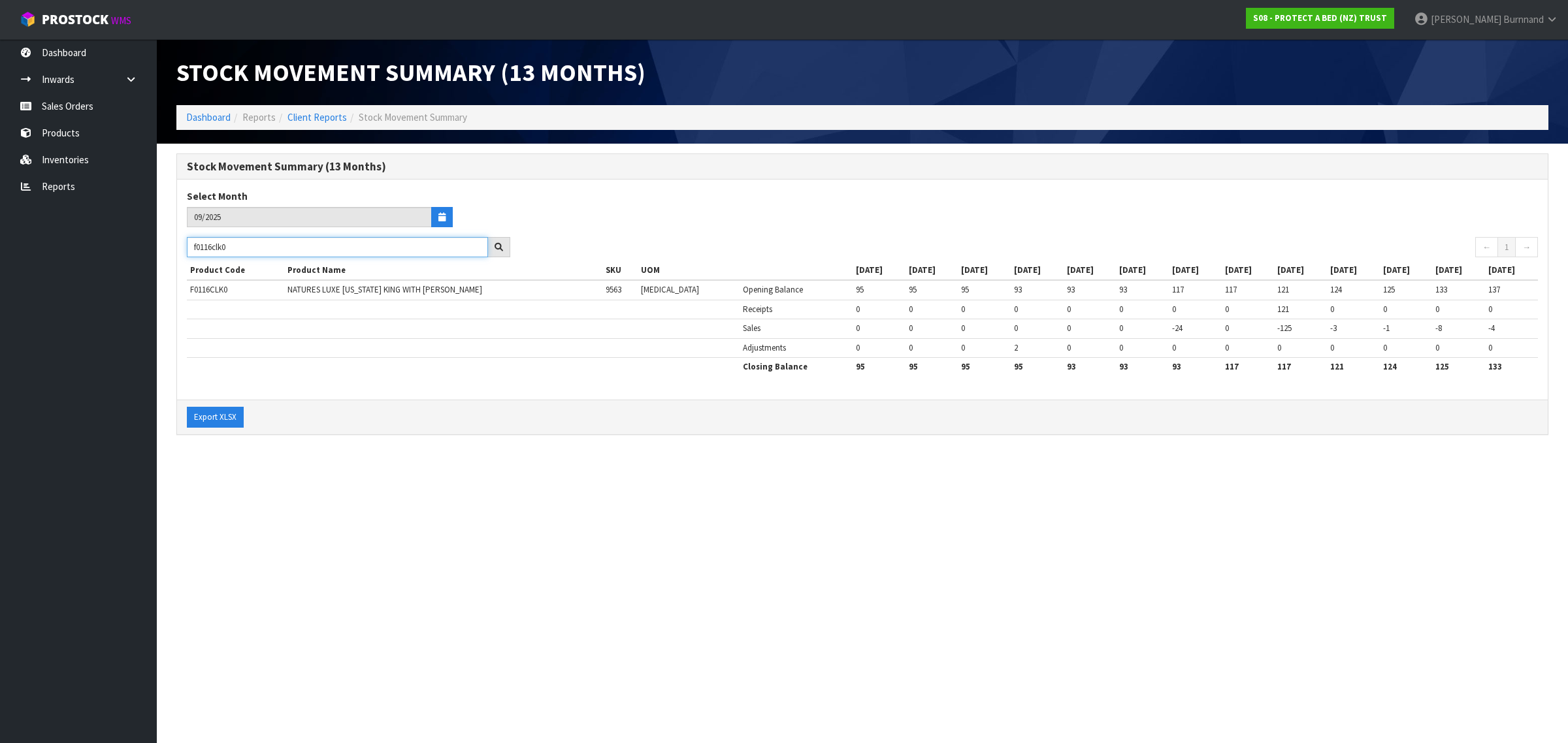
drag, startPoint x: 252, startPoint y: 247, endPoint x: 175, endPoint y: 244, distance: 77.1
click at [175, 244] on div "Stock Movement Summary (13 Months) Select Month 09/2025 f0116clk0 ← 1 → Product…" at bounding box center [862, 301] width 1391 height 295
paste input "F0108PPS"
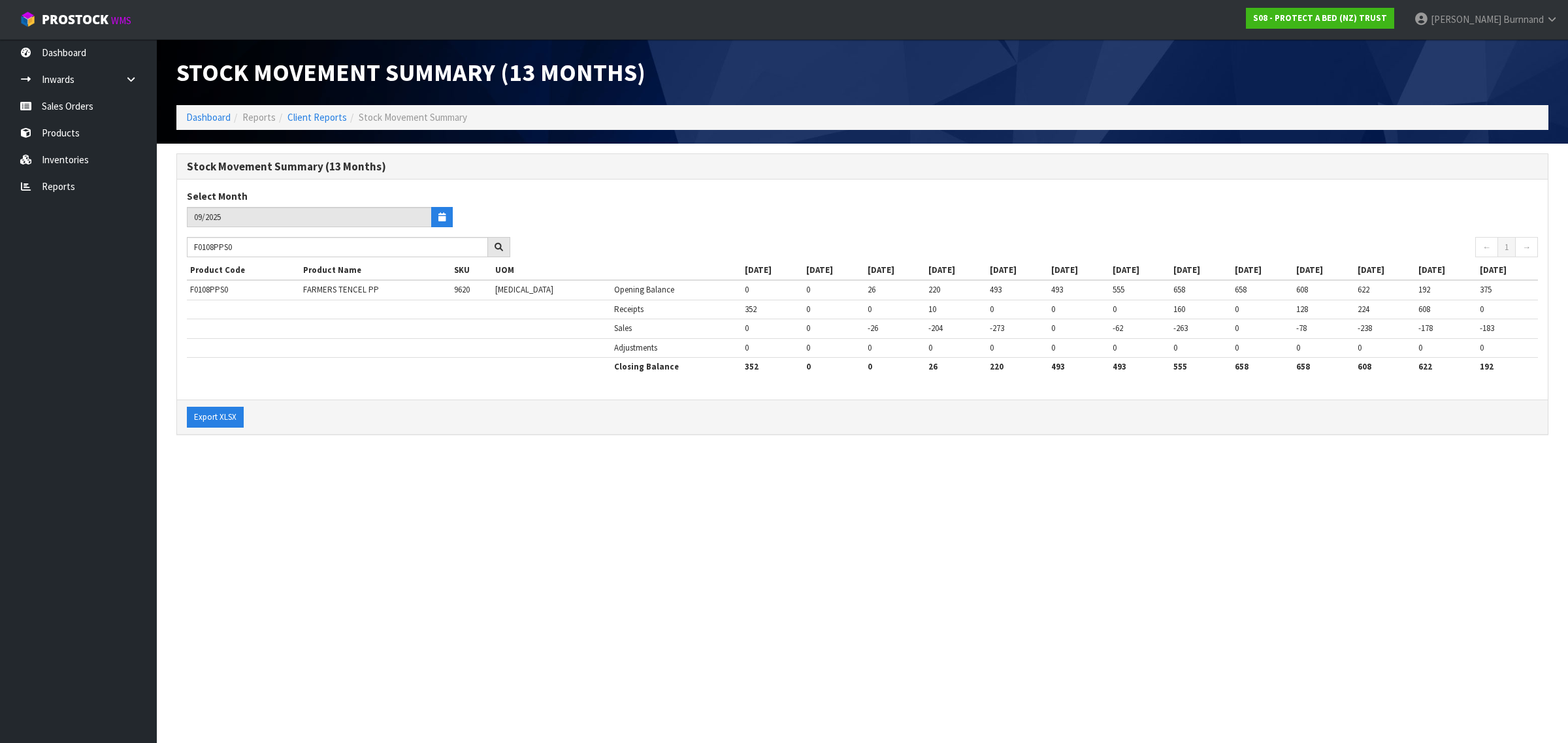
click at [498, 507] on section "Stock Movement Summary (13 Months) Dashboard Reports Client Reports Stock Movem…" at bounding box center [784, 371] width 1568 height 743
drag, startPoint x: 262, startPoint y: 245, endPoint x: 181, endPoint y: 248, distance: 81.1
click at [181, 248] on div "F0108PPS0" at bounding box center [349, 247] width 343 height 21
paste input "091"
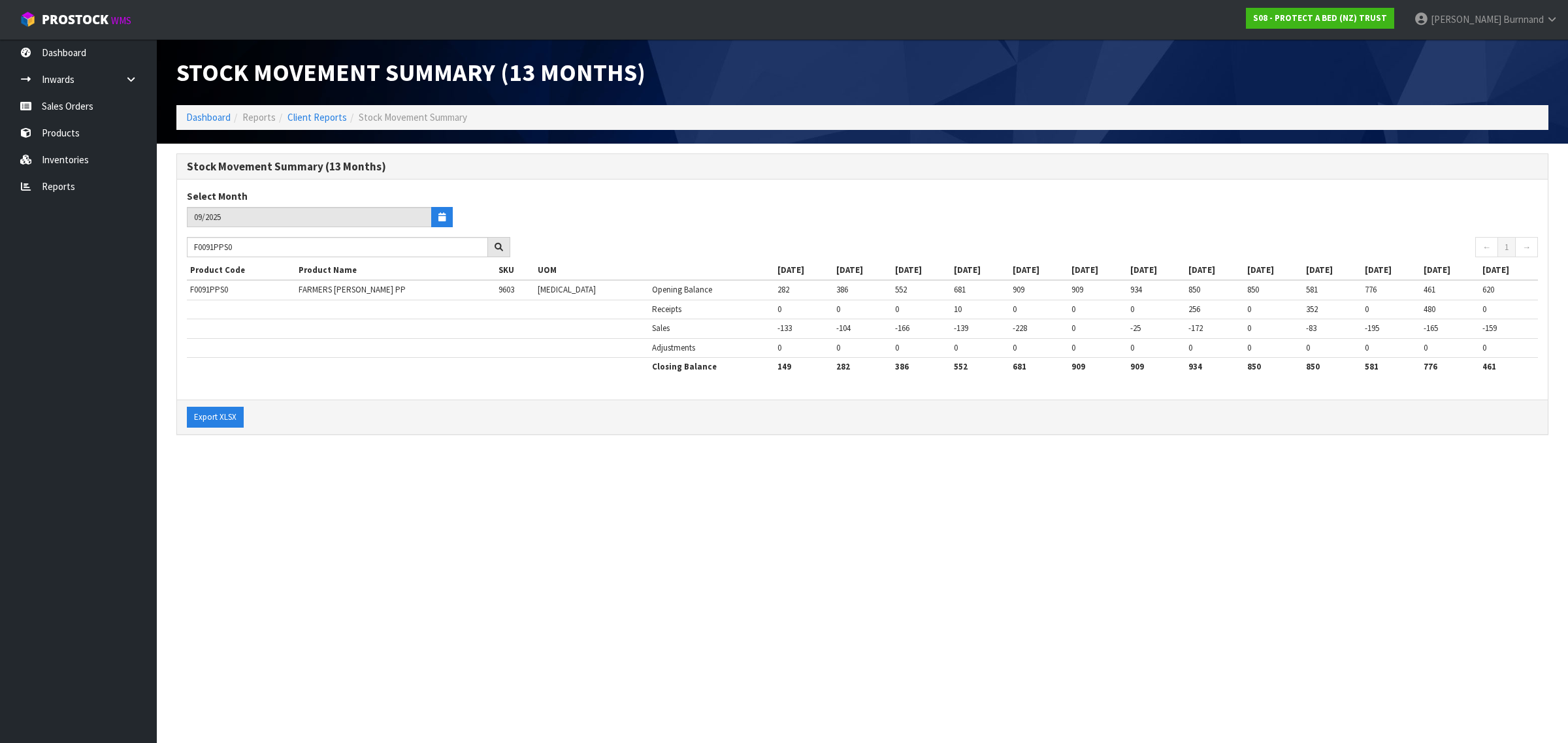
click at [468, 488] on section "Stock Movement Summary (13 Months) Dashboard Reports Client Reports Stock Movem…" at bounding box center [784, 371] width 1568 height 743
drag, startPoint x: 265, startPoint y: 249, endPoint x: 183, endPoint y: 249, distance: 82.0
click at [183, 249] on div "F0091PPS0" at bounding box center [349, 247] width 343 height 21
paste input "0QUE"
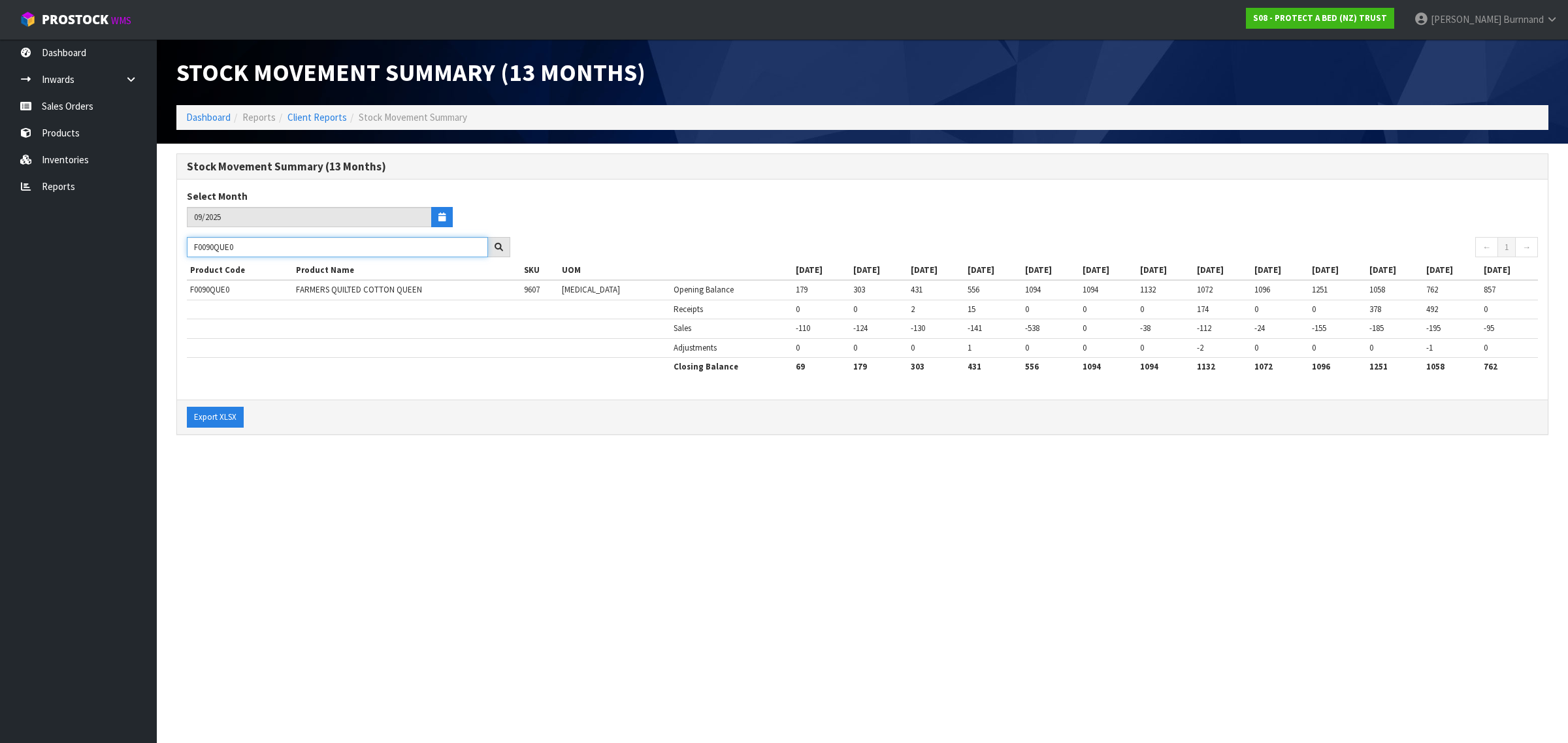
type input "F0090QUE0"
click at [339, 497] on section "Stock Movement Summary (13 Months) Dashboard Reports Client Reports Stock Movem…" at bounding box center [784, 371] width 1568 height 743
click at [448, 211] on button "button" at bounding box center [442, 217] width 21 height 20
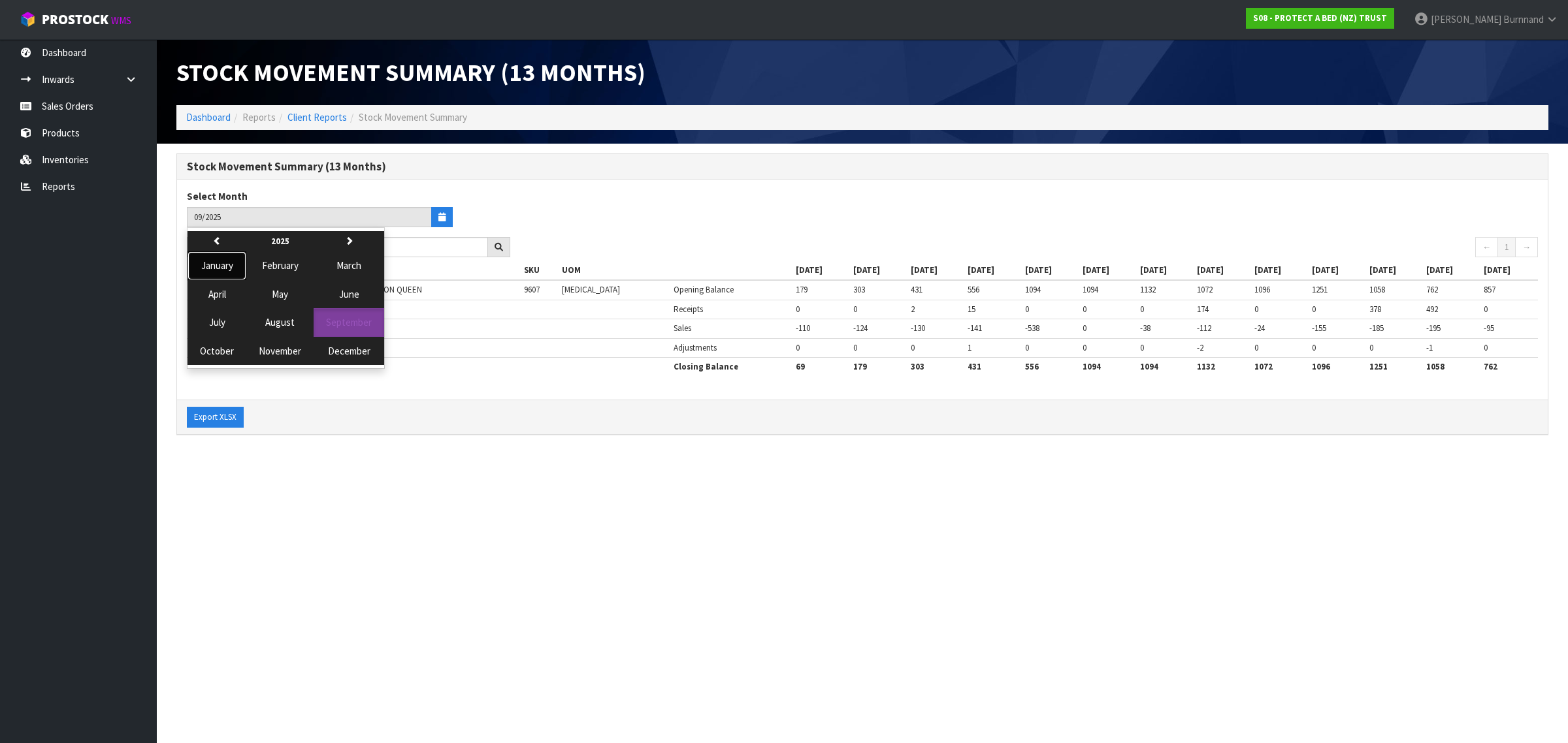
click at [224, 261] on span "January" at bounding box center [217, 265] width 32 height 13
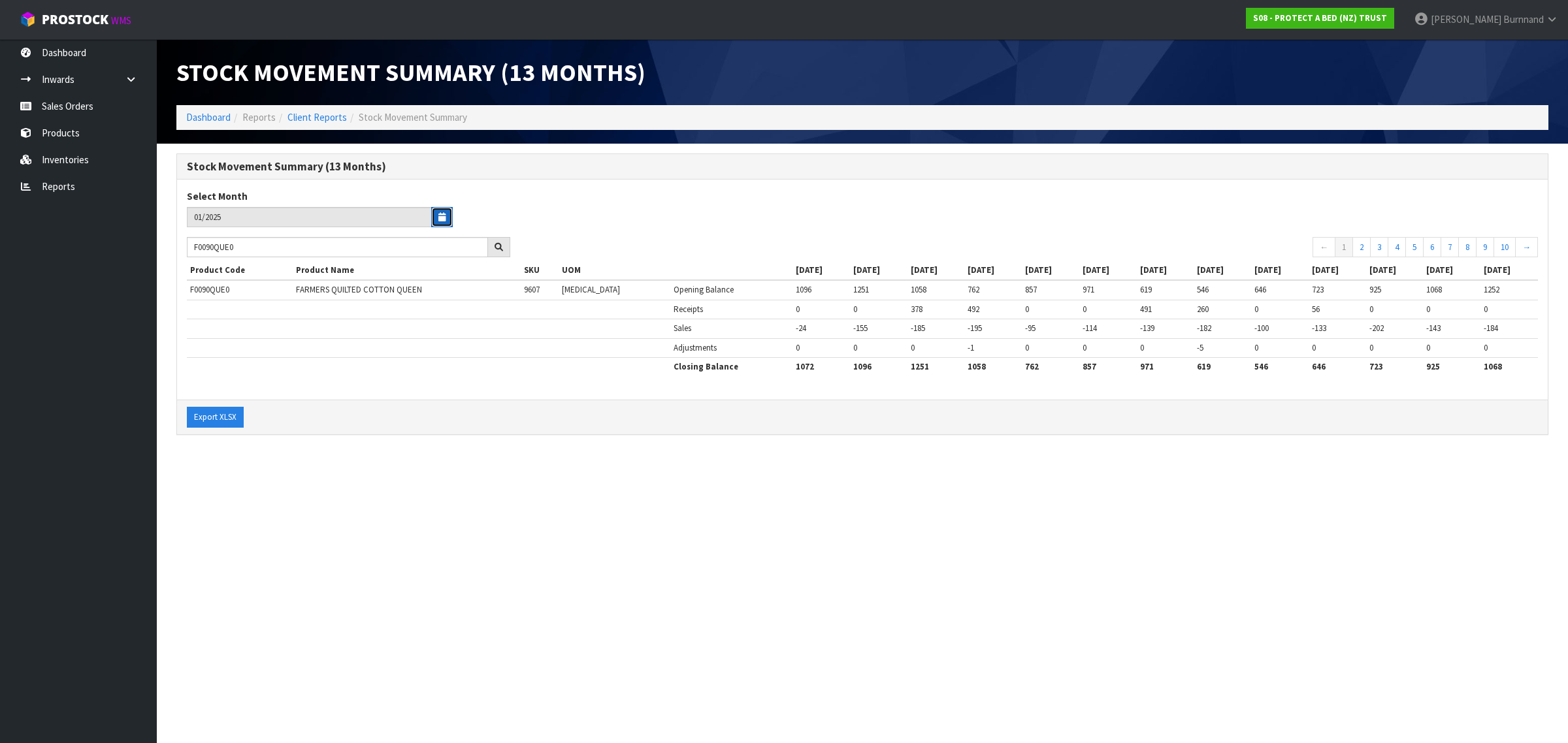
click at [440, 216] on icon "button" at bounding box center [442, 217] width 7 height 9
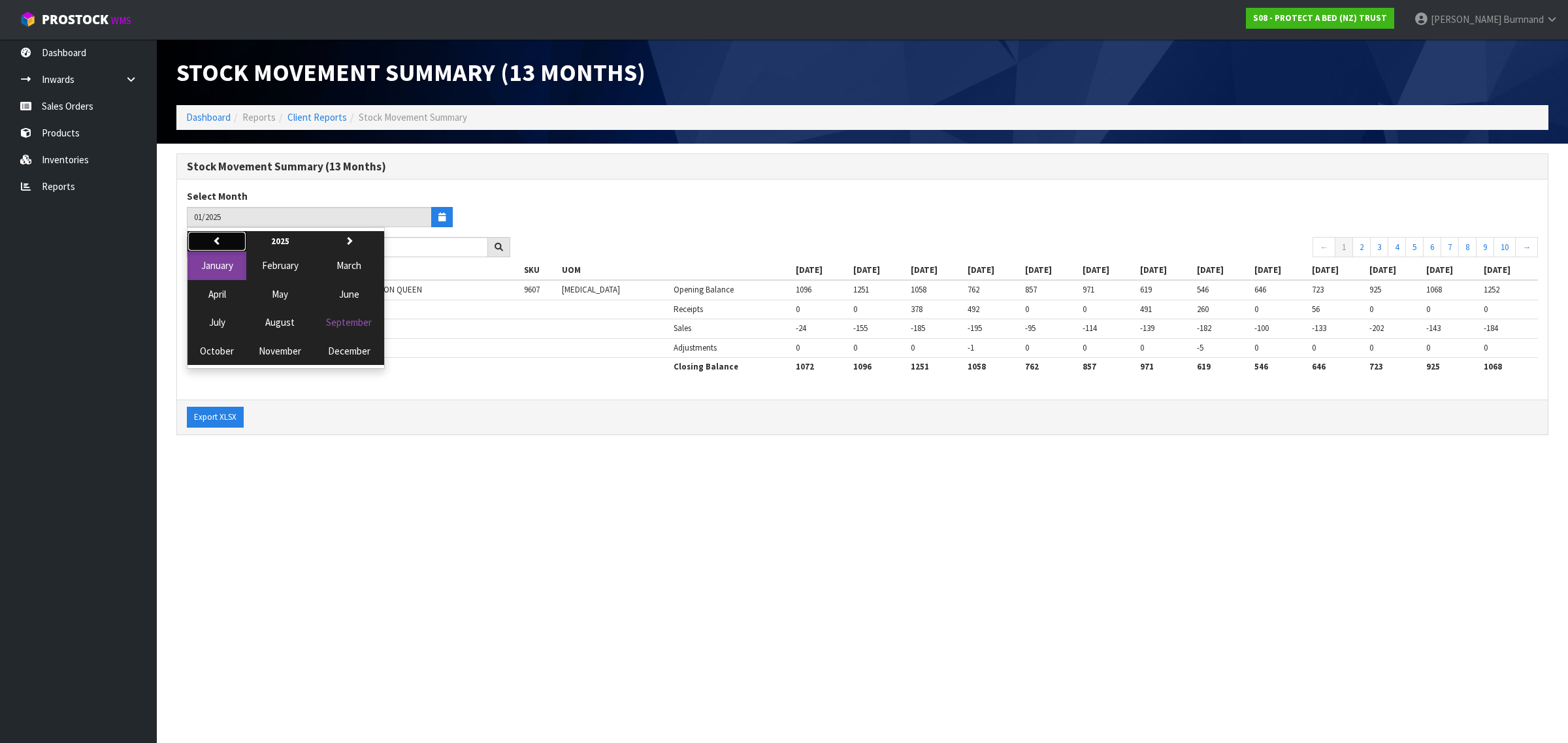
click at [215, 239] on icon "button" at bounding box center [217, 240] width 9 height 9
click at [220, 265] on span "January" at bounding box center [217, 265] width 32 height 13
type input "01/2024"
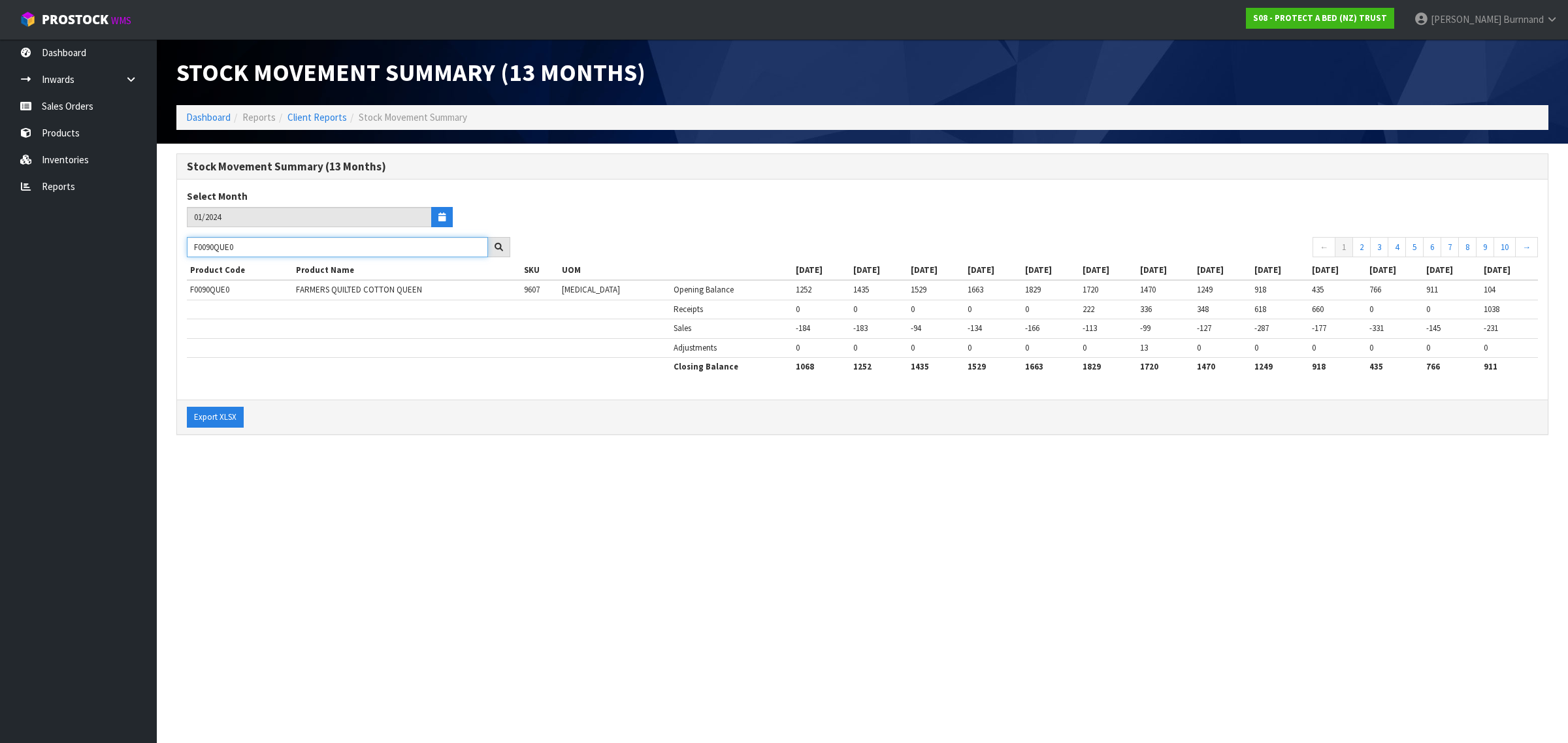
drag, startPoint x: 233, startPoint y: 246, endPoint x: 189, endPoint y: 246, distance: 44.0
click at [189, 246] on input "F0090QUE0" at bounding box center [337, 247] width 301 height 20
paste input "81KSG"
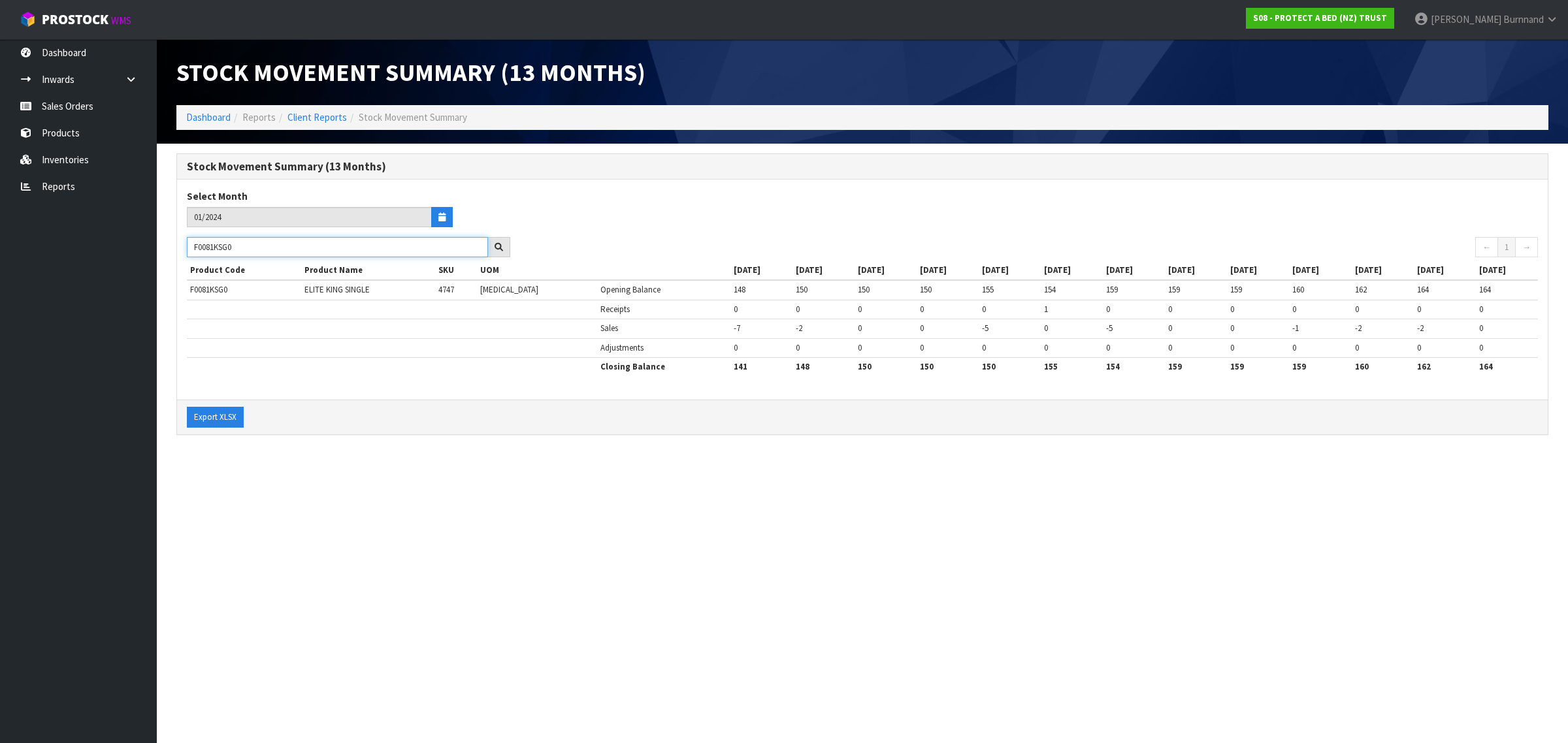
type input "F0081KSG0"
click at [384, 463] on section "Stock Movement Summary (13 Months) Dashboard Reports Client Reports Stock Movem…" at bounding box center [784, 371] width 1568 height 743
click at [442, 214] on icon "button" at bounding box center [442, 217] width 7 height 9
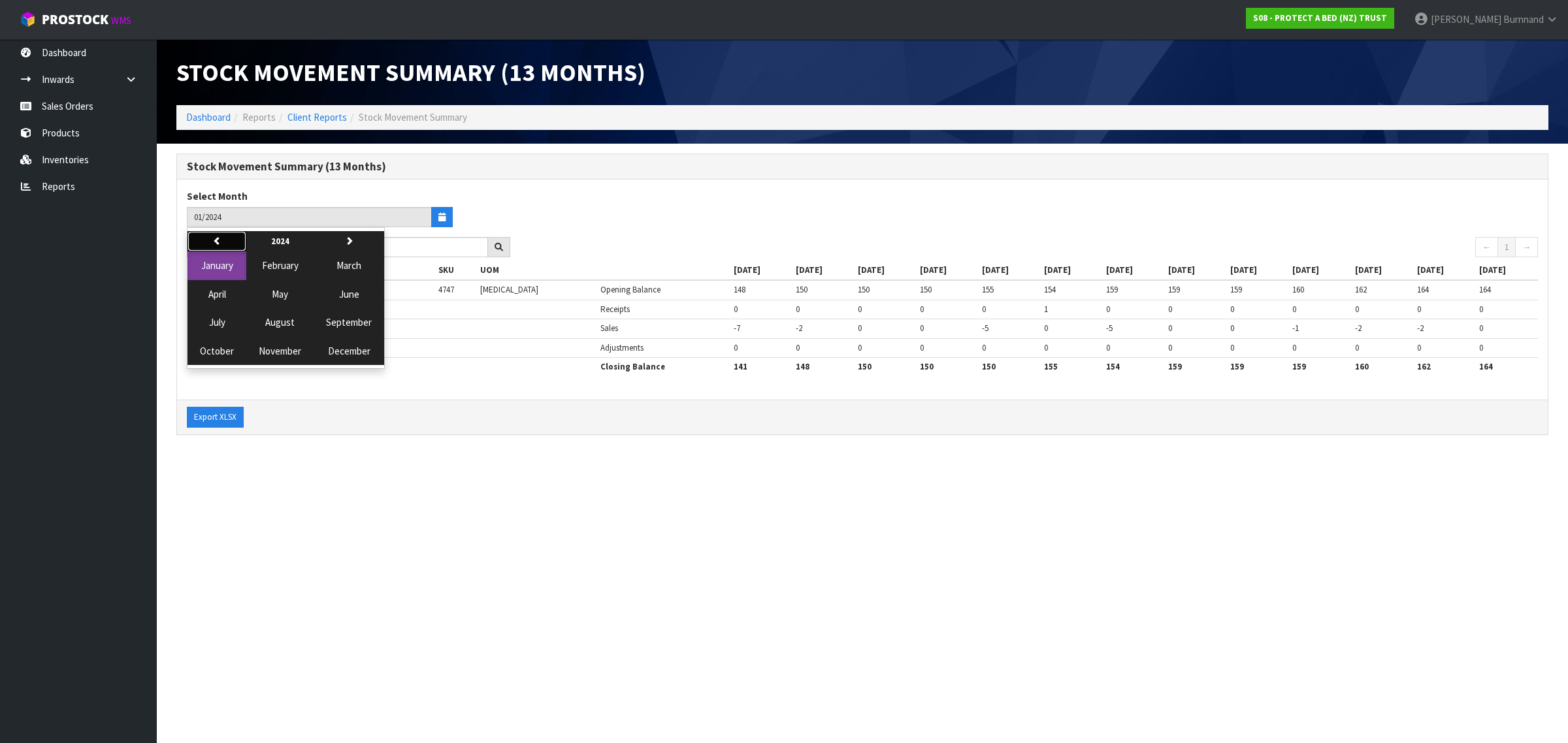
click at [214, 240] on icon "button" at bounding box center [217, 240] width 9 height 9
click at [345, 235] on button "next" at bounding box center [349, 241] width 70 height 21
click at [343, 327] on span "September" at bounding box center [349, 322] width 46 height 13
type input "09/2025"
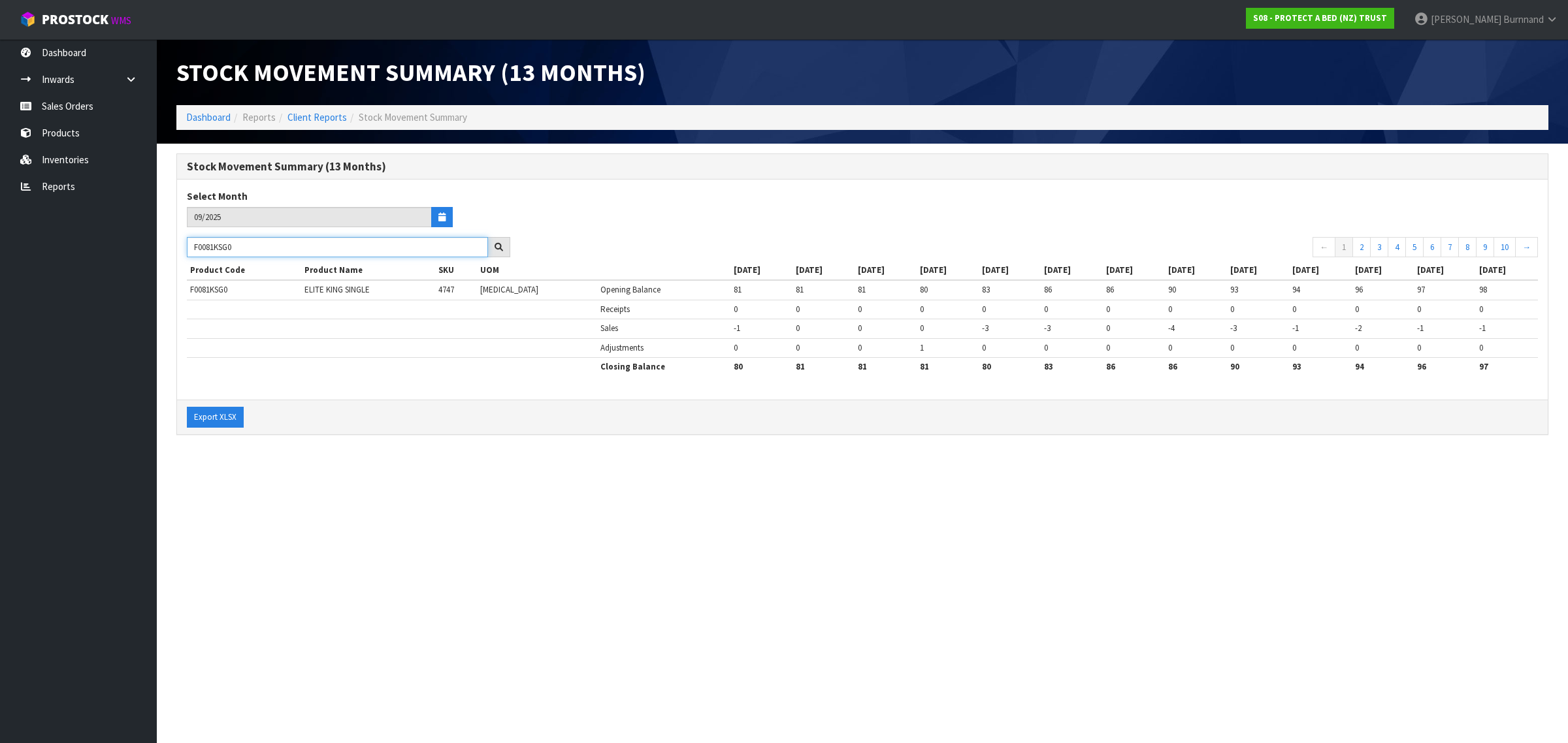
drag, startPoint x: 247, startPoint y: 250, endPoint x: 177, endPoint y: 243, distance: 70.3
click at [177, 243] on div "F0081KSG0" at bounding box center [349, 247] width 343 height 21
paste input "90QUE"
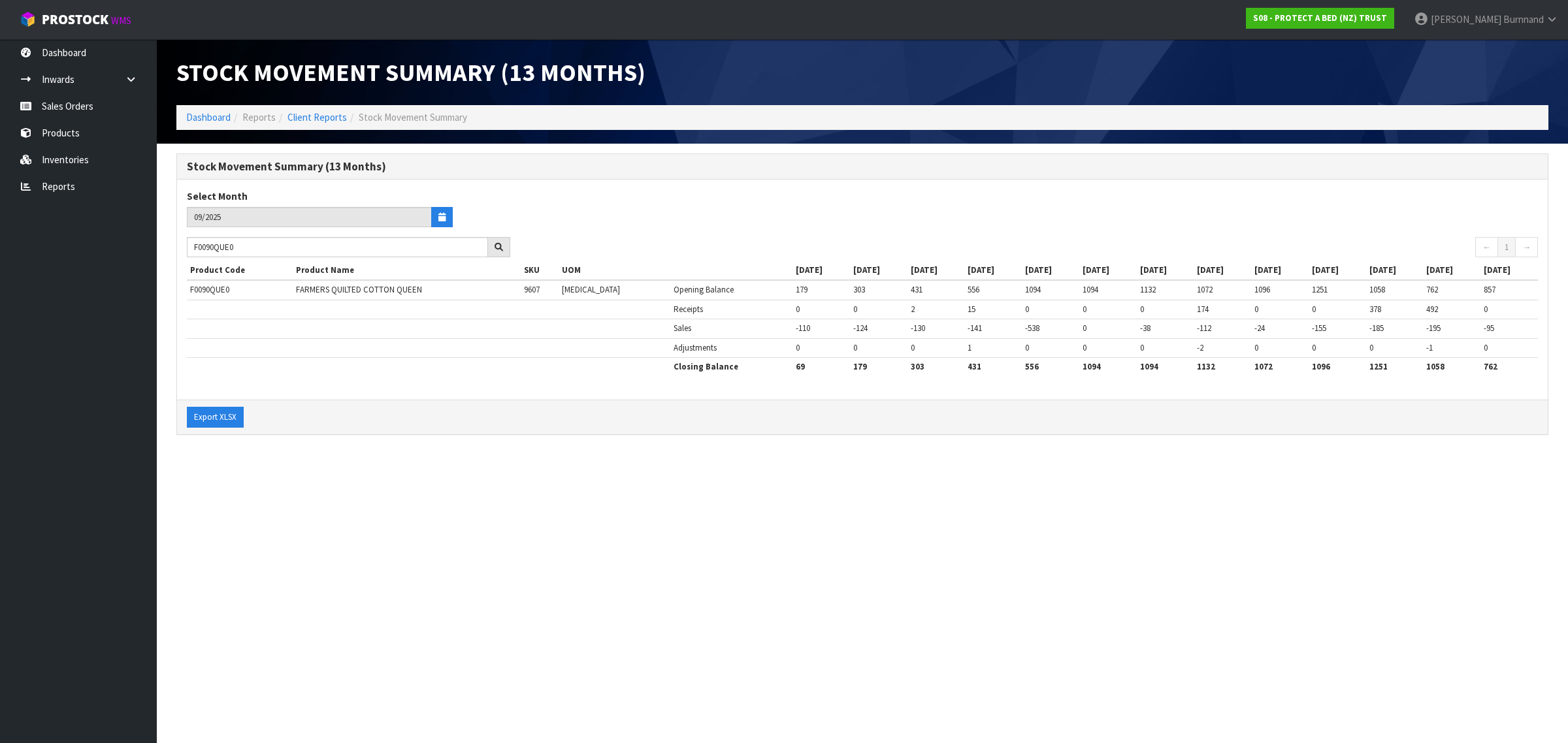
click at [468, 508] on section "Stock Movement Summary (13 Months) Dashboard Reports Client Reports Stock Movem…" at bounding box center [784, 371] width 1568 height 743
drag, startPoint x: 266, startPoint y: 246, endPoint x: 190, endPoint y: 245, distance: 76.0
click at [190, 245] on input "F0090QUE0" at bounding box center [337, 247] width 301 height 20
paste input "81DBL"
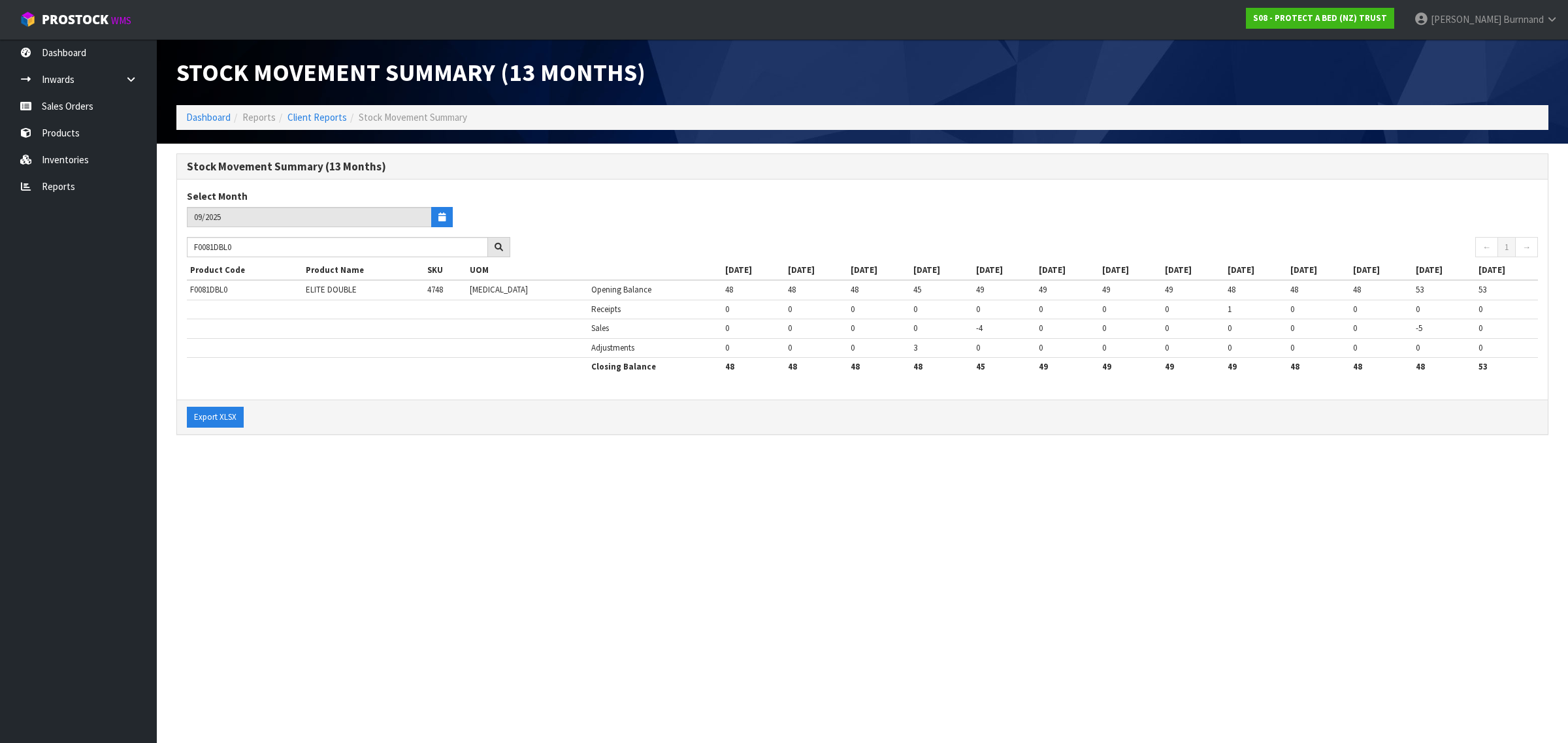
click at [357, 527] on section "Stock Movement Summary (13 Months) Dashboard Reports Client Reports Stock Movem…" at bounding box center [784, 371] width 1568 height 743
drag, startPoint x: 266, startPoint y: 249, endPoint x: 183, endPoint y: 246, distance: 83.1
click at [183, 246] on div "F0081DBL0" at bounding box center [349, 247] width 343 height 21
click at [375, 496] on section "Stock Movement Summary (13 Months) Dashboard Reports Client Reports Stock Movem…" at bounding box center [784, 371] width 1568 height 743
click at [406, 516] on section "Stock Movement Summary (13 Months) Dashboard Reports Client Reports Stock Movem…" at bounding box center [784, 371] width 1568 height 743
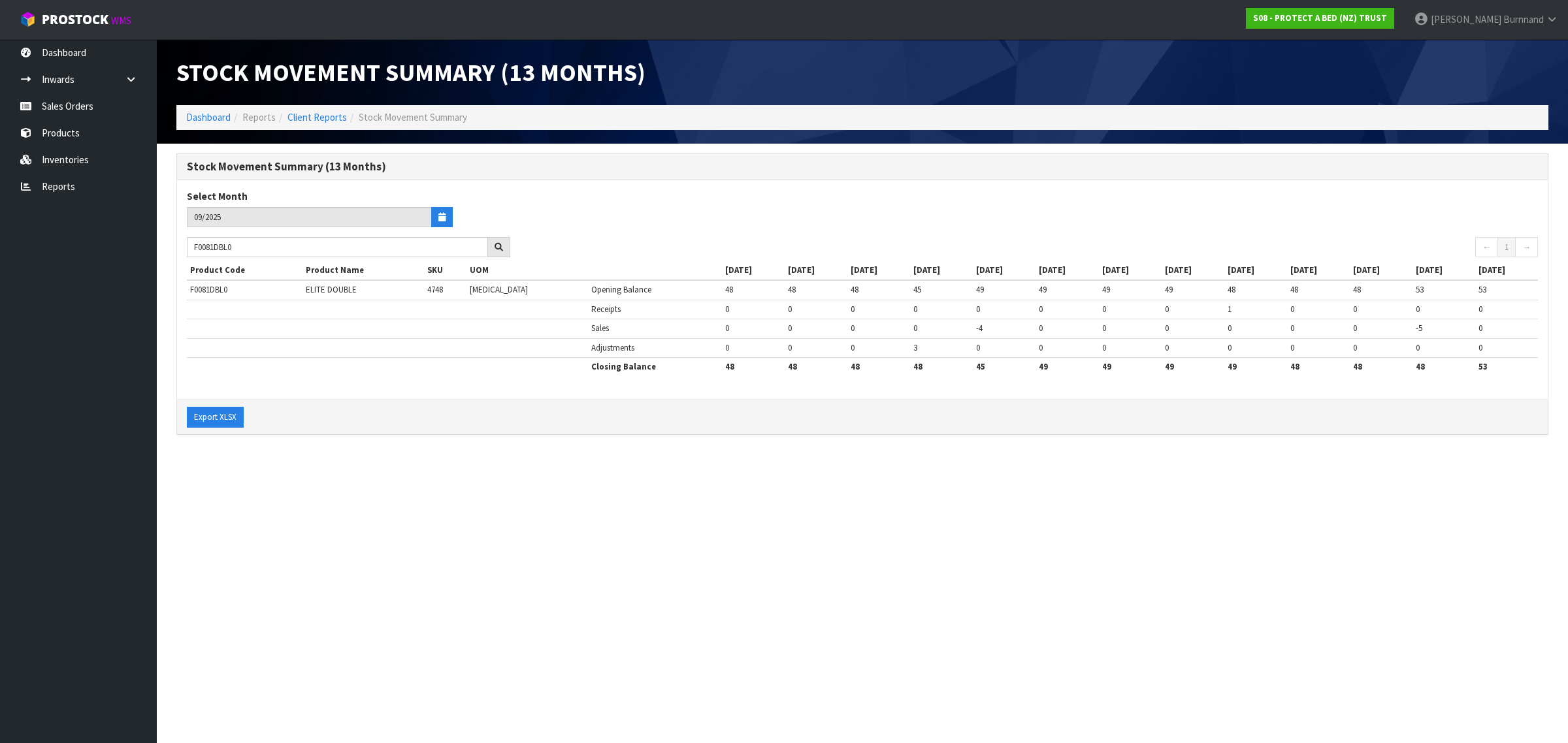
click at [383, 511] on section "Stock Movement Summary (13 Months) Dashboard Reports Client Reports Stock Movem…" at bounding box center [784, 371] width 1568 height 743
drag, startPoint x: 257, startPoint y: 249, endPoint x: 167, endPoint y: 242, distance: 90.3
click at [167, 242] on div "Stock Movement Summary (13 Months) Select Month 09/2025 F0081DBL0 ← 1 → Product…" at bounding box center [862, 301] width 1391 height 295
paste input "78QUE"
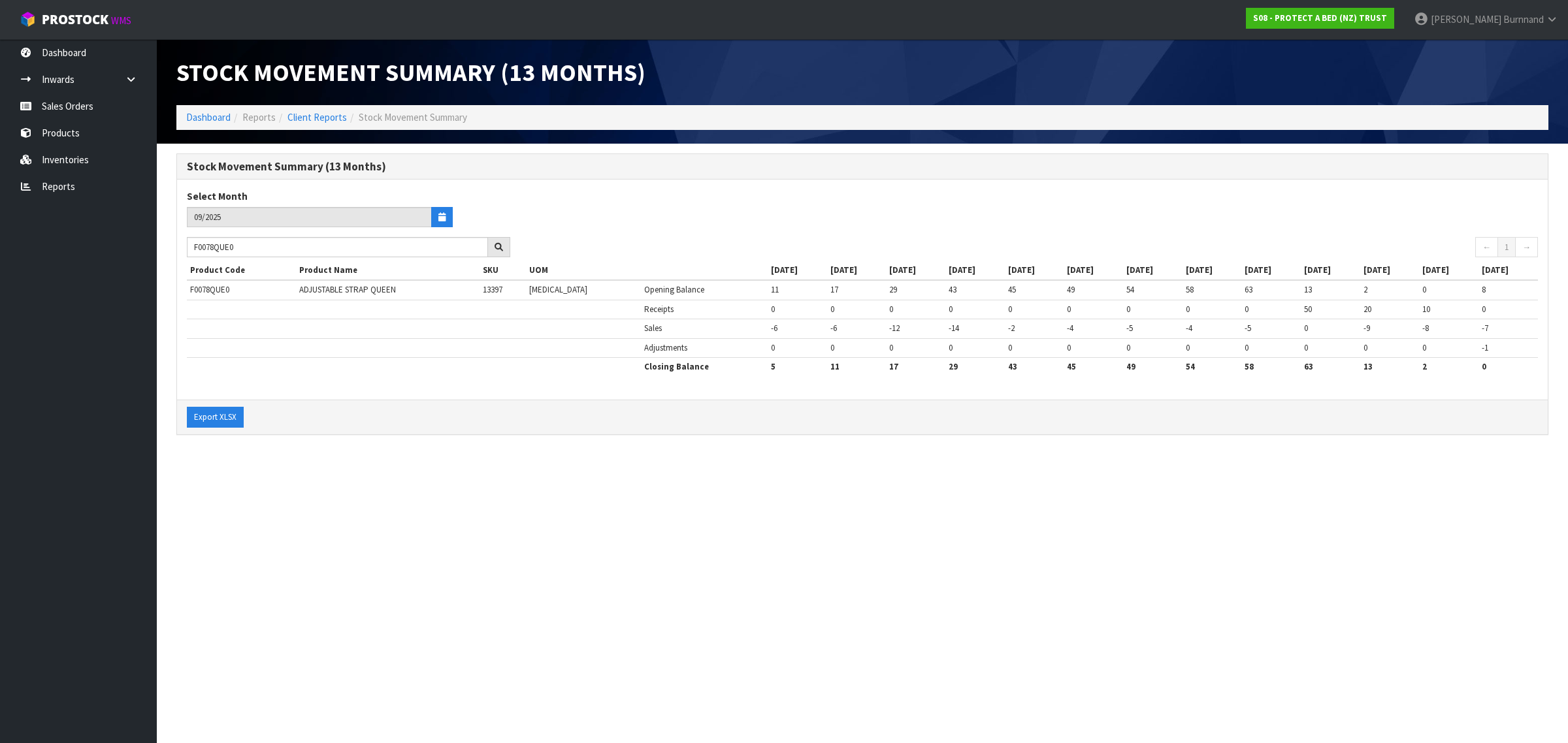
click at [370, 519] on section "Stock Movement Summary (13 Months) Dashboard Reports Client Reports Stock Movem…" at bounding box center [784, 371] width 1568 height 743
drag, startPoint x: 242, startPoint y: 246, endPoint x: 194, endPoint y: 246, distance: 48.0
click at [194, 246] on input "F0078QUE0" at bounding box center [337, 247] width 301 height 20
paste input "KSG"
click at [285, 539] on section "Stock Movement Summary (13 Months) Dashboard Reports Client Reports Stock Movem…" at bounding box center [784, 371] width 1568 height 743
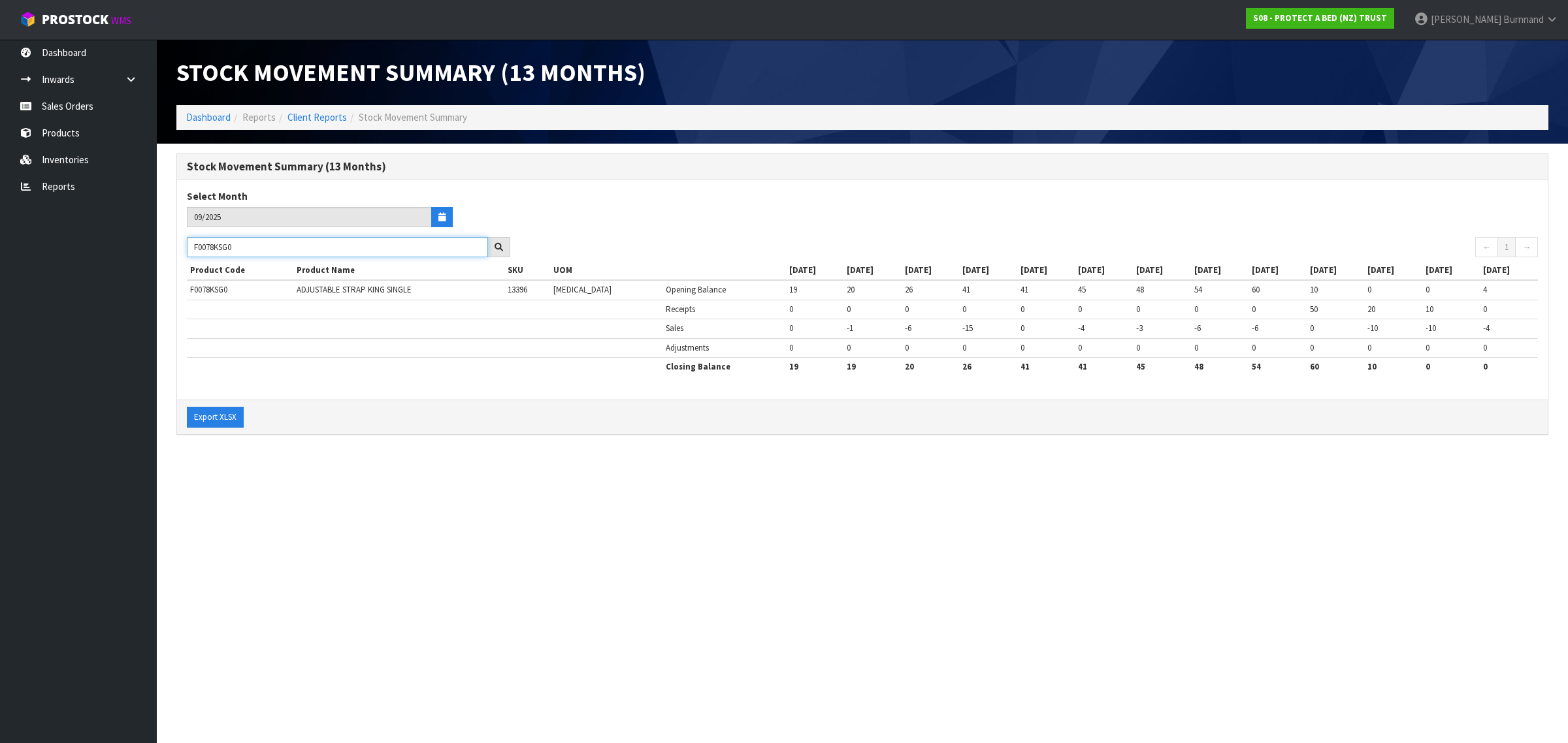
drag, startPoint x: 242, startPoint y: 247, endPoint x: 190, endPoint y: 242, distance: 52.2
click at [190, 242] on input "F0078KSG0" at bounding box center [337, 247] width 301 height 20
paste input "65QUE"
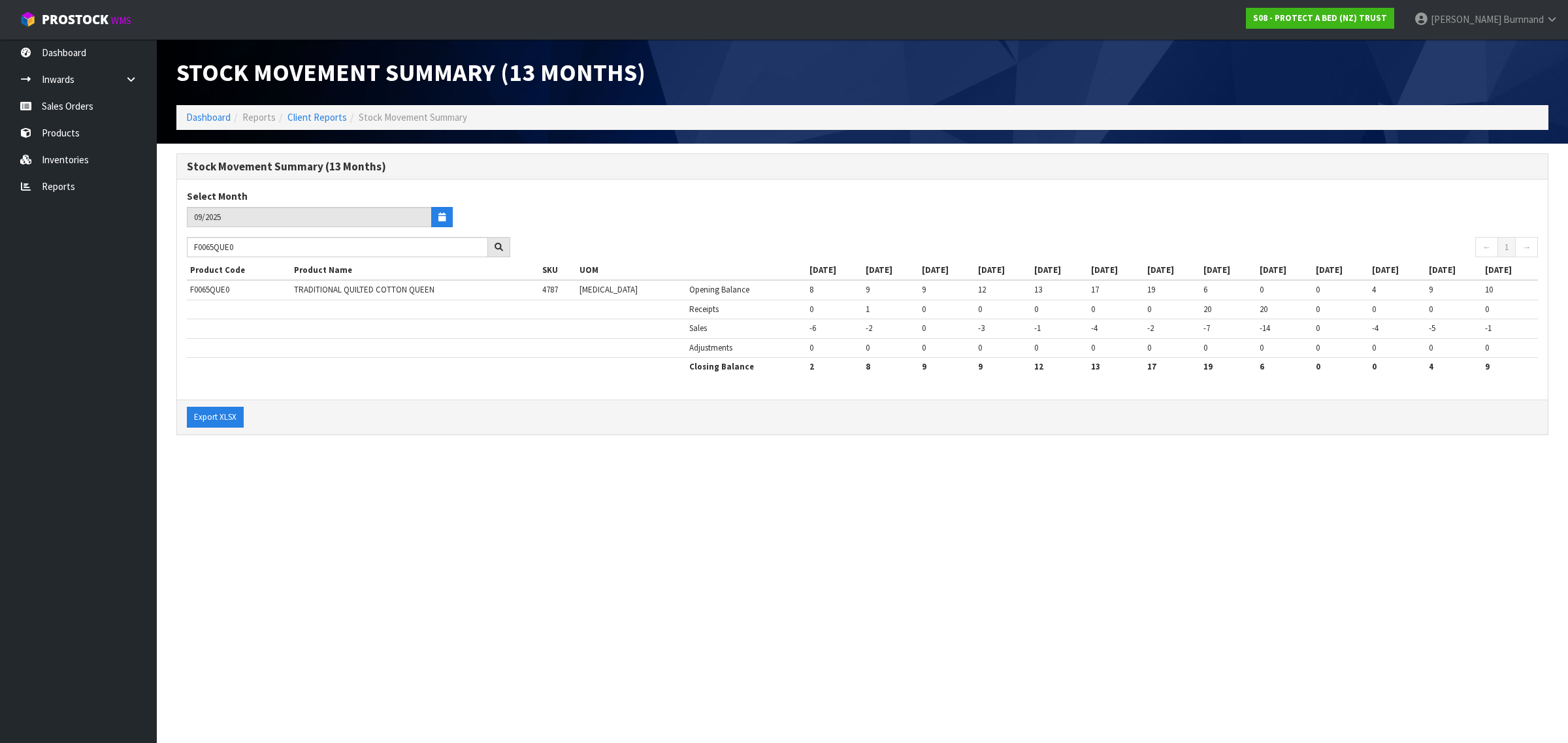
click at [312, 481] on section "Stock Movement Summary (13 Months) Dashboard Reports Client Reports Stock Movem…" at bounding box center [784, 371] width 1568 height 743
drag, startPoint x: 250, startPoint y: 246, endPoint x: 181, endPoint y: 246, distance: 69.0
click at [181, 246] on div "F0065QUE0" at bounding box center [349, 247] width 343 height 21
paste input "54SKN"
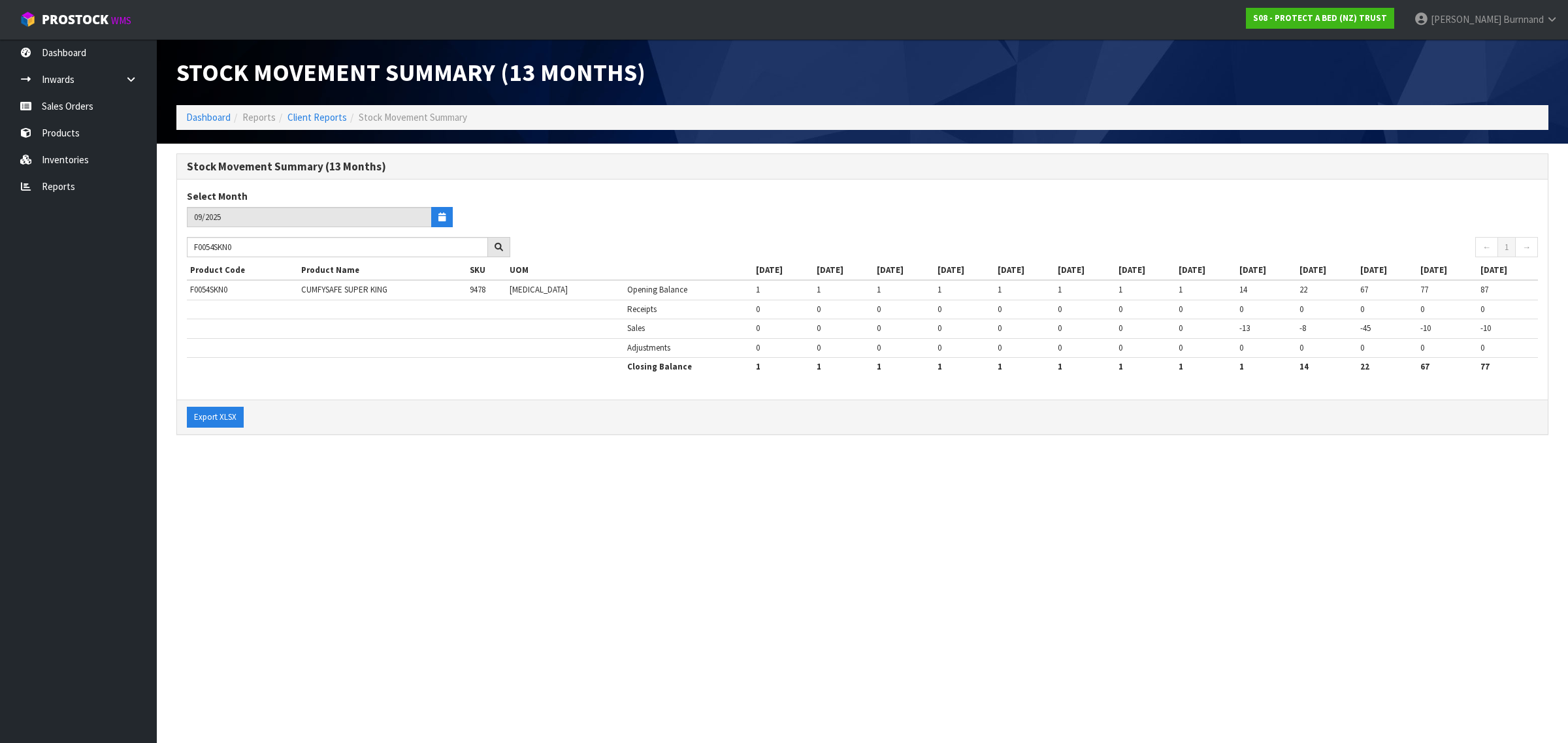
click at [305, 509] on section "Stock Movement Summary (13 Months) Dashboard Reports Client Reports Stock Movem…" at bounding box center [784, 371] width 1568 height 743
drag, startPoint x: 254, startPoint y: 244, endPoint x: 181, endPoint y: 243, distance: 73.0
click at [181, 243] on div "F0054SKN0" at bounding box center [349, 247] width 343 height 21
paste input "LDB"
click at [410, 461] on section "Stock Movement Summary (13 Months) Dashboard Reports Client Reports Stock Movem…" at bounding box center [784, 371] width 1568 height 743
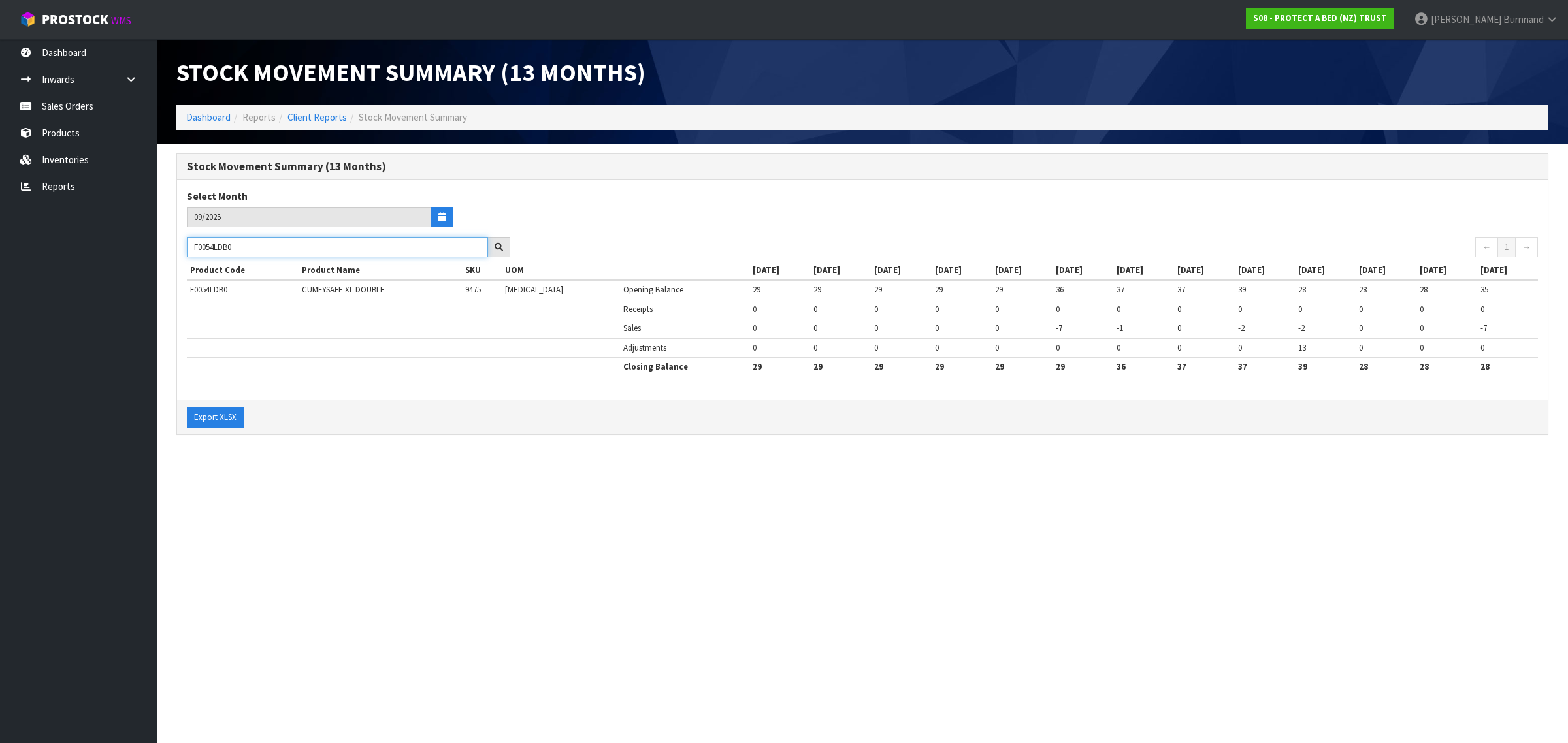
drag, startPoint x: 266, startPoint y: 250, endPoint x: 181, endPoint y: 243, distance: 85.3
click at [181, 243] on div "F0054LDB0" at bounding box center [349, 247] width 343 height 21
paste input "2PPS"
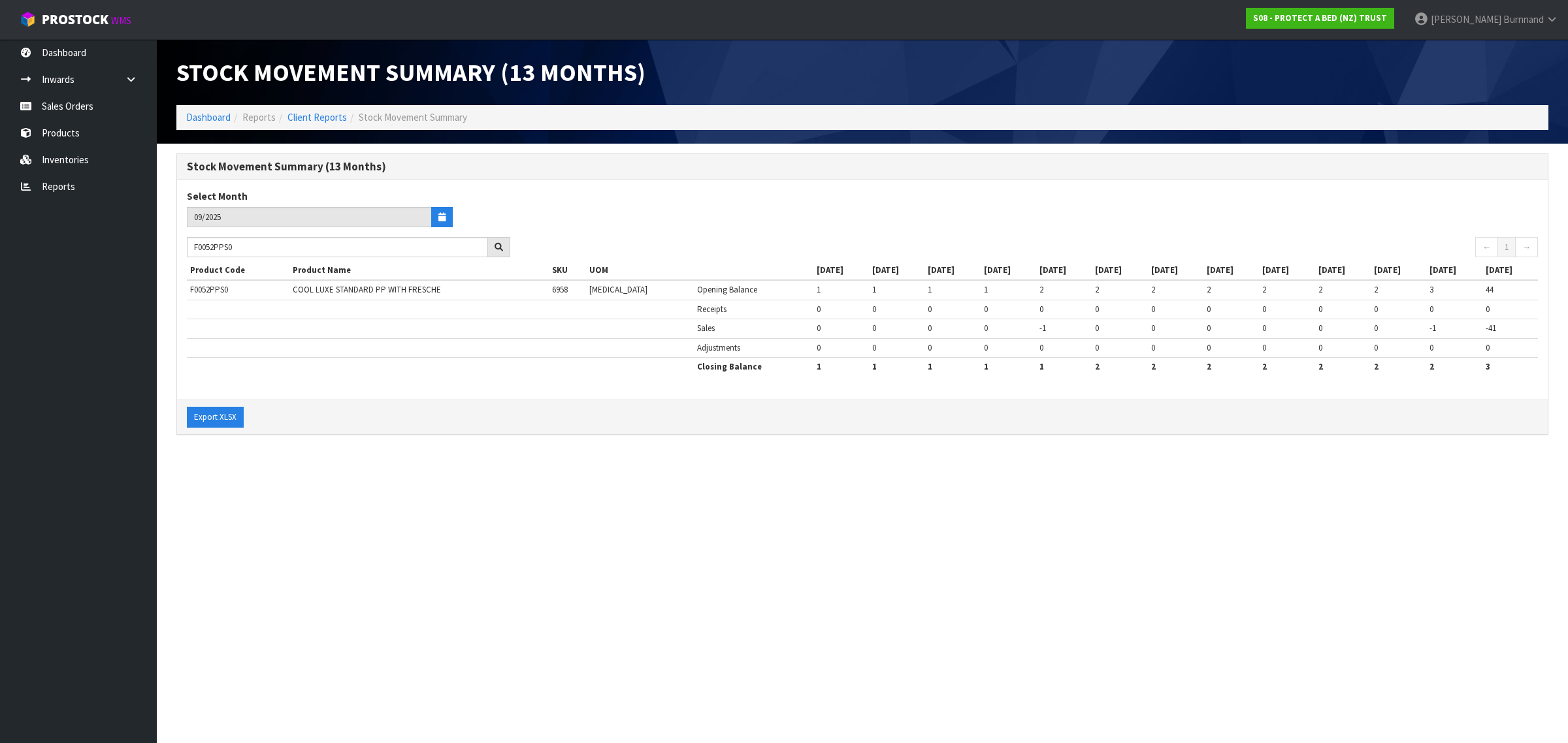
click at [414, 474] on section "Stock Movement Summary (13 Months) Dashboard Reports Client Reports Stock Movem…" at bounding box center [784, 371] width 1568 height 743
drag, startPoint x: 266, startPoint y: 250, endPoint x: 164, endPoint y: 242, distance: 102.3
click at [164, 242] on section "Stock Movement Summary (13 Months) Select Month 09/2025 F0052PPS0 ← 1 → Product…" at bounding box center [862, 301] width 1411 height 315
paste input "KGN"
click at [487, 481] on section "Stock Movement Summary (13 Months) Dashboard Reports Client Reports Stock Movem…" at bounding box center [784, 371] width 1568 height 743
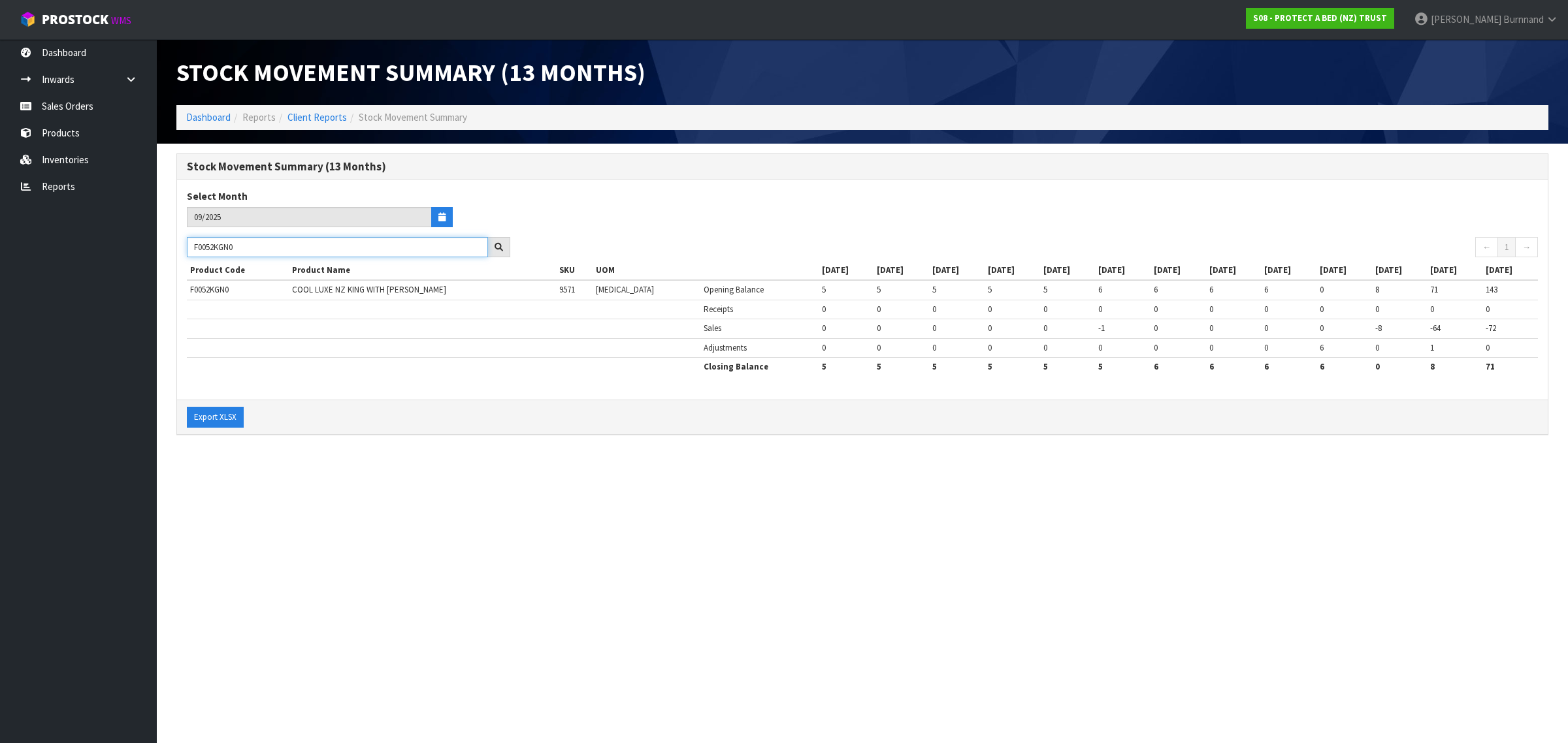
drag, startPoint x: 261, startPoint y: 248, endPoint x: 177, endPoint y: 242, distance: 84.2
click at [177, 242] on div "F0052KGN0" at bounding box center [349, 247] width 343 height 21
paste input "42QUE"
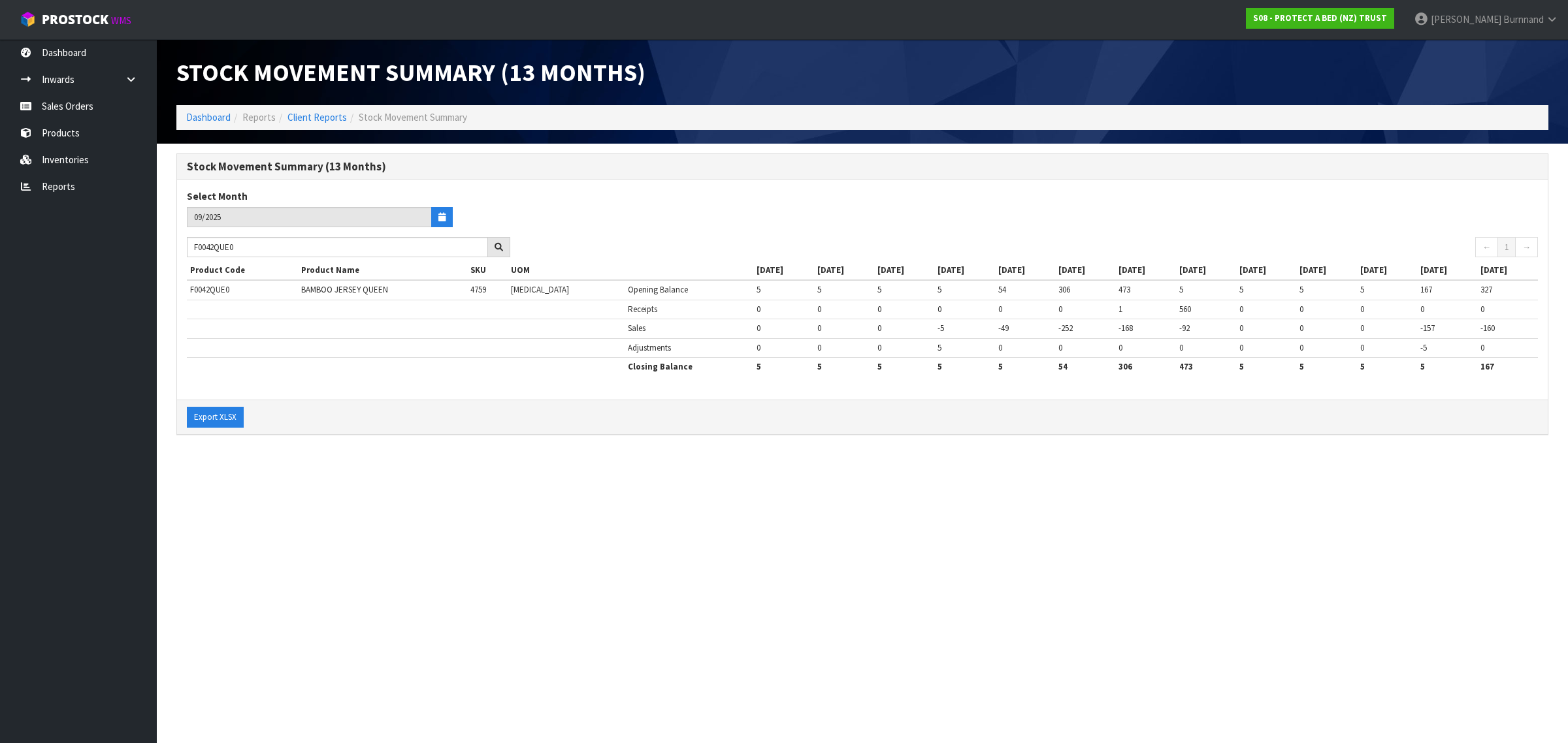
click at [387, 488] on section "Stock Movement Summary (13 Months) Dashboard Reports Client Reports Stock Movem…" at bounding box center [784, 371] width 1568 height 743
drag, startPoint x: 255, startPoint y: 250, endPoint x: 188, endPoint y: 246, distance: 67.1
click at [188, 246] on input "F0042QUE0" at bounding box center [337, 247] width 301 height 20
paste input "KSG"
click at [429, 523] on section "Stock Movement Summary (13 Months) Dashboard Reports Client Reports Stock Movem…" at bounding box center [784, 371] width 1568 height 743
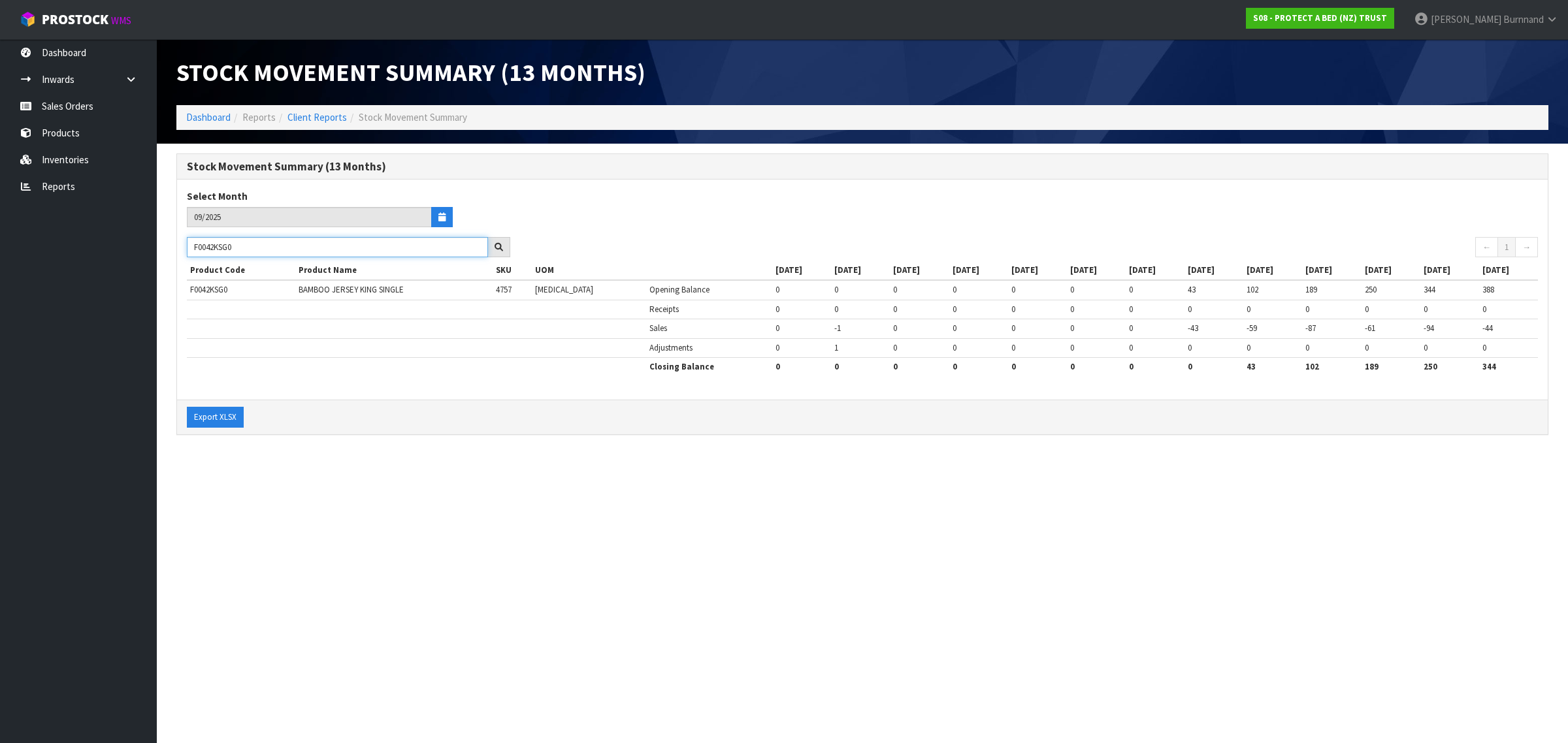
drag, startPoint x: 262, startPoint y: 246, endPoint x: 185, endPoint y: 244, distance: 77.0
click at [185, 244] on div "F0042KSG0" at bounding box center [349, 247] width 343 height 21
paste input "39SGL"
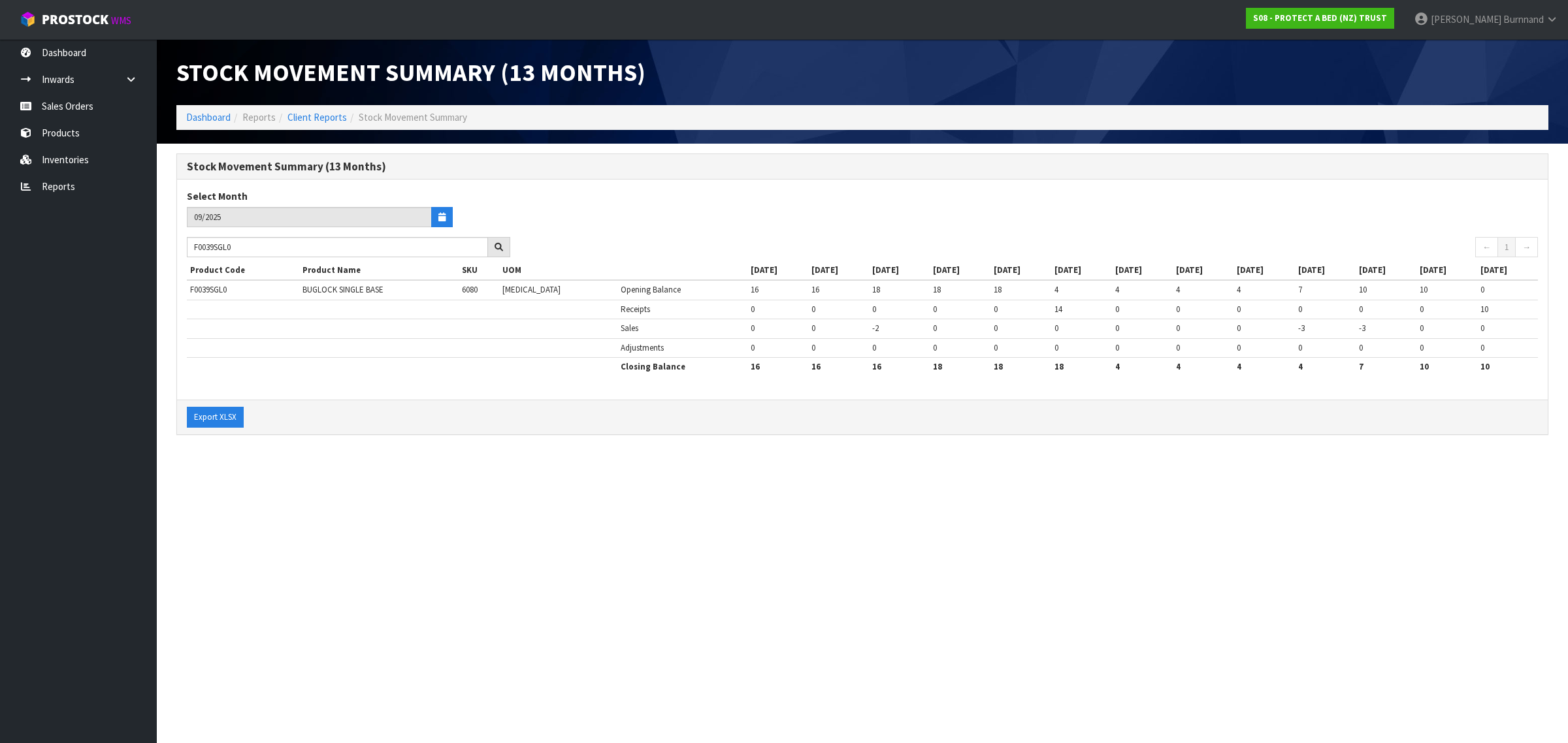
click at [399, 533] on section "Stock Movement Summary (13 Months) Dashboard Reports Client Reports Stock Movem…" at bounding box center [784, 371] width 1568 height 743
drag, startPoint x: 246, startPoint y: 250, endPoint x: 175, endPoint y: 247, distance: 71.1
click at [175, 247] on div "Stock Movement Summary (13 Months) Select Month 09/2025 F0039SGL0 ← 1 → Product…" at bounding box center [862, 301] width 1391 height 295
paste input "LSG"
click at [395, 531] on section "Stock Movement Summary (13 Months) Dashboard Reports Client Reports Stock Movem…" at bounding box center [784, 371] width 1568 height 743
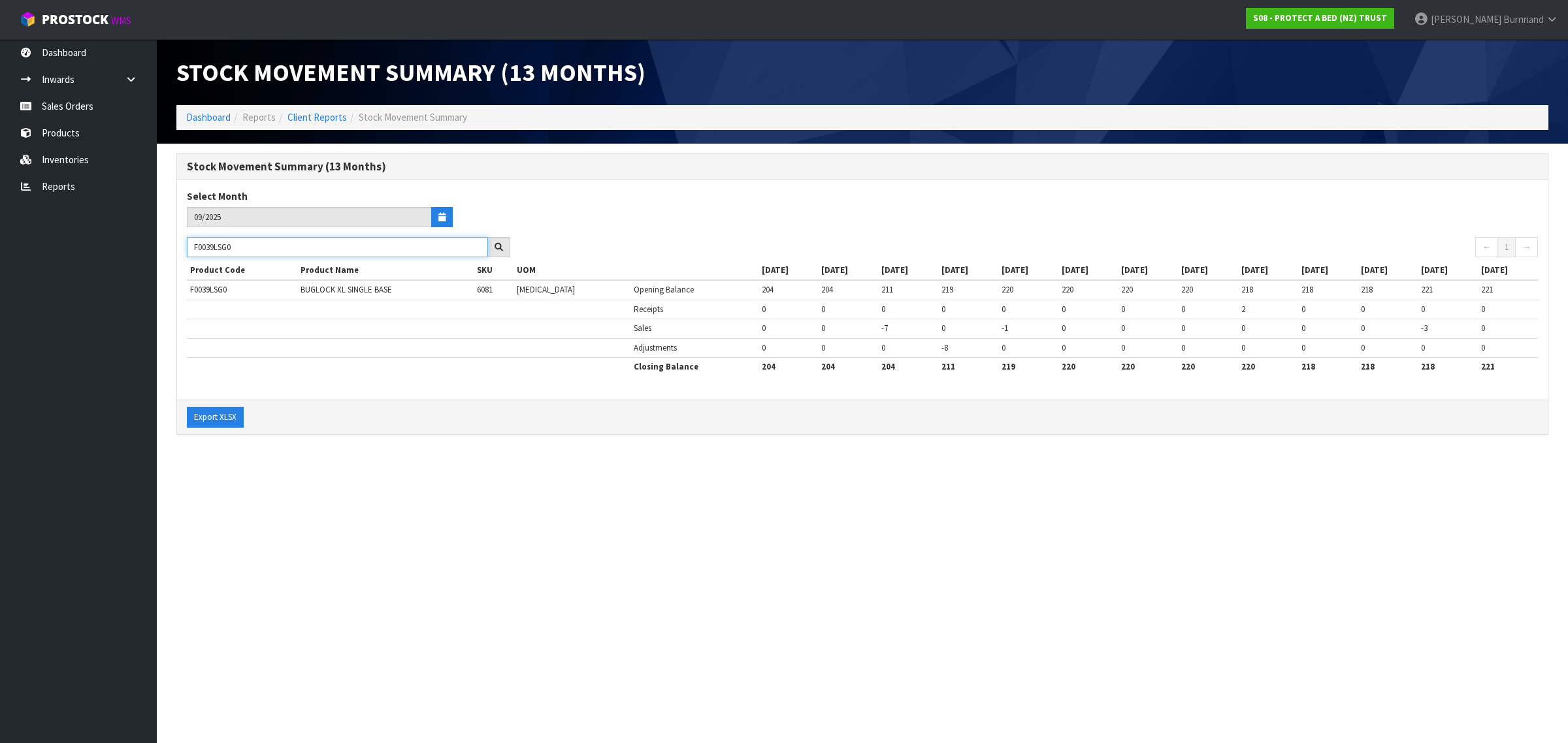
drag, startPoint x: 258, startPoint y: 248, endPoint x: 185, endPoint y: 250, distance: 73.0
click at [185, 250] on div "F0039LSG0" at bounding box center [349, 247] width 343 height 21
paste input "KN"
click at [511, 471] on section "Stock Movement Summary (13 Months) Dashboard Reports Client Reports Stock Movem…" at bounding box center [784, 371] width 1568 height 743
drag, startPoint x: 249, startPoint y: 248, endPoint x: 187, endPoint y: 245, distance: 62.1
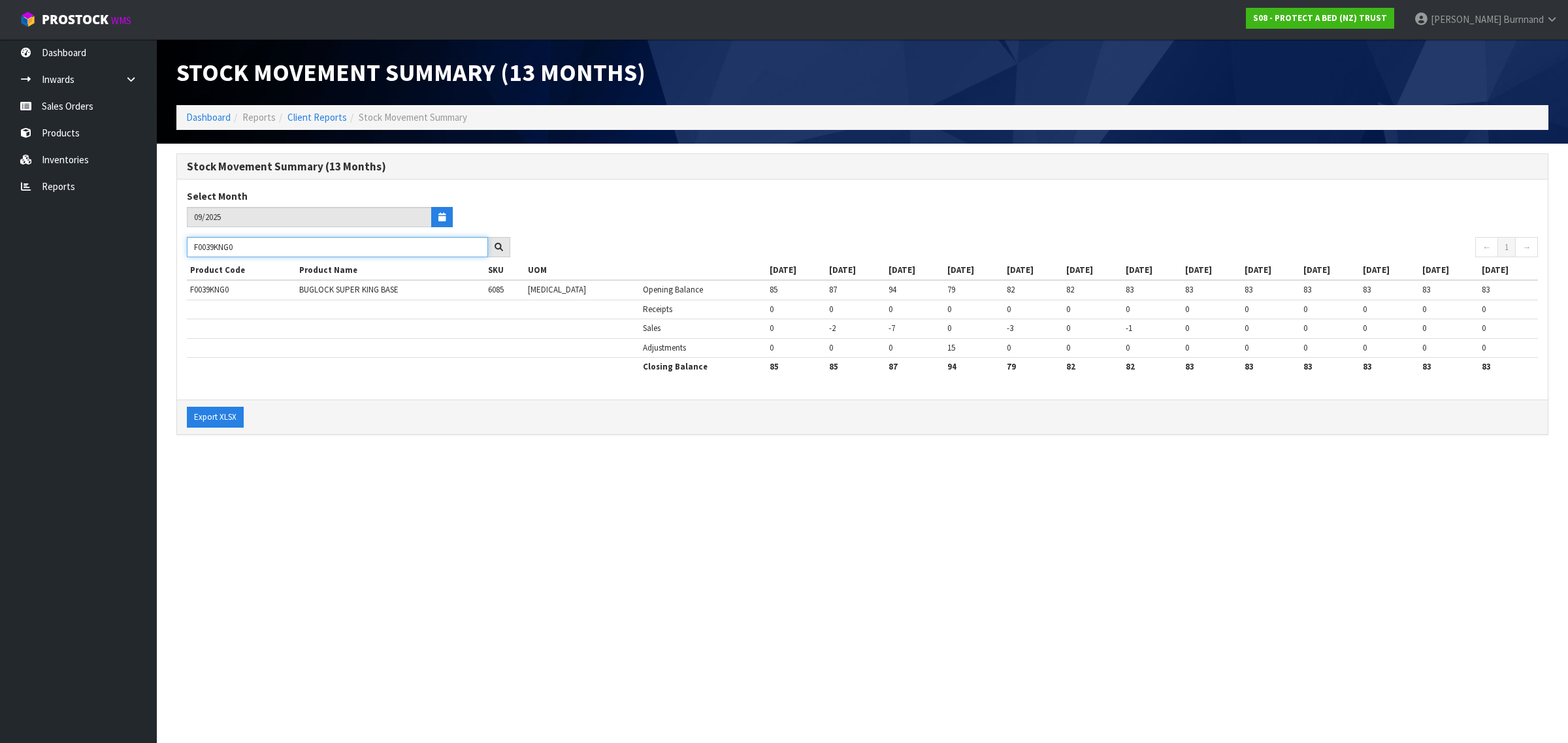
click at [187, 245] on input "F0039KNG0" at bounding box center [337, 247] width 301 height 20
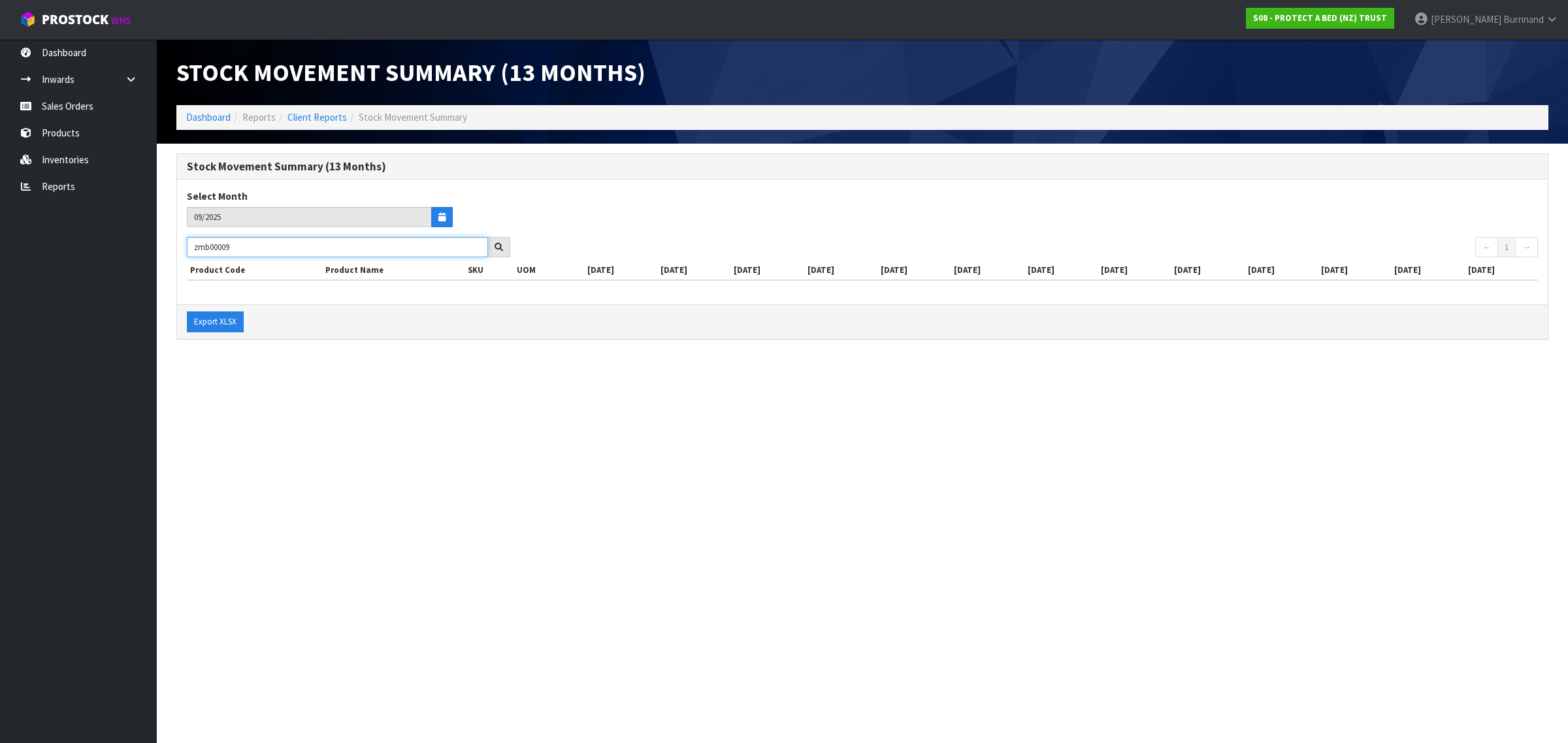
drag, startPoint x: 235, startPoint y: 248, endPoint x: 184, endPoint y: 246, distance: 51.0
click at [184, 246] on div "zmb00009" at bounding box center [349, 247] width 343 height 21
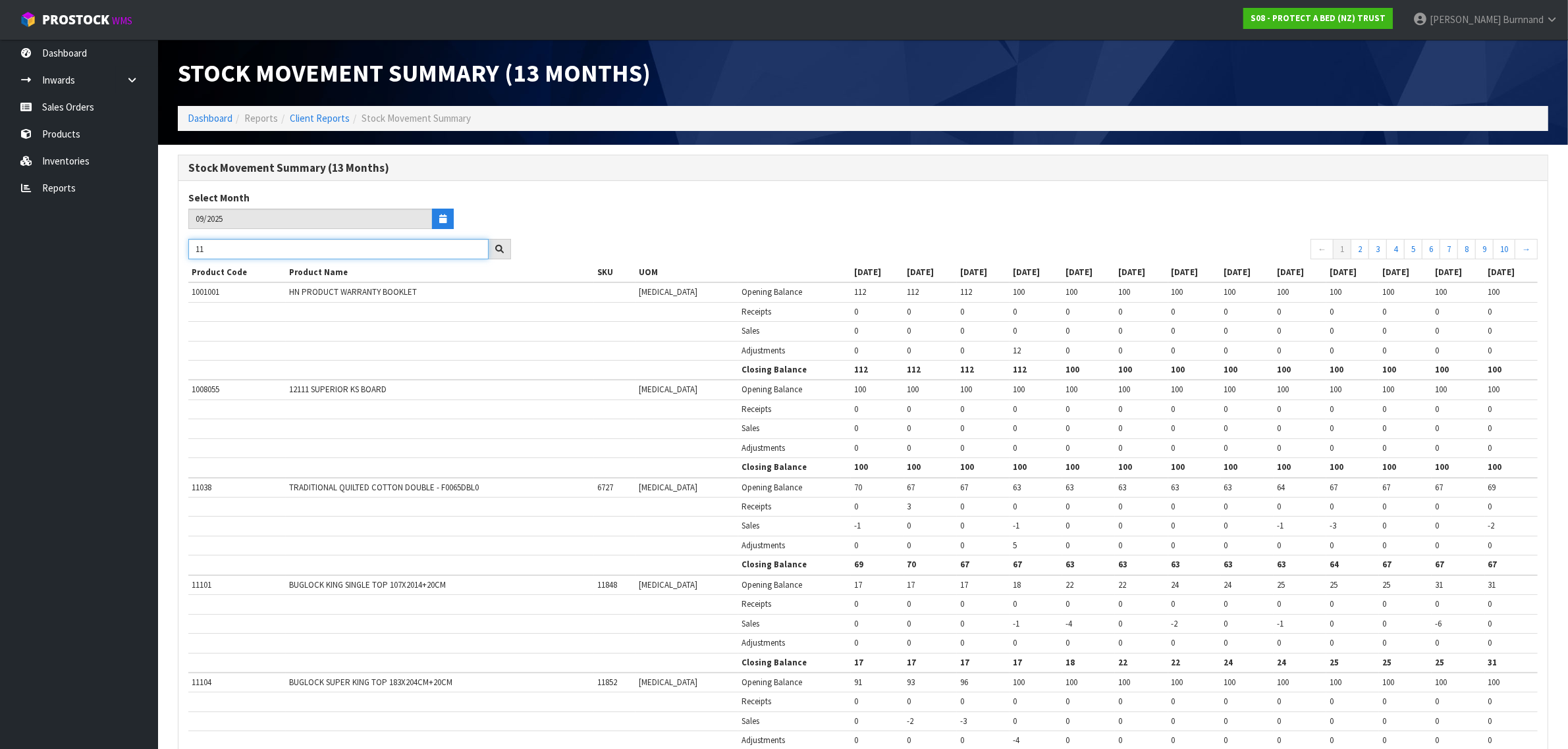
type input "1"
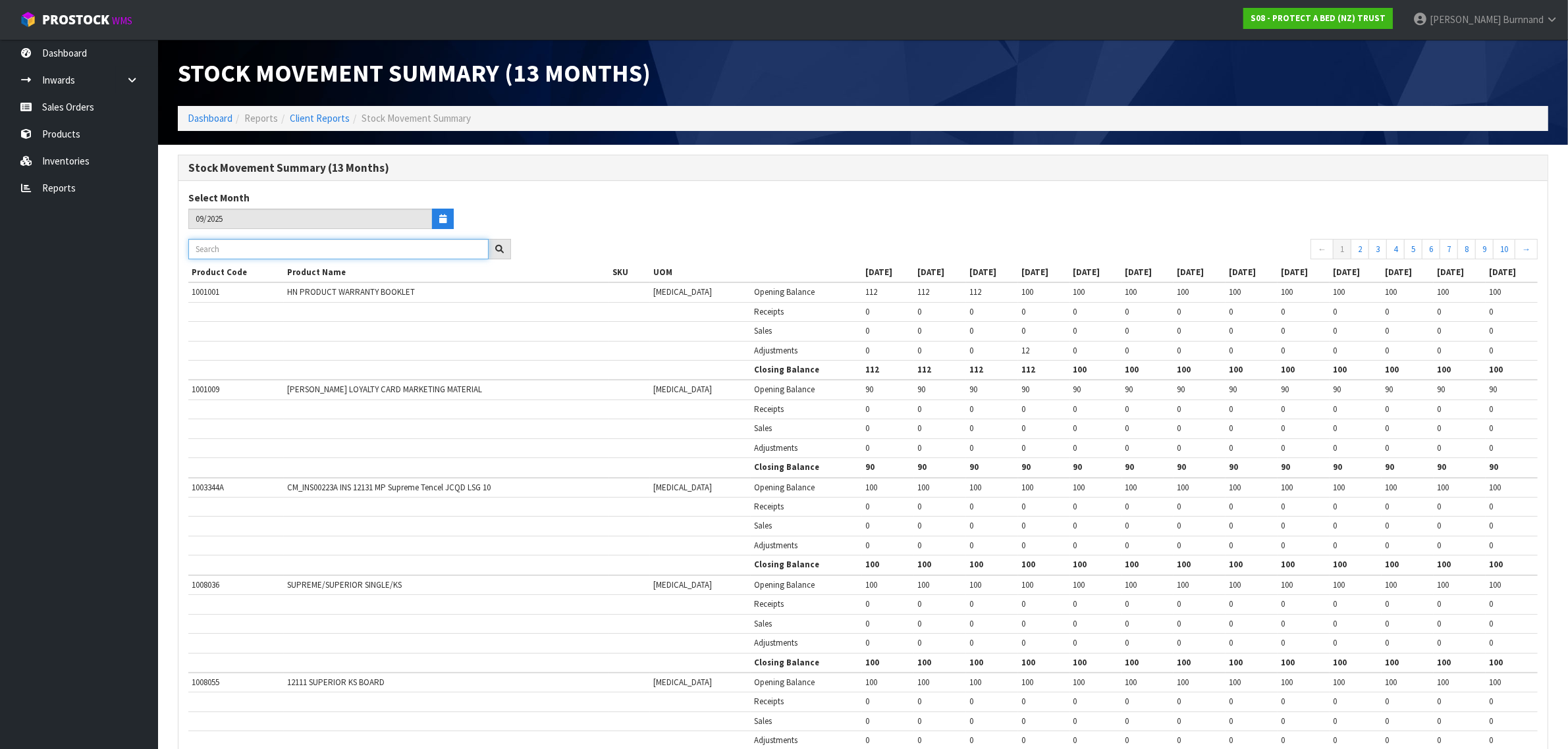
click at [255, 248] on input "text" at bounding box center [338, 249] width 300 height 20
paste input "F0039KNG0"
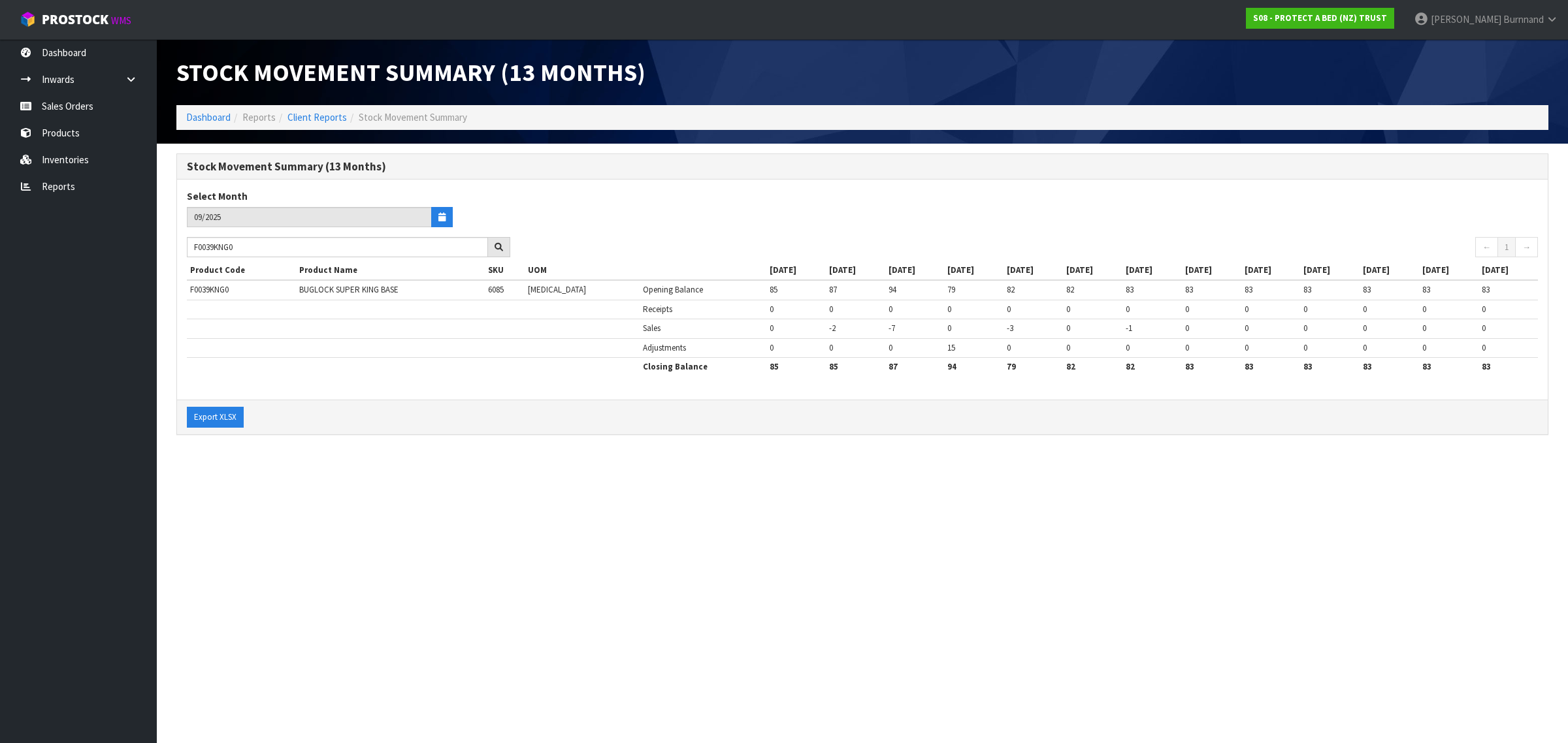
click at [397, 498] on section "Stock Movement Summary (13 Months) Dashboard Reports Client Reports Stock Movem…" at bounding box center [784, 371] width 1568 height 743
drag, startPoint x: 268, startPoint y: 249, endPoint x: 185, endPoint y: 248, distance: 83.0
click at [185, 248] on div "F0039KNG0" at bounding box center [349, 247] width 343 height 21
paste input "DBL"
click at [341, 576] on section "Stock Movement Summary (13 Months) Dashboard Reports Client Reports Stock Movem…" at bounding box center [784, 371] width 1568 height 743
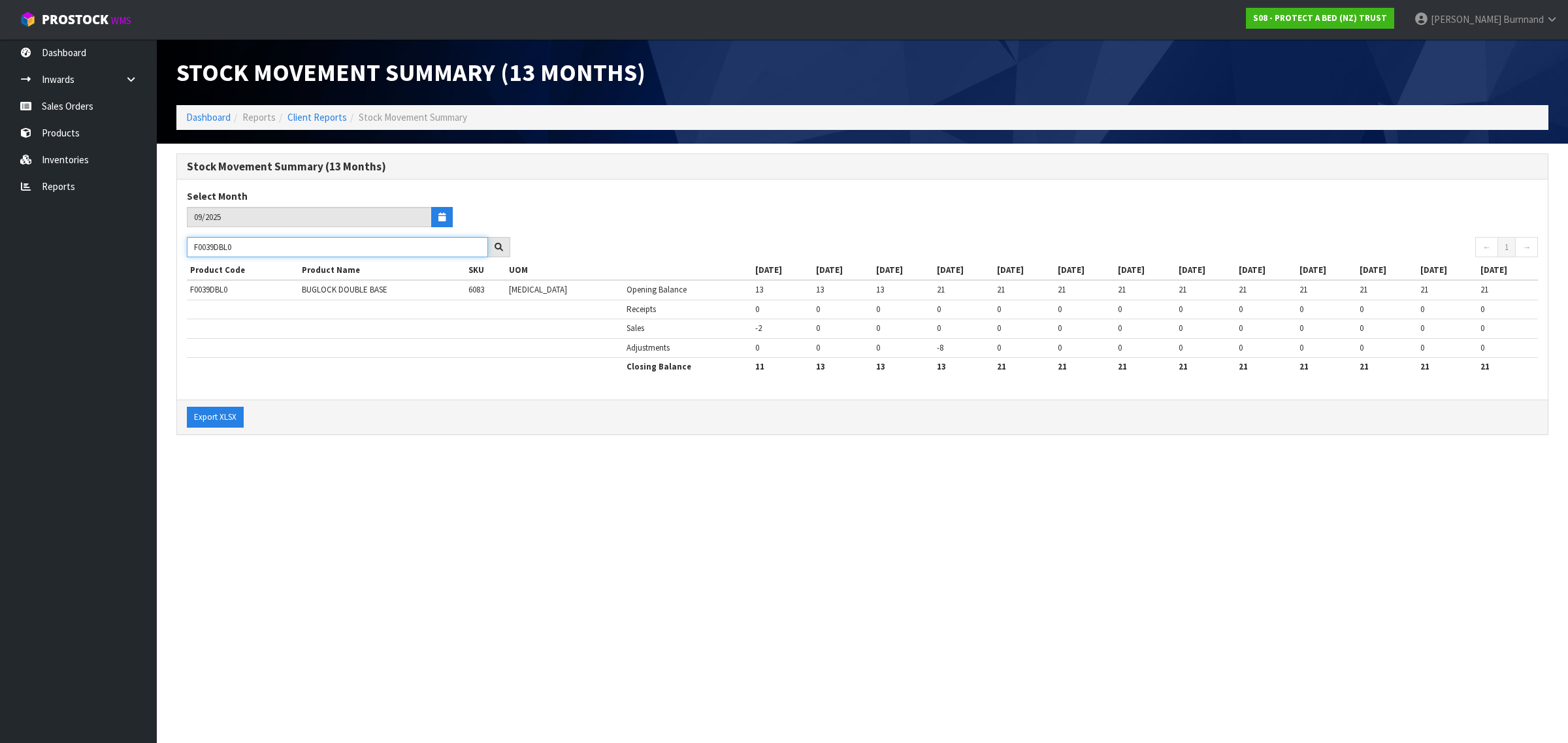
drag, startPoint x: 252, startPoint y: 248, endPoint x: 181, endPoint y: 246, distance: 71.0
click at [181, 246] on div "F0039DBL0" at bounding box center [349, 247] width 343 height 21
paste input "8ACC"
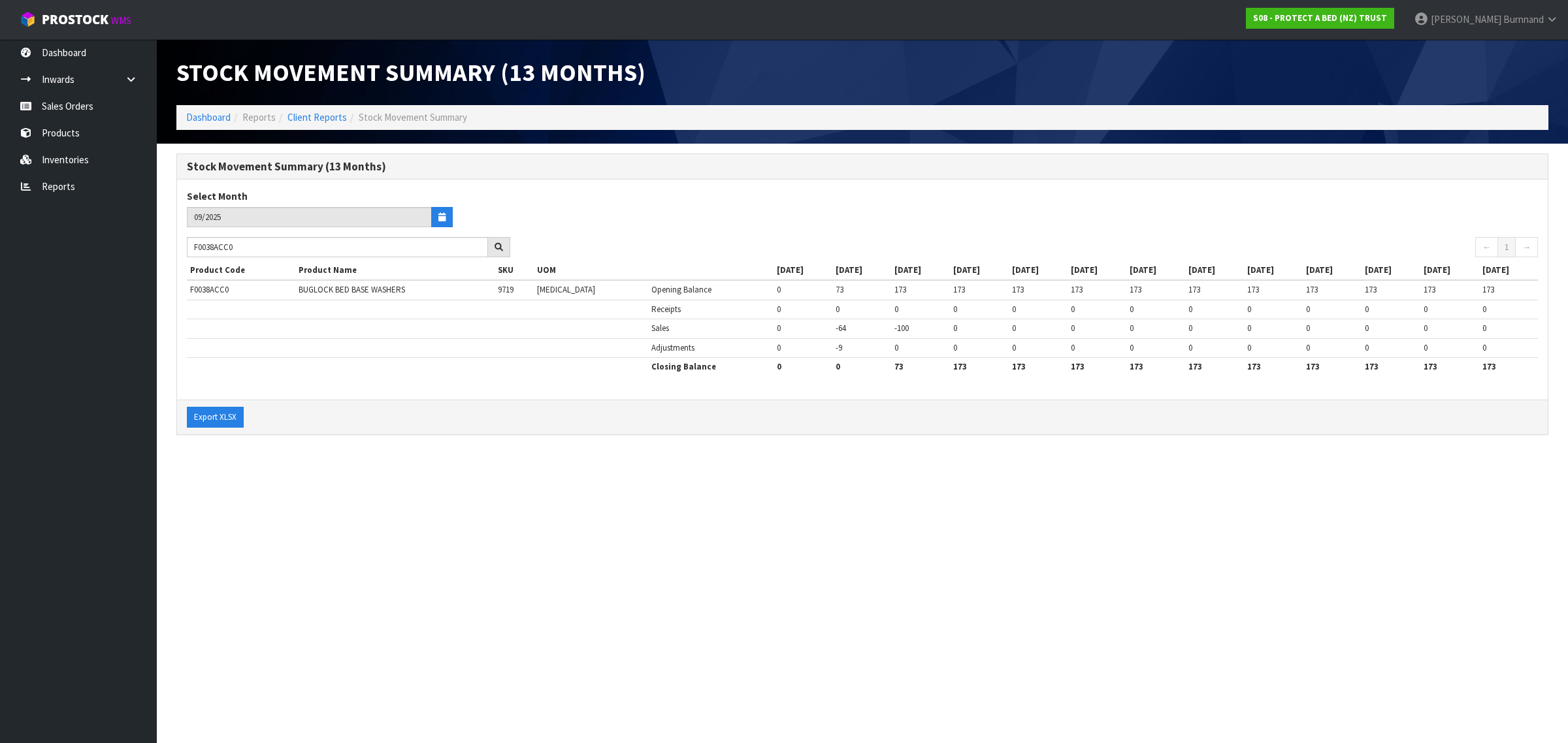
click at [452, 477] on section "Stock Movement Summary (13 Months) Dashboard Reports Client Reports Stock Movem…" at bounding box center [784, 371] width 1568 height 743
drag, startPoint x: 266, startPoint y: 247, endPoint x: 173, endPoint y: 245, distance: 93.0
click at [173, 245] on div "Stock Movement Summary (13 Months) Select Month 09/2025 F0038ACC0 ← 1 → Product…" at bounding box center [862, 301] width 1391 height 295
paste input "6SGL"
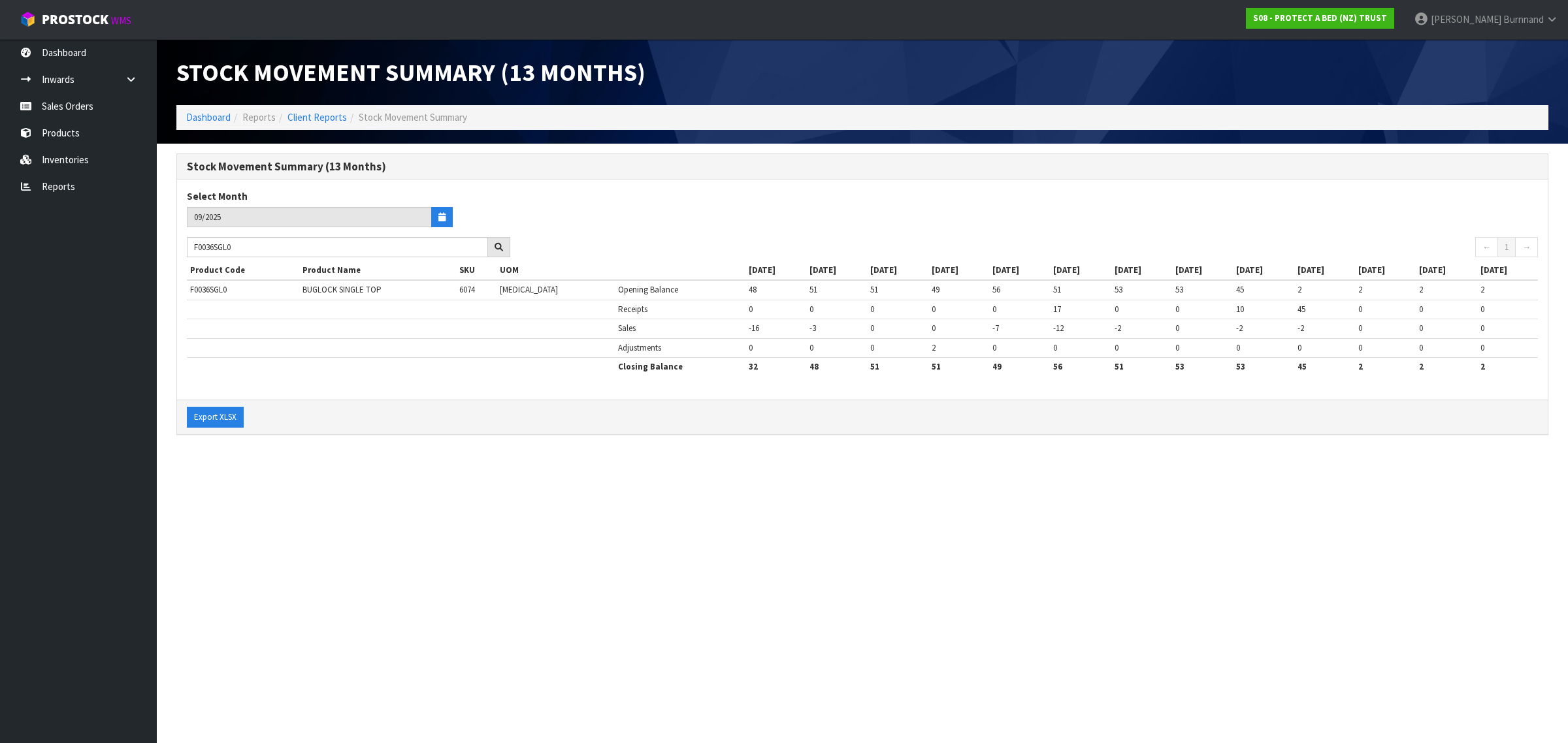
click at [459, 553] on section "Stock Movement Summary (13 Months) Dashboard Reports Client Reports Stock Movem…" at bounding box center [784, 371] width 1568 height 743
drag, startPoint x: 275, startPoint y: 248, endPoint x: 173, endPoint y: 248, distance: 102.0
click at [173, 248] on div "Stock Movement Summary (13 Months) Select Month 09/2025 F0036SGL0 ← 1 → Product…" at bounding box center [862, 301] width 1391 height 295
paste input "QUE"
click at [332, 543] on section "Stock Movement Summary (13 Months) Dashboard Reports Client Reports Stock Movem…" at bounding box center [784, 371] width 1568 height 743
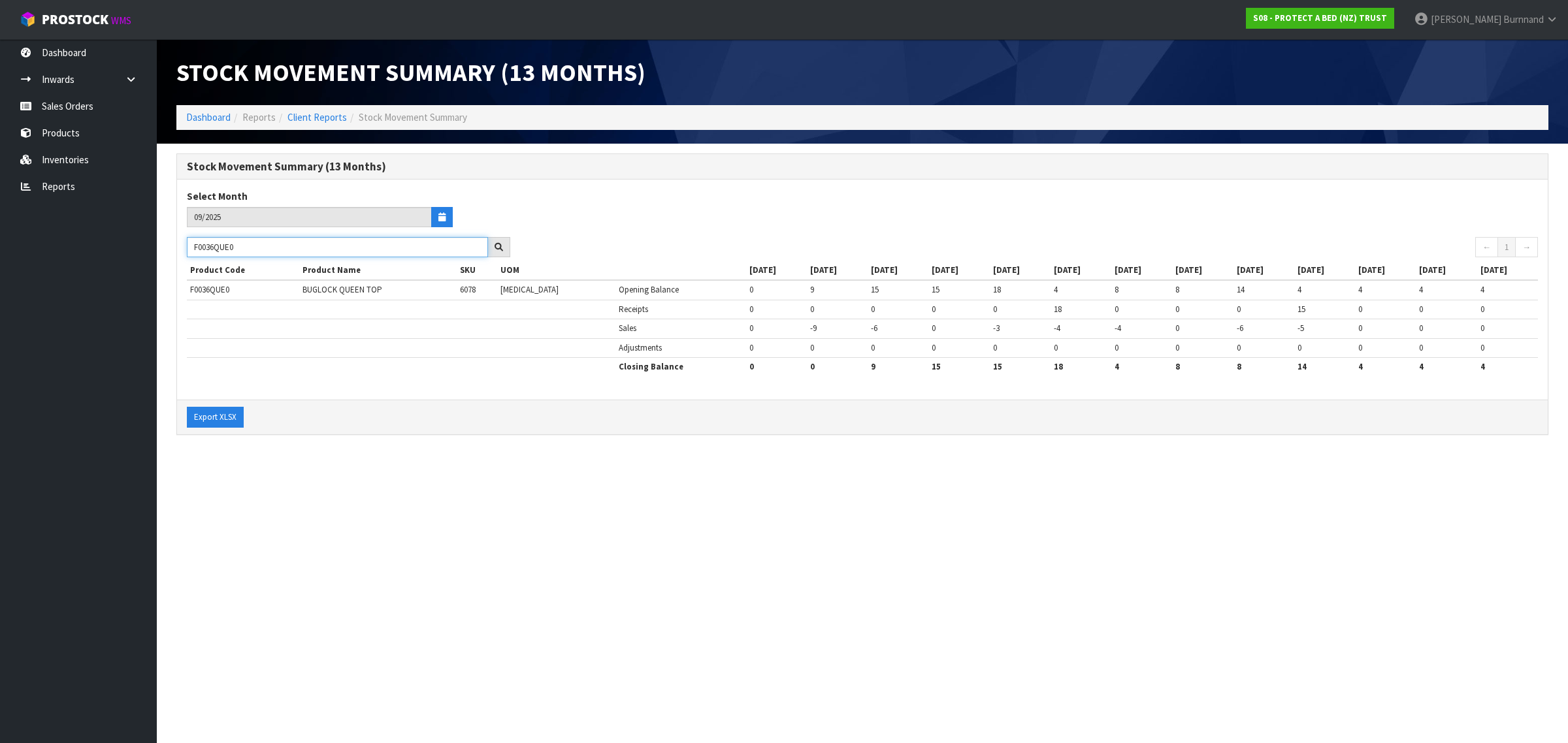
drag, startPoint x: 236, startPoint y: 246, endPoint x: 187, endPoint y: 246, distance: 49.0
click at [187, 246] on input "F0036QUE0" at bounding box center [337, 247] width 301 height 20
paste input "LSG"
click at [361, 519] on section "Stock Movement Summary (13 Months) Dashboard Reports Client Reports Stock Movem…" at bounding box center [784, 371] width 1568 height 743
drag, startPoint x: 252, startPoint y: 246, endPoint x: 183, endPoint y: 244, distance: 69.0
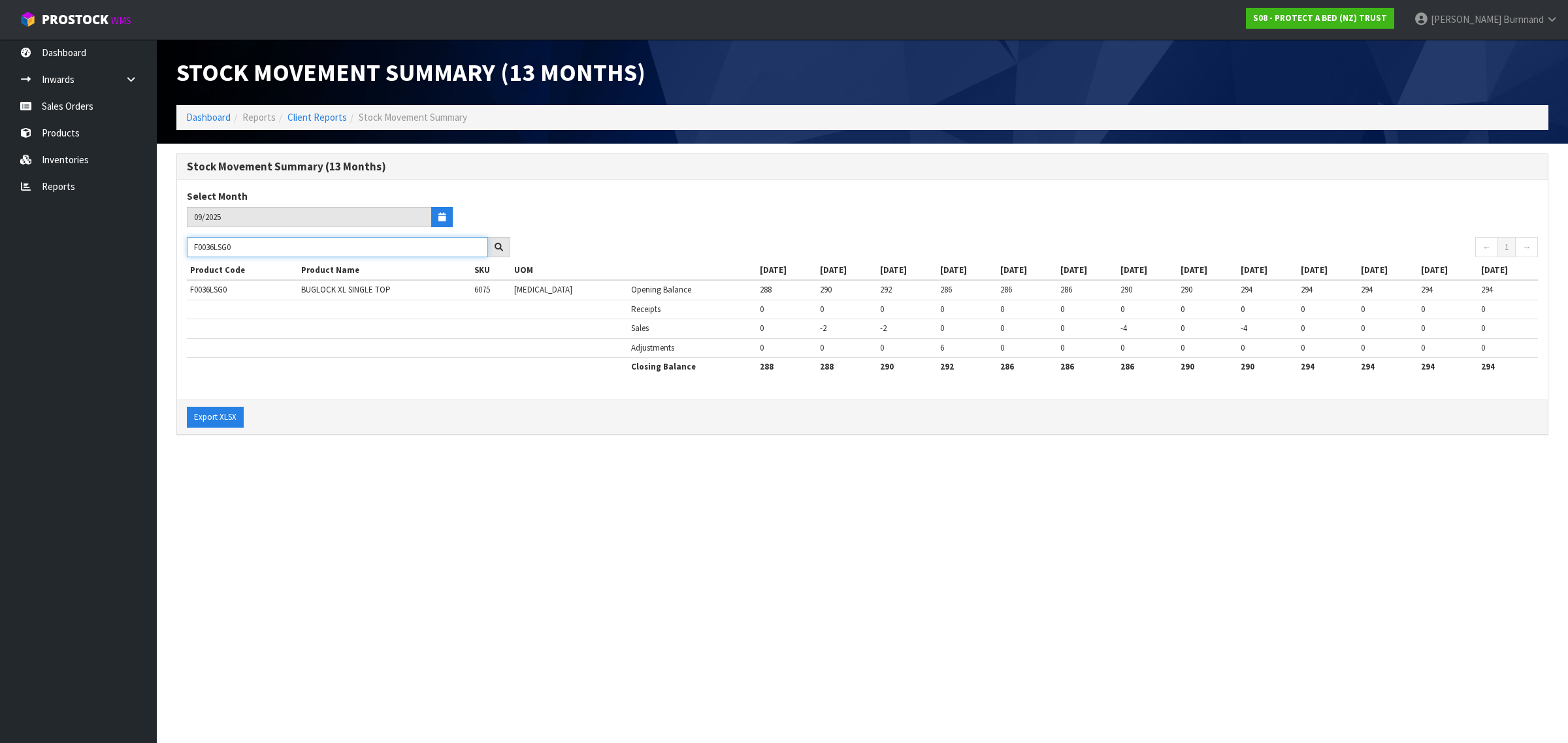
click at [183, 244] on div "F0036LSG0" at bounding box center [349, 247] width 343 height 21
paste input "K"
click at [450, 471] on section "Stock Movement Summary (13 Months) Dashboard Reports Client Reports Stock Movem…" at bounding box center [784, 371] width 1568 height 743
drag, startPoint x: 254, startPoint y: 246, endPoint x: 181, endPoint y: 242, distance: 73.1
click at [181, 242] on div "F0036KSG0" at bounding box center [349, 247] width 343 height 21
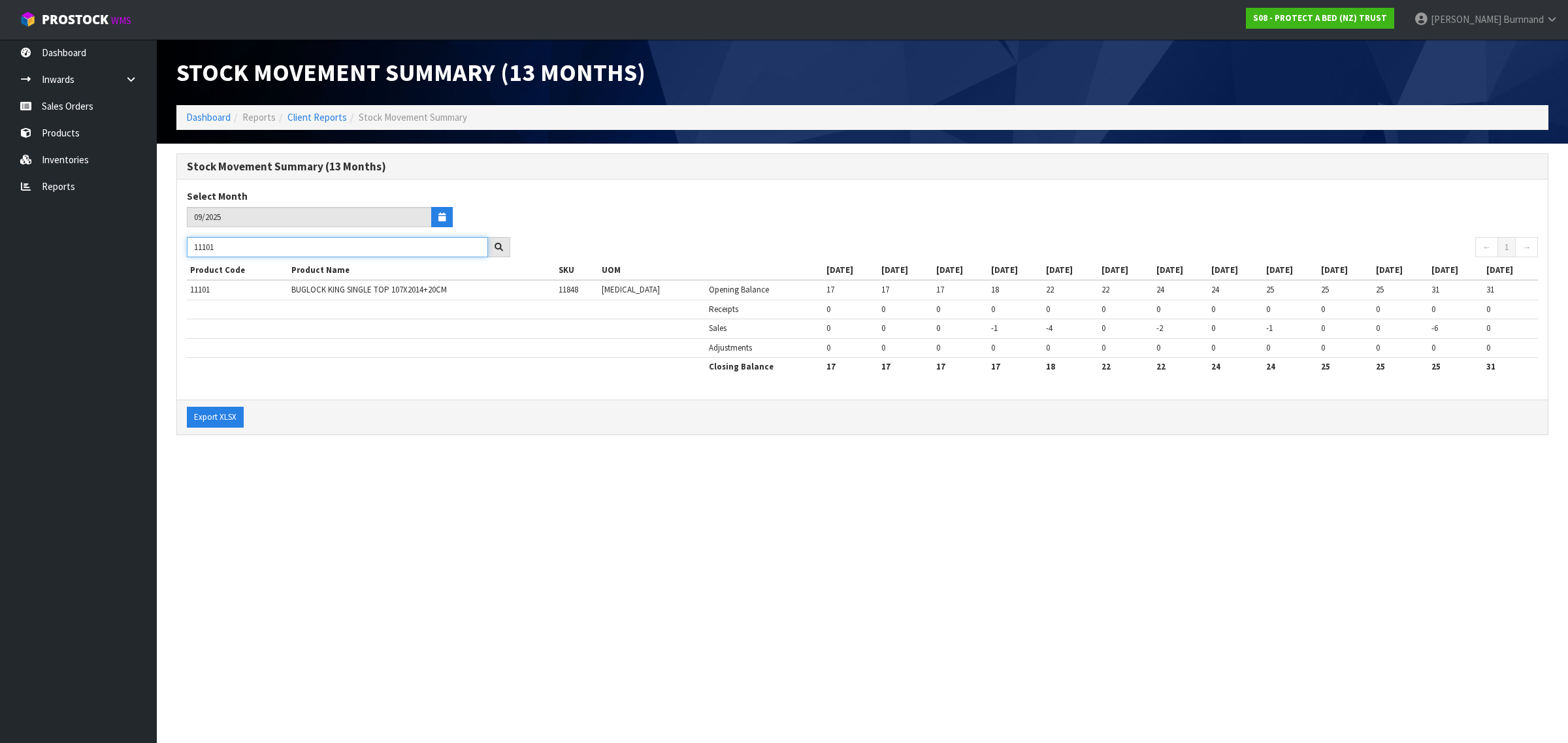
drag, startPoint x: 232, startPoint y: 246, endPoint x: 184, endPoint y: 245, distance: 48.0
click at [184, 245] on div "11101" at bounding box center [349, 247] width 343 height 21
paste input "F0036KNG0"
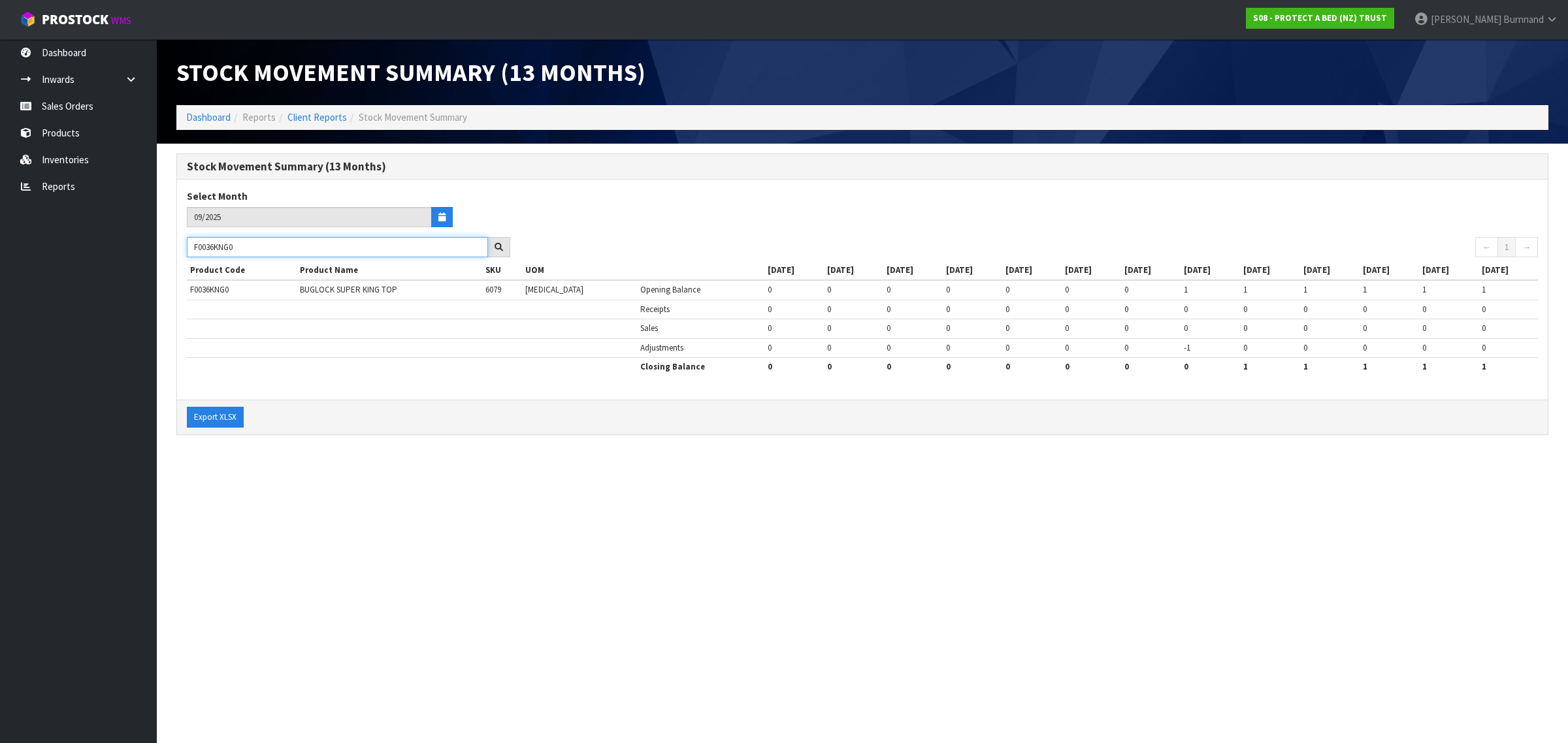
drag, startPoint x: 249, startPoint y: 249, endPoint x: 170, endPoint y: 242, distance: 79.3
click at [170, 242] on div "Stock Movement Summary (13 Months) Select Month 09/2025 F0036KNG0 ← 1 → Product…" at bounding box center [862, 301] width 1391 height 295
type input "0"
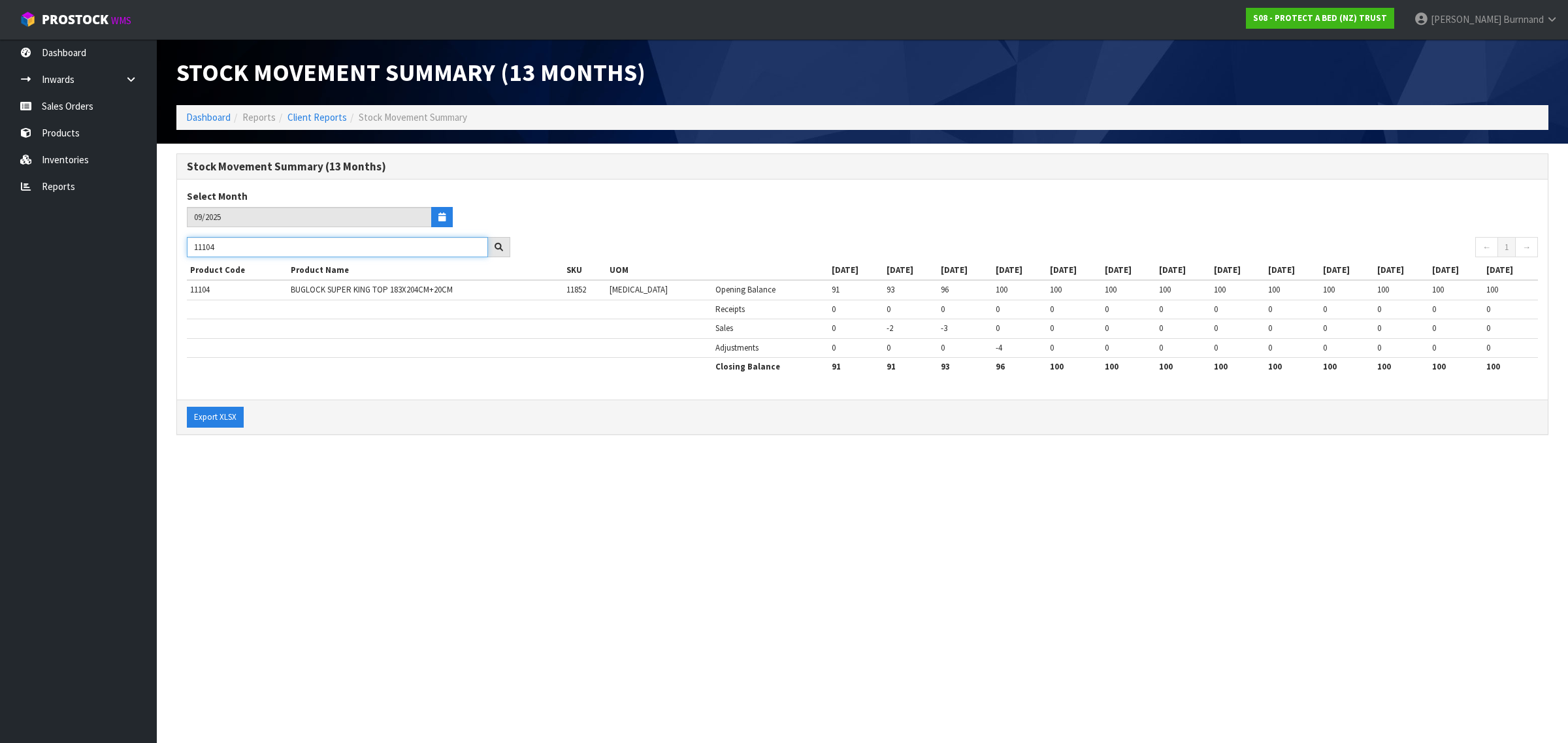
drag, startPoint x: 248, startPoint y: 246, endPoint x: 190, endPoint y: 246, distance: 58.0
click at [190, 246] on input "11104" at bounding box center [337, 247] width 301 height 20
paste input "F0036KGN0"
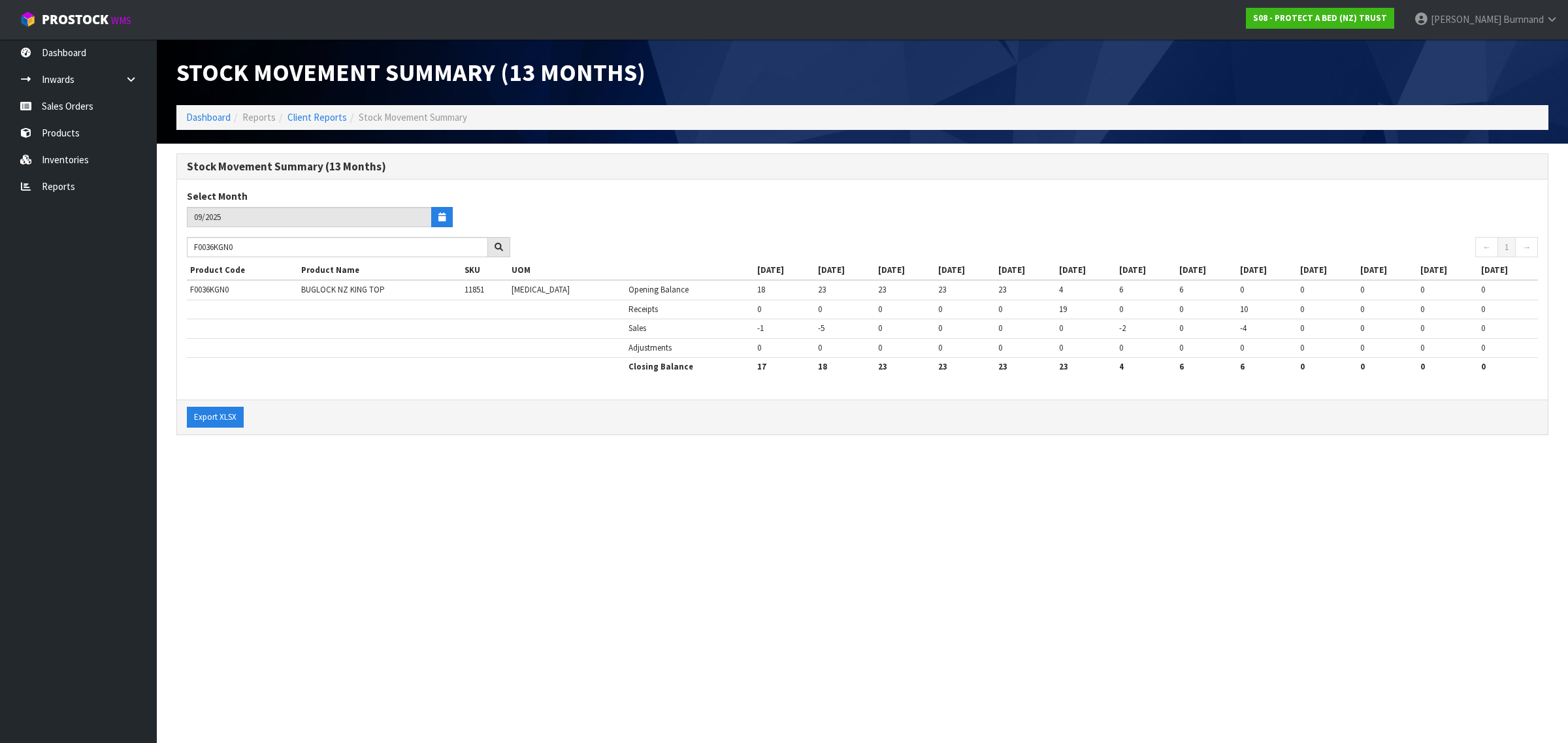
click at [426, 496] on section "Stock Movement Summary (13 Months) Dashboard Reports Client Reports Stock Movem…" at bounding box center [784, 371] width 1568 height 743
drag, startPoint x: 261, startPoint y: 246, endPoint x: 189, endPoint y: 242, distance: 72.1
click at [189, 242] on input "F0036KGN0" at bounding box center [337, 247] width 301 height 20
paste input "DBL"
click at [347, 536] on section "Stock Movement Summary (13 Months) Dashboard Reports Client Reports Stock Movem…" at bounding box center [784, 371] width 1568 height 743
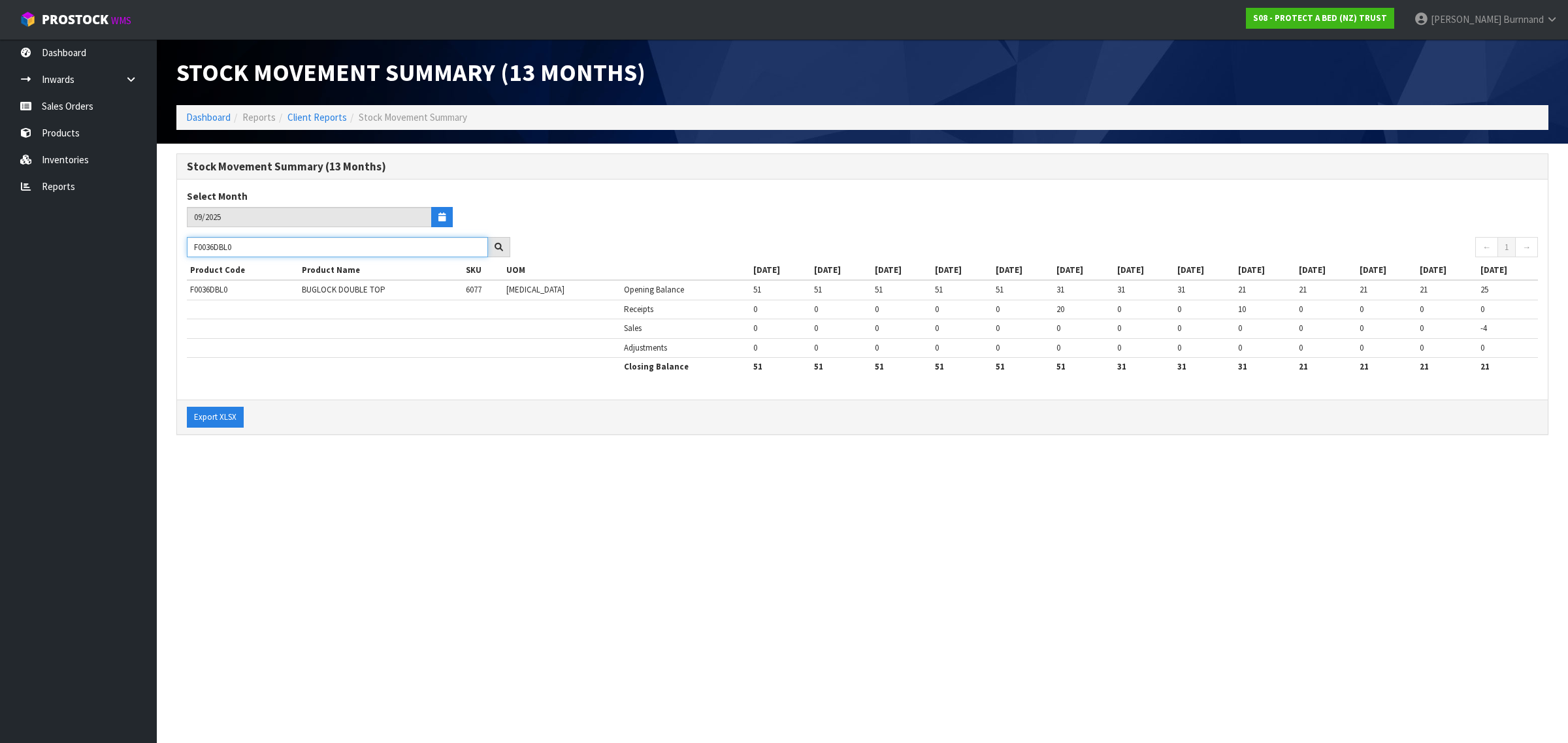
drag, startPoint x: 256, startPoint y: 246, endPoint x: 181, endPoint y: 242, distance: 75.1
click at [181, 242] on div "F0036DBL0" at bounding box center [349, 247] width 343 height 21
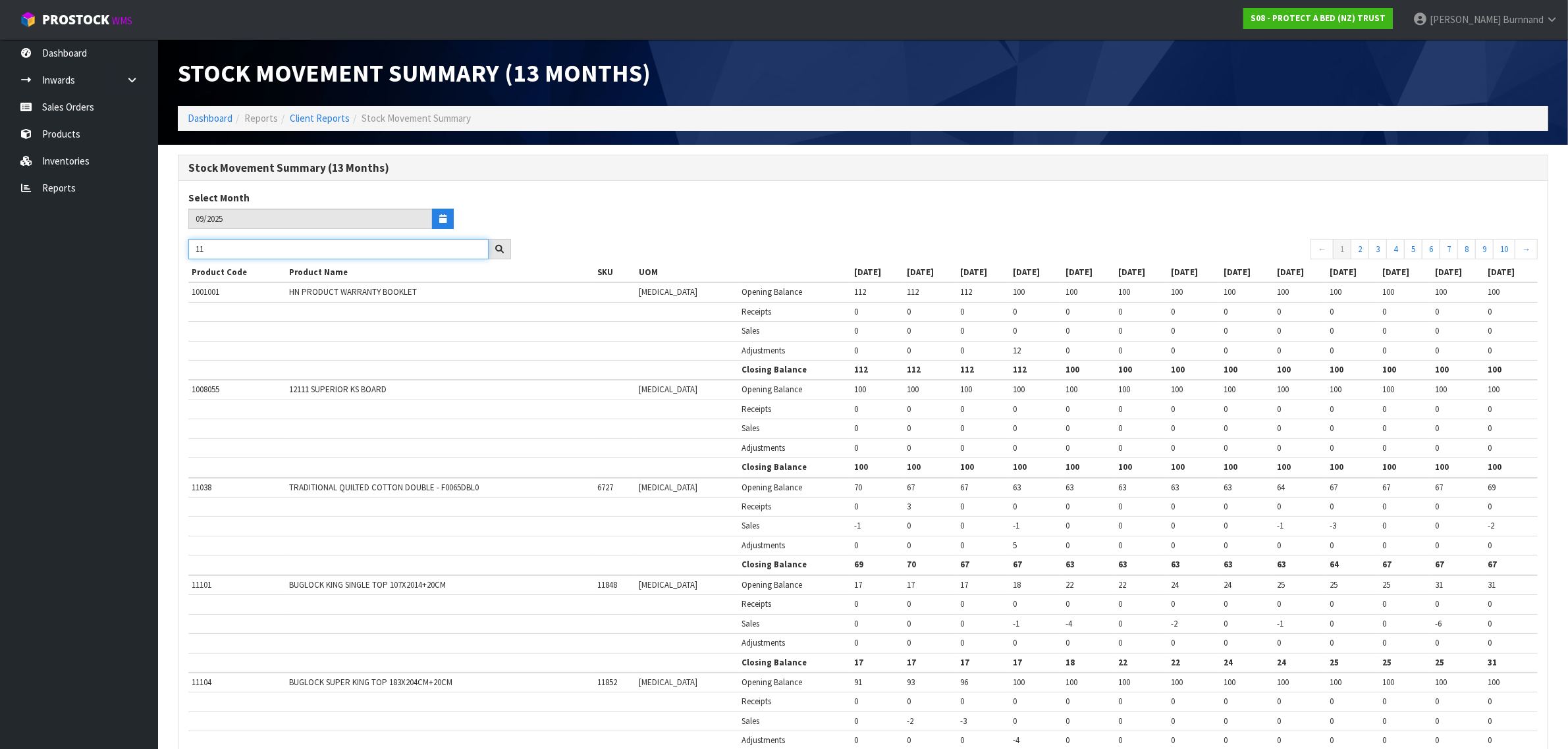
type input "1"
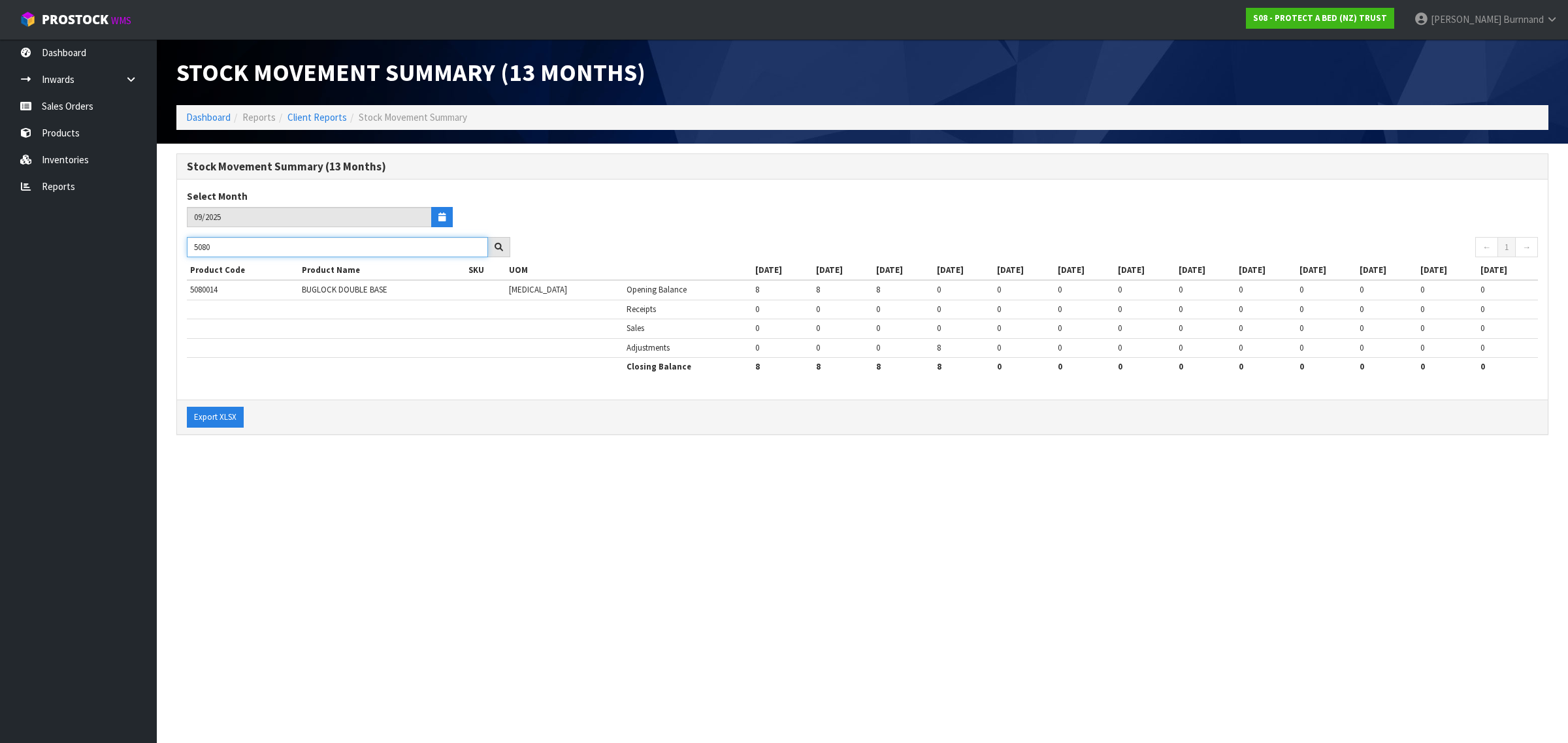
drag, startPoint x: 227, startPoint y: 252, endPoint x: 187, endPoint y: 246, distance: 40.4
click at [187, 246] on input "5080" at bounding box center [337, 247] width 301 height 20
paste input "F0032SKN"
click at [380, 461] on section "Stock Movement Summary (13 Months) Dashboard Reports Client Reports Stock Movem…" at bounding box center [784, 371] width 1568 height 743
drag, startPoint x: 246, startPoint y: 248, endPoint x: 174, endPoint y: 247, distance: 72.0
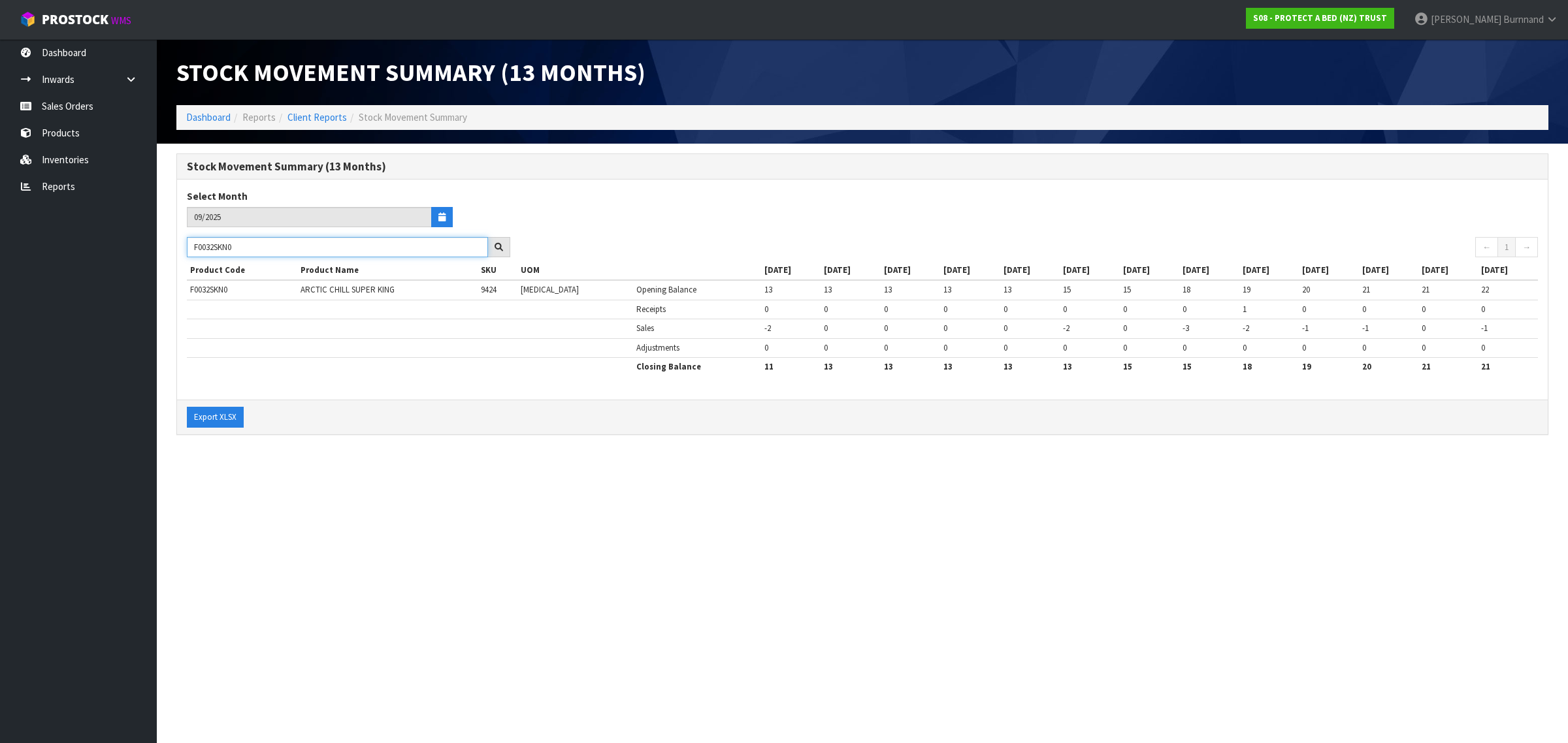
click at [174, 247] on div "Stock Movement Summary (13 Months) Select Month 09/2025 F0032SKN0 ← 1 → Product…" at bounding box center [862, 301] width 1391 height 295
paste input "GL"
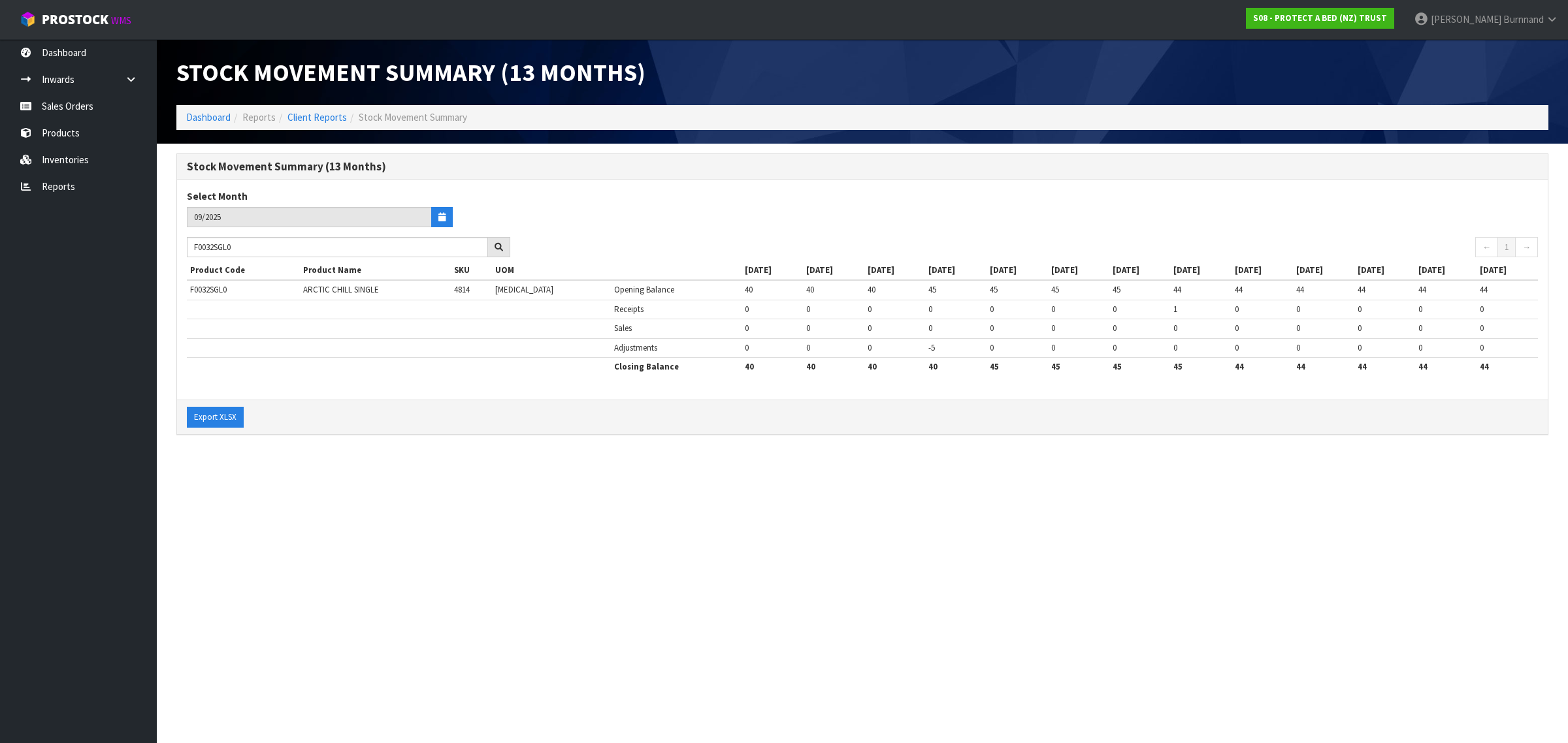
click at [421, 487] on section "Stock Movement Summary (13 Months) Dashboard Reports Client Reports Stock Movem…" at bounding box center [784, 371] width 1568 height 743
drag, startPoint x: 253, startPoint y: 248, endPoint x: 179, endPoint y: 244, distance: 74.1
click at [179, 244] on div "F0032SGL0" at bounding box center [349, 247] width 343 height 21
paste input "PPS"
drag, startPoint x: 399, startPoint y: 491, endPoint x: 396, endPoint y: 484, distance: 7.6
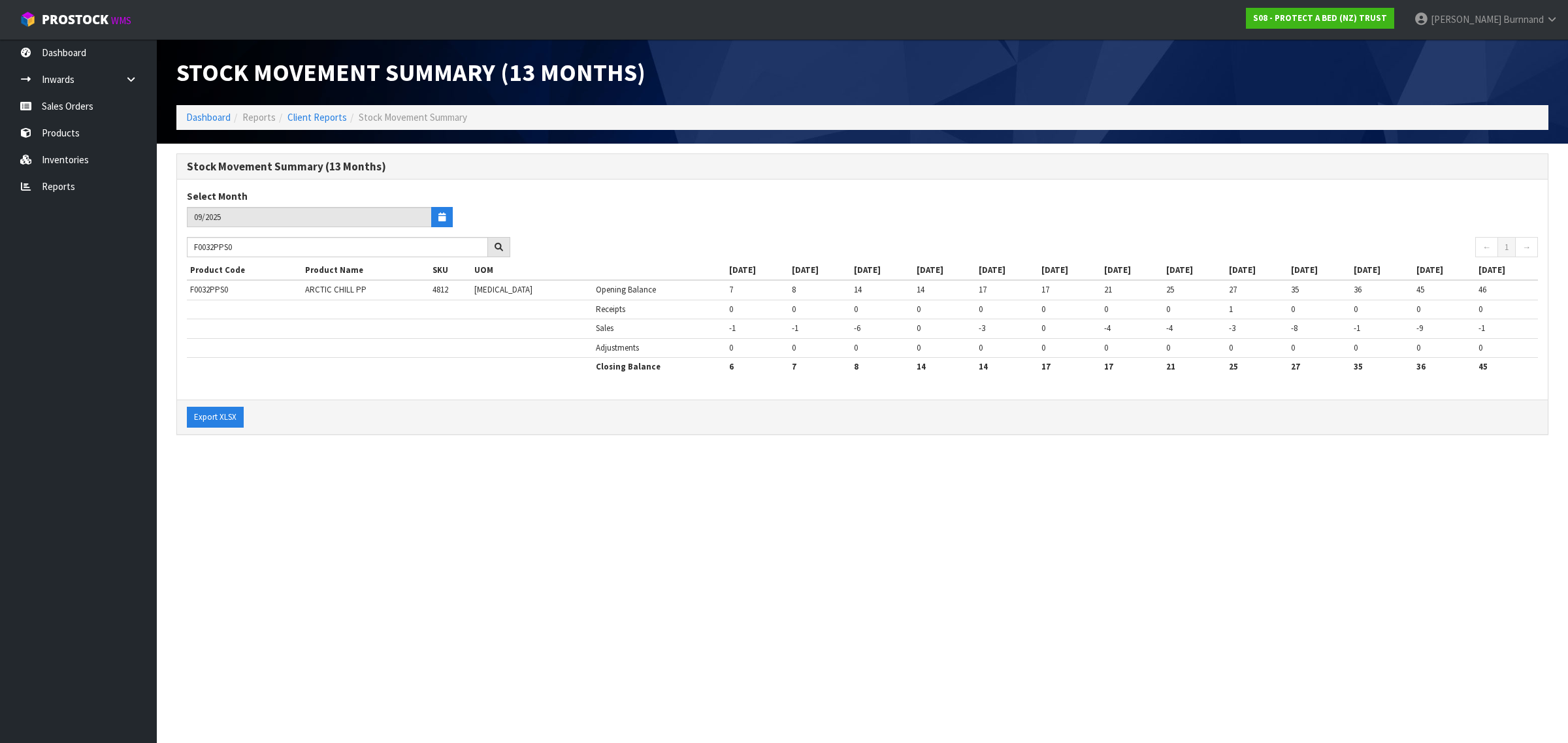
click at [400, 491] on section "Stock Movement Summary (13 Months) Dashboard Reports Client Reports Stock Movem…" at bounding box center [784, 371] width 1568 height 743
drag, startPoint x: 229, startPoint y: 246, endPoint x: 181, endPoint y: 242, distance: 48.2
click at [181, 242] on div "F0032PPS0" at bounding box center [349, 247] width 343 height 21
paste input "LSG"
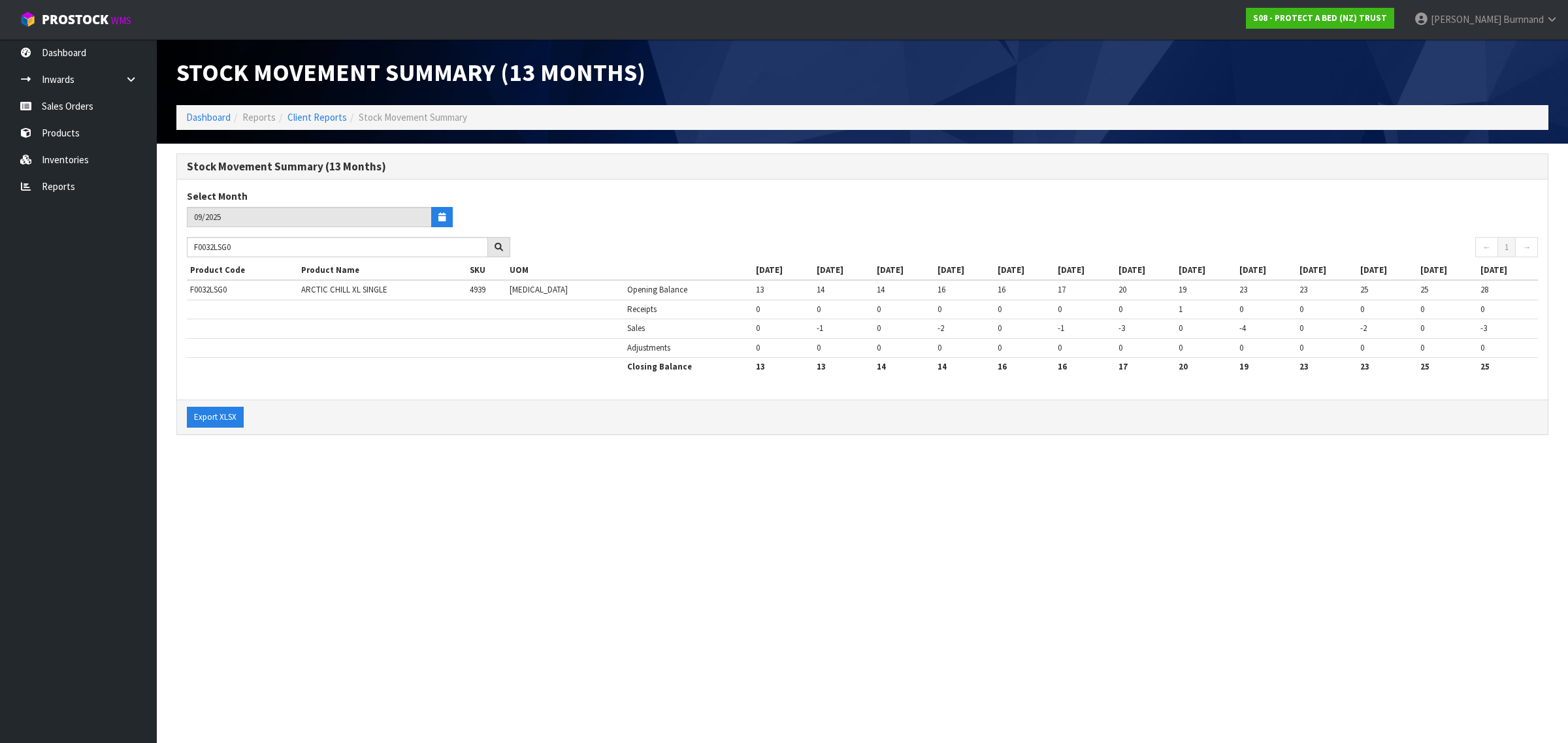
click at [334, 452] on section "Stock Movement Summary (13 Months) Select Month 09/2025 F0032LSG0 ← 1 → Product…" at bounding box center [862, 301] width 1411 height 315
drag, startPoint x: 244, startPoint y: 247, endPoint x: 187, endPoint y: 244, distance: 57.1
click at [187, 244] on input "F0032LSG0" at bounding box center [337, 247] width 301 height 20
paste input "24SGL"
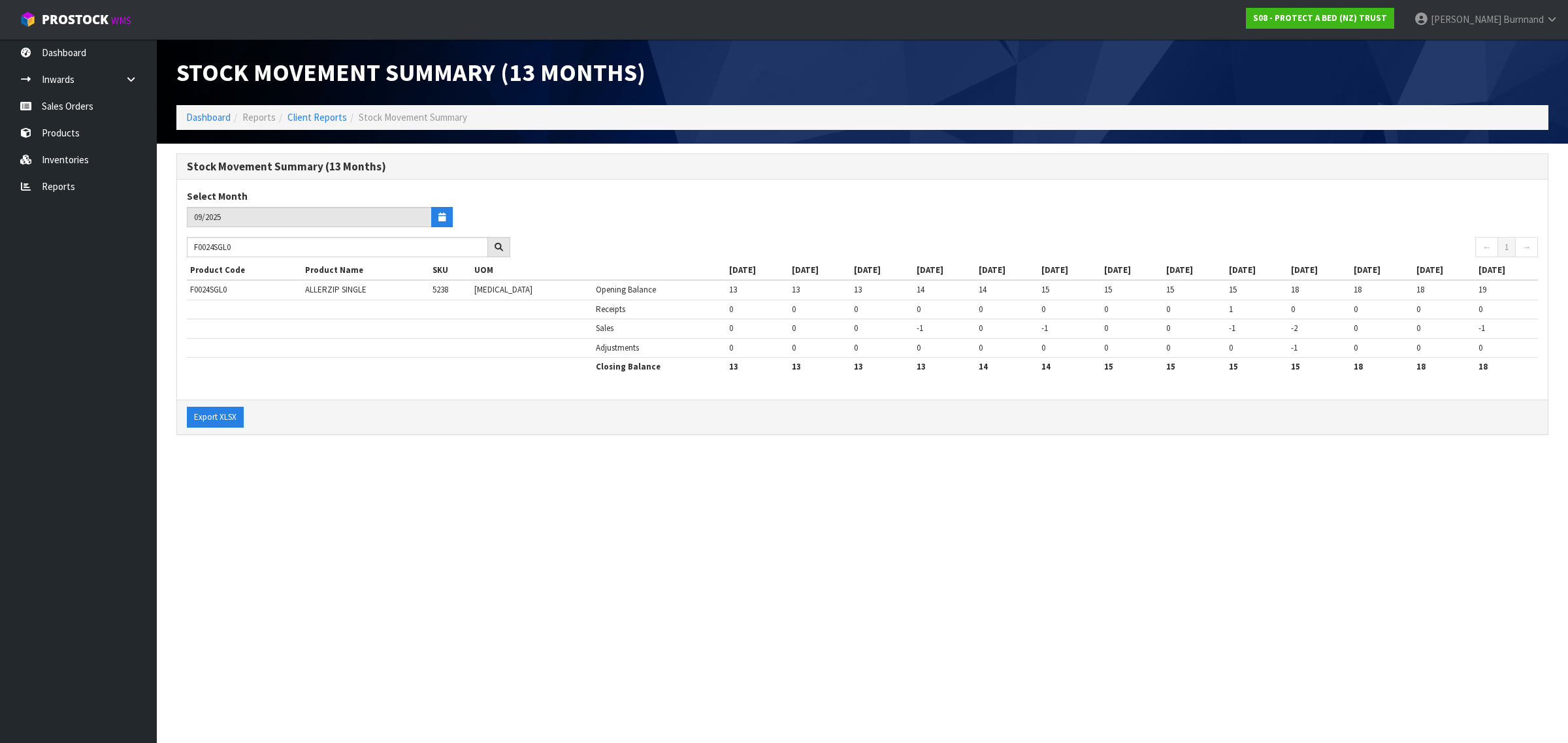
drag, startPoint x: 533, startPoint y: 436, endPoint x: 543, endPoint y: 436, distance: 10.0
click at [533, 436] on div "Stock Movement Summary (13 Months) Select Month 09/2025 F0024SGL0 ← 1 → Product…" at bounding box center [862, 301] width 1391 height 295
drag, startPoint x: 254, startPoint y: 244, endPoint x: 179, endPoint y: 242, distance: 75.0
click at [179, 242] on div "F0024SGL0" at bounding box center [349, 247] width 343 height 21
paste input "QUE"
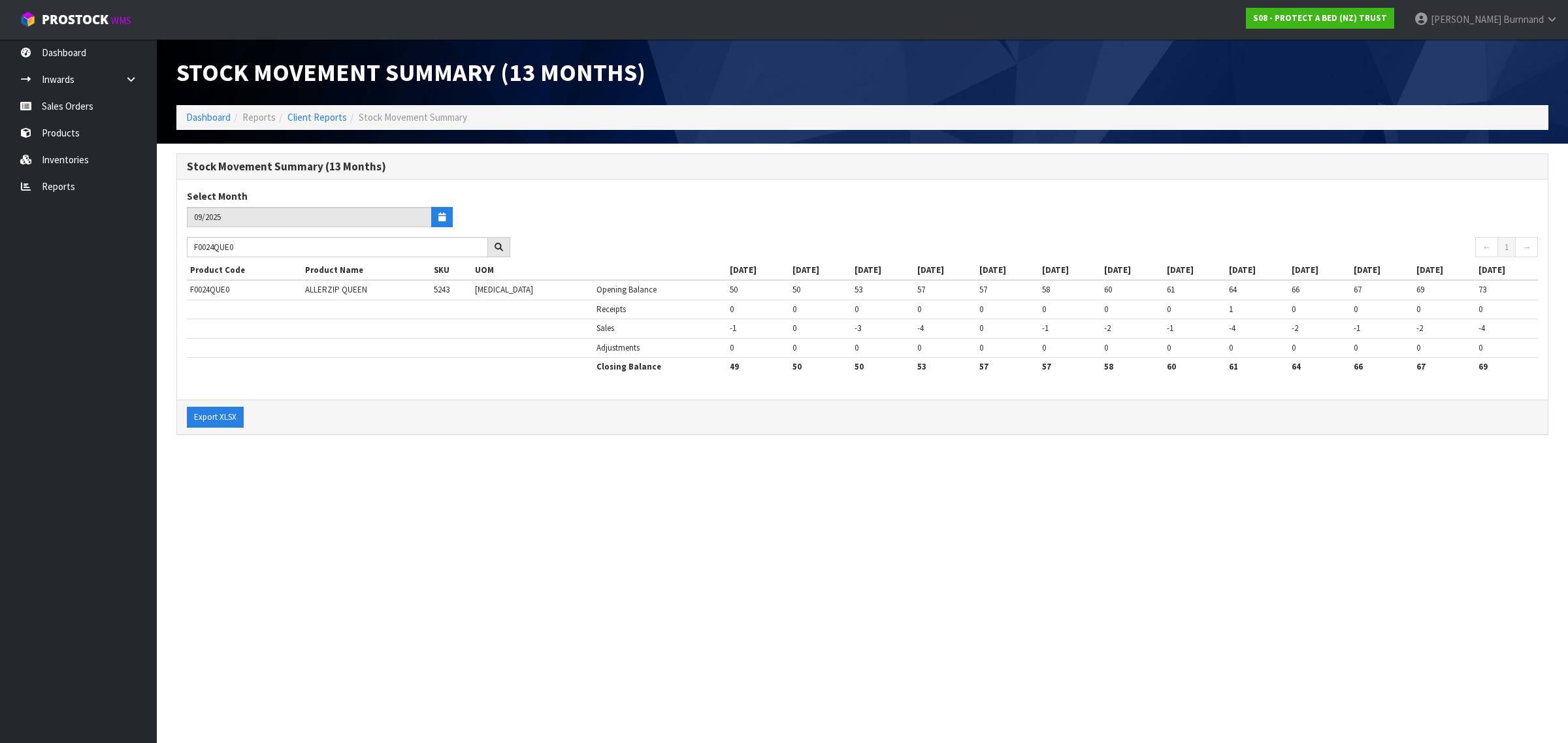
click at [381, 464] on section "Stock Movement Summary (13 Months) Dashboard Reports Client Reports Stock Movem…" at bounding box center [784, 371] width 1568 height 743
drag, startPoint x: 247, startPoint y: 246, endPoint x: 177, endPoint y: 240, distance: 70.3
click at [177, 242] on div "Stock Movement Summary (13 Months) Select Month 09/2025 F0024QUE0 ← 1 → Product…" at bounding box center [862, 294] width 1371 height 282
paste input "PPS"
drag, startPoint x: 381, startPoint y: 491, endPoint x: 396, endPoint y: 496, distance: 15.8
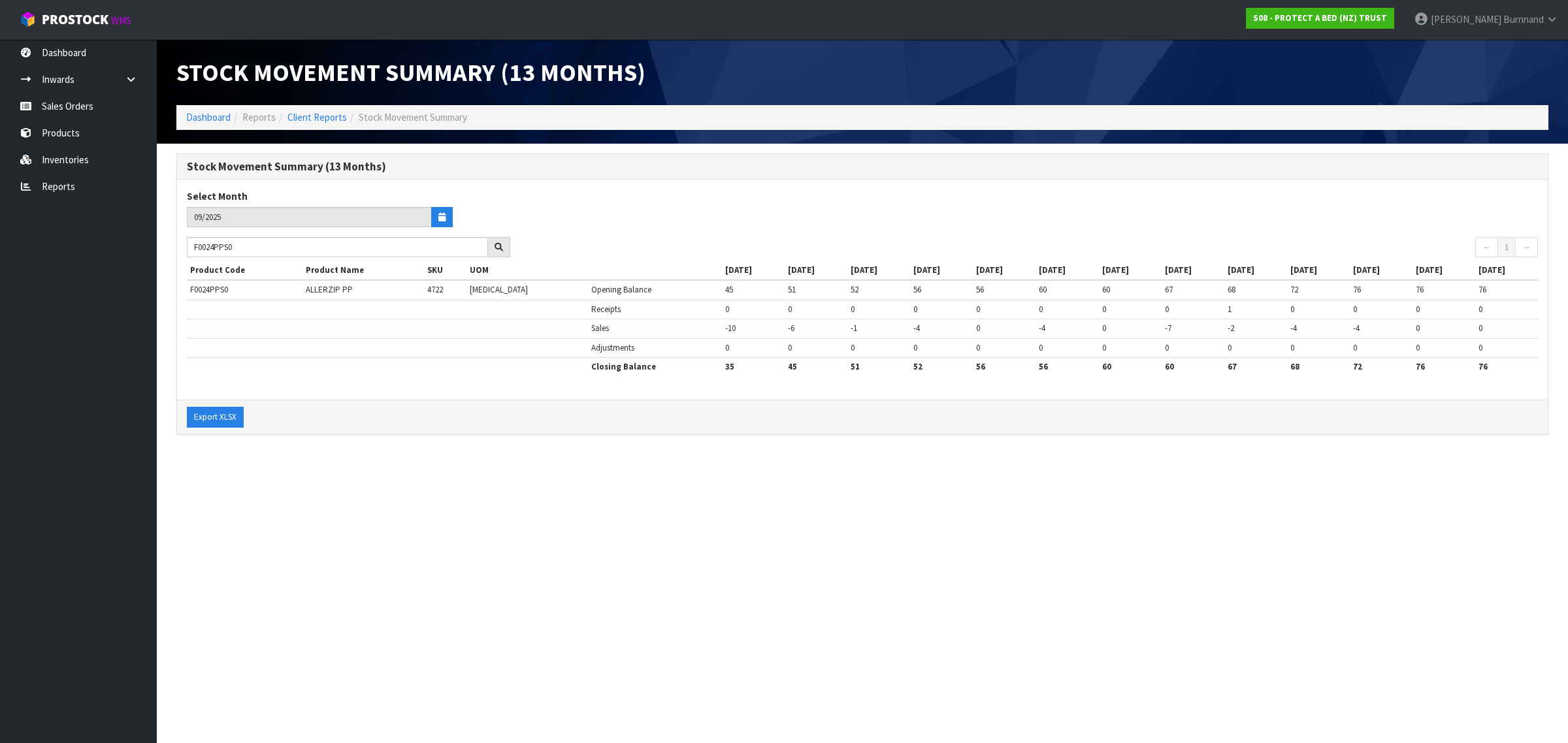
click at [382, 491] on section "Stock Movement Summary (13 Months) Dashboard Reports Client Reports Stock Movem…" at bounding box center [784, 371] width 1568 height 743
drag, startPoint x: 255, startPoint y: 250, endPoint x: 185, endPoint y: 244, distance: 70.3
click at [185, 244] on div "F0024PPS0" at bounding box center [349, 247] width 343 height 21
paste input "LSG"
click at [325, 524] on section "Stock Movement Summary (13 Months) Dashboard Reports Client Reports Stock Movem…" at bounding box center [784, 371] width 1568 height 743
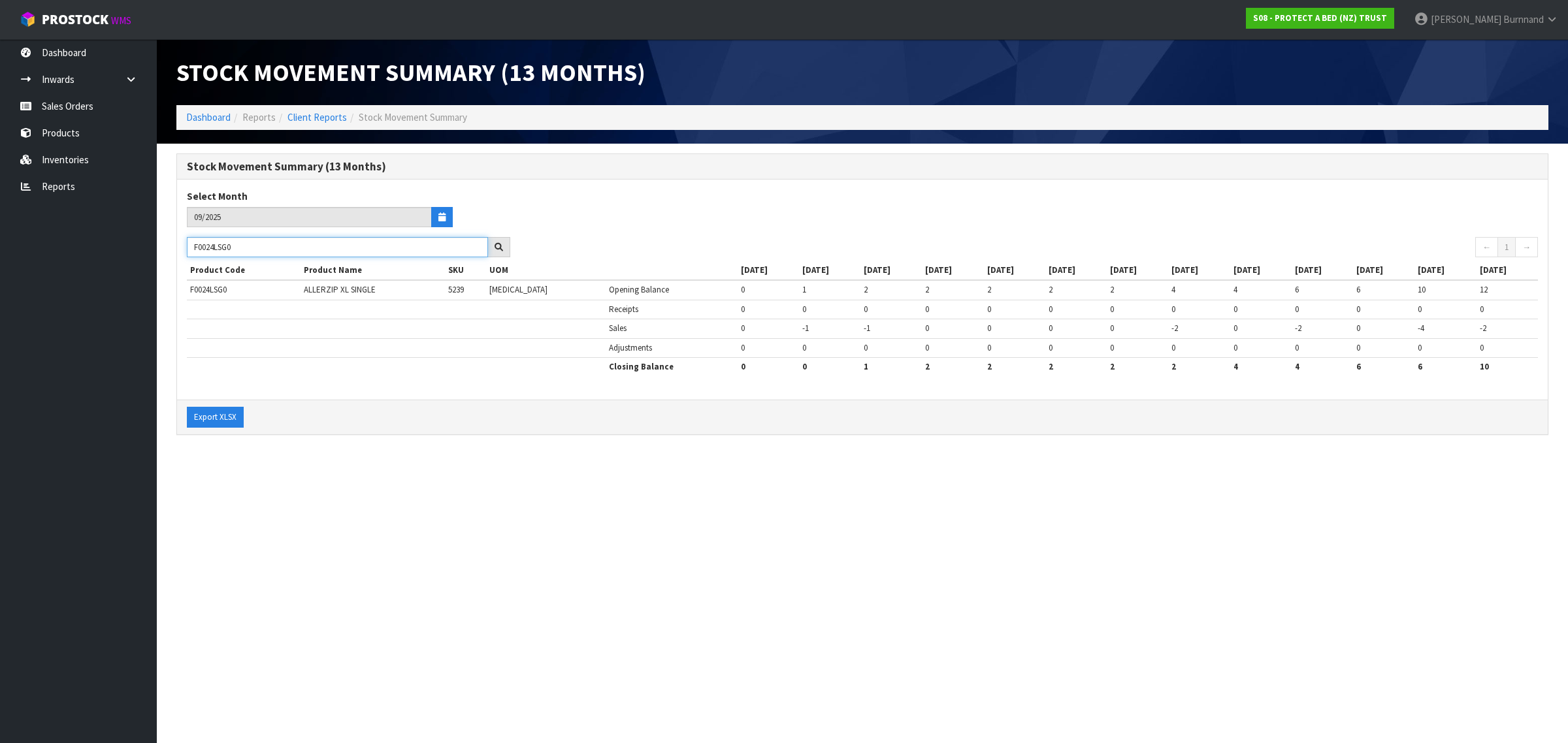
drag, startPoint x: 253, startPoint y: 246, endPoint x: 179, endPoint y: 243, distance: 74.1
click at [179, 243] on div "F0024LSG0" at bounding box center [349, 247] width 343 height 21
paste input "K"
click at [414, 525] on section "Stock Movement Summary (13 Months) Dashboard Reports Client Reports Stock Movem…" at bounding box center [784, 371] width 1568 height 743
drag, startPoint x: 265, startPoint y: 245, endPoint x: 181, endPoint y: 243, distance: 84.0
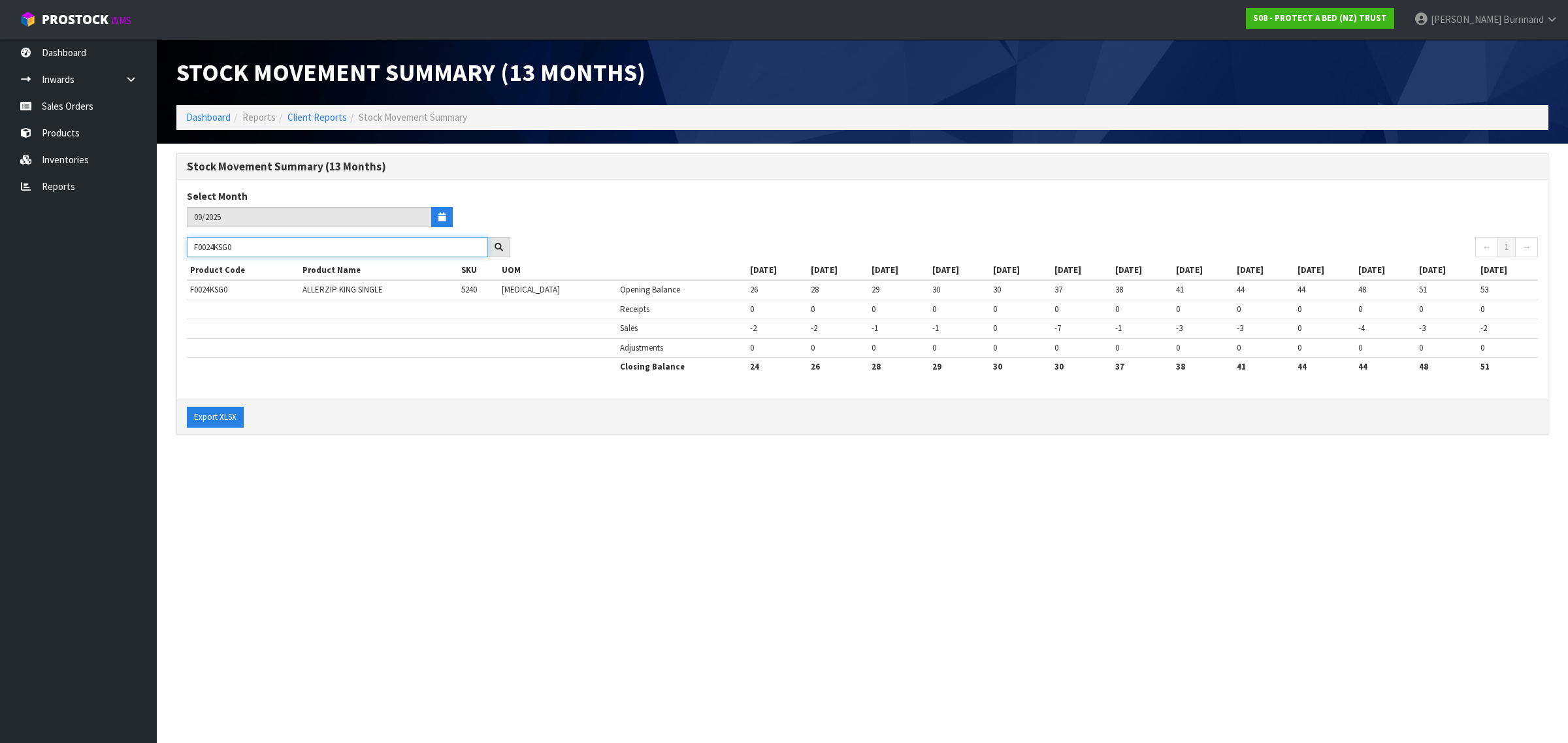
click at [181, 243] on div "F0024KSG0" at bounding box center [349, 247] width 343 height 21
paste input "GN"
click at [477, 454] on section "Stock Movement Summary (13 Months) Select Month 09/2025 F0024KGN0 ← 1 → Product…" at bounding box center [862, 301] width 1411 height 315
drag, startPoint x: 252, startPoint y: 244, endPoint x: 174, endPoint y: 242, distance: 78.0
click at [174, 242] on div "Stock Movement Summary (13 Months) Select Month 09/2025 F0024KGN0 ← 1 → Product…" at bounding box center [862, 301] width 1391 height 295
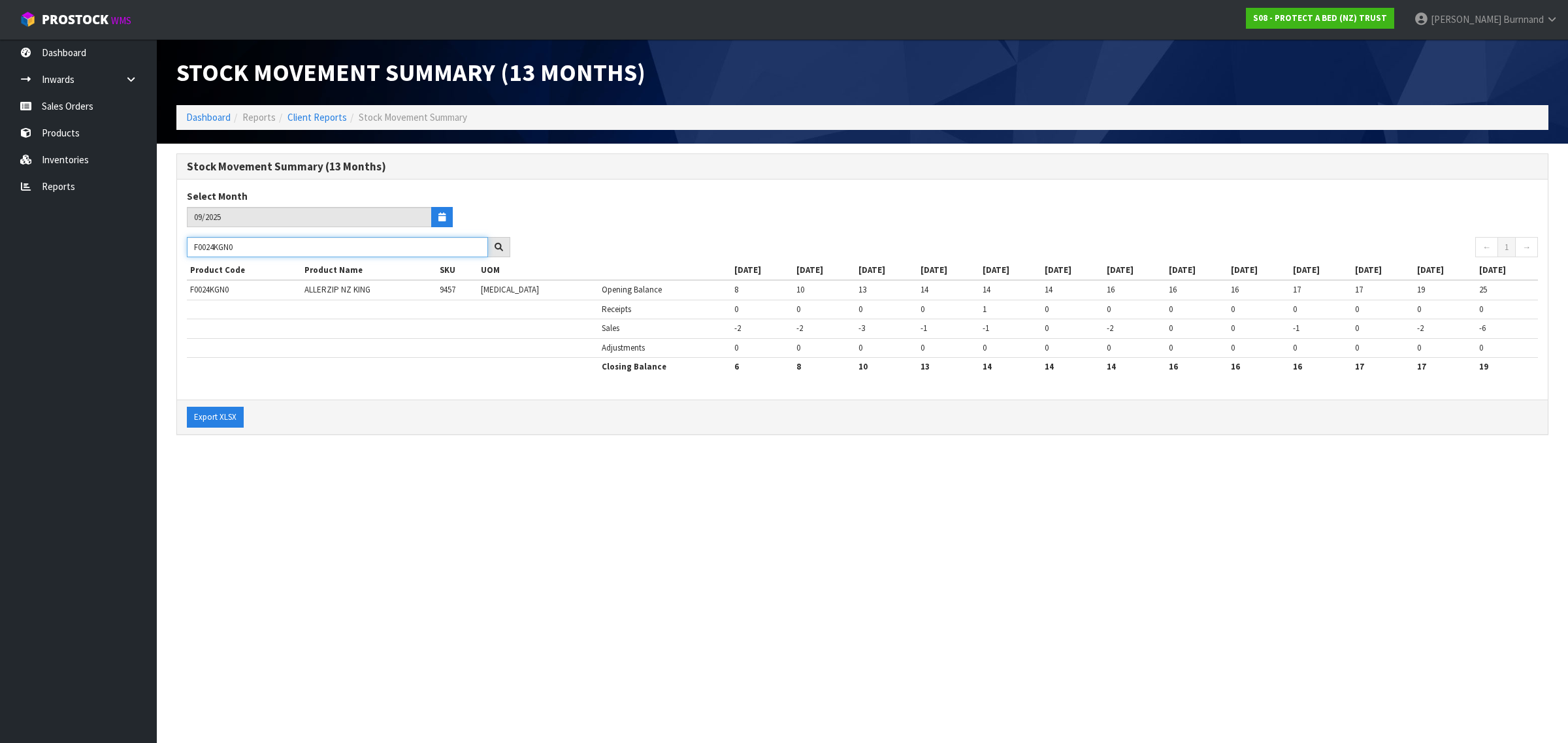
paste input "DBL2"
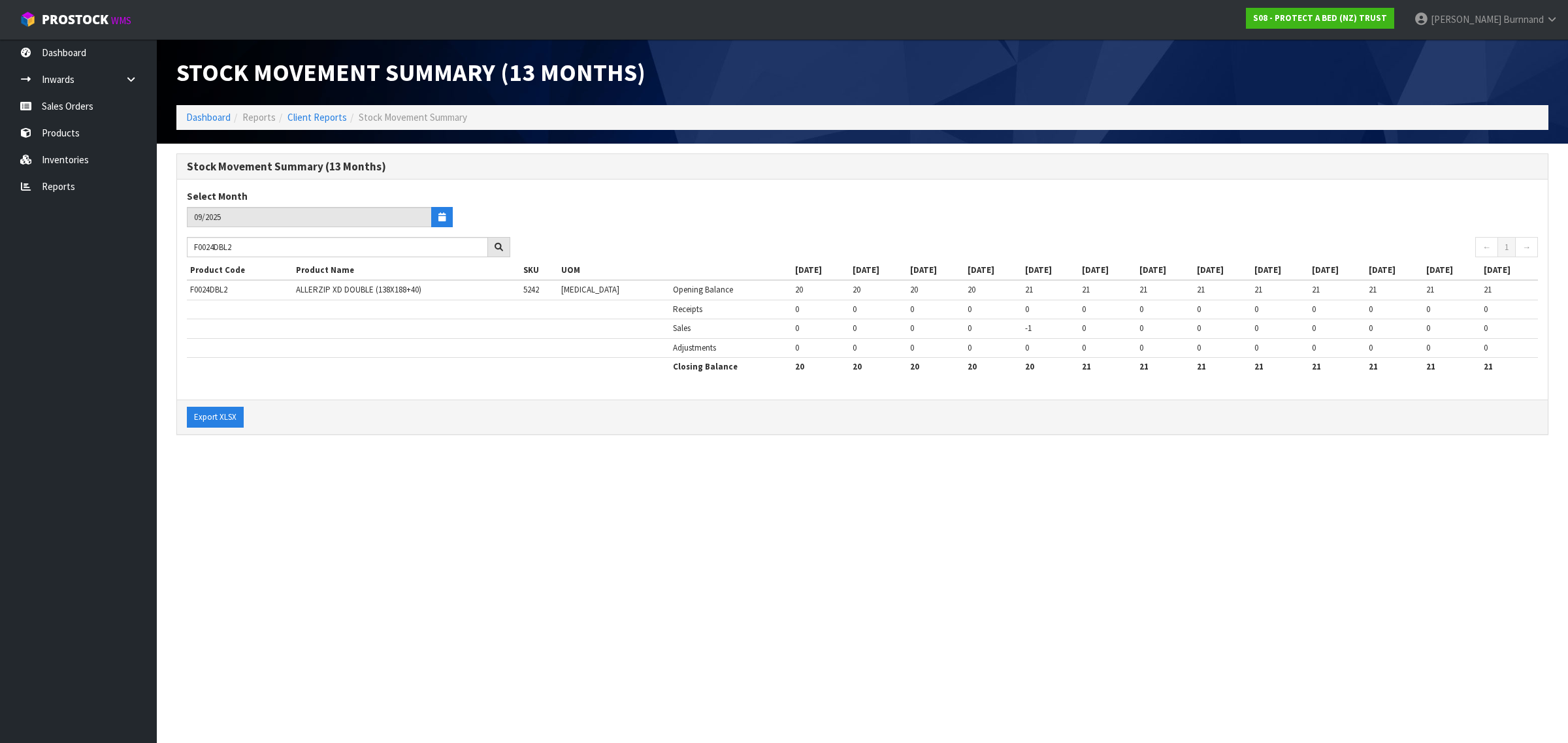
click at [345, 517] on section "Stock Movement Summary (13 Months) Dashboard Reports Client Reports Stock Movem…" at bounding box center [784, 371] width 1568 height 743
drag, startPoint x: 255, startPoint y: 249, endPoint x: 181, endPoint y: 248, distance: 74.0
click at [181, 248] on div "F0024DBL2" at bounding box center [349, 247] width 343 height 21
paste input "0"
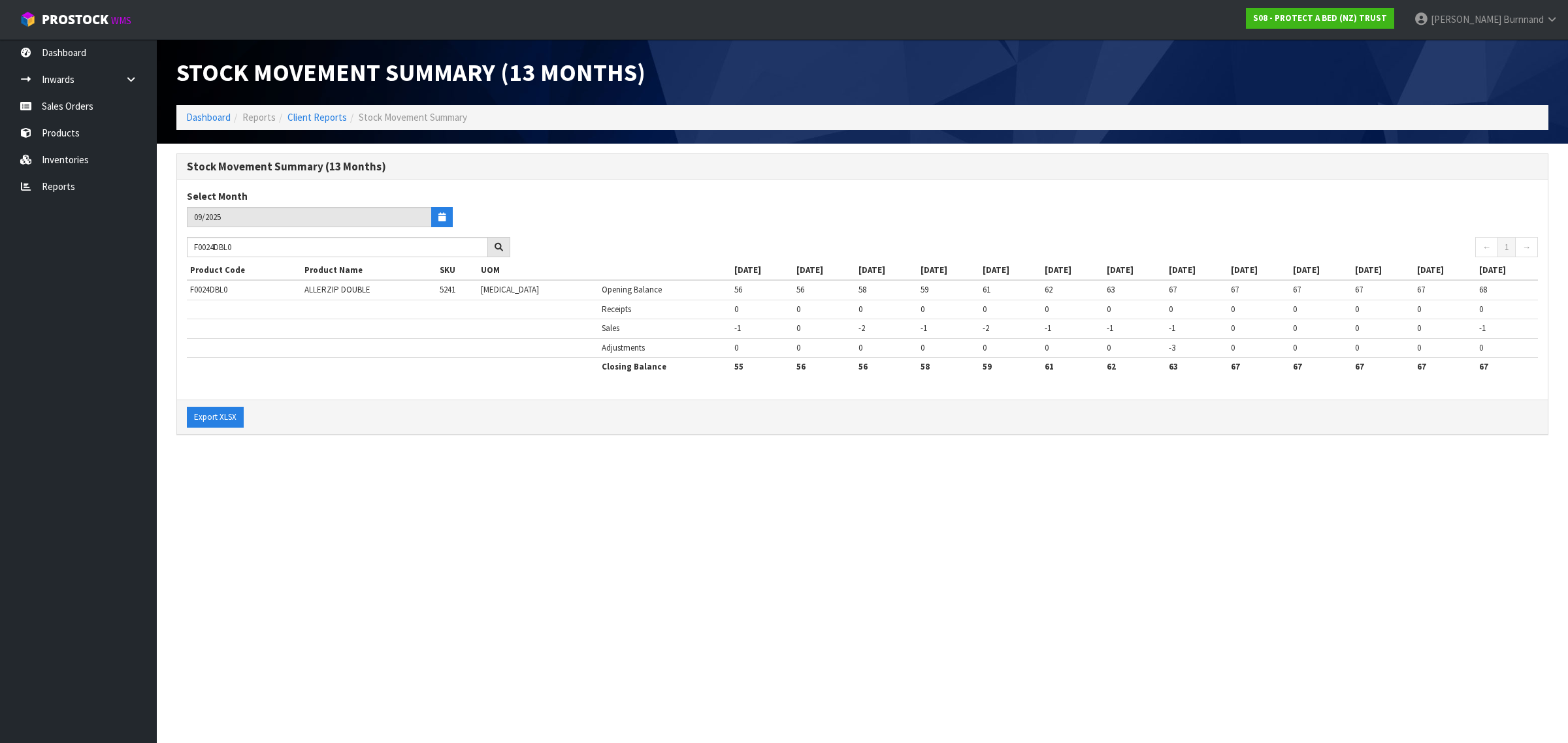
click at [406, 530] on section "Stock Movement Summary (13 Months) Dashboard Reports Client Reports Stock Movem…" at bounding box center [784, 371] width 1568 height 743
drag, startPoint x: 262, startPoint y: 248, endPoint x: 185, endPoint y: 246, distance: 77.0
click at [185, 246] on div "F0024DBL0" at bounding box center [349, 247] width 343 height 21
paste input "32"
click at [525, 515] on section "Stock Movement Summary (13 Months) Dashboard Reports Client Reports Stock Movem…" at bounding box center [784, 371] width 1568 height 743
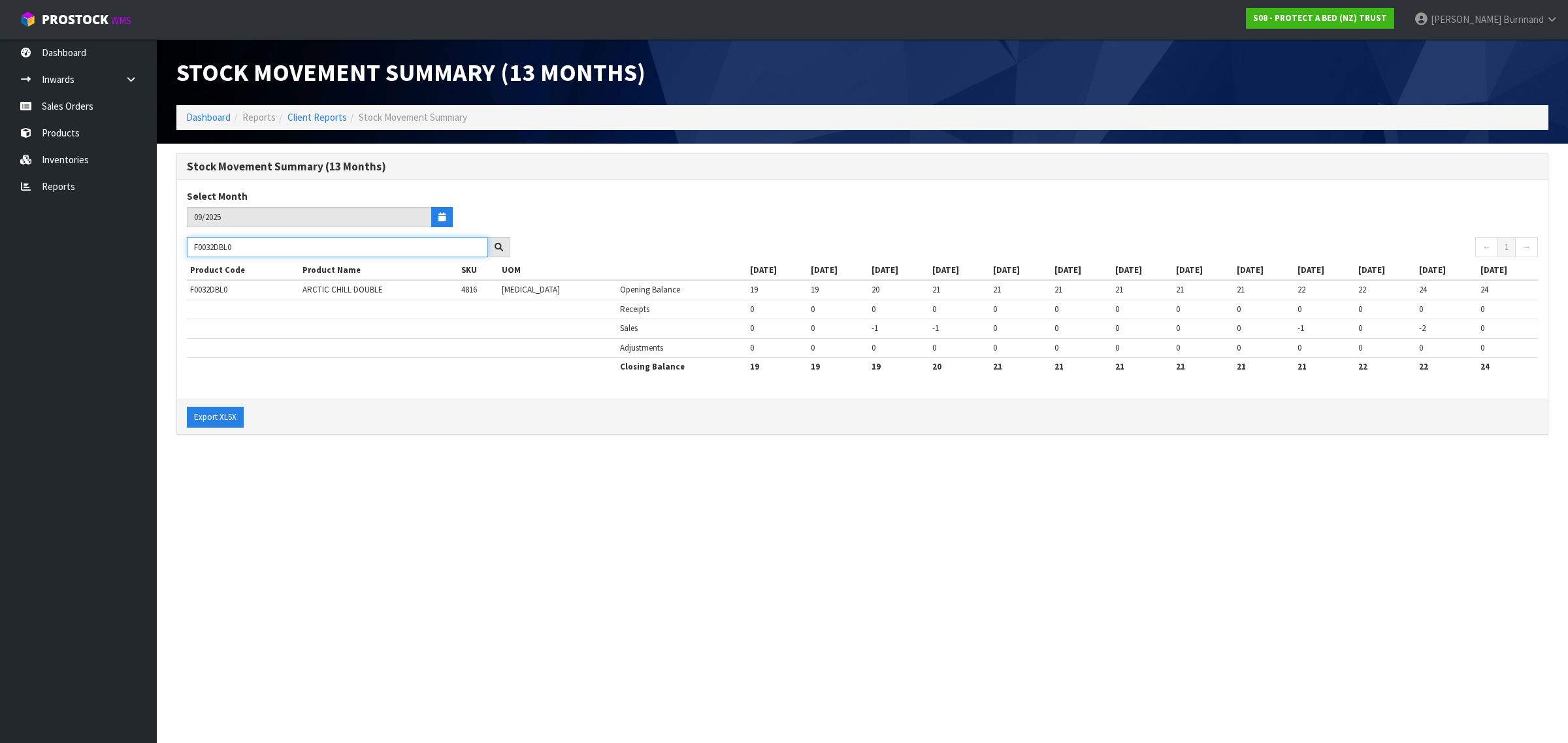
drag, startPoint x: 250, startPoint y: 252, endPoint x: 185, endPoint y: 246, distance: 65.3
click at [185, 246] on div "F0032DBL0" at bounding box center [349, 247] width 343 height 21
paste input "81PPU"
click at [444, 459] on section "Stock Movement Summary (13 Months) Dashboard Reports Client Reports Stock Movem…" at bounding box center [784, 371] width 1568 height 743
drag, startPoint x: 236, startPoint y: 246, endPoint x: 162, endPoint y: 246, distance: 74.0
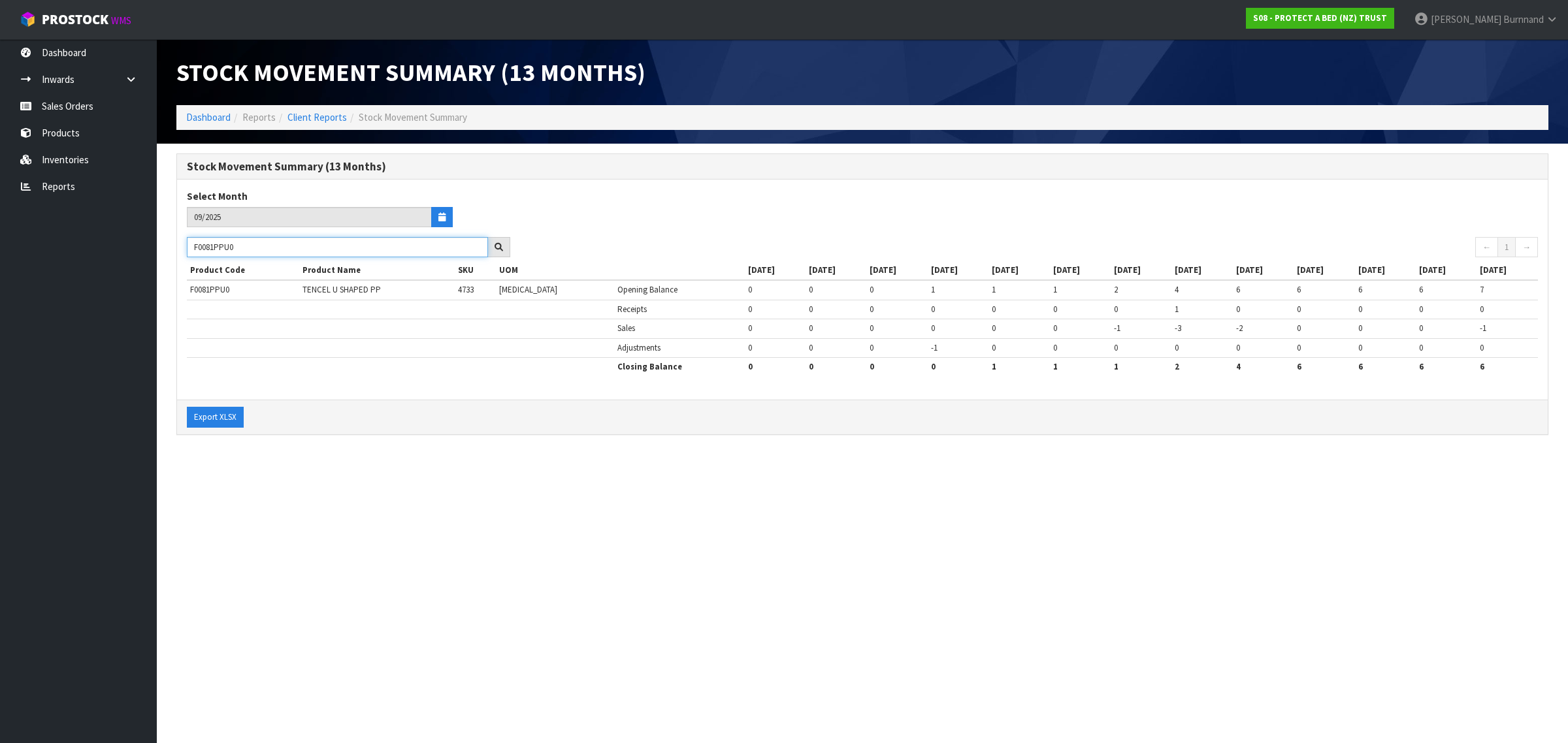
click at [162, 246] on section "Stock Movement Summary (13 Months) Select Month 09/2025 F0081PPU0 ← 1 → Product…" at bounding box center [862, 301] width 1411 height 315
paste input "ZMB00065"
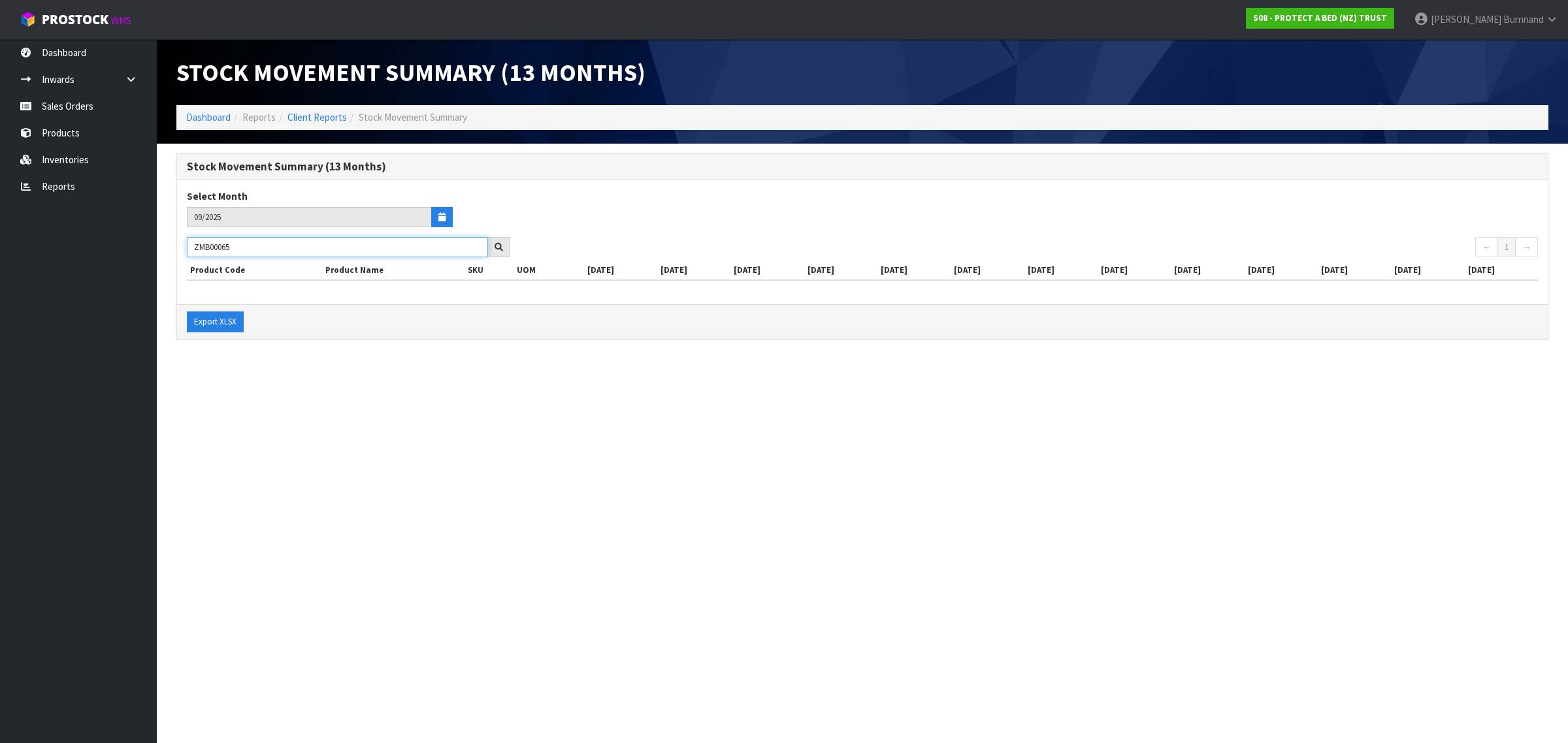
drag, startPoint x: 254, startPoint y: 249, endPoint x: 181, endPoint y: 249, distance: 73.0
click at [181, 249] on div "ZMB00065" at bounding box center [349, 247] width 343 height 21
paste input "46"
click at [282, 435] on section "Stock Movement Summary (13 Months) Dashboard Reports Client Reports Stock Movem…" at bounding box center [784, 371] width 1568 height 743
drag, startPoint x: 250, startPoint y: 243, endPoint x: 180, endPoint y: 246, distance: 70.1
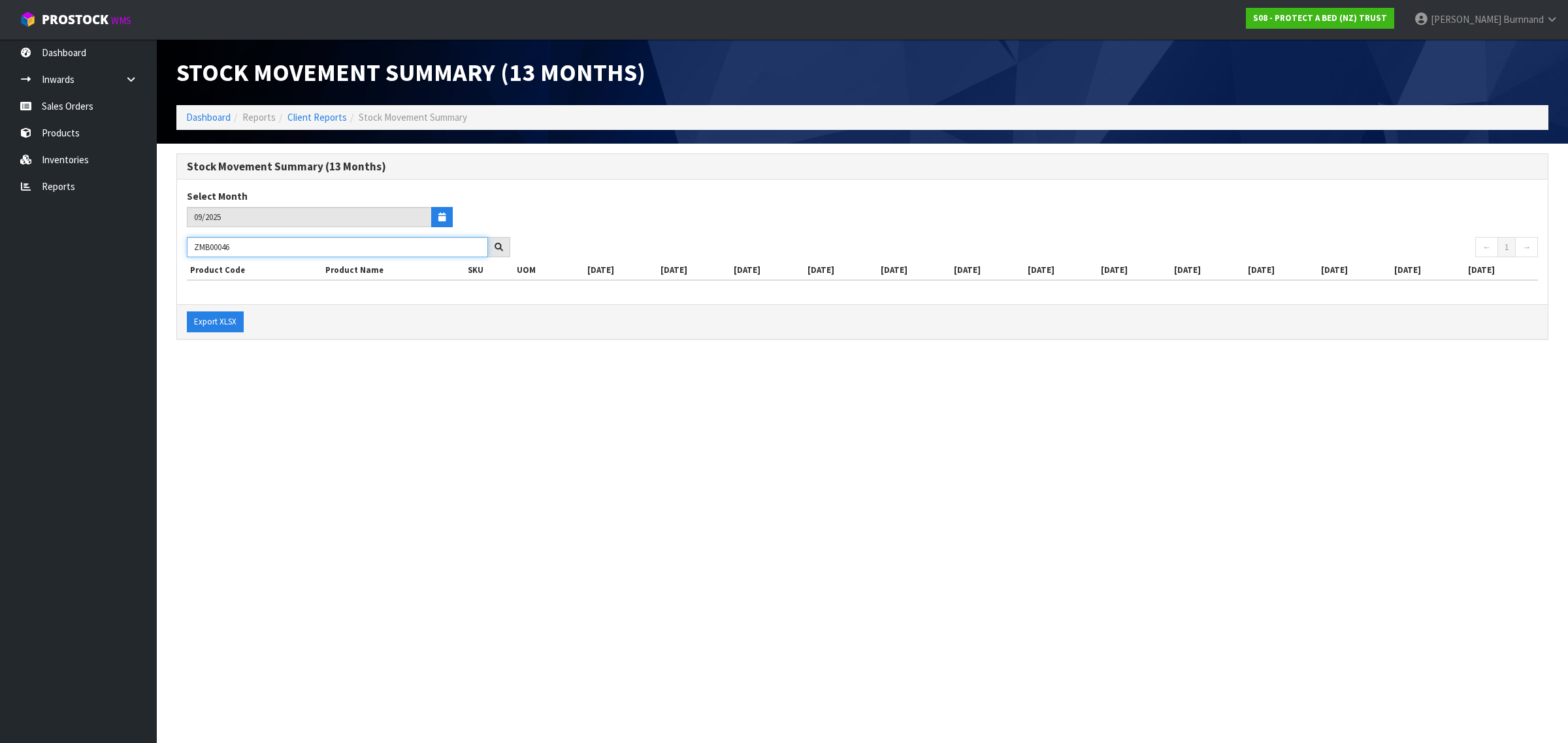
click at [180, 246] on div "ZMB00046" at bounding box center [349, 247] width 343 height 21
paste input "F0234CUU0"
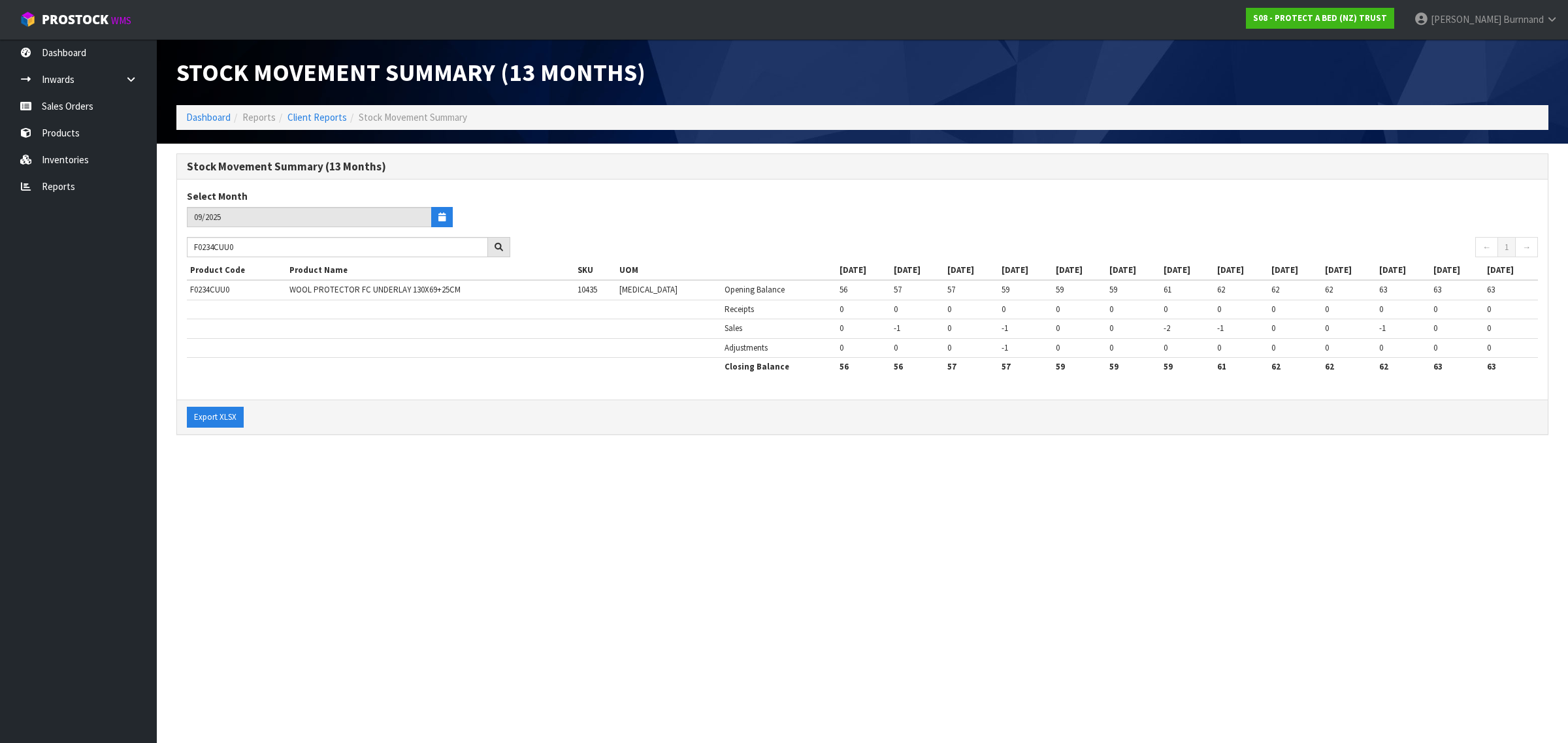
click at [374, 493] on section "Stock Movement Summary (13 Months) Dashboard Reports Client Reports Stock Movem…" at bounding box center [784, 371] width 1568 height 743
drag, startPoint x: 256, startPoint y: 250, endPoint x: 179, endPoint y: 240, distance: 77.6
click at [179, 240] on div "F0234CUU0" at bounding box center [349, 247] width 343 height 21
paste input "116PPS"
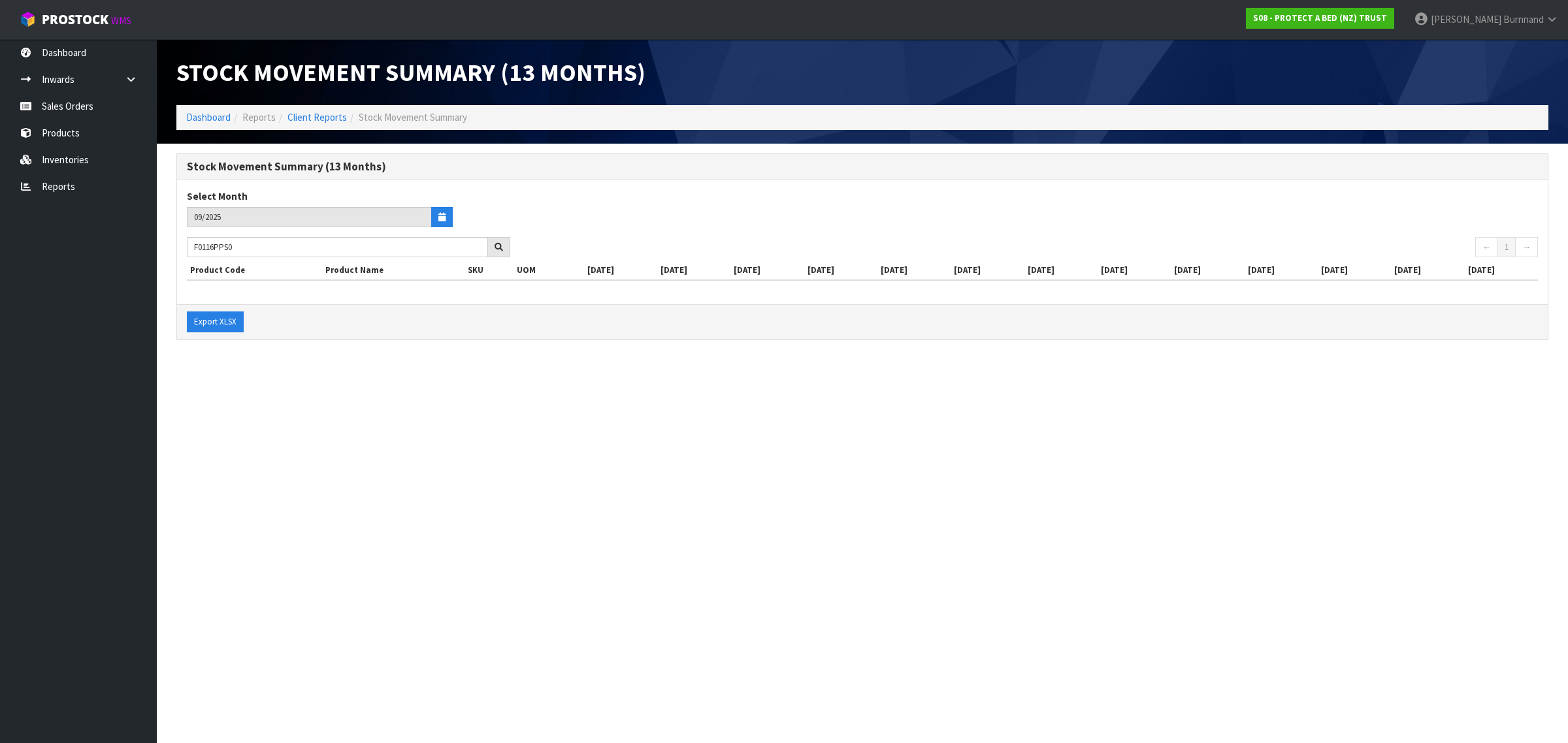
click at [282, 444] on section "Stock Movement Summary (13 Months) Dashboard Reports Client Reports Stock Movem…" at bounding box center [784, 371] width 1568 height 743
drag, startPoint x: 242, startPoint y: 247, endPoint x: 172, endPoint y: 244, distance: 70.1
click at [172, 244] on div "Stock Movement Summary (13 Months) Select Month 09/2025 F0116PPS0 ← 1 → Product…" at bounding box center [862, 253] width 1391 height 200
paste input "ZMB00007"
drag, startPoint x: 239, startPoint y: 249, endPoint x: 175, endPoint y: 246, distance: 64.1
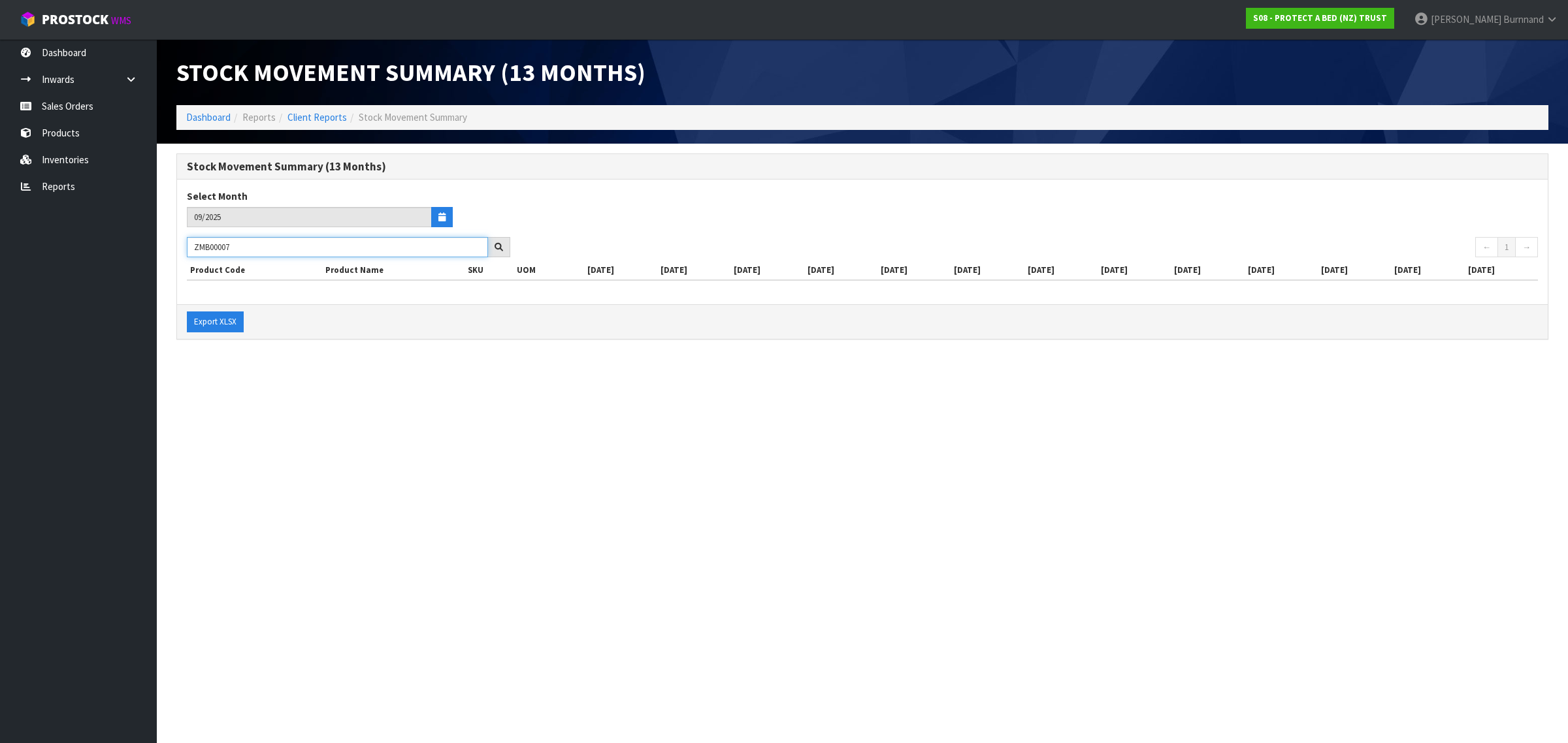
click at [175, 246] on div "Stock Movement Summary (13 Months) Select Month 09/2025 ZMB00007 ← 1 → Product …" at bounding box center [862, 253] width 1391 height 200
paste input "F0067DBL0"
click at [361, 369] on section "Stock Movement Summary (13 Months) Dashboard Reports Client Reports Stock Movem…" at bounding box center [784, 371] width 1568 height 743
drag, startPoint x: 249, startPoint y: 248, endPoint x: 186, endPoint y: 244, distance: 63.1
click at [186, 244] on div "F0067DBL0" at bounding box center [349, 247] width 343 height 21
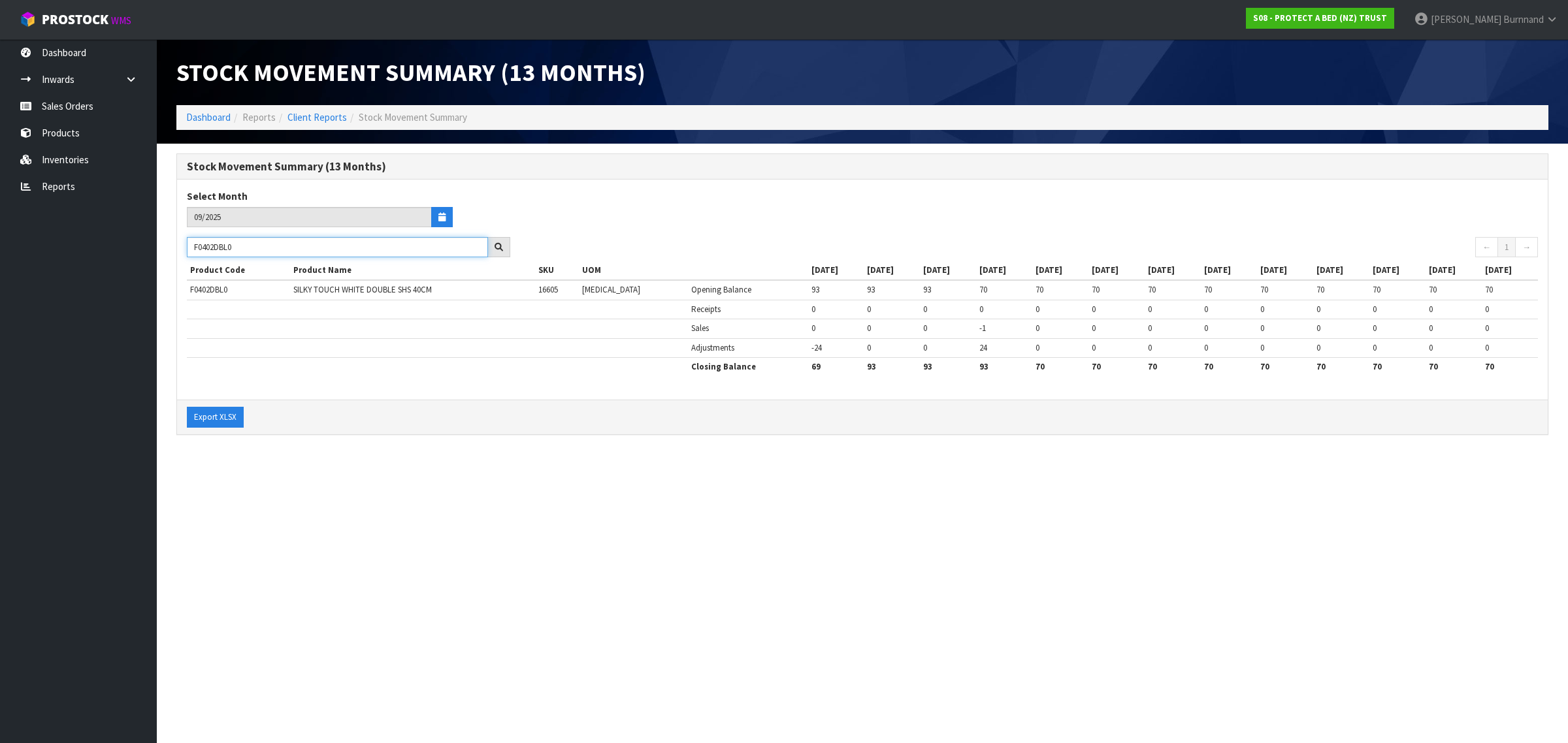
click at [246, 250] on input "F0402DBL0" at bounding box center [337, 247] width 301 height 20
type input "F0402DBL2"
